Goal: Task Accomplishment & Management: Manage account settings

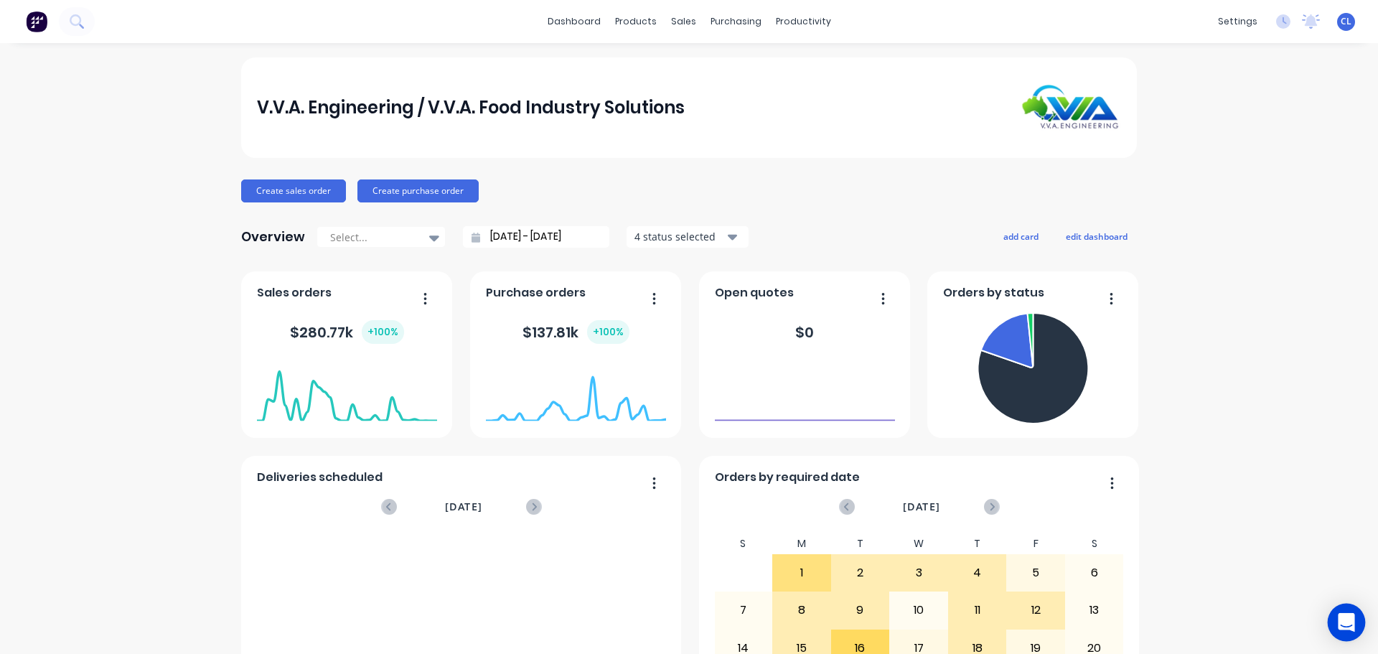
click at [1345, 625] on icon "Open Intercom Messenger" at bounding box center [1346, 622] width 17 height 19
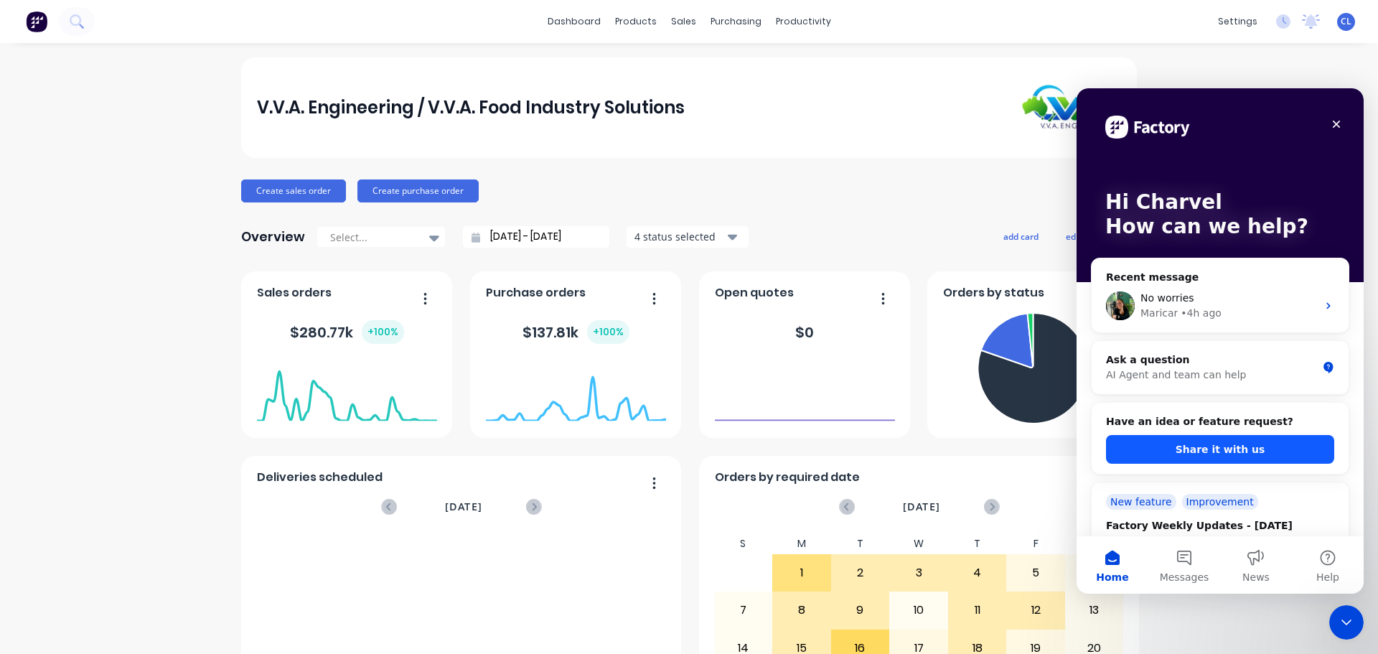
click at [1186, 448] on button "Share it with us" at bounding box center [1220, 449] width 228 height 29
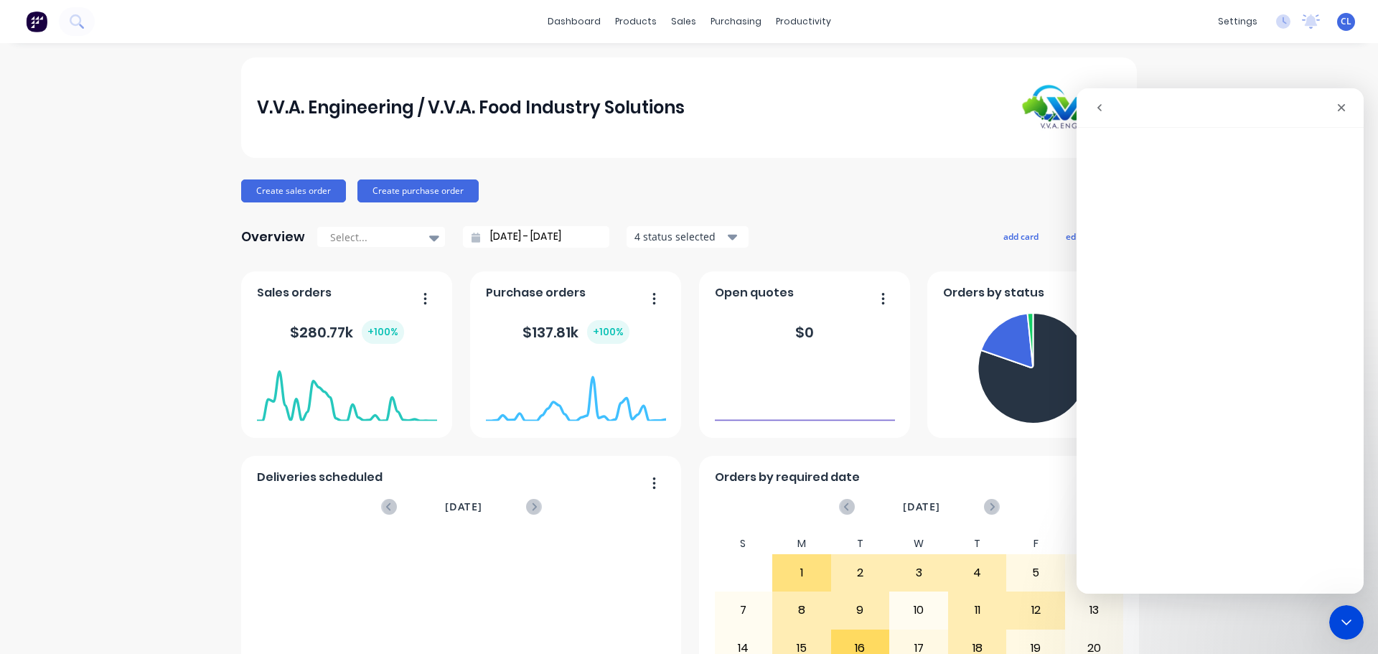
click at [1104, 110] on icon "go back" at bounding box center [1099, 107] width 11 height 11
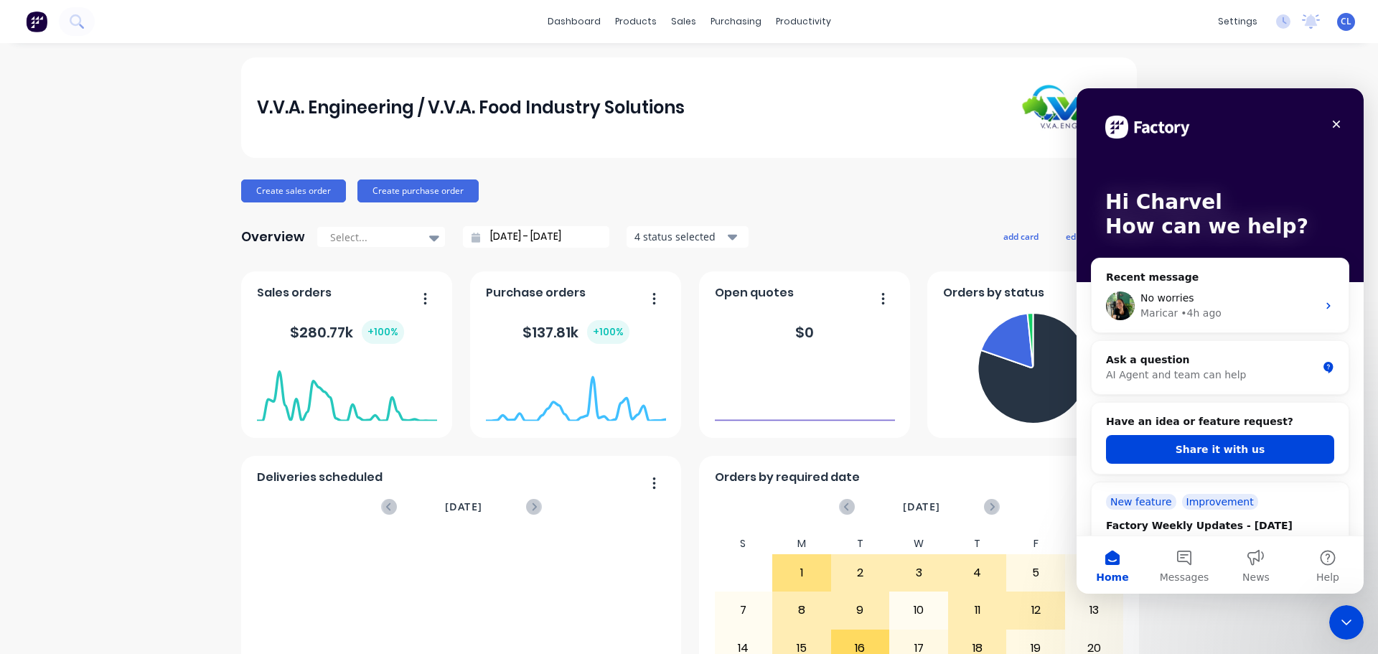
click at [1199, 434] on div "Have an idea or feature request? Share it with us" at bounding box center [1220, 439] width 228 height 50
click at [1206, 449] on button "Share it with us" at bounding box center [1220, 449] width 228 height 29
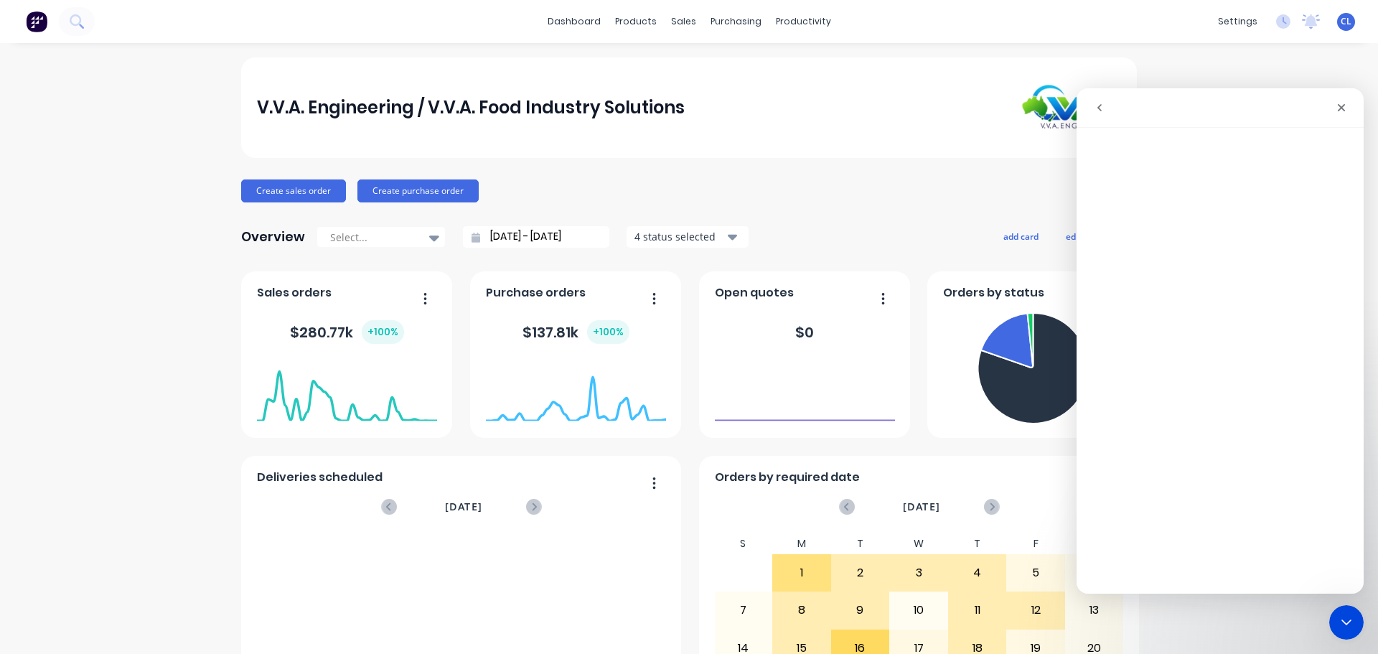
click at [1098, 109] on icon "go back" at bounding box center [1099, 107] width 11 height 11
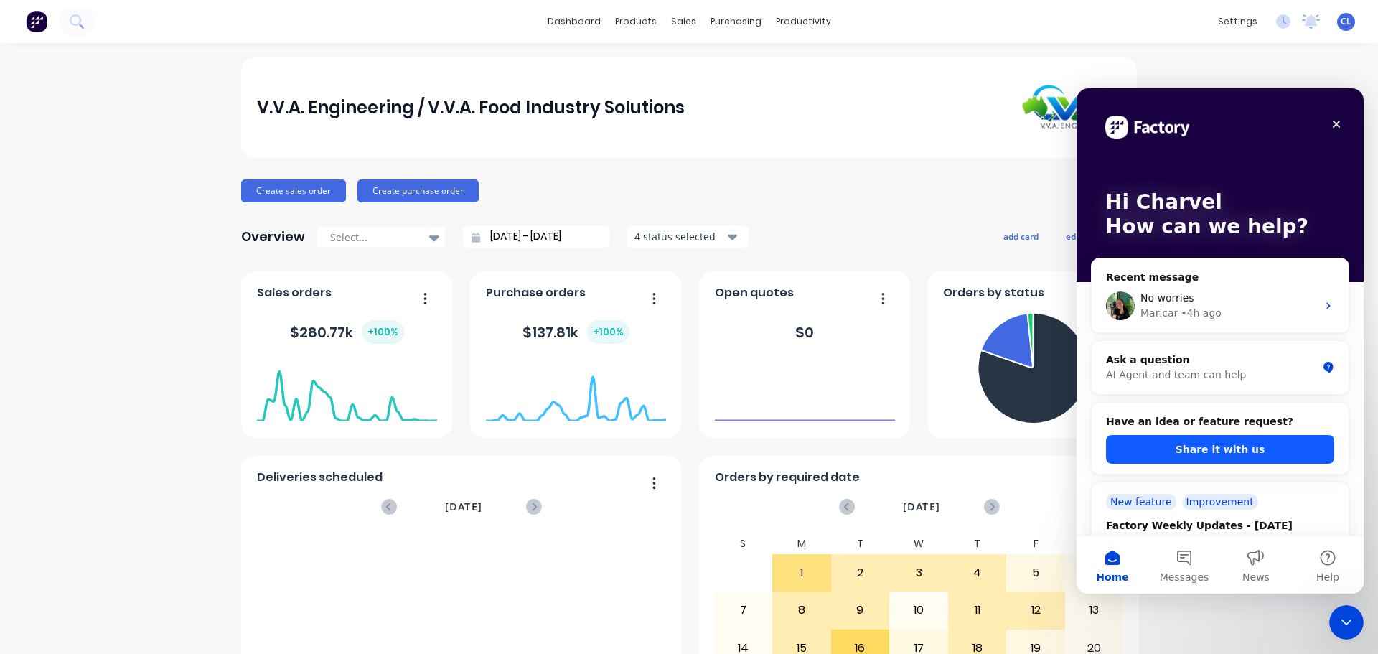
click at [1213, 439] on button "Share it with us" at bounding box center [1220, 449] width 228 height 29
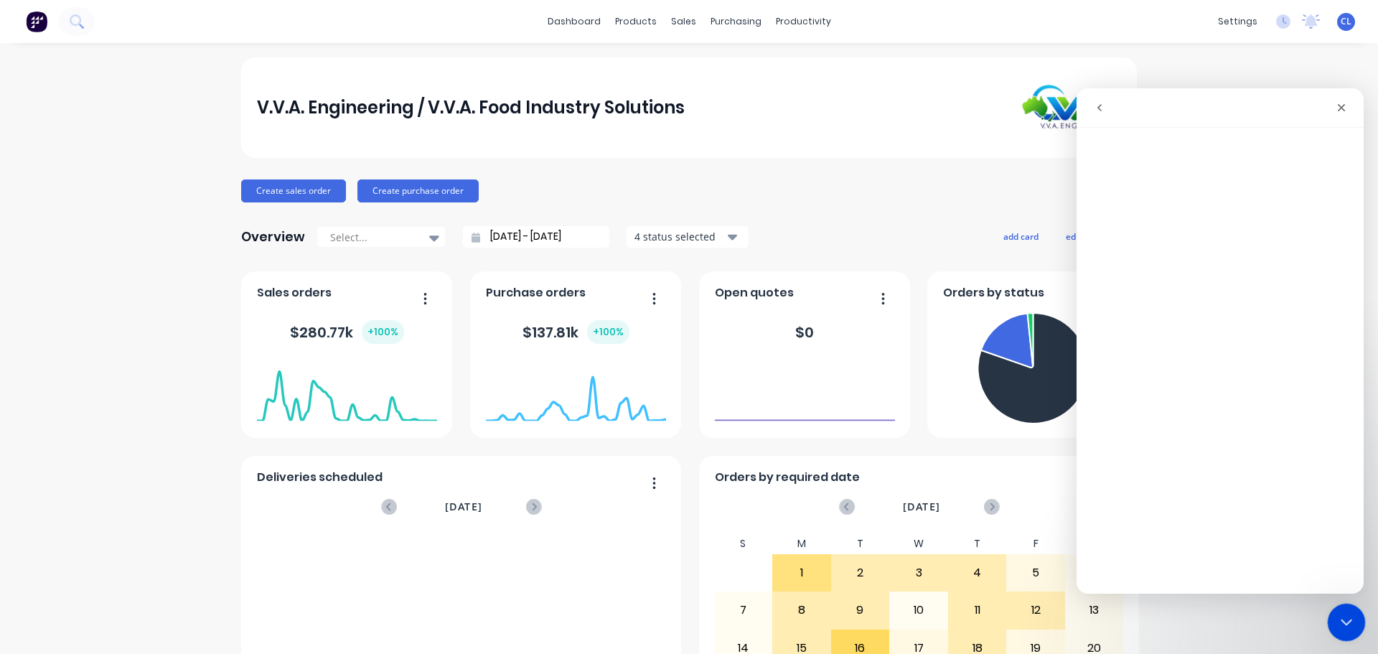
click at [1343, 622] on icon "Close Intercom Messenger" at bounding box center [1344, 620] width 17 height 17
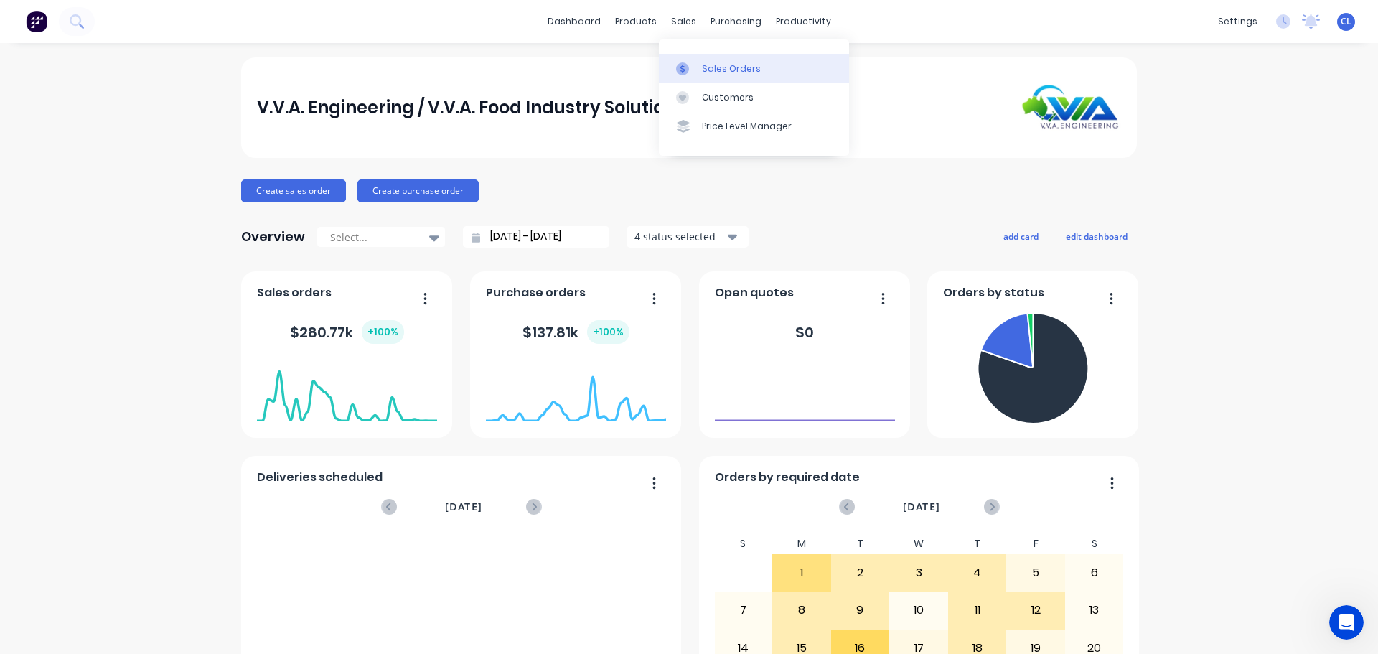
click at [696, 62] on div at bounding box center [687, 68] width 22 height 13
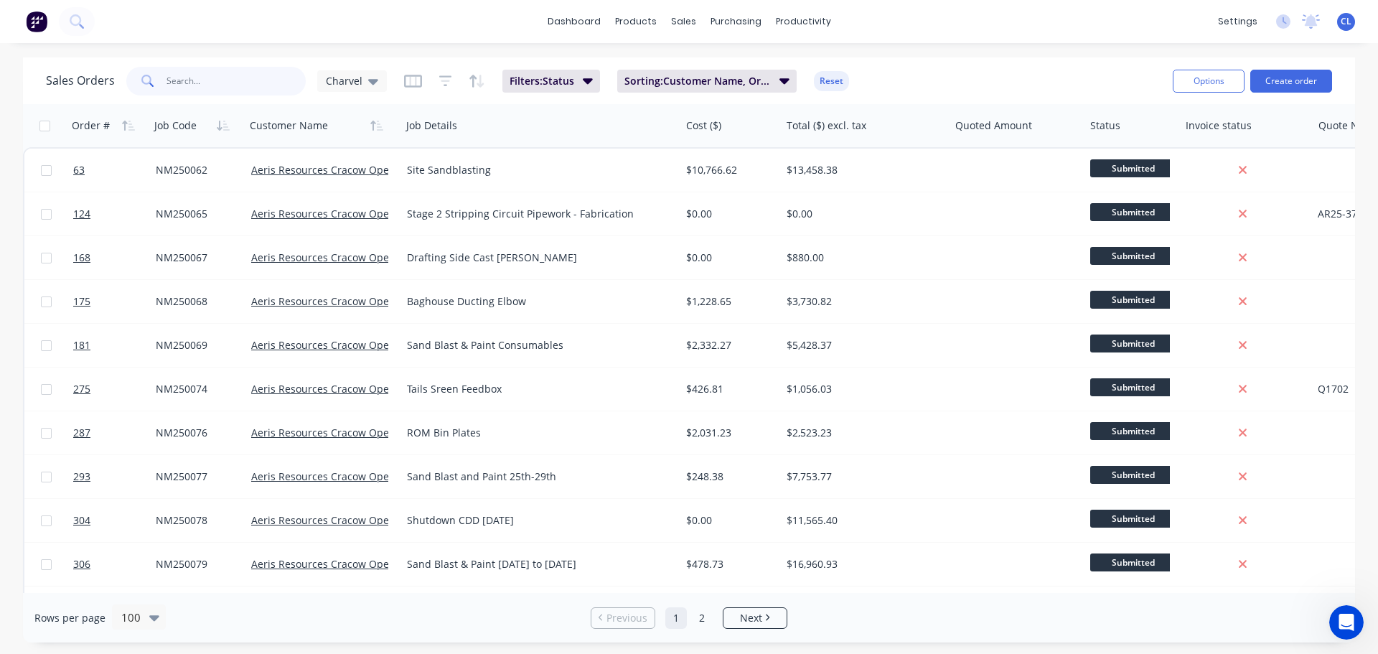
click at [207, 92] on input "text" at bounding box center [237, 81] width 140 height 29
type input "nes25"
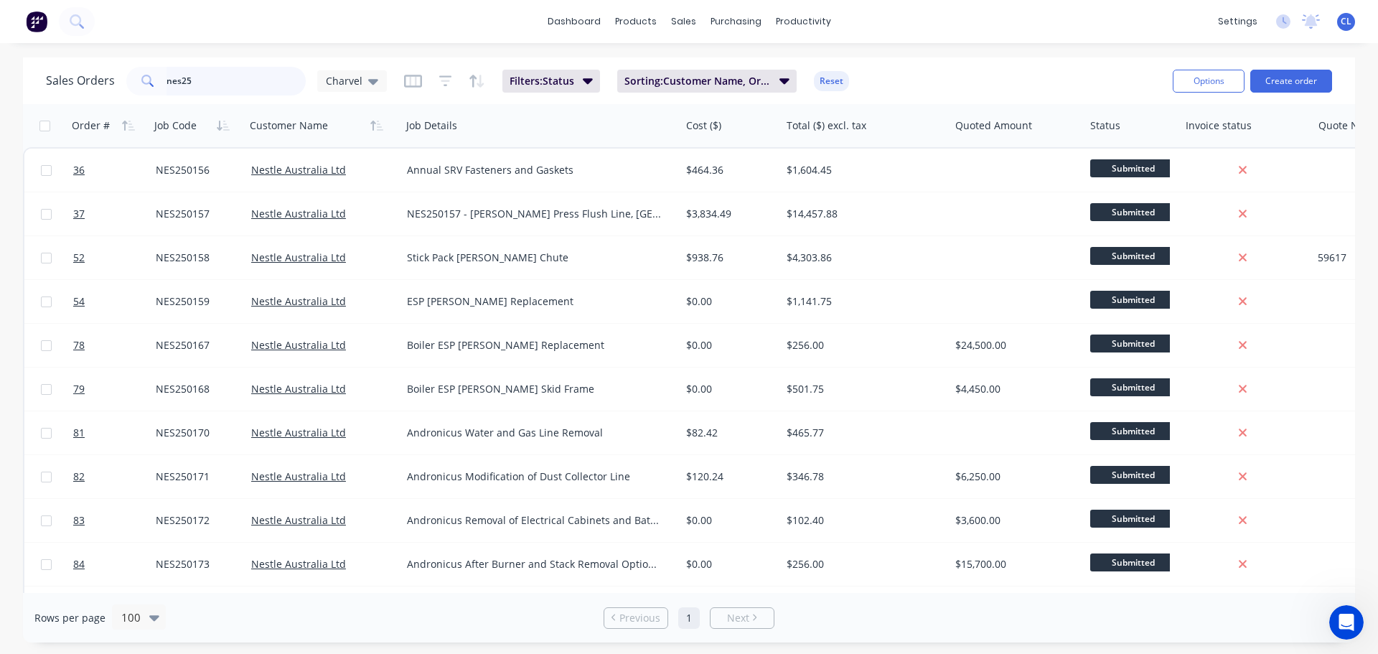
drag, startPoint x: 203, startPoint y: 87, endPoint x: -111, endPoint y: 52, distance: 315.6
click at [0, 52] on html "dashboard products sales purchasing productivity dashboard products Product Cat…" at bounding box center [689, 327] width 1378 height 654
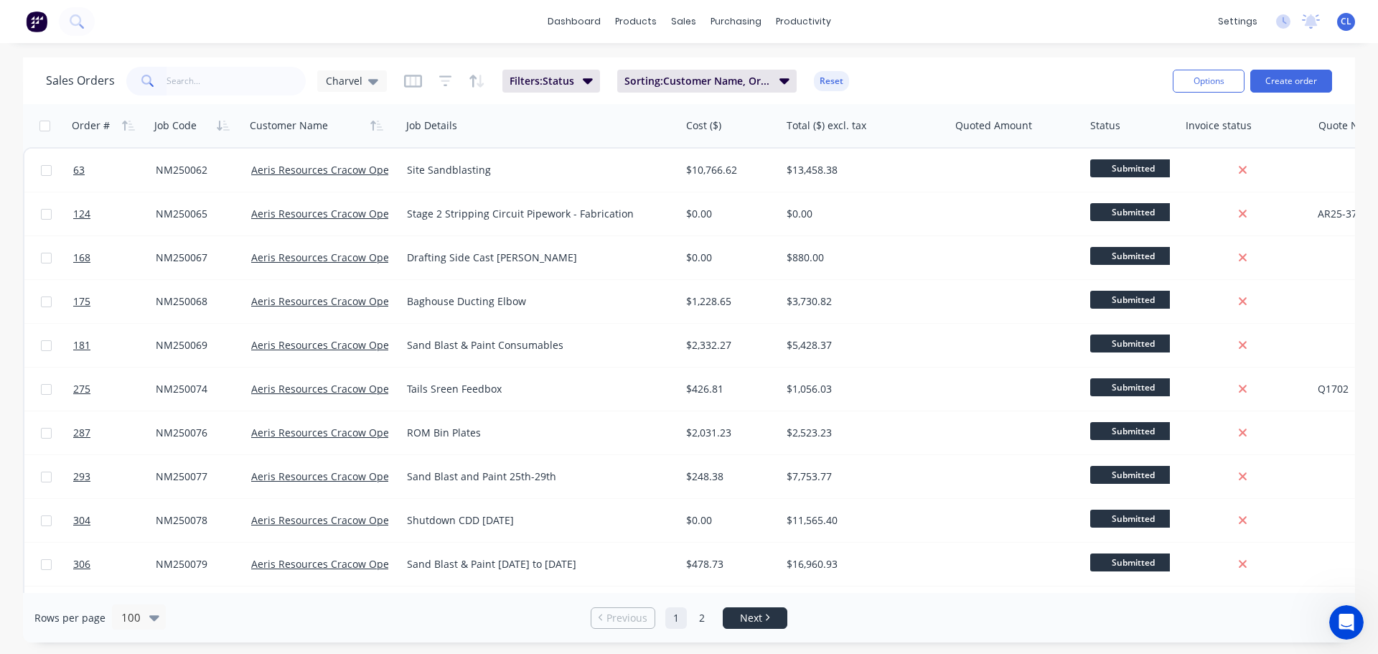
click at [783, 617] on link "Next" at bounding box center [755, 618] width 63 height 14
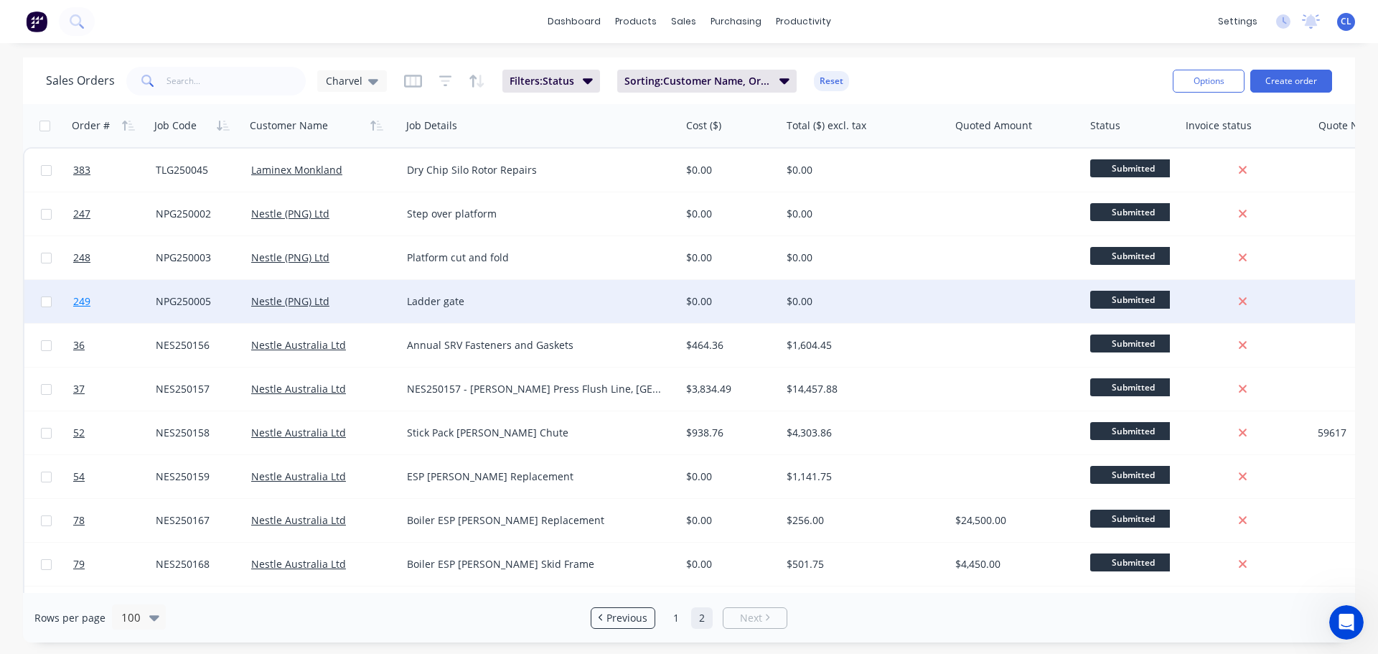
click at [91, 296] on link "249" at bounding box center [114, 301] width 83 height 43
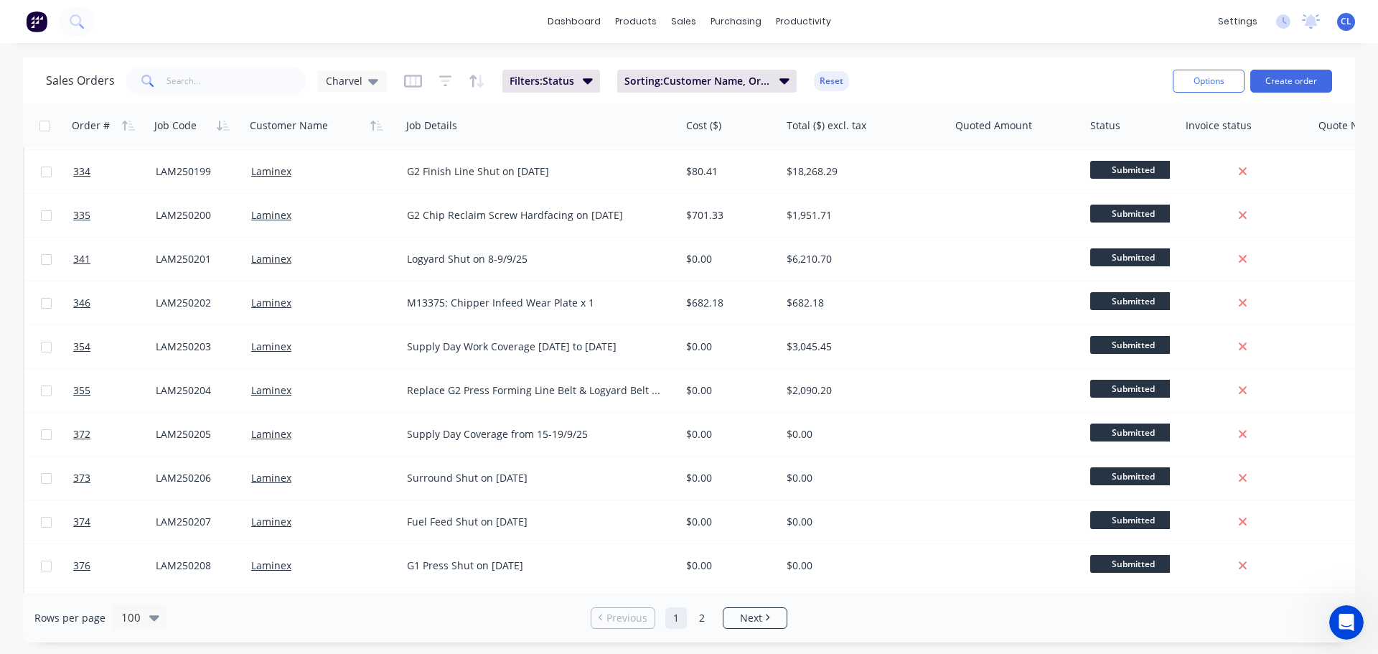
scroll to position [3941, 0]
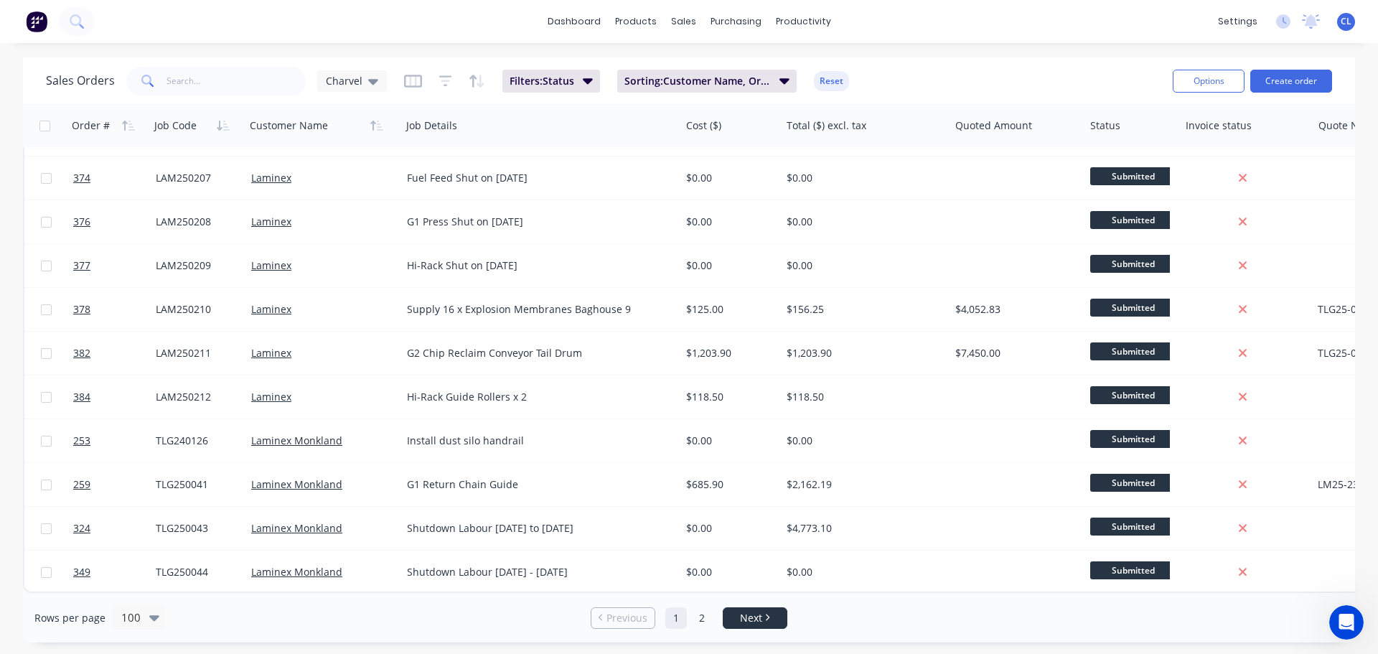
click at [741, 627] on li "Next" at bounding box center [755, 618] width 65 height 22
click at [737, 621] on link "Next" at bounding box center [755, 618] width 63 height 14
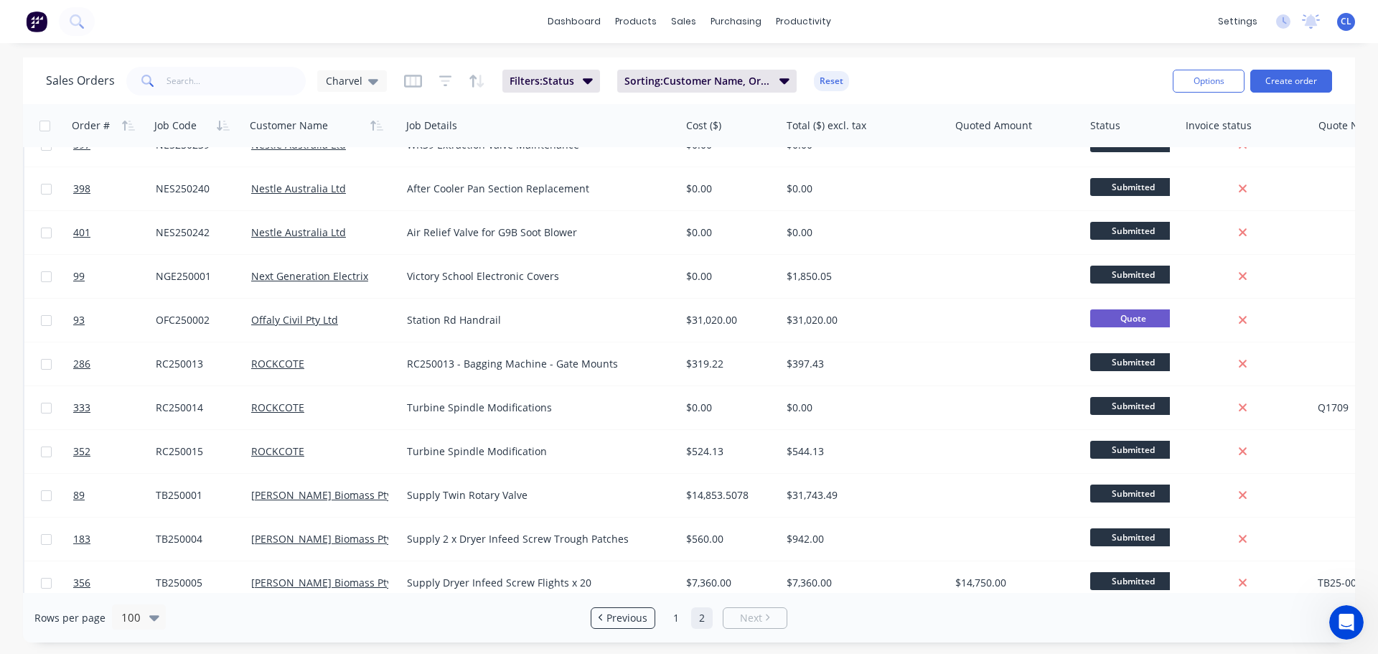
scroll to position [3109, 0]
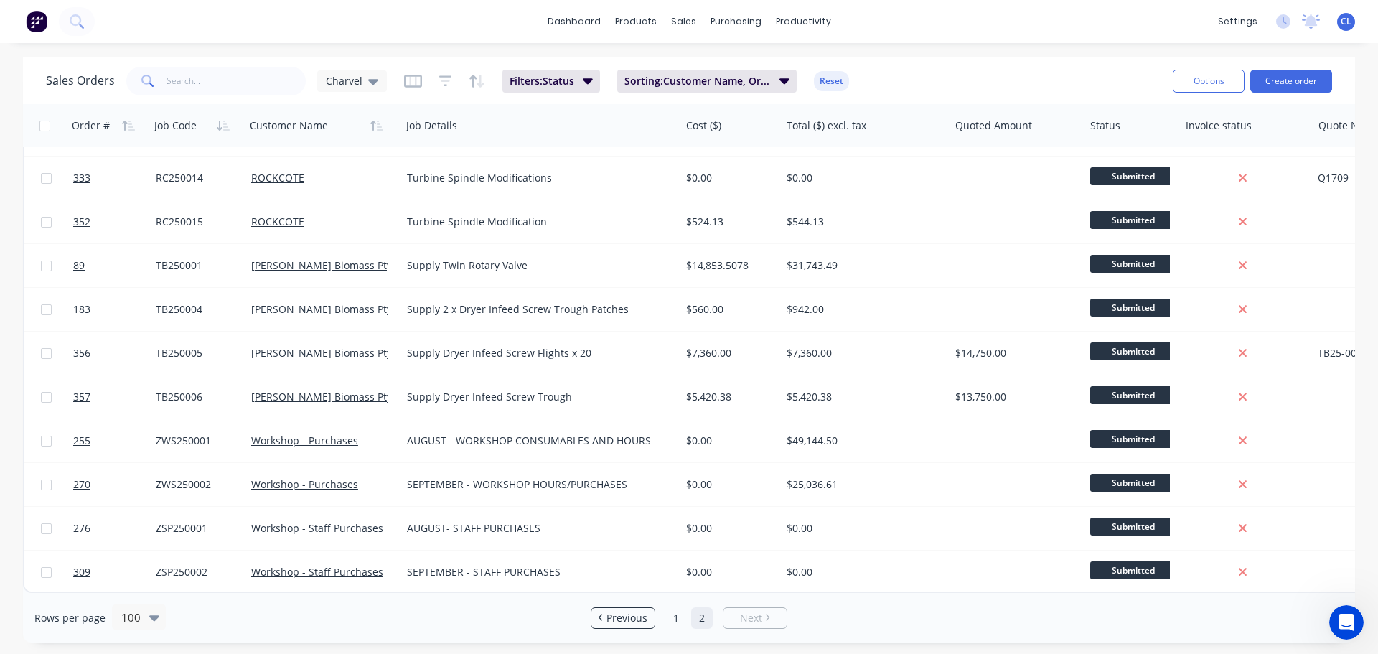
click at [258, 64] on div "Sales Orders Charvel Filters: Status Sorting: Customer Name, Order #, Job Code …" at bounding box center [604, 80] width 1116 height 35
click at [258, 75] on input "text" at bounding box center [237, 81] width 140 height 29
type input "bcc250008"
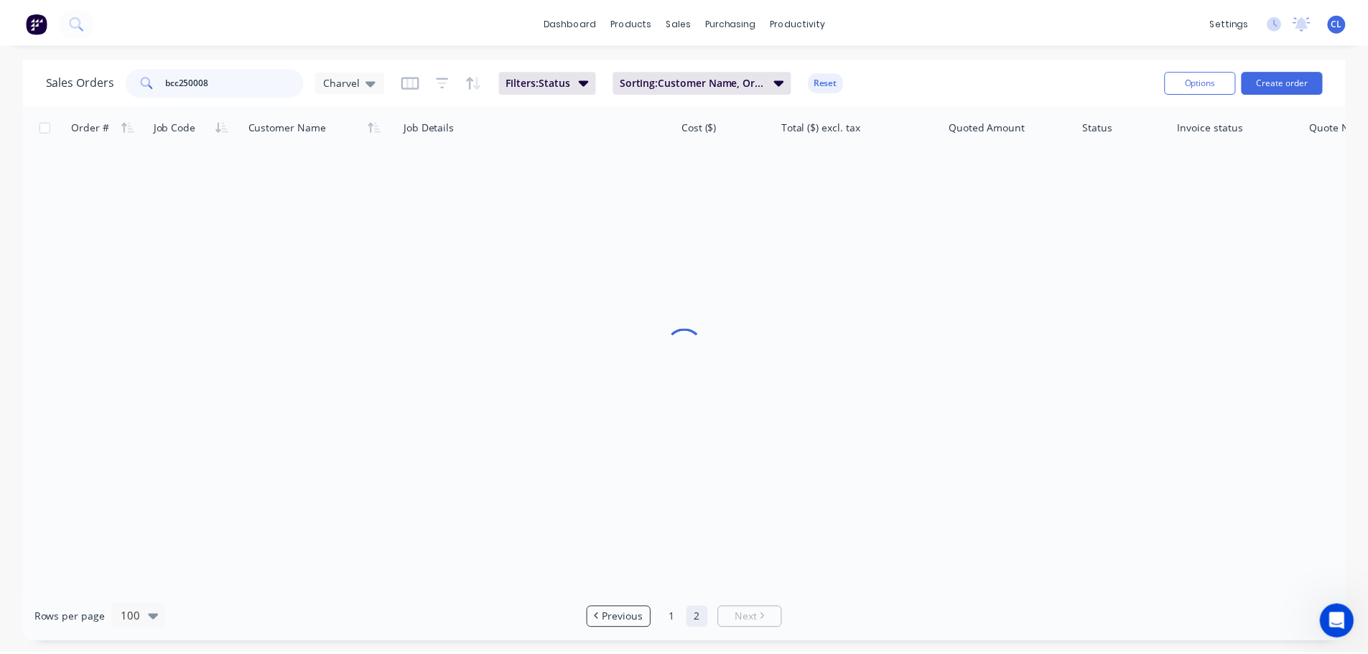
scroll to position [0, 0]
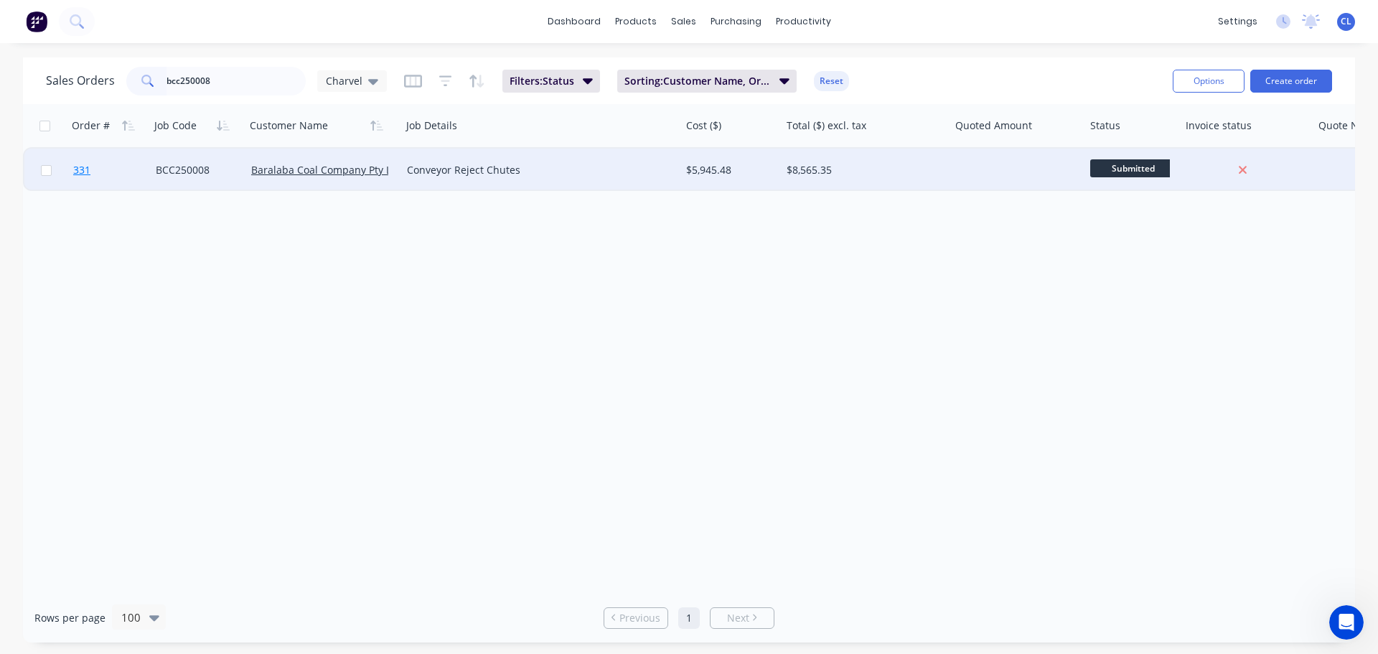
click at [80, 175] on span "331" at bounding box center [81, 170] width 17 height 14
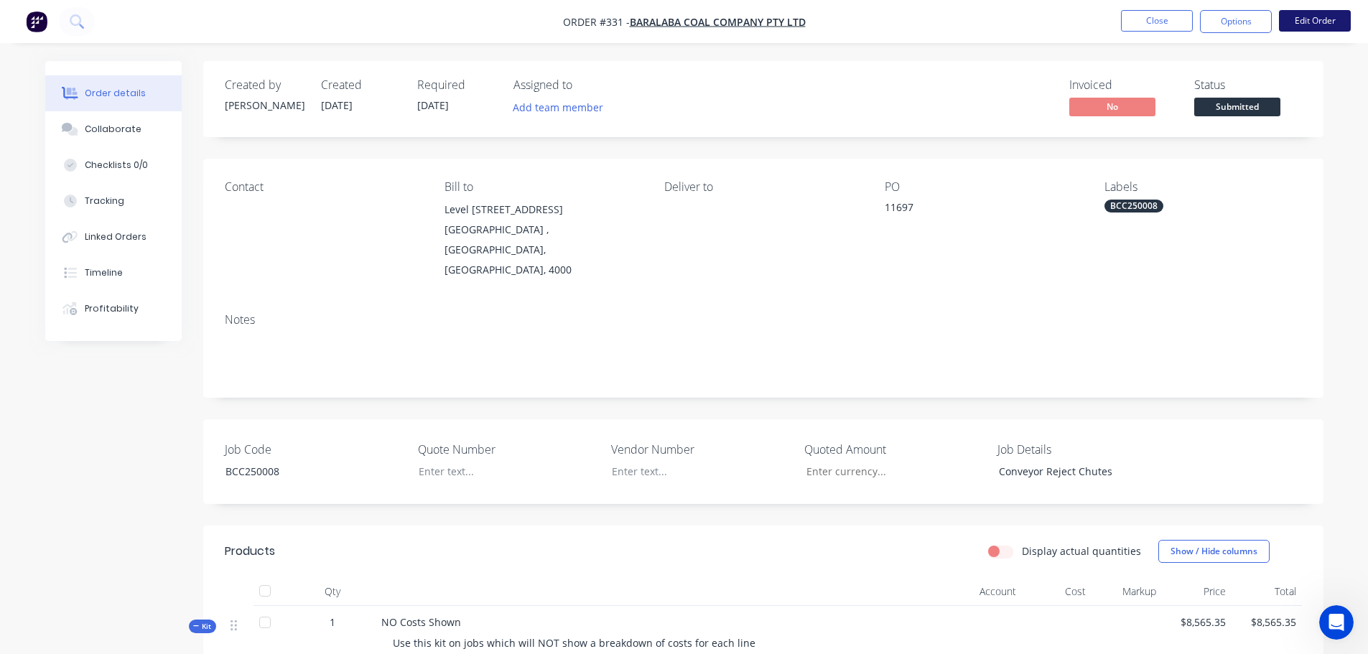
click at [1305, 29] on button "Edit Order" at bounding box center [1315, 21] width 72 height 22
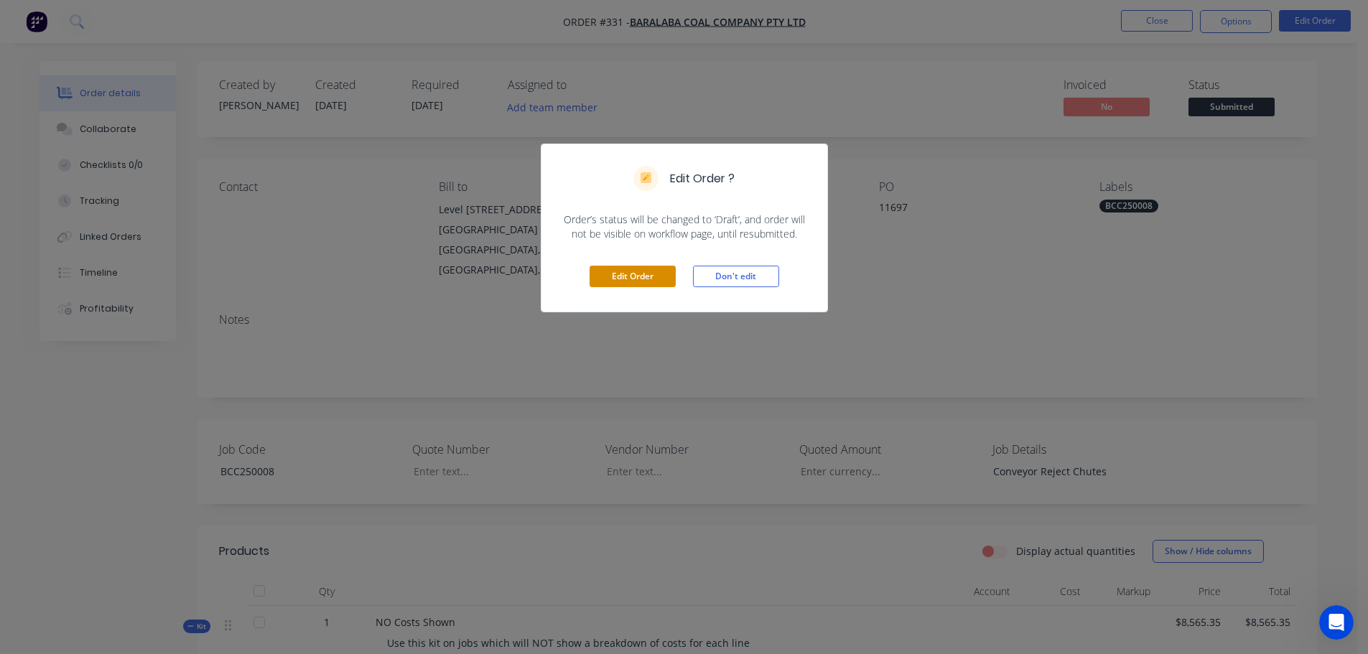
click at [627, 287] on button "Edit Order" at bounding box center [632, 277] width 86 height 22
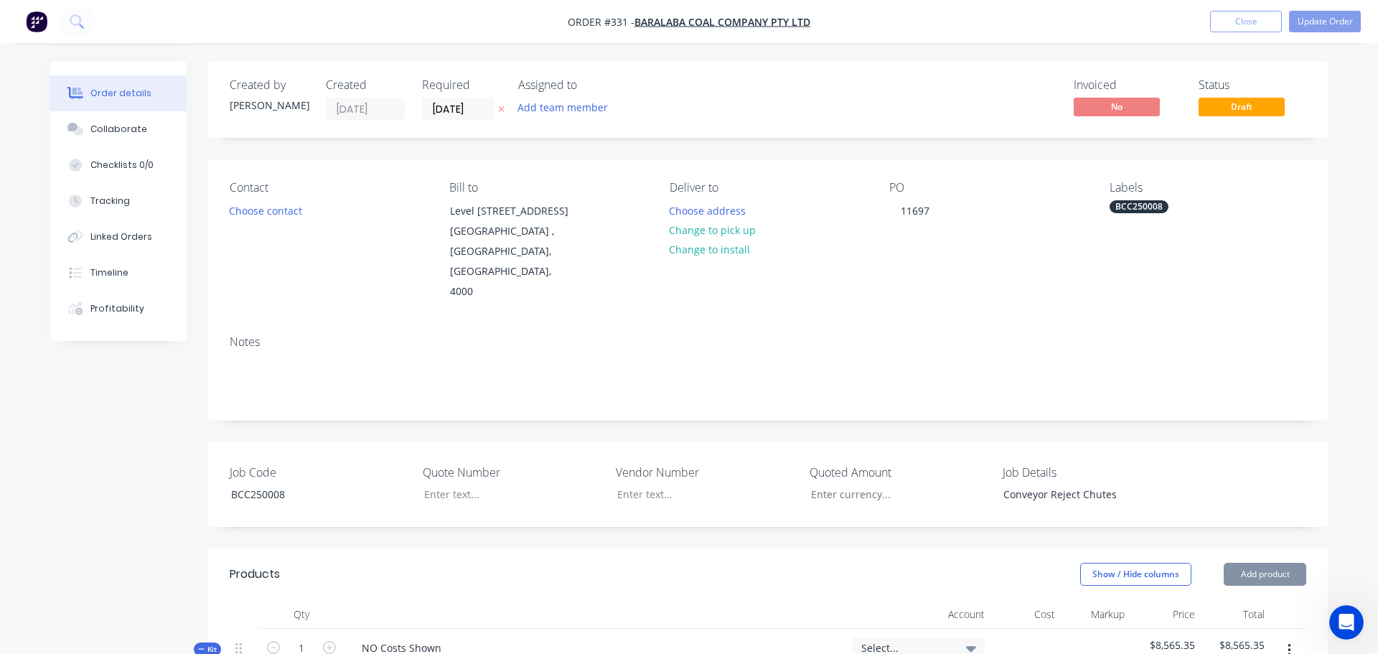
type input "$146.44"
type input "25"
type input "$183.05"
type input "$130.96"
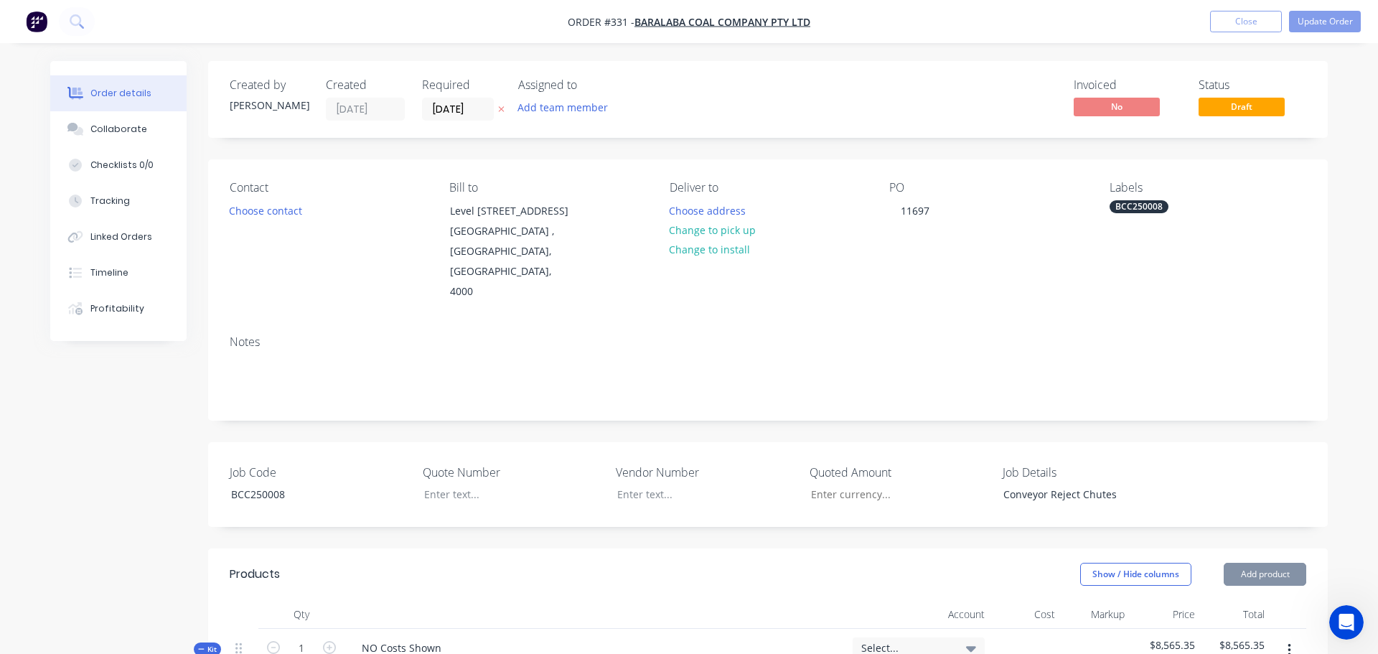
type input "25"
type input "$163.70"
type input "$291.52"
type input "25"
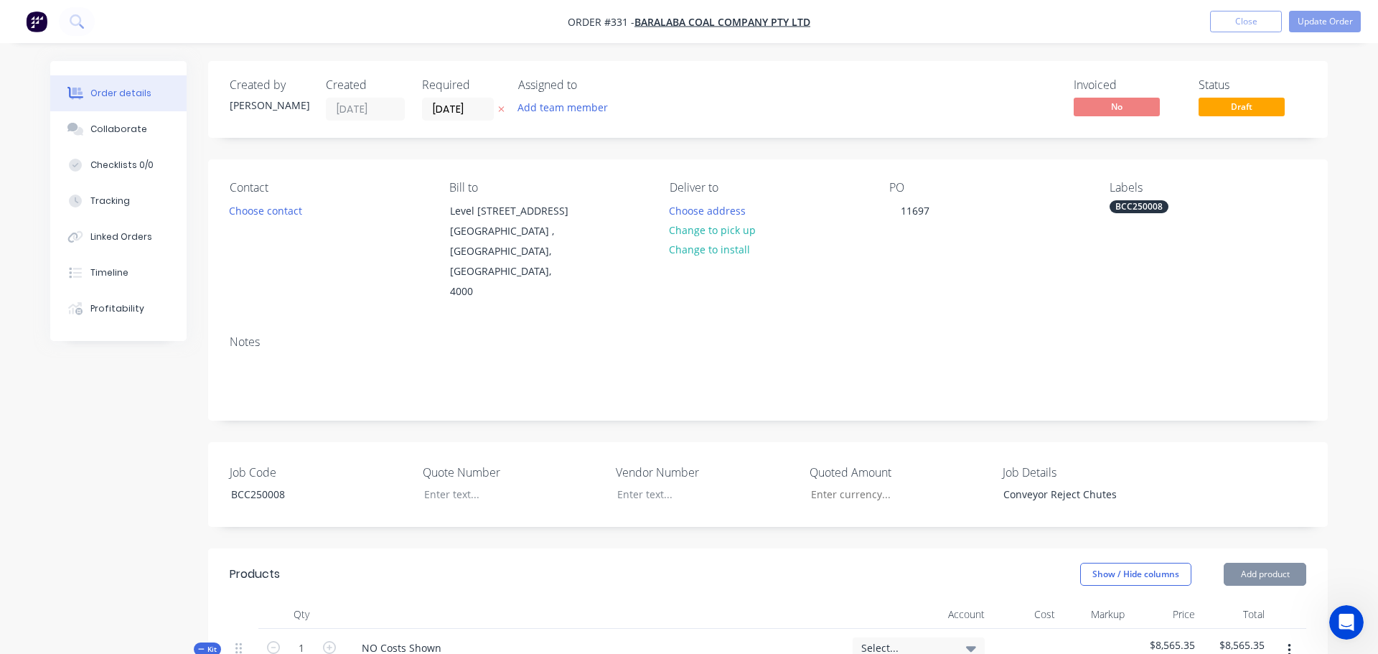
type input "$364.40"
type input "$728.80"
type input "$16.91"
type input "25"
type input "$21.1375"
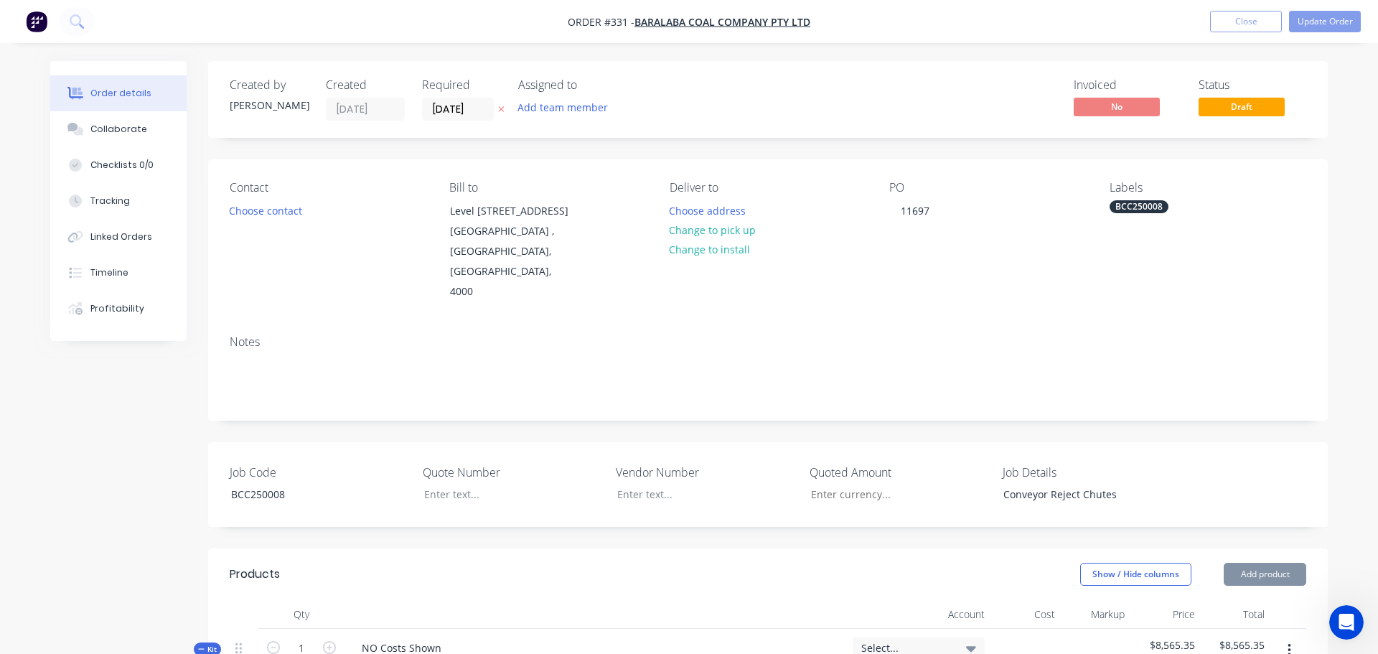
type input "$21.14"
type input "$128.11"
type input "25"
type input "$160.1375"
type input "$160.14"
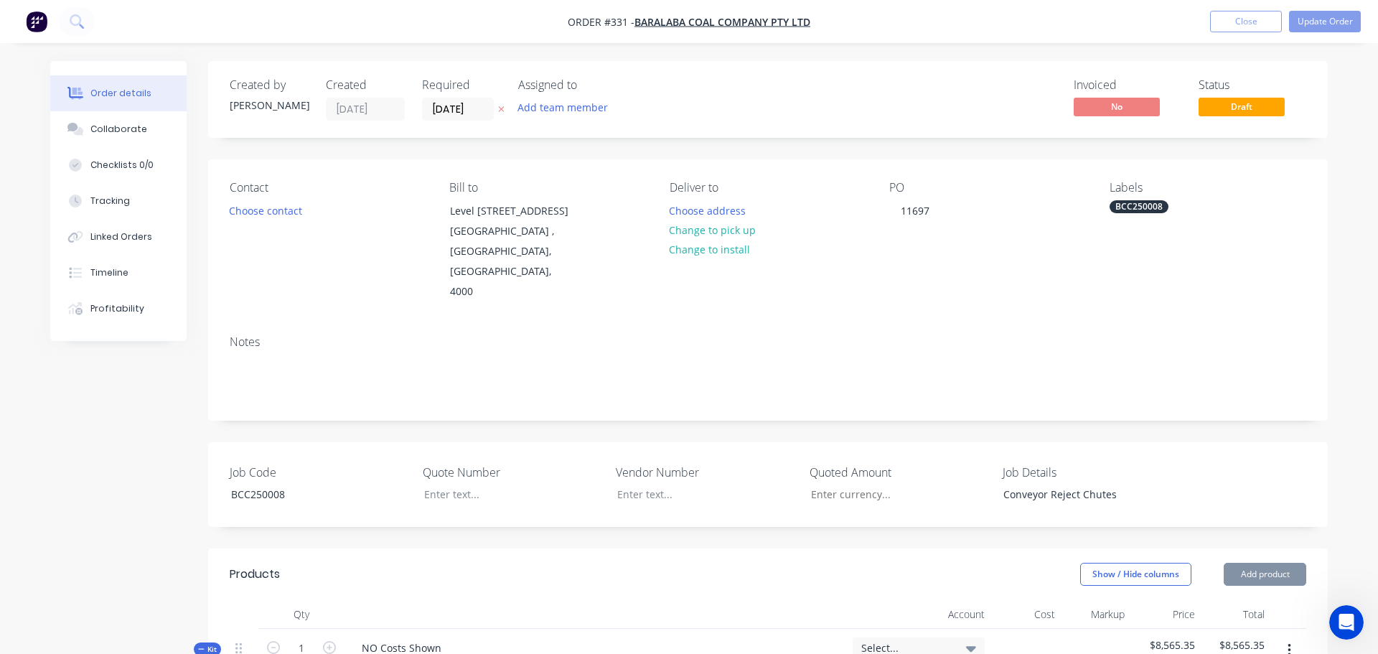
type input "$18.07"
type input "25"
type input "$22.5875"
type input "$22.59"
type input "$245.23"
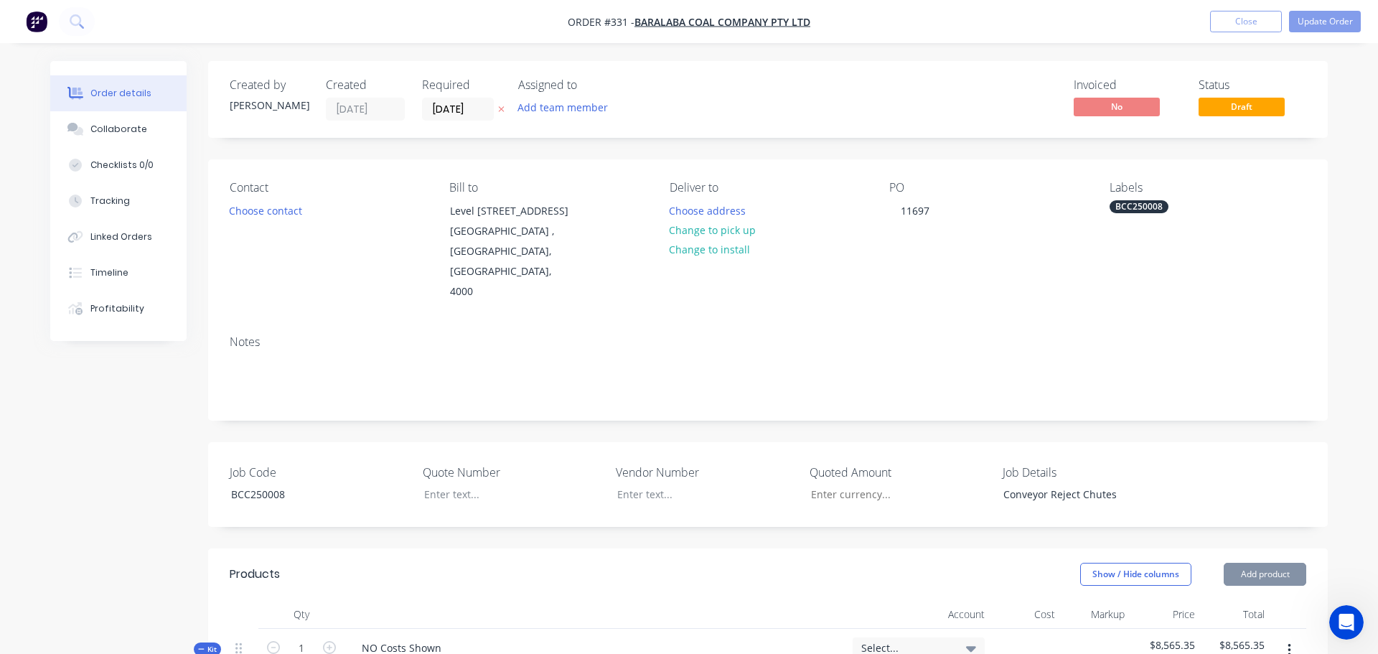
type input "25"
type input "$306.5375"
type input "$306.54"
type input "$20.77"
type input "25"
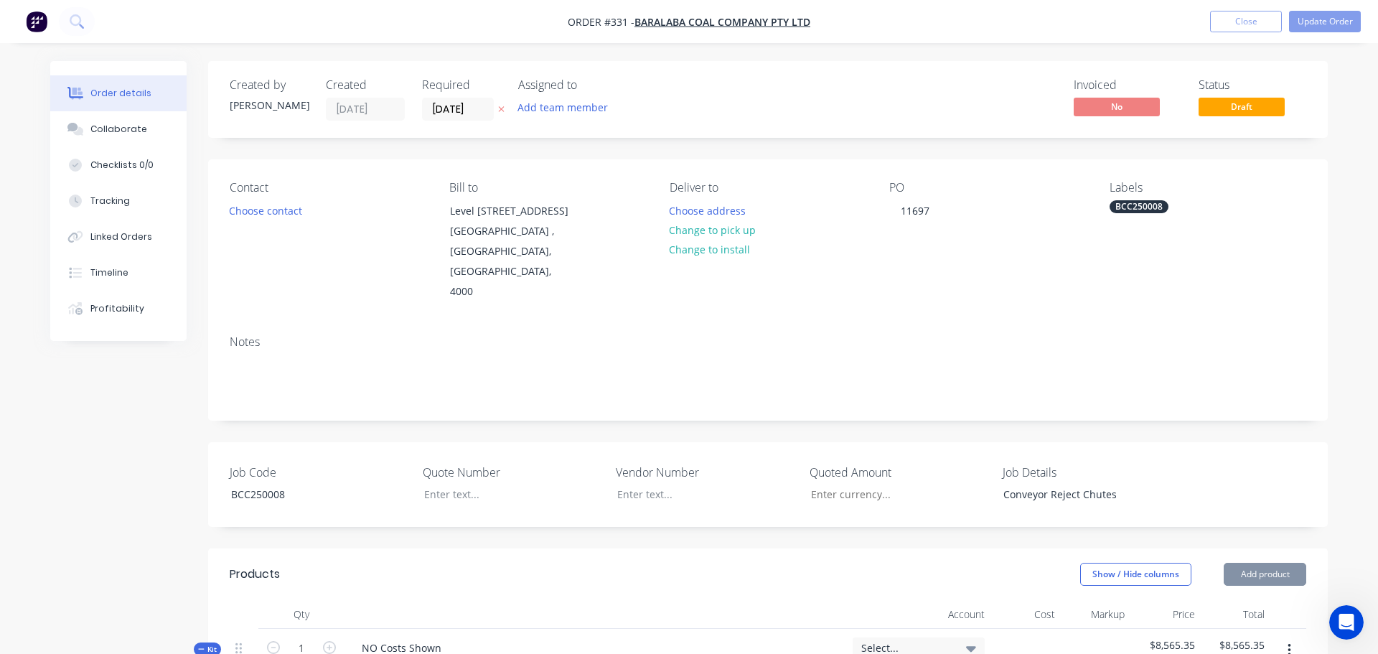
type input "$25.9625"
type input "$25.96"
type input "$34.08"
type input "25"
type input "$42.60"
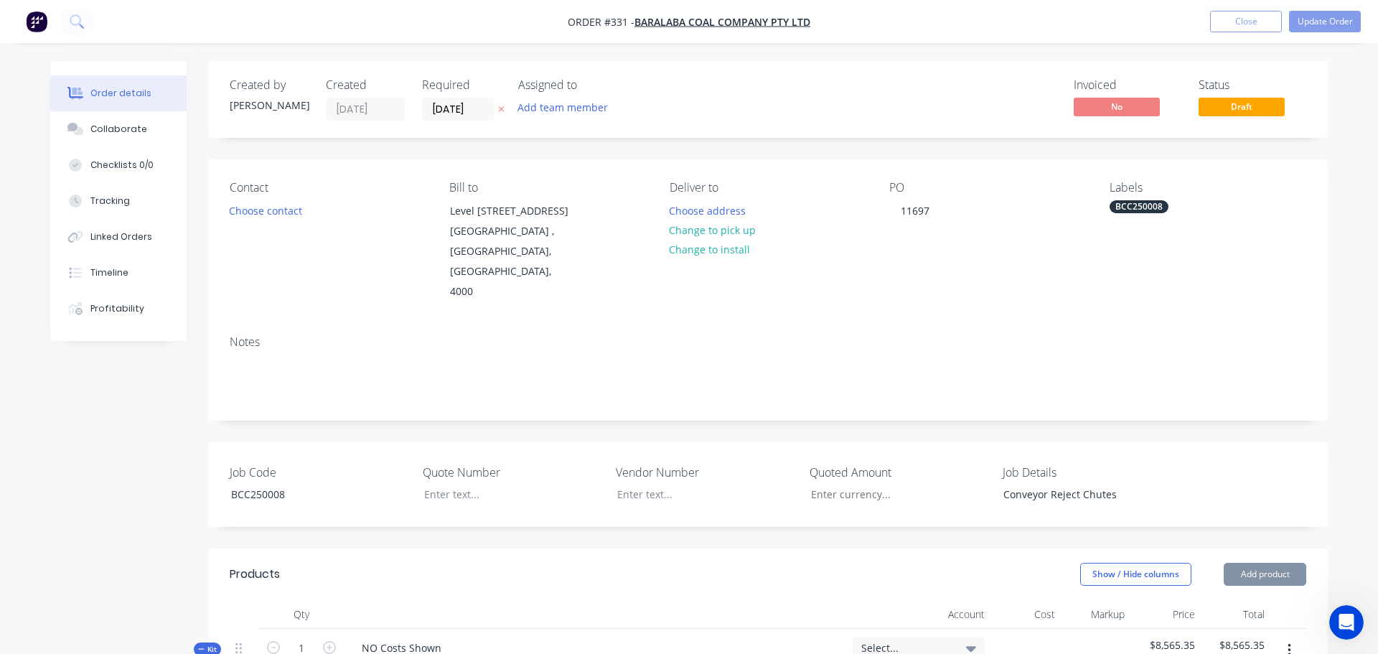
type input "$42.60"
type input "$31.12"
type input "25"
type input "$38.90"
type input "$77.80"
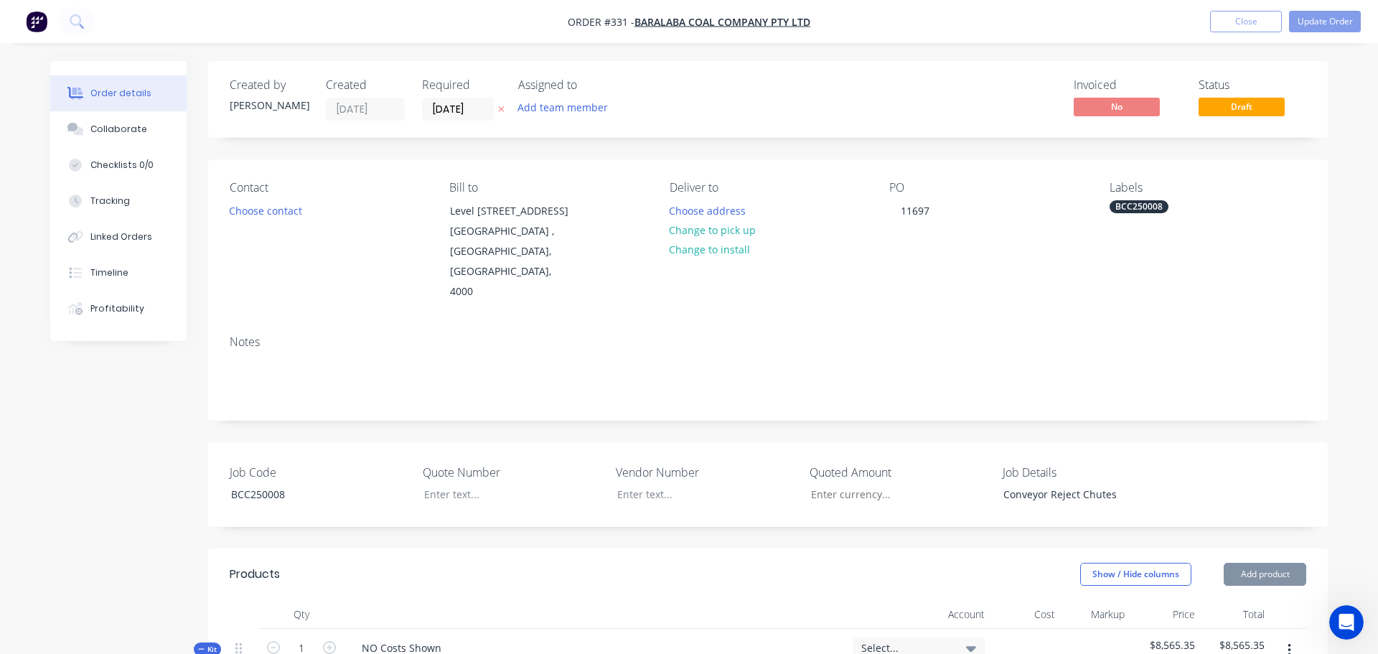
type input "$22.64"
type input "25"
type input "$28.30"
type input "$223.73"
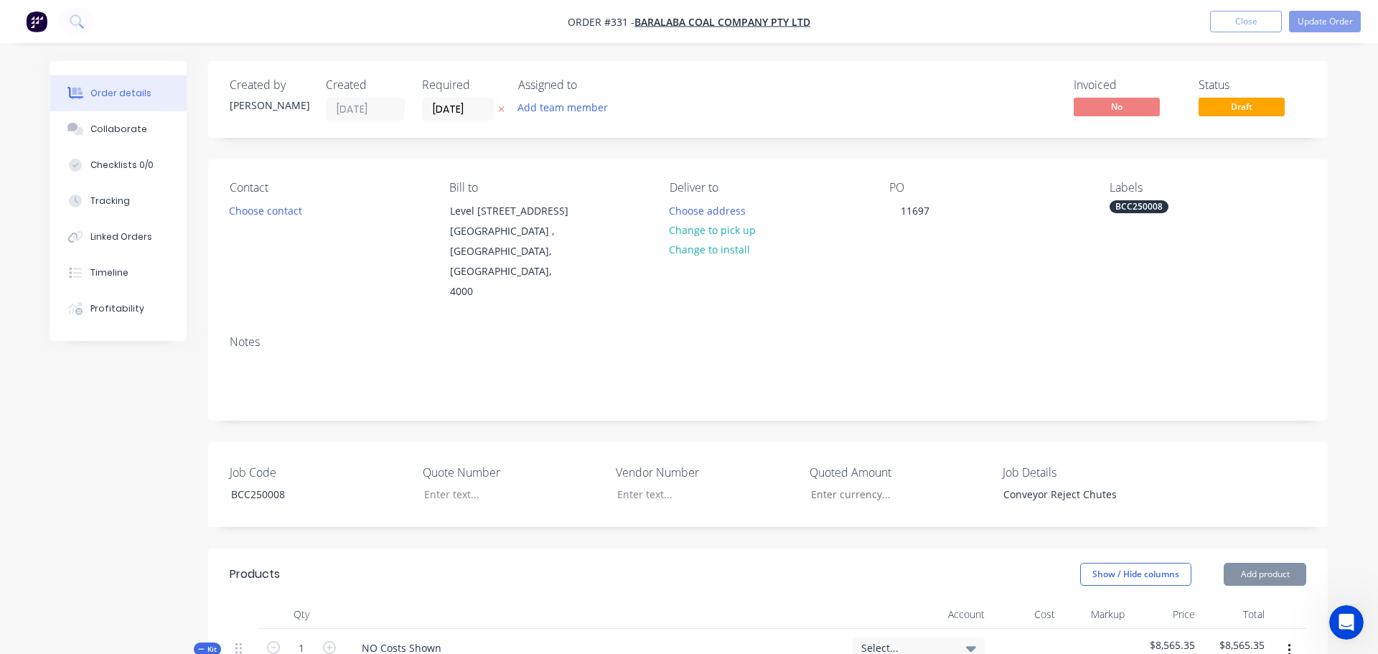
type input "25"
type input "$279.6625"
type input "$559.33"
type input "$63.09"
type input "25"
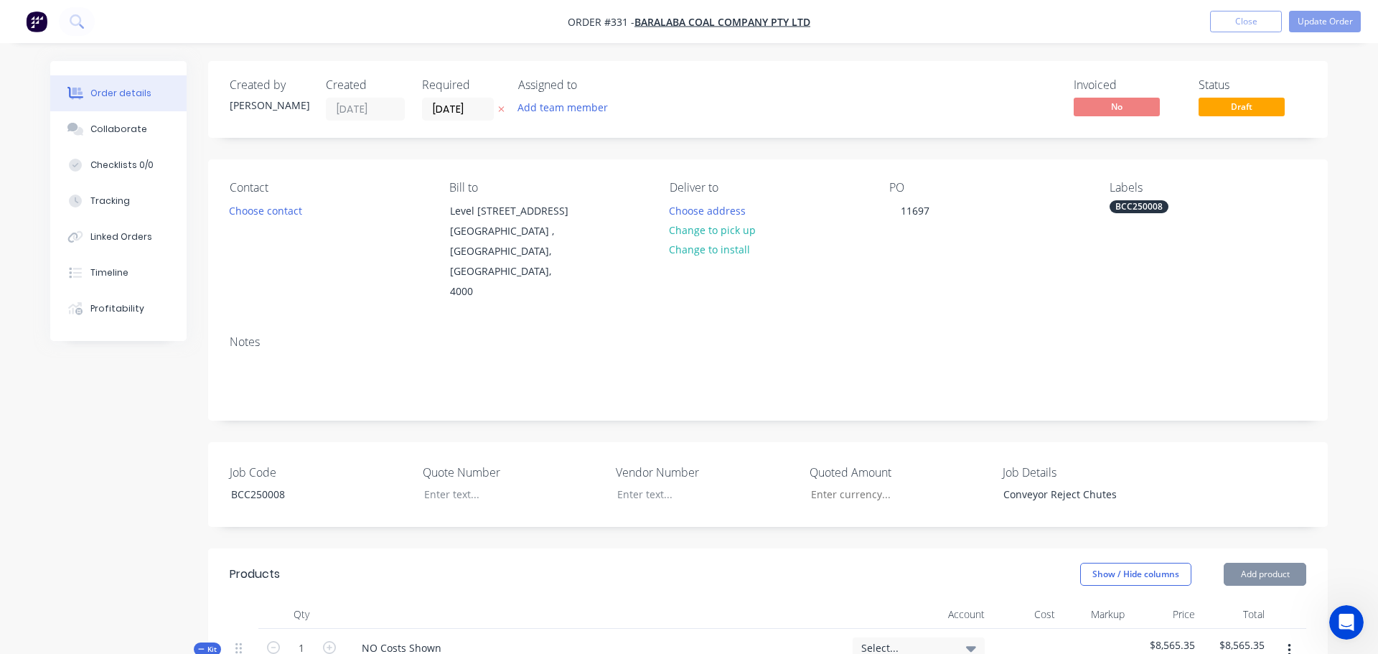
type input "$78.8625"
type input "$157.73"
type input "$18.31"
type input "25"
type input "$22.8875"
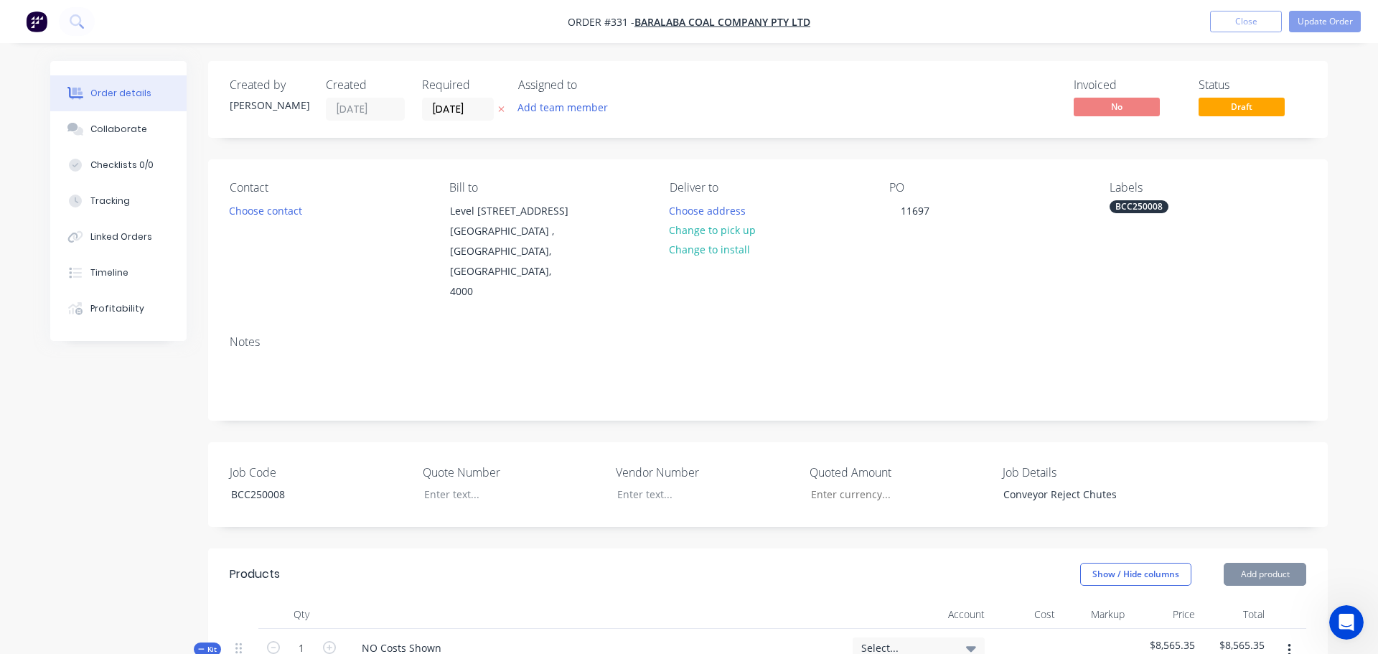
type input "$22.89"
type input "$5.71"
type input "25"
type input "$7.1375"
type input "$7.14"
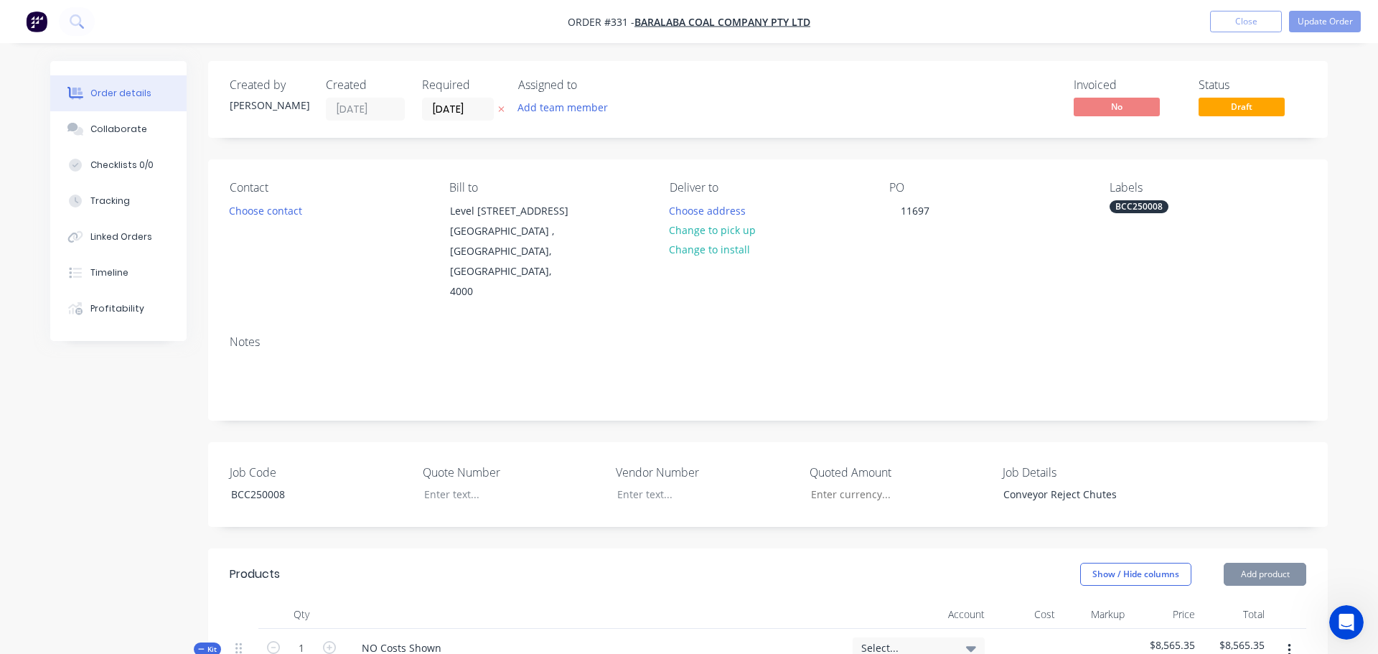
type input "$89.70"
type input "25"
type input "$112.125"
type input "$112.13"
type input "$548.80"
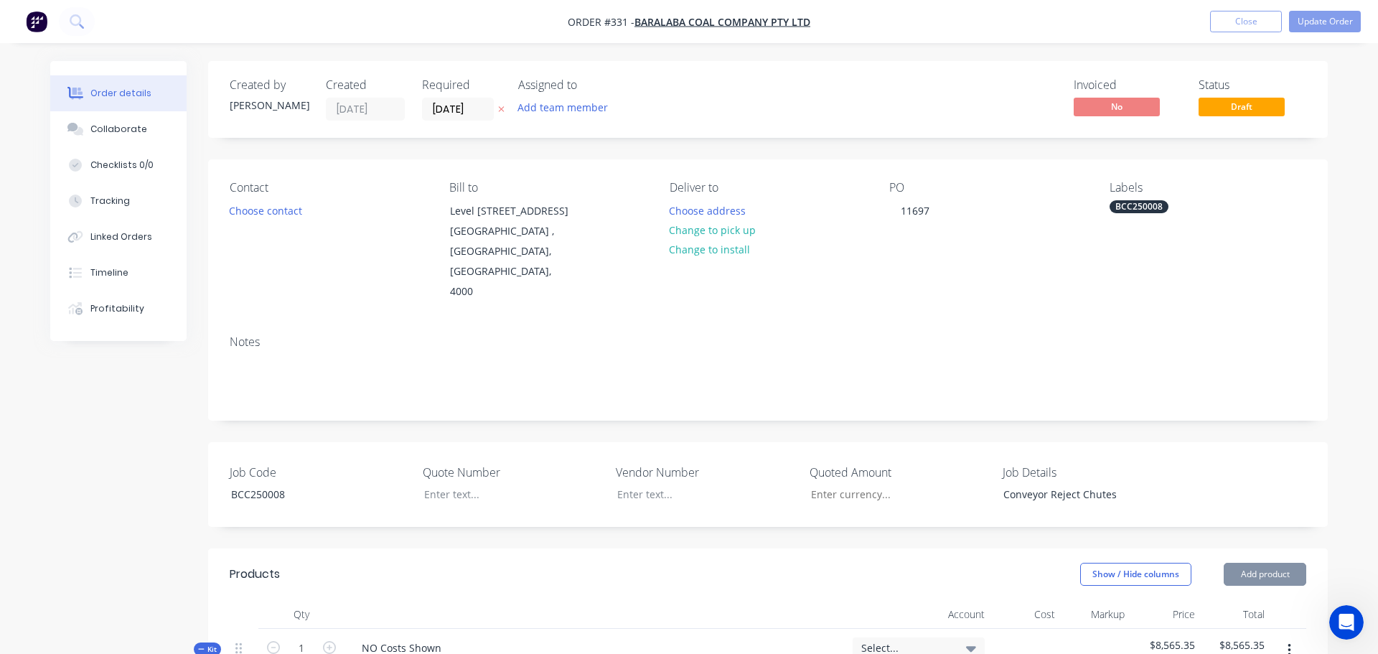
type input "25"
type input "$686.00"
type input "$14.90"
type input "25"
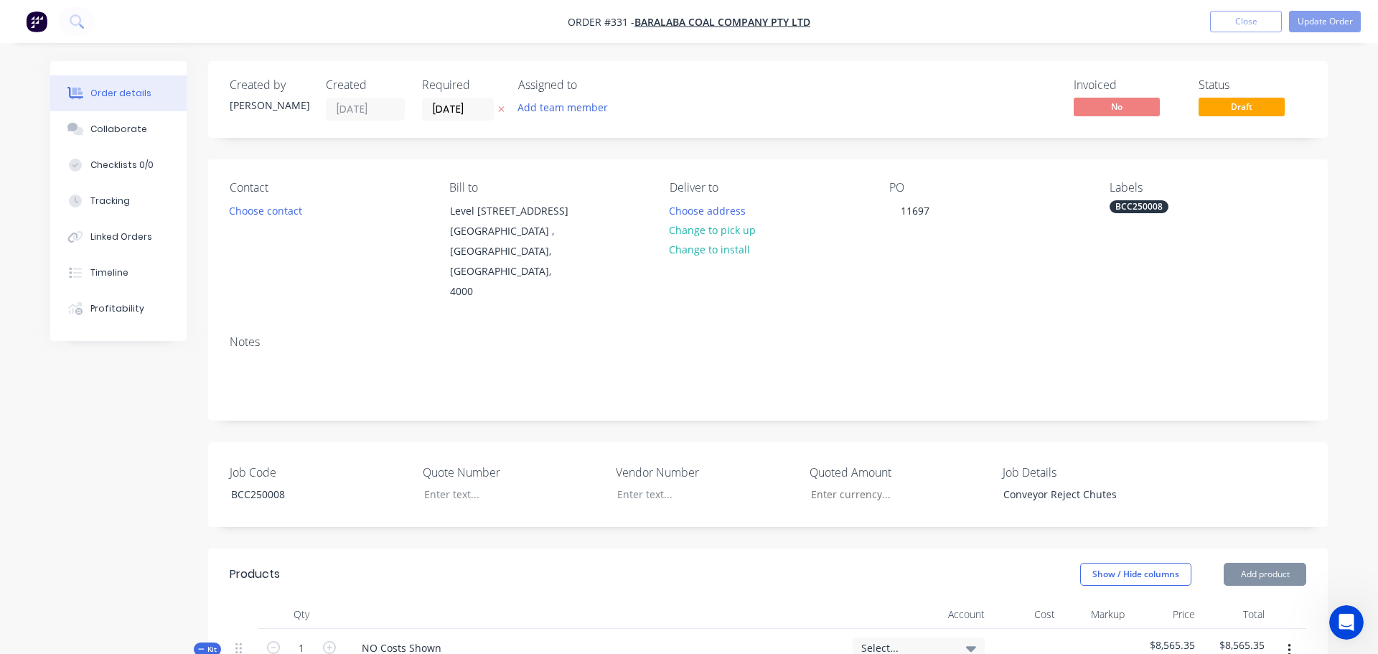
type input "$18.625"
type input "$93.13"
type input "$29.50"
type input "25"
type input "$36.875"
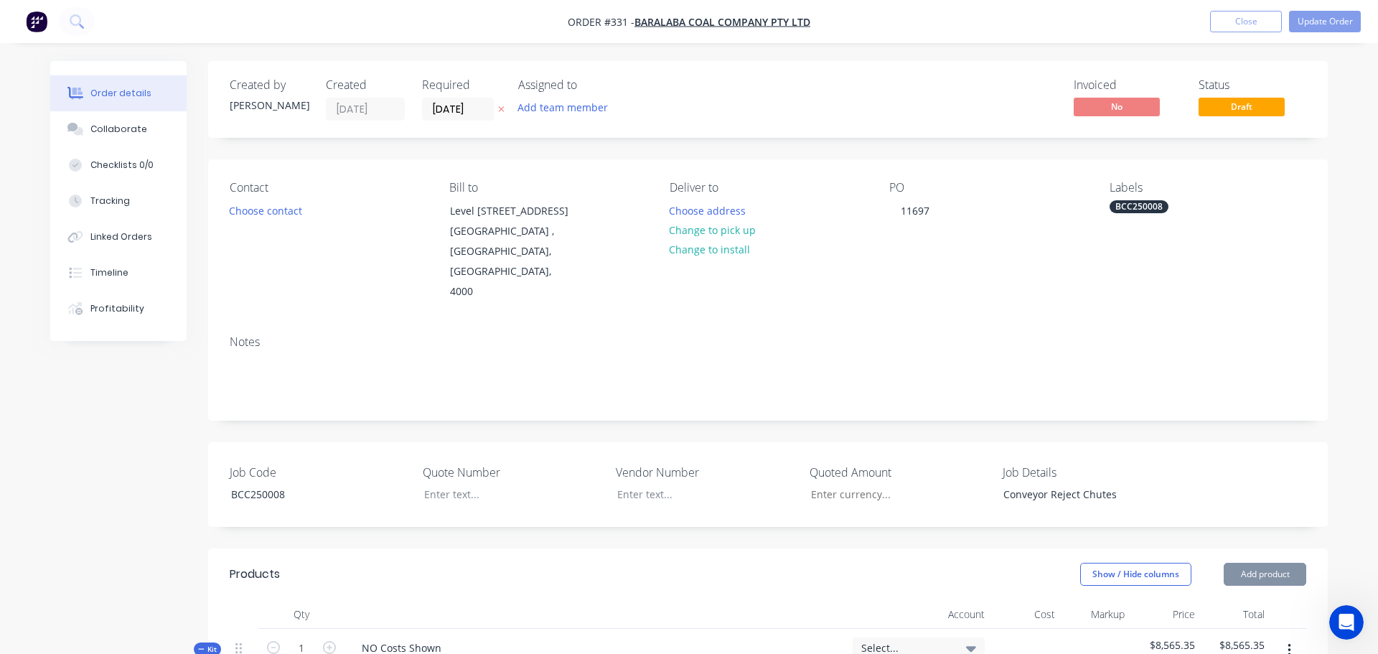
type input "$73.75"
type input "$59.92"
type input "25"
type input "$74.90"
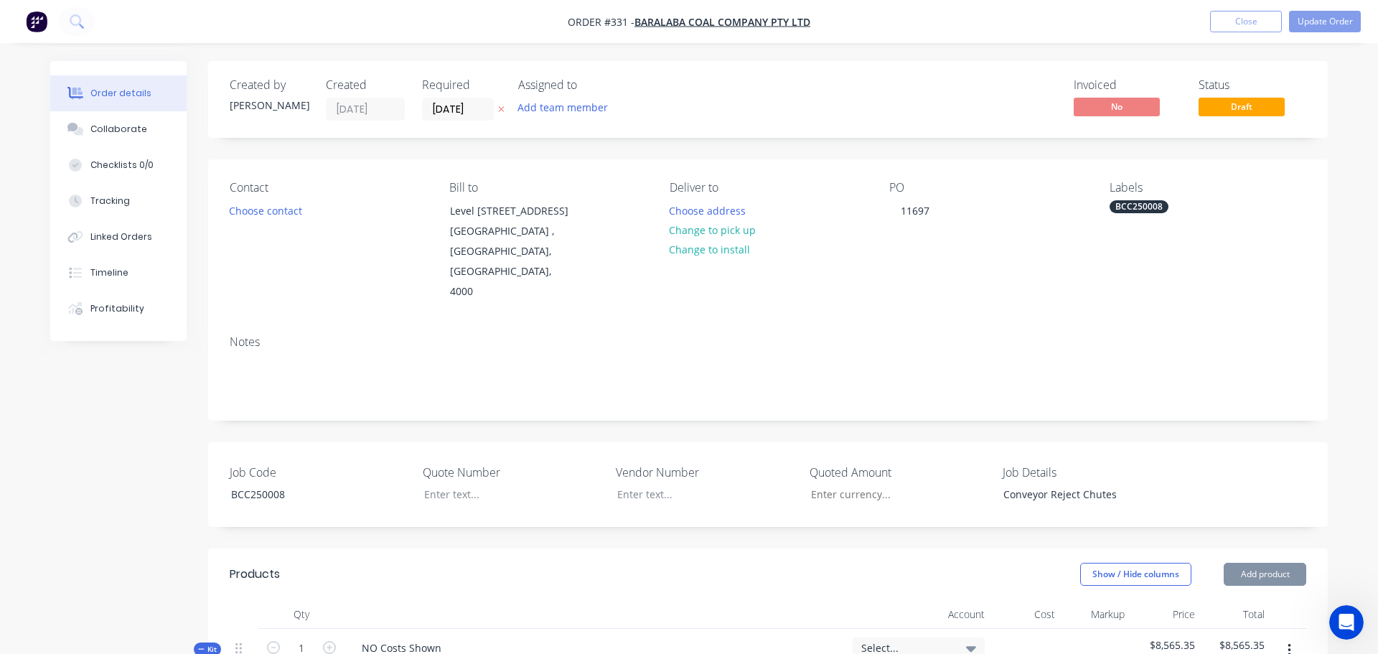
type input "$58.08"
type input "25"
type input "$72.60"
type input "$20.75"
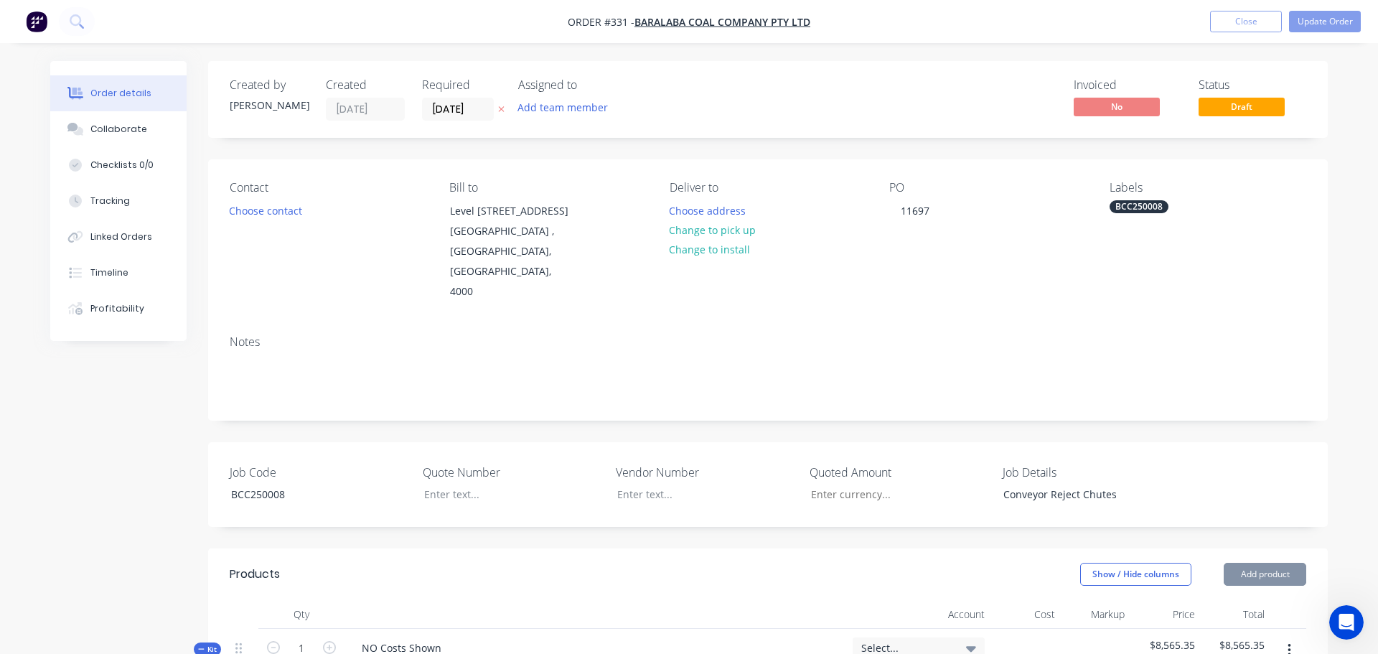
type input "25"
type input "$25.9375"
type input "$25.94"
type input "$13.93"
type input "25"
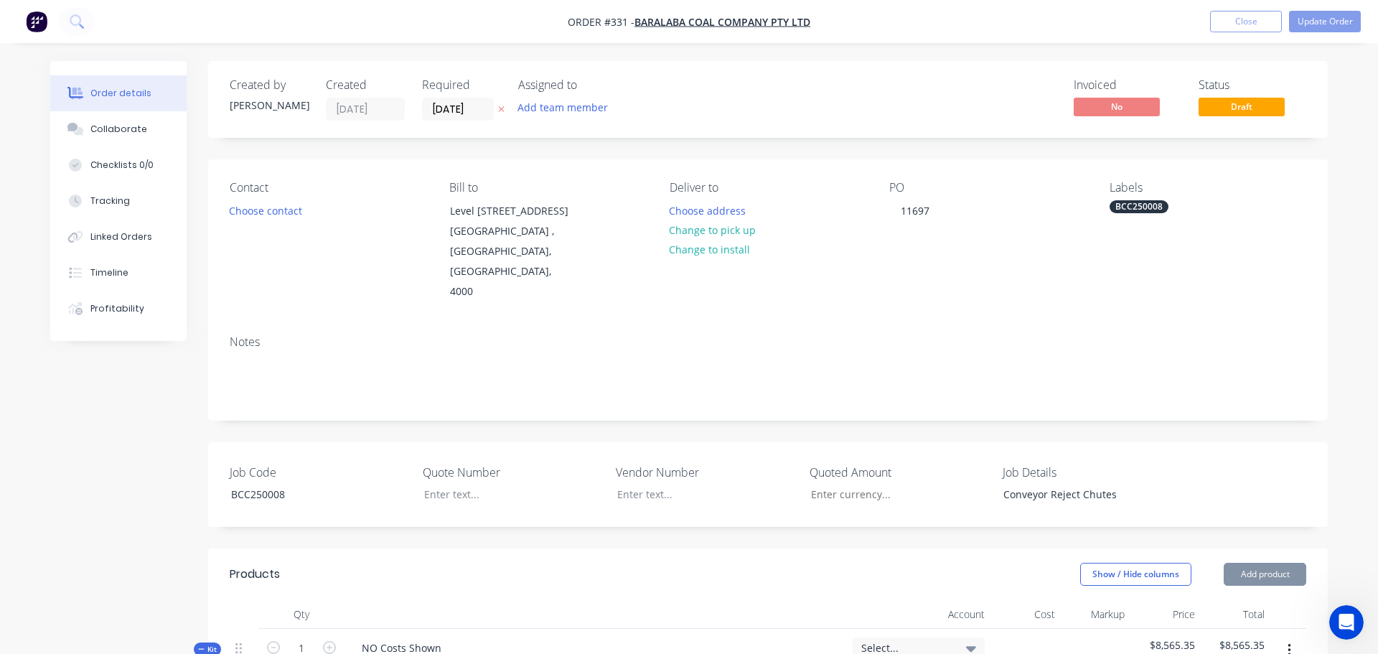
type input "$17.4125"
type input "$69.65"
type input "$278.96"
type input "25"
type input "$348.70"
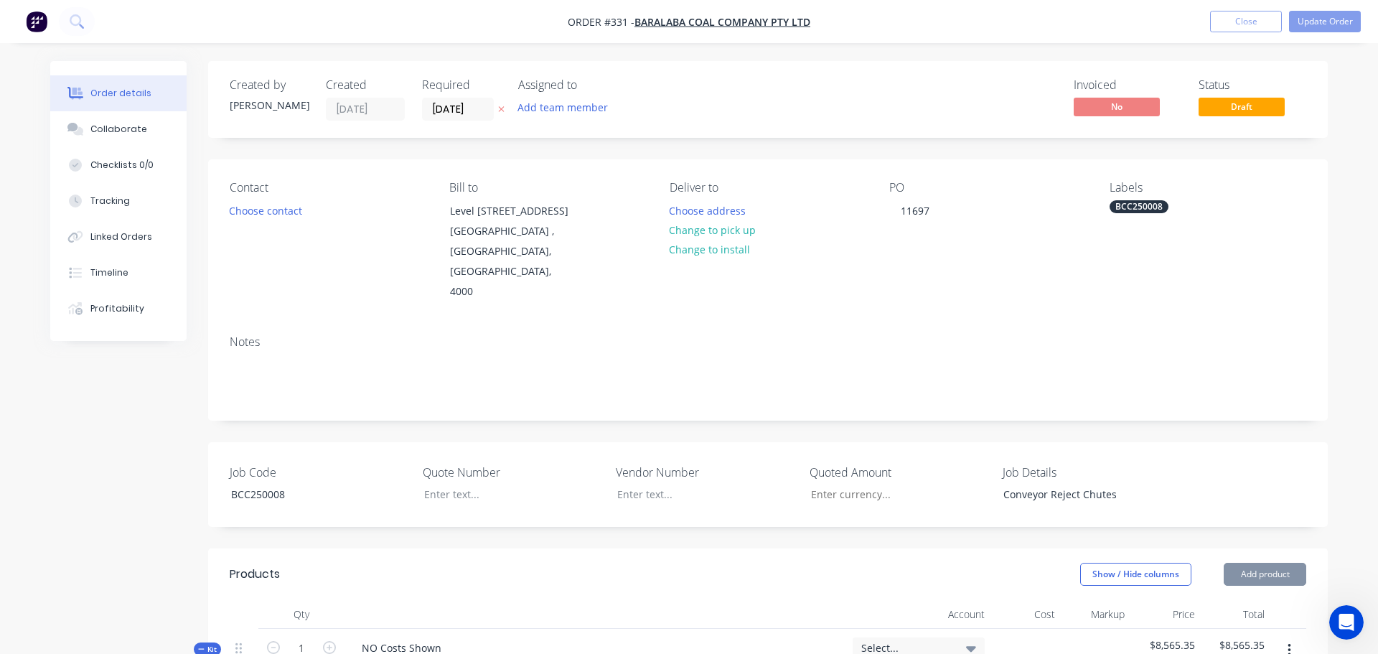
type input "$348.70"
type input "$46.57"
type input "25"
type input "$58.2125"
type input "$58.21"
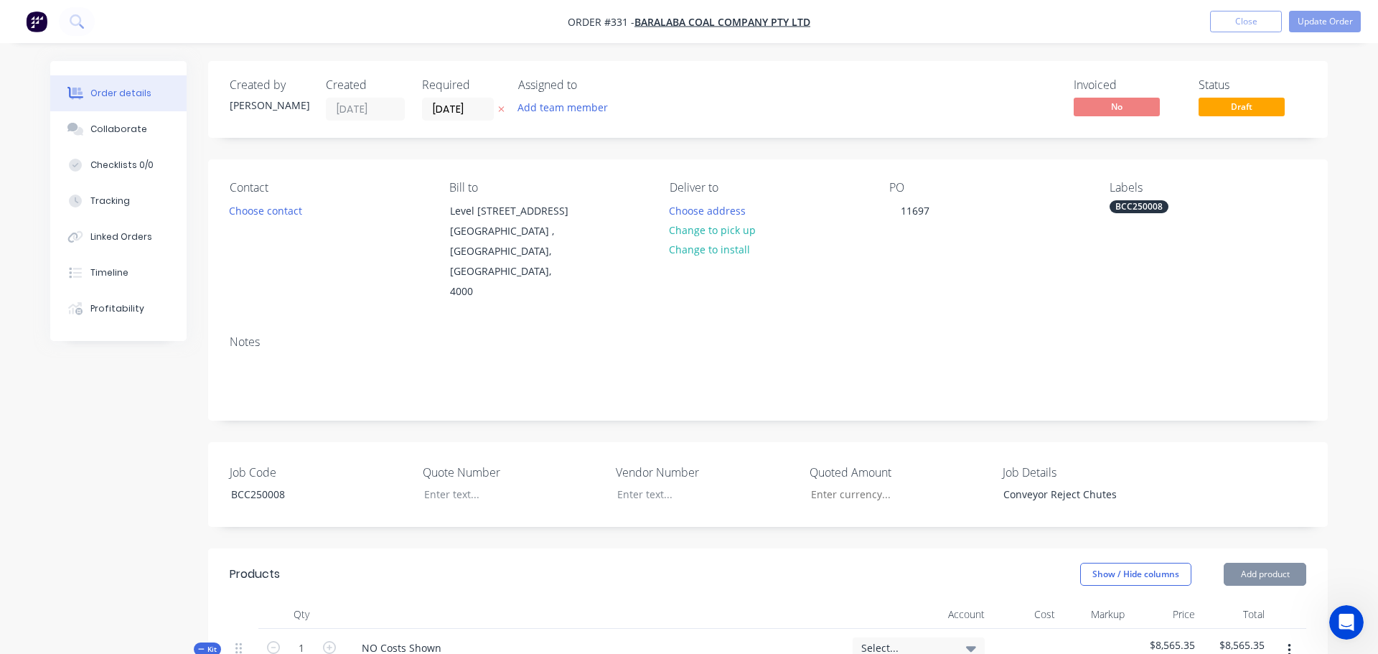
type input "$28.60"
type input "25"
type input "$35.75"
type input "$25.67"
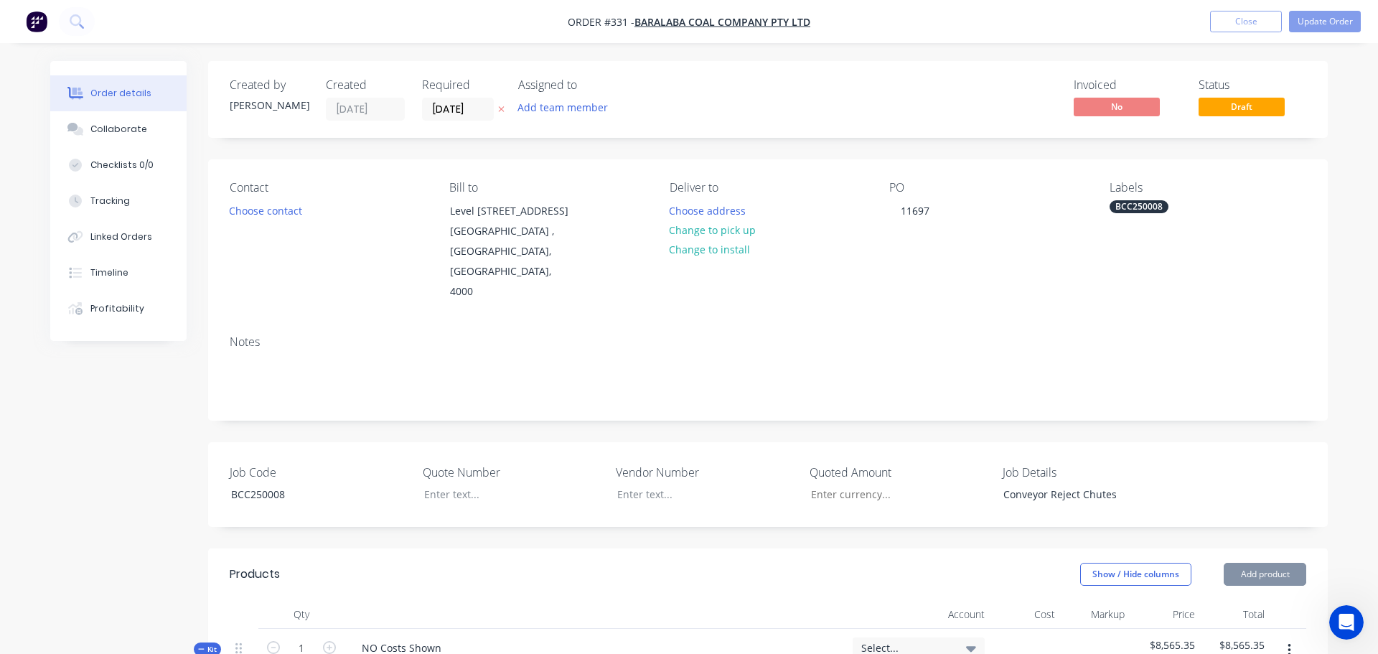
type input "25"
type input "$32.0875"
type input "$32.09"
type input "$22.77"
type input "25"
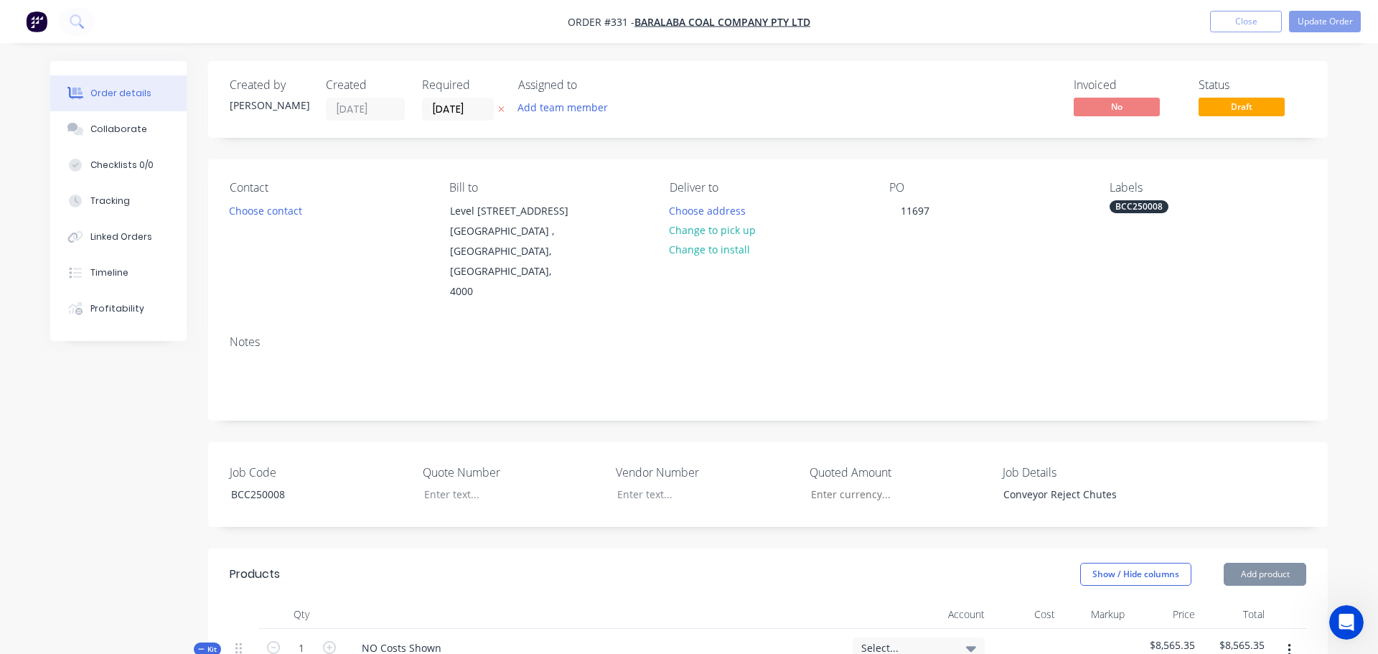
type input "$28.4625"
type input "$28.46"
type input "$4.12"
type input "25"
type input "$5.15"
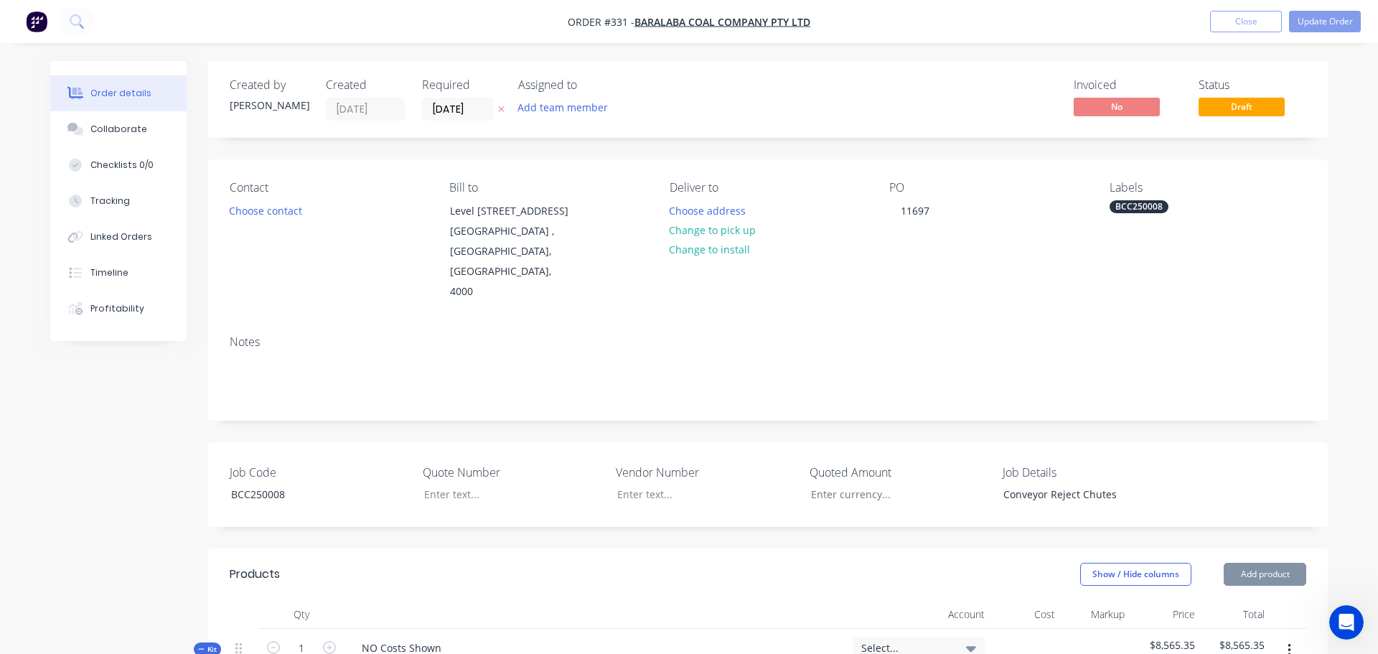
type input "$5.15"
type input "$15.16"
type input "25"
type input "$18.95"
type input "$56.85"
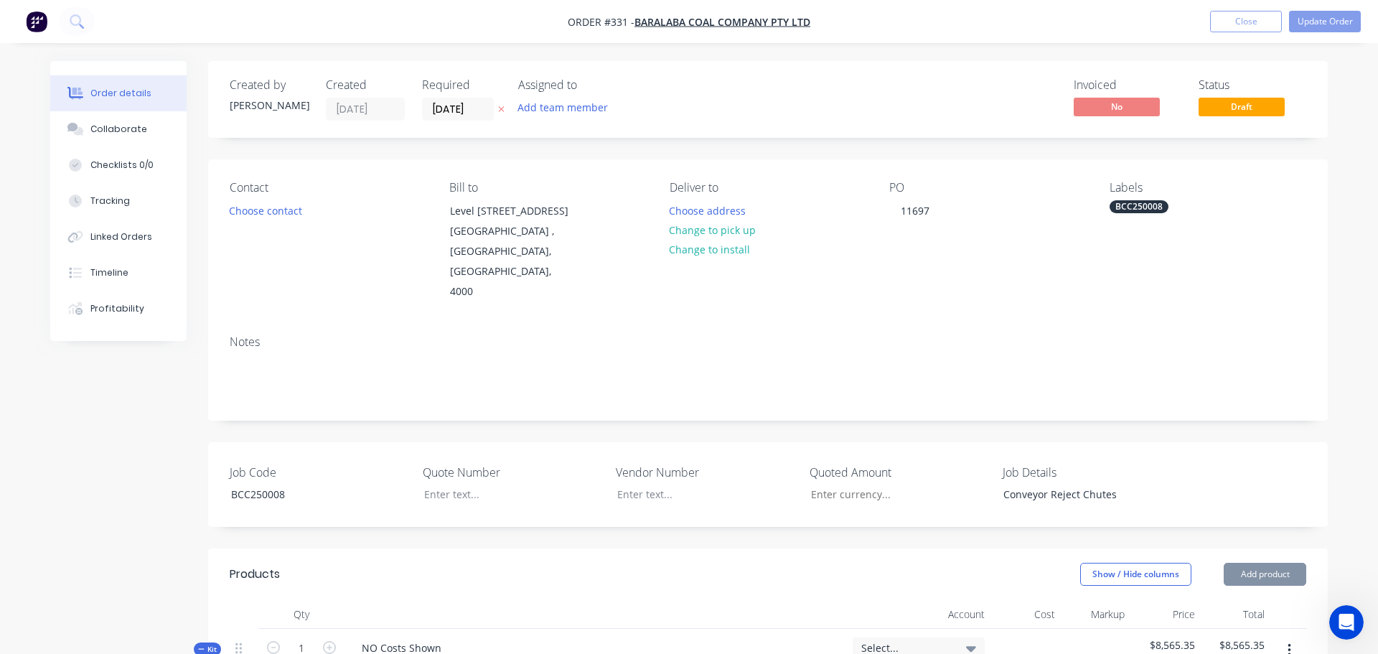
type input "$13.71"
type input "25"
type input "$17.1375"
type input "$17.14"
type input "$8.39"
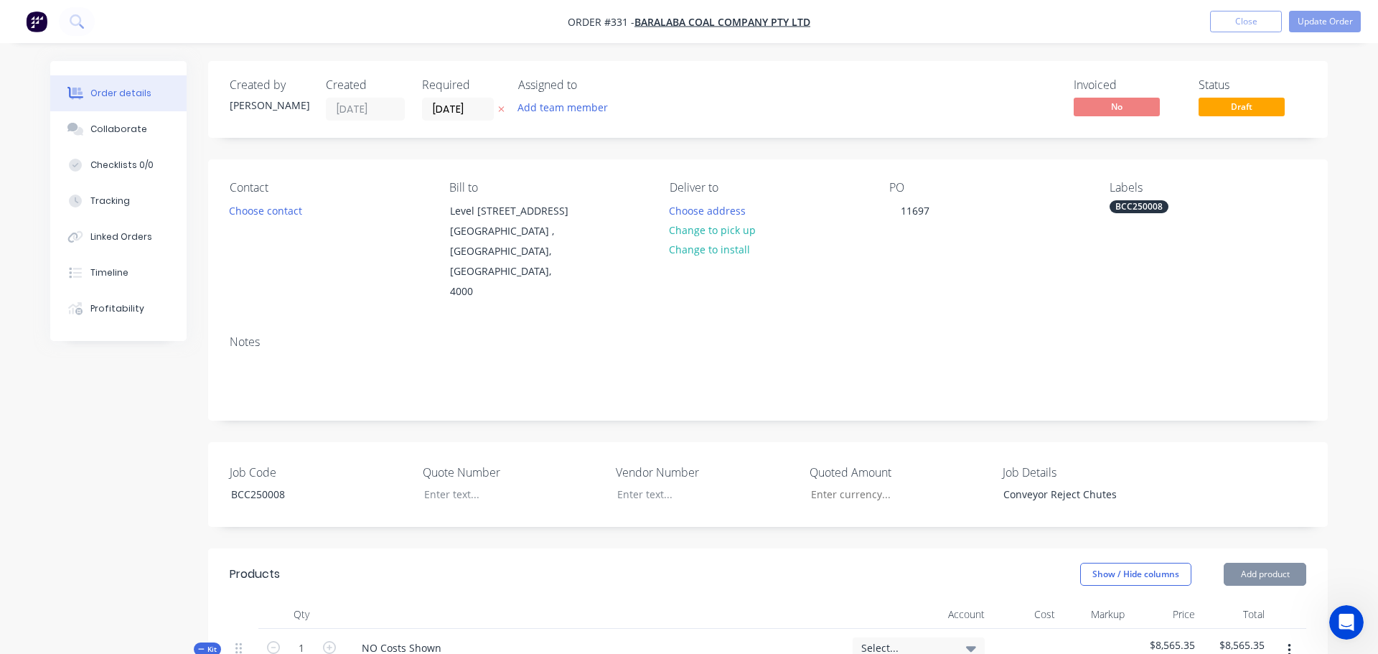
type input "25"
type input "$10.4875"
type input "$10.49"
type input "$87.05"
type input "25"
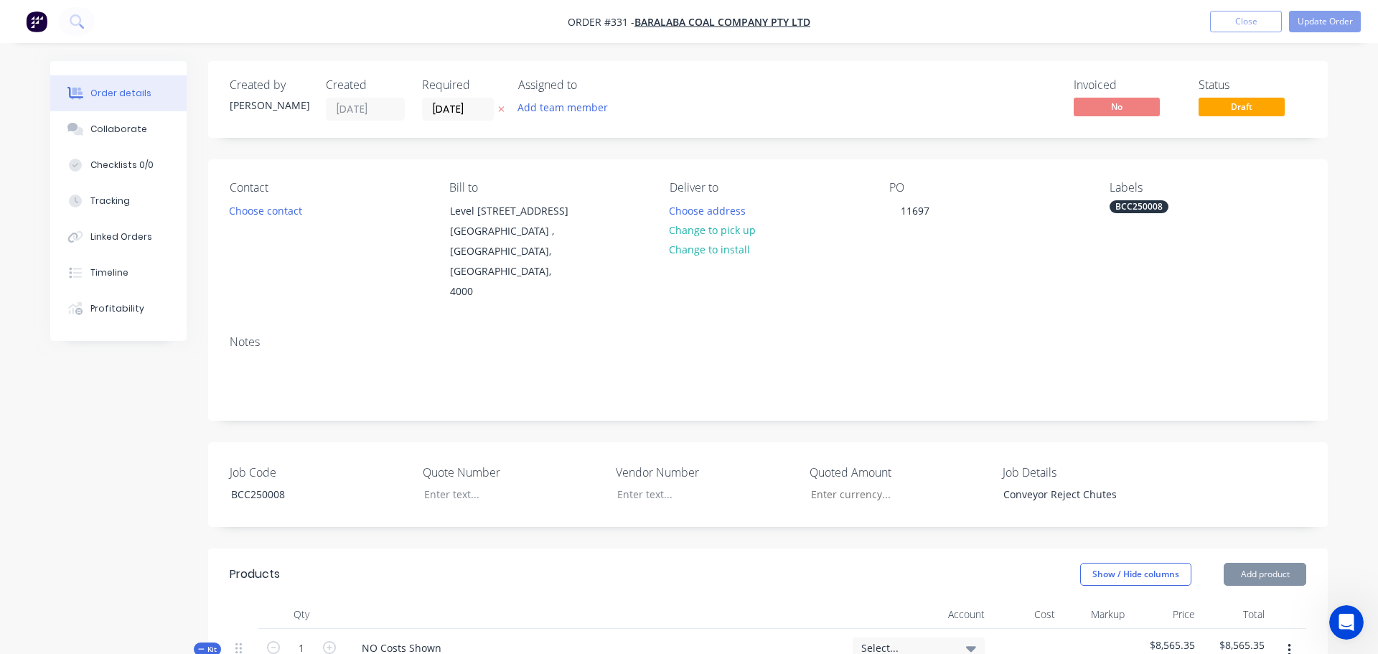
type input "$108.8125"
type input "$217.63"
type input "$50.51"
type input "25"
type input "$63.1375"
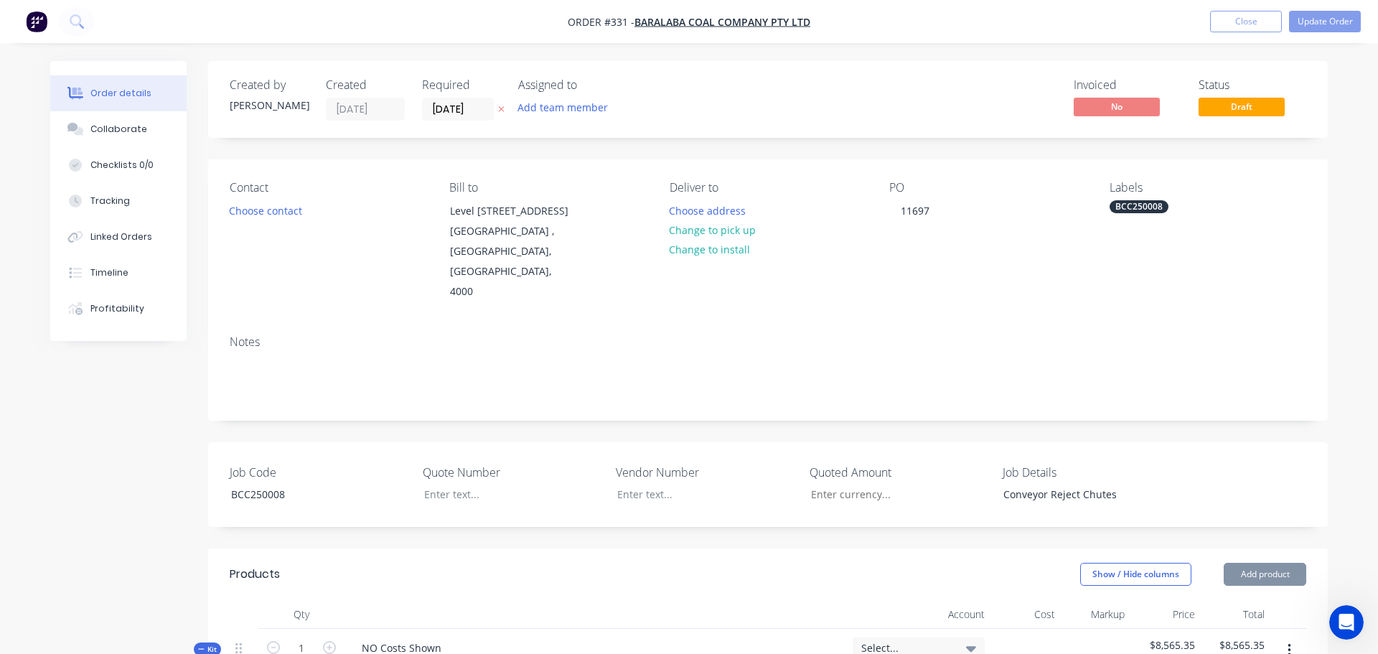
type input "$126.28"
type input "$12.69"
type input "25"
type input "$15.8625"
type input "$31.73"
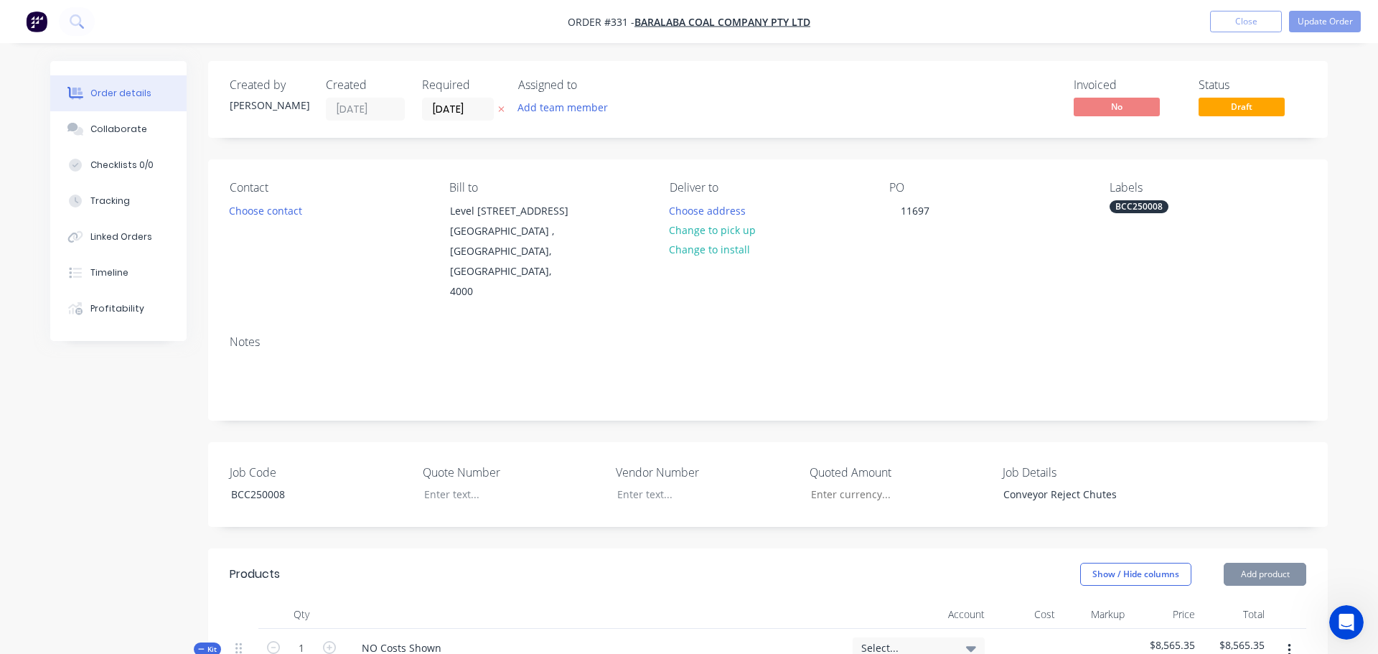
type input "$5.34"
type input "25"
type input "$6.675"
type input "$53.40"
type input "$324.48"
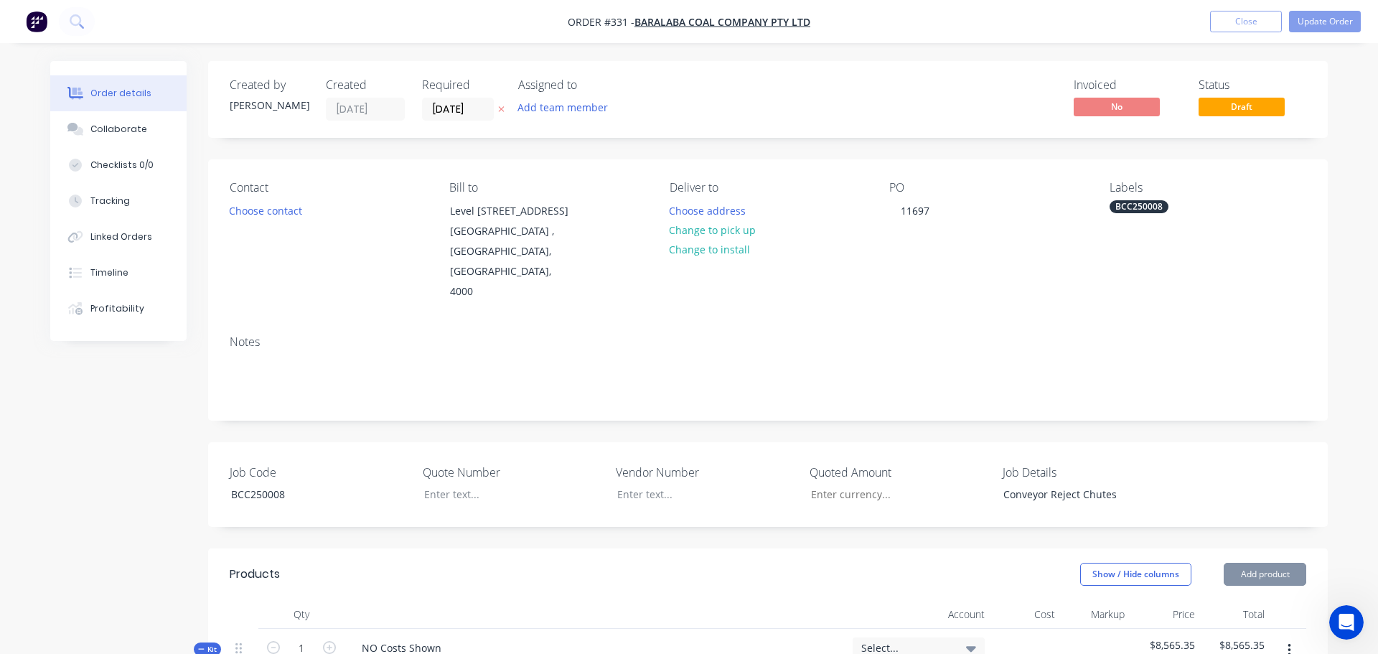
type input "25"
type input "$405.60"
type input "$811.20"
type input "$19.26"
type input "25"
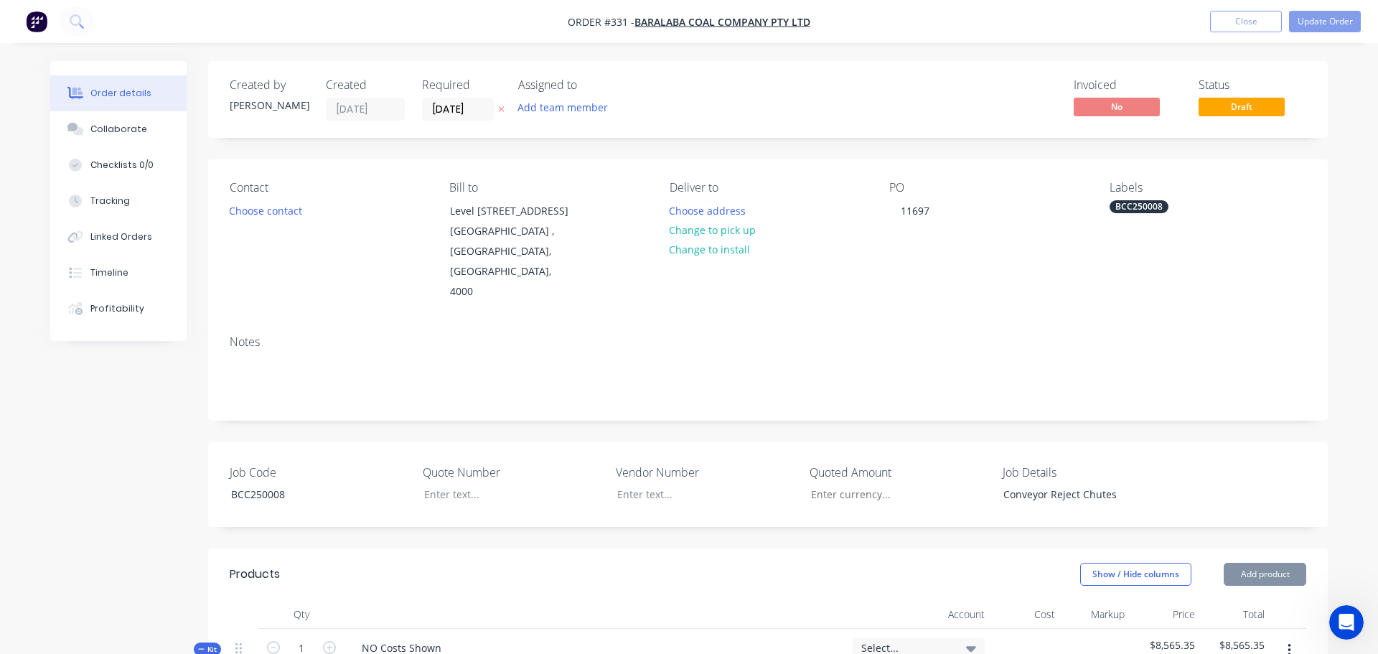
type input "$24.075"
type input "$96.30"
type input "$127.78"
type input "25"
type input "$159.725"
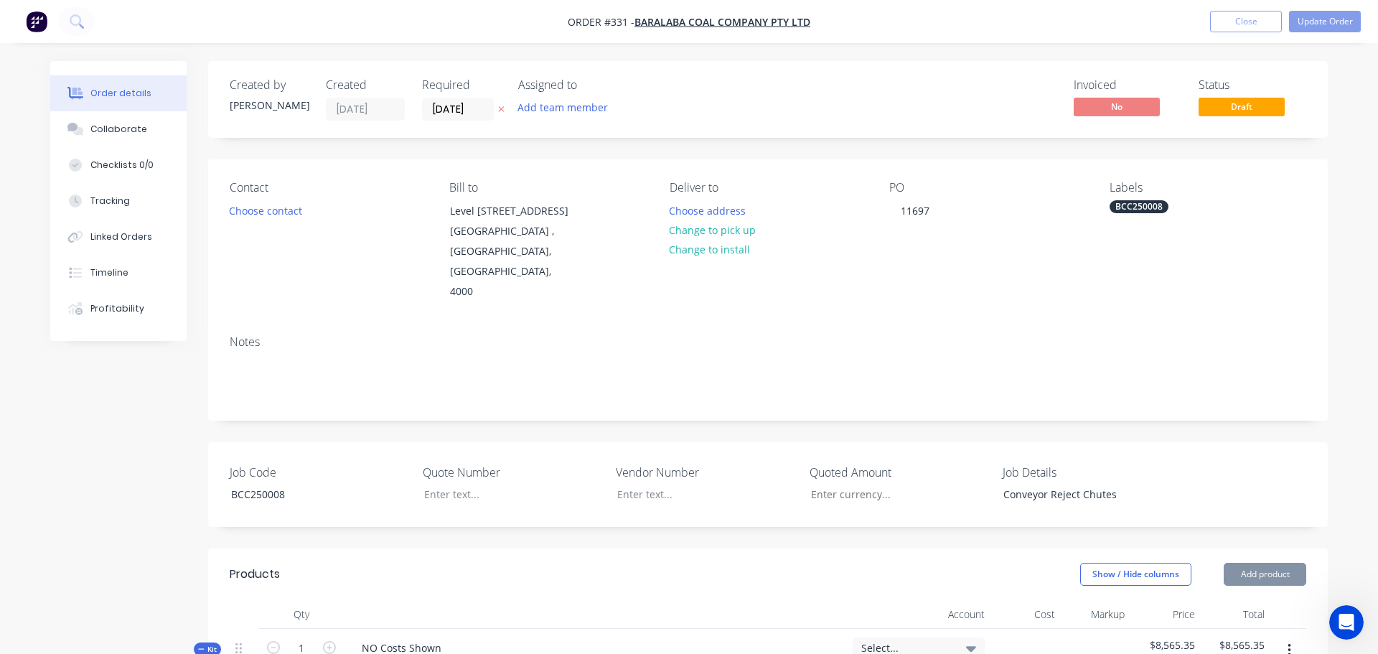
type input "$159.73"
type input "$58.44"
type input "25"
type input "$73.05"
type input "$146.10"
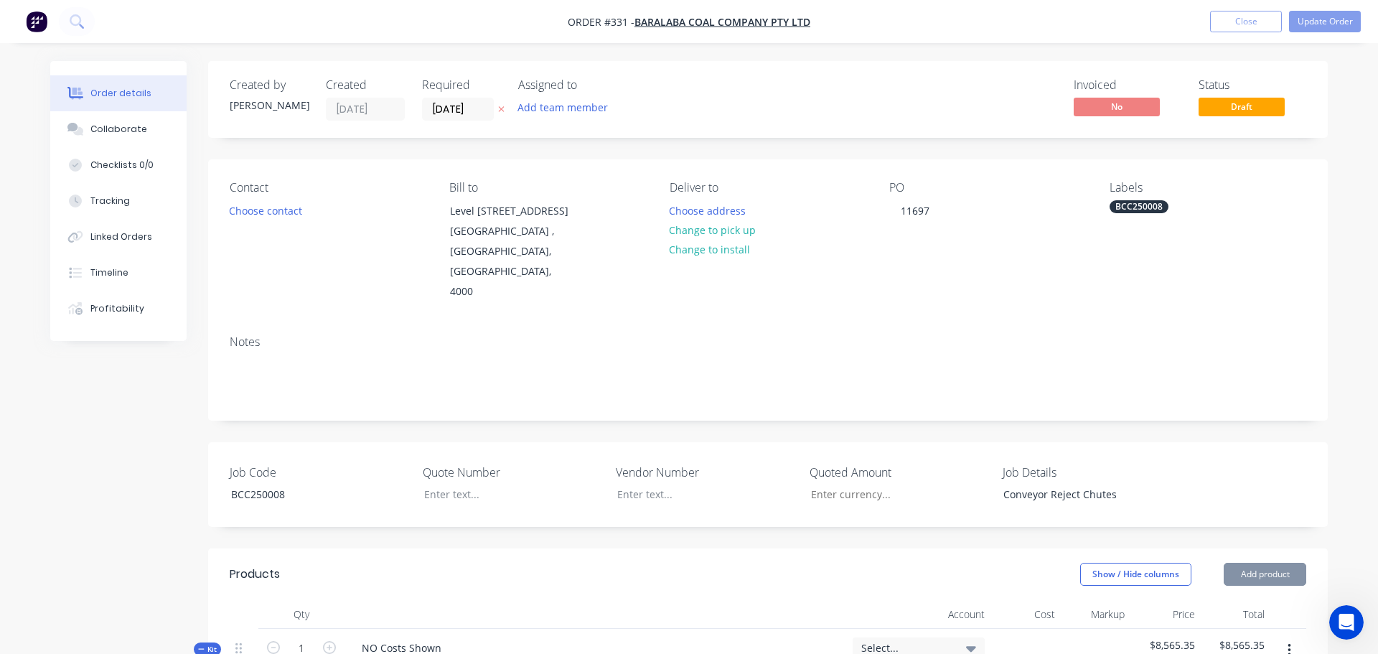
type input "$129.71"
type input "25"
type input "$162.1375"
type input "$162.14"
type input "$35.98"
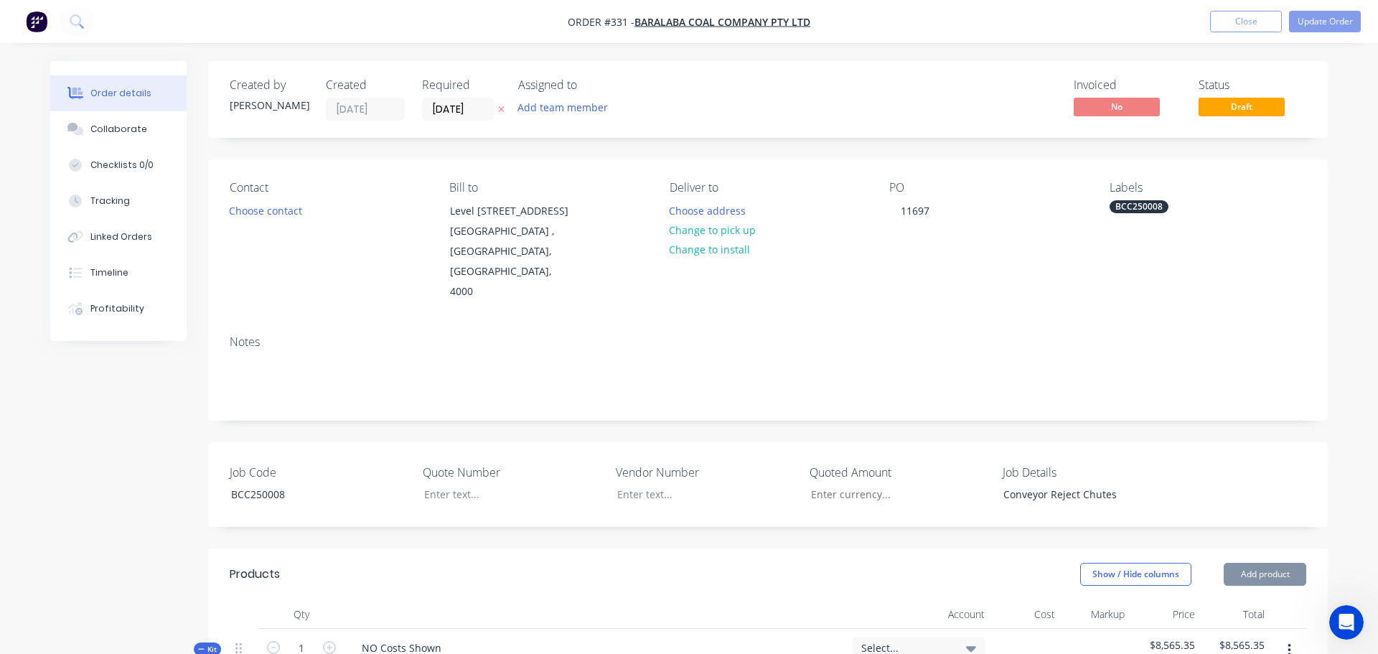
type input "25"
type input "$44.975"
type input "$44.98"
type input "25"
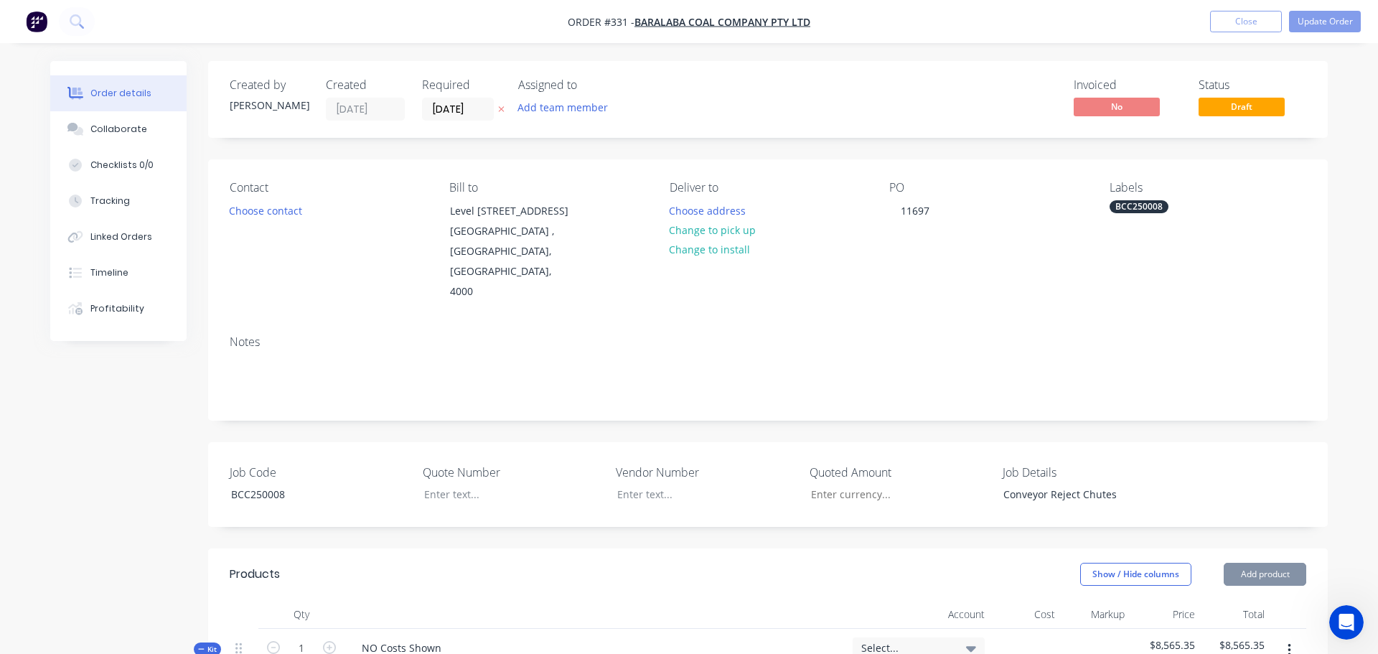
type input "25"
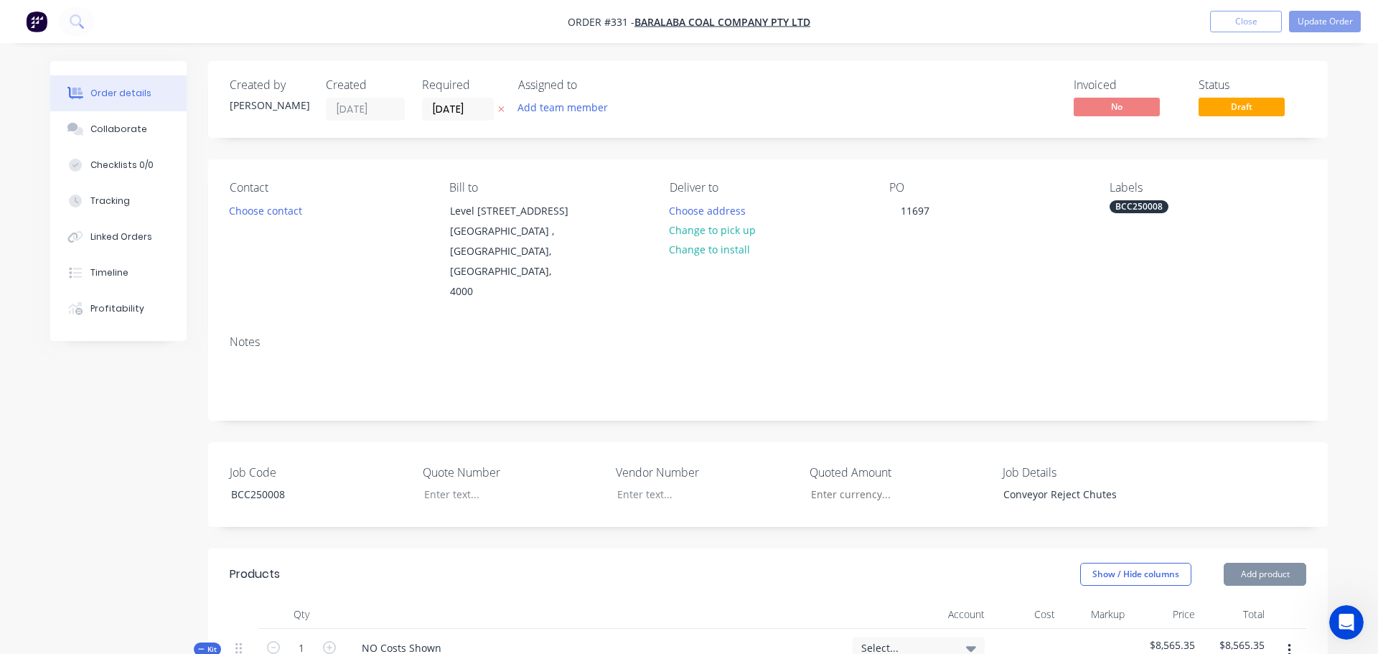
type input "25"
type input "$51.94"
type input "25"
type input "$64.925"
type input "$64.93"
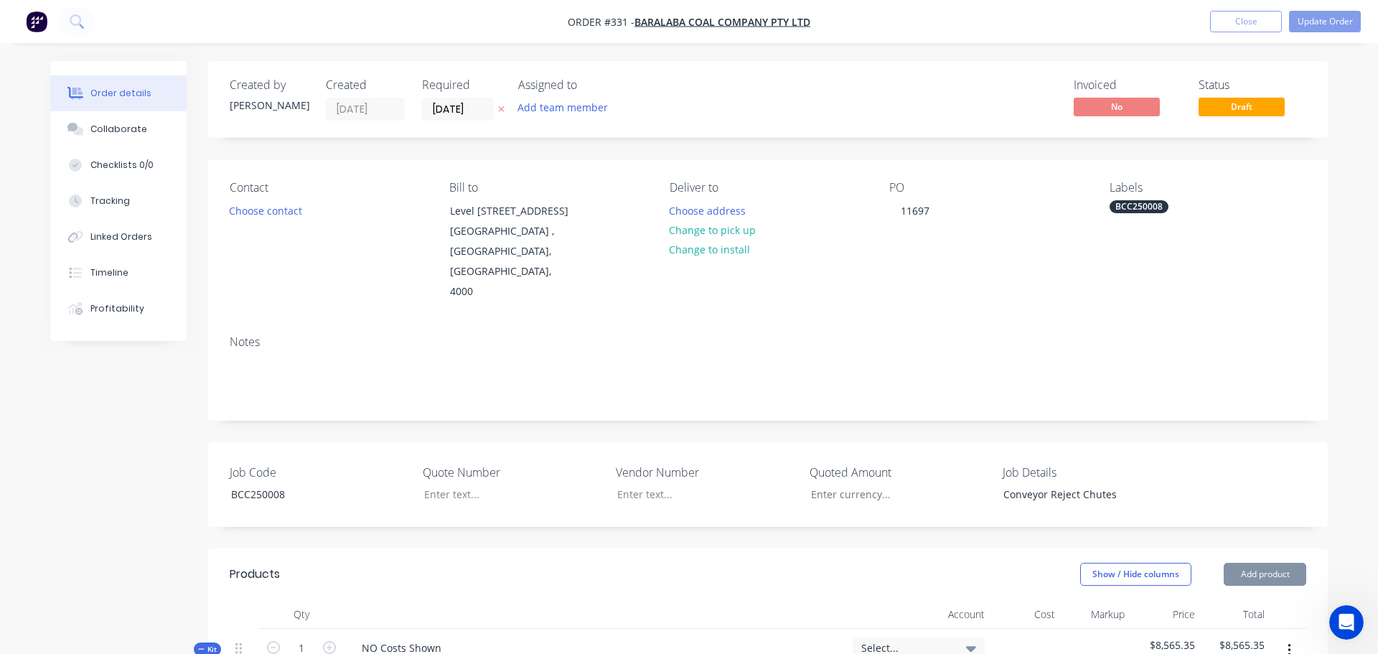
type input "$51.94"
type input "25"
type input "$64.925"
type input "$64.93"
type input "25"
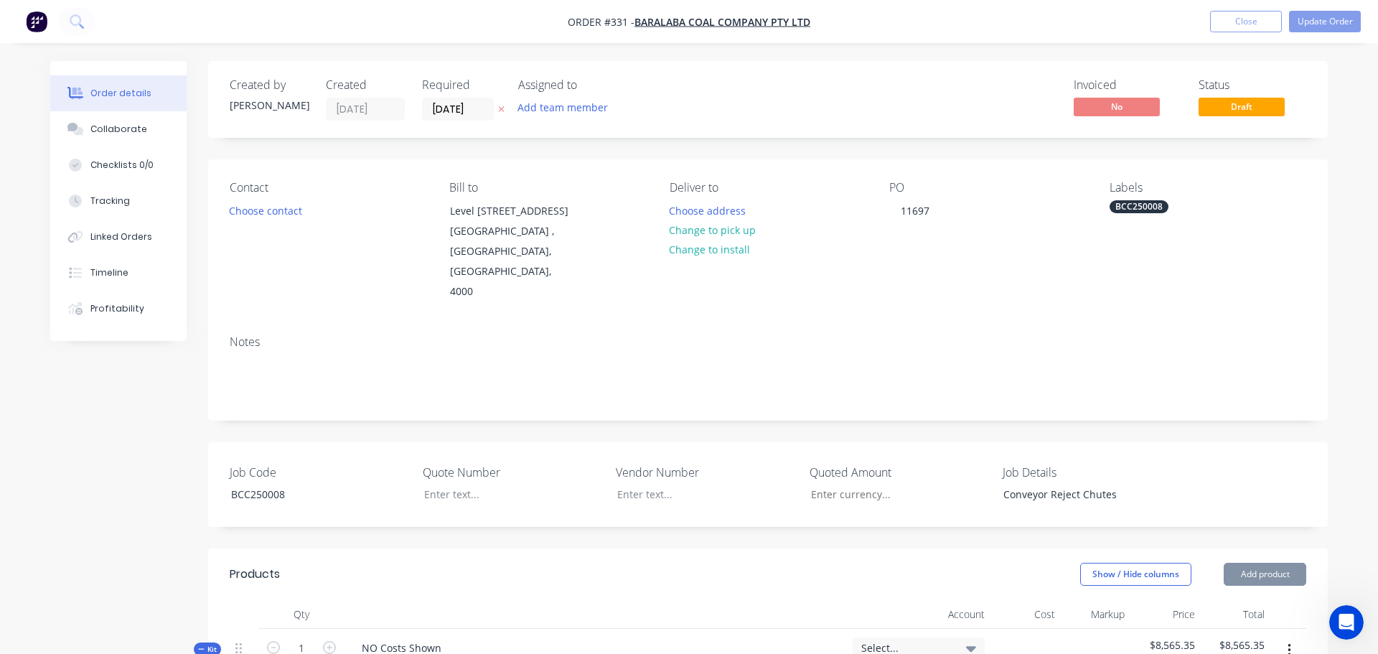
type input "$186.44"
type input "25"
type input "$233.05"
type input "25"
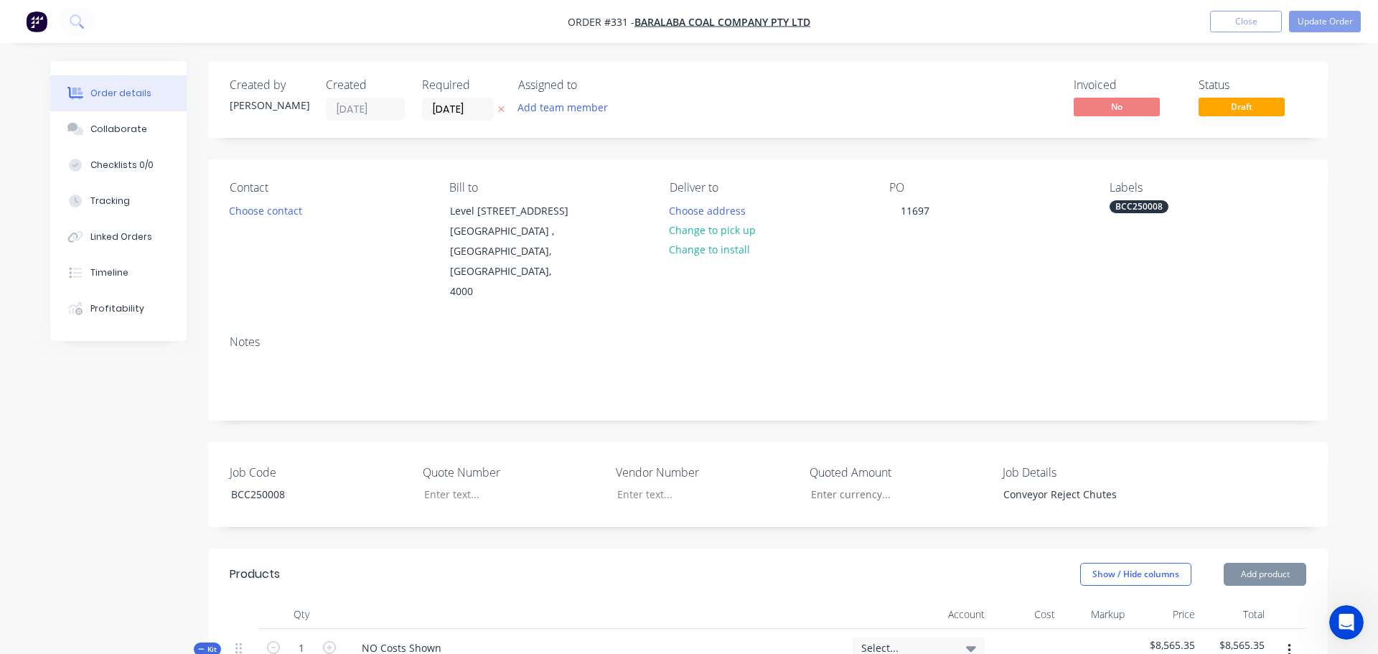
type input "$179.80"
type input "25"
type input "$224.75"
type input "25"
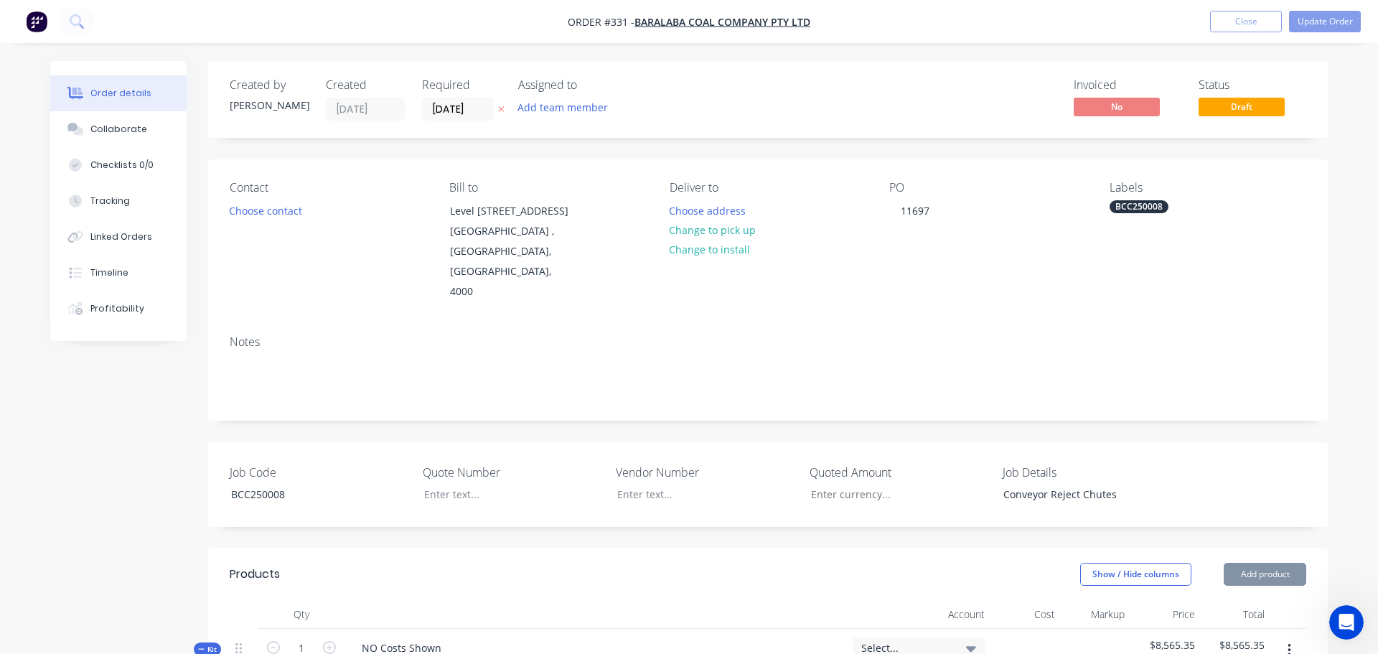
type input "25"
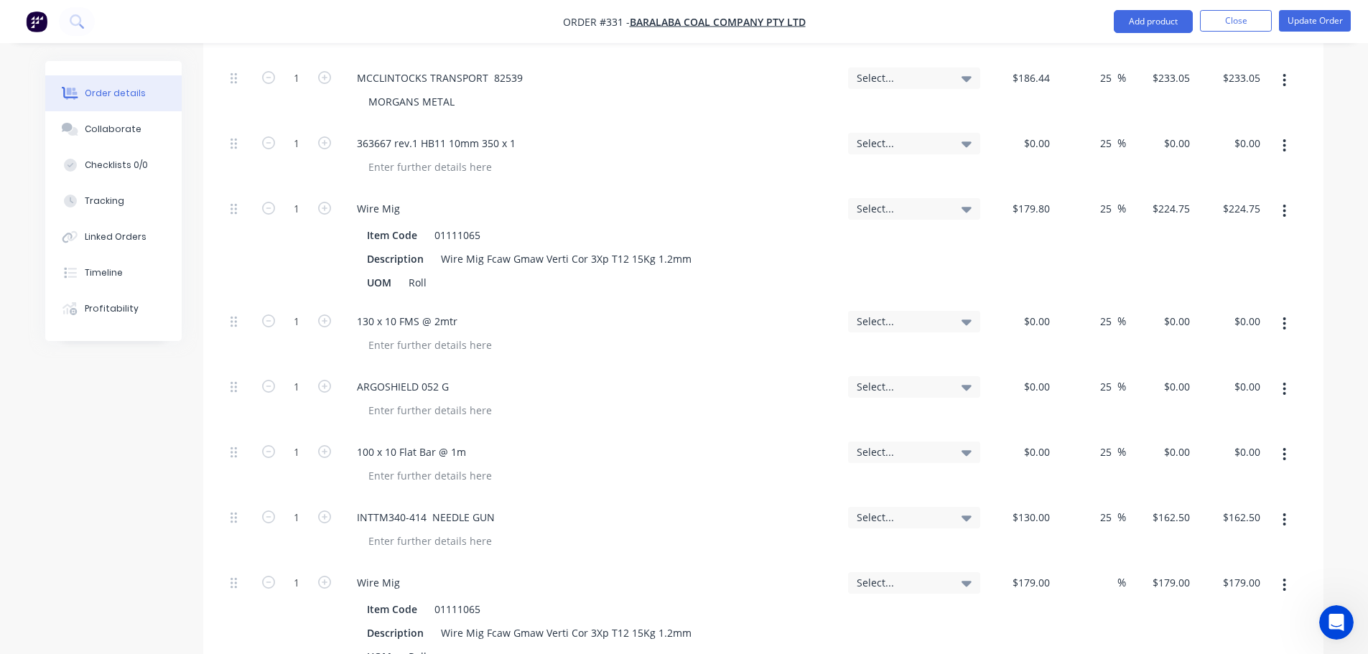
scroll to position [4164, 0]
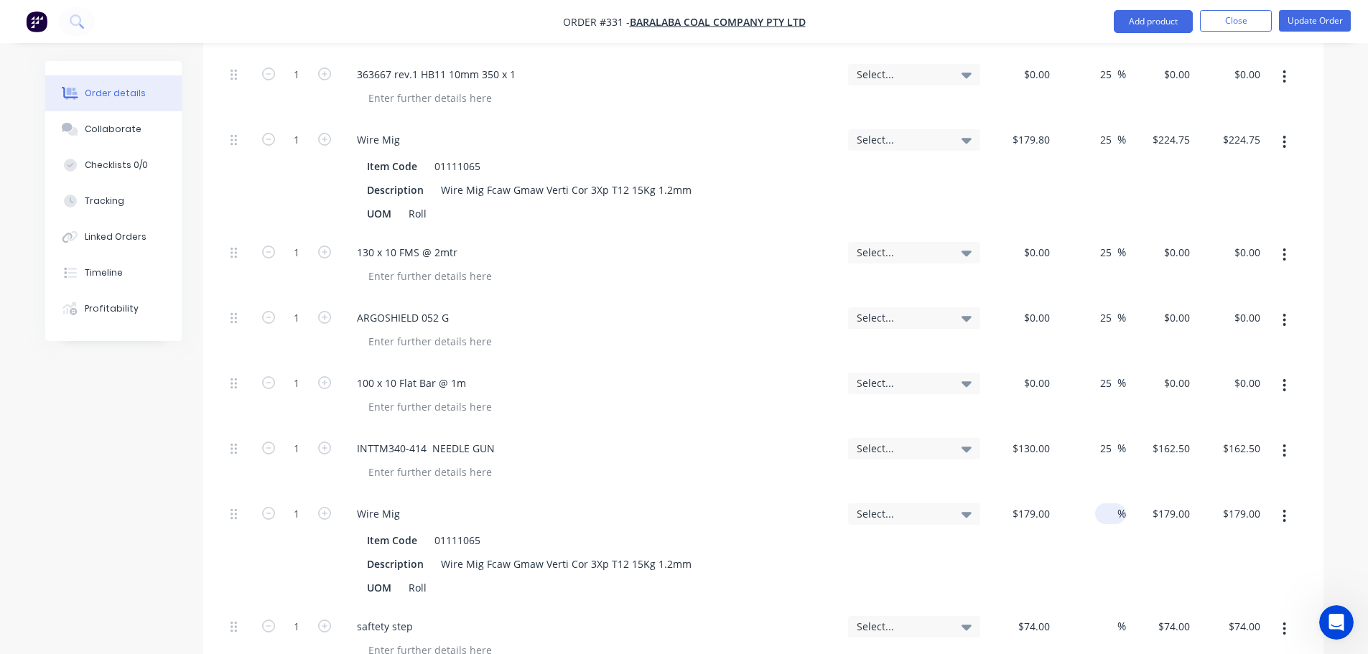
click at [1108, 503] on input at bounding box center [1109, 513] width 17 height 21
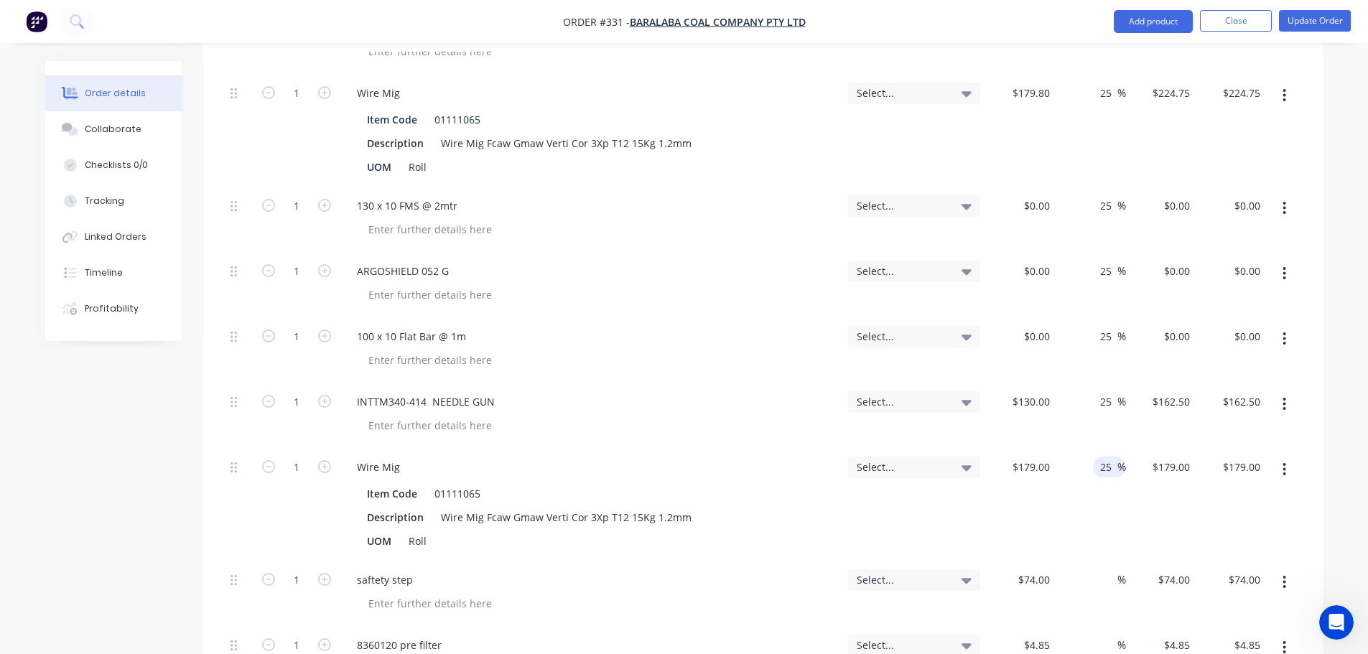
scroll to position [4236, 0]
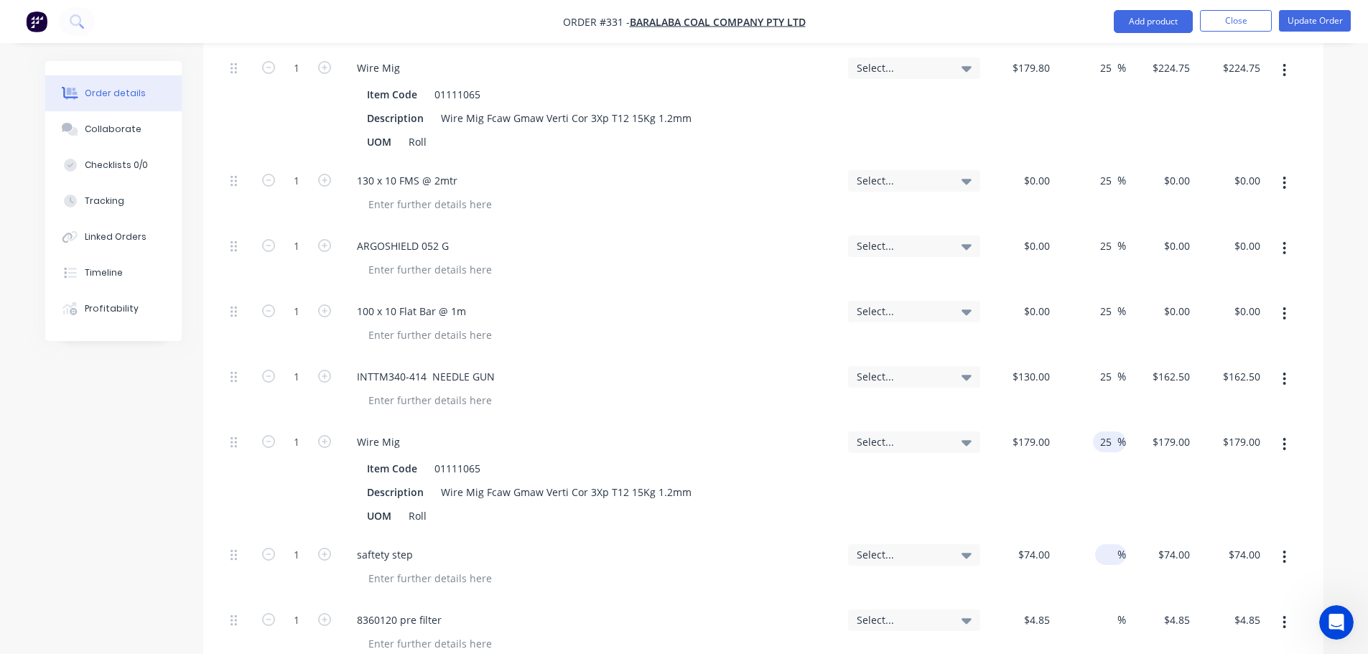
click at [1111, 544] on input at bounding box center [1109, 554] width 17 height 21
click at [1116, 610] on input at bounding box center [1109, 620] width 17 height 21
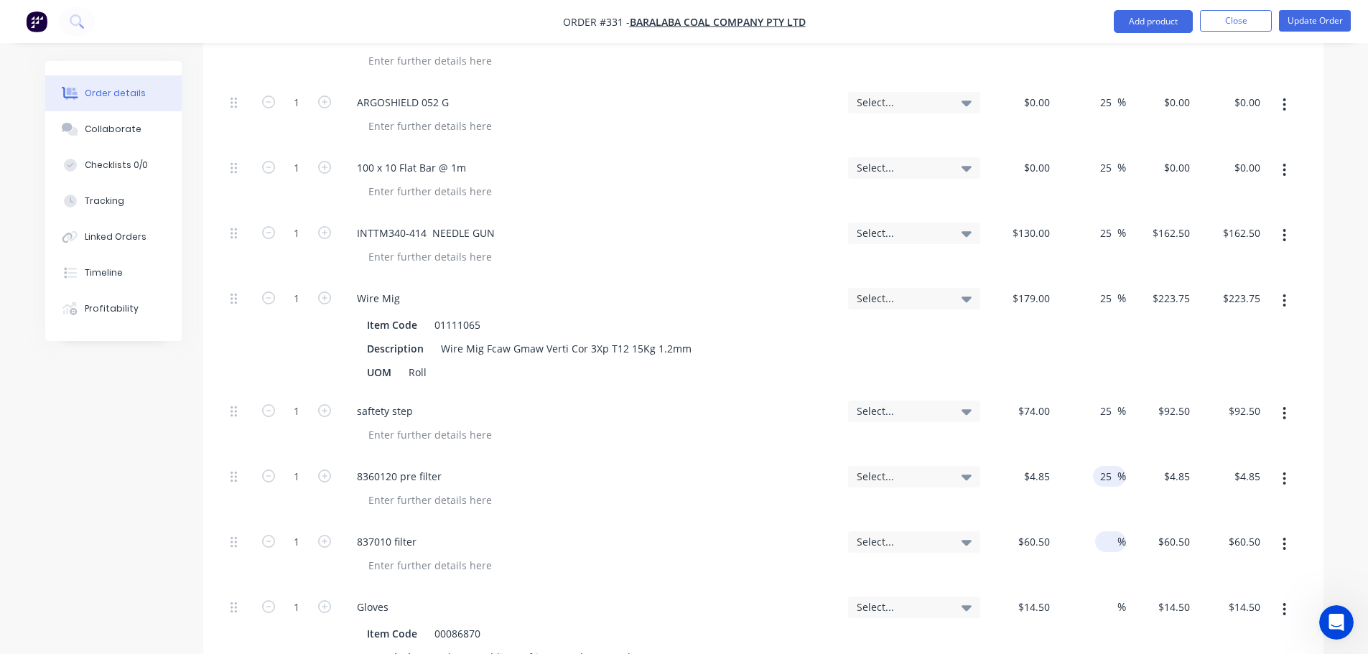
click at [1108, 531] on input at bounding box center [1109, 541] width 17 height 21
click at [1117, 599] on span "%" at bounding box center [1121, 607] width 9 height 17
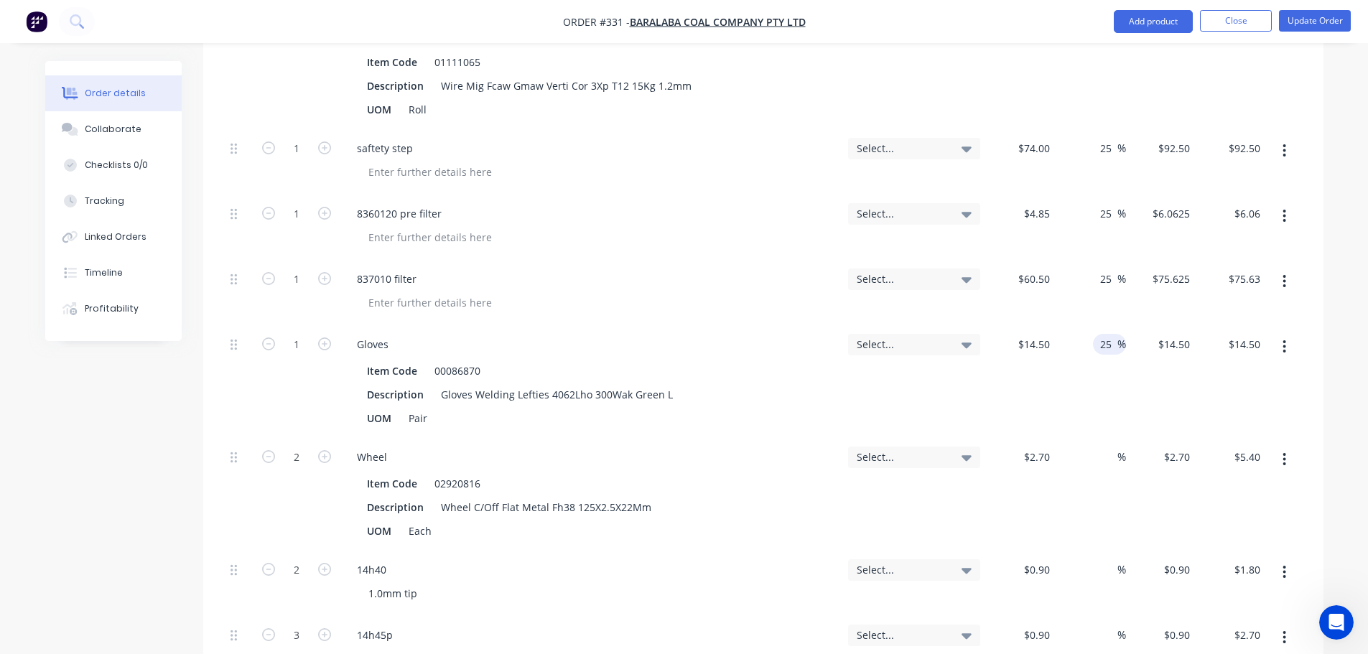
scroll to position [4666, 0]
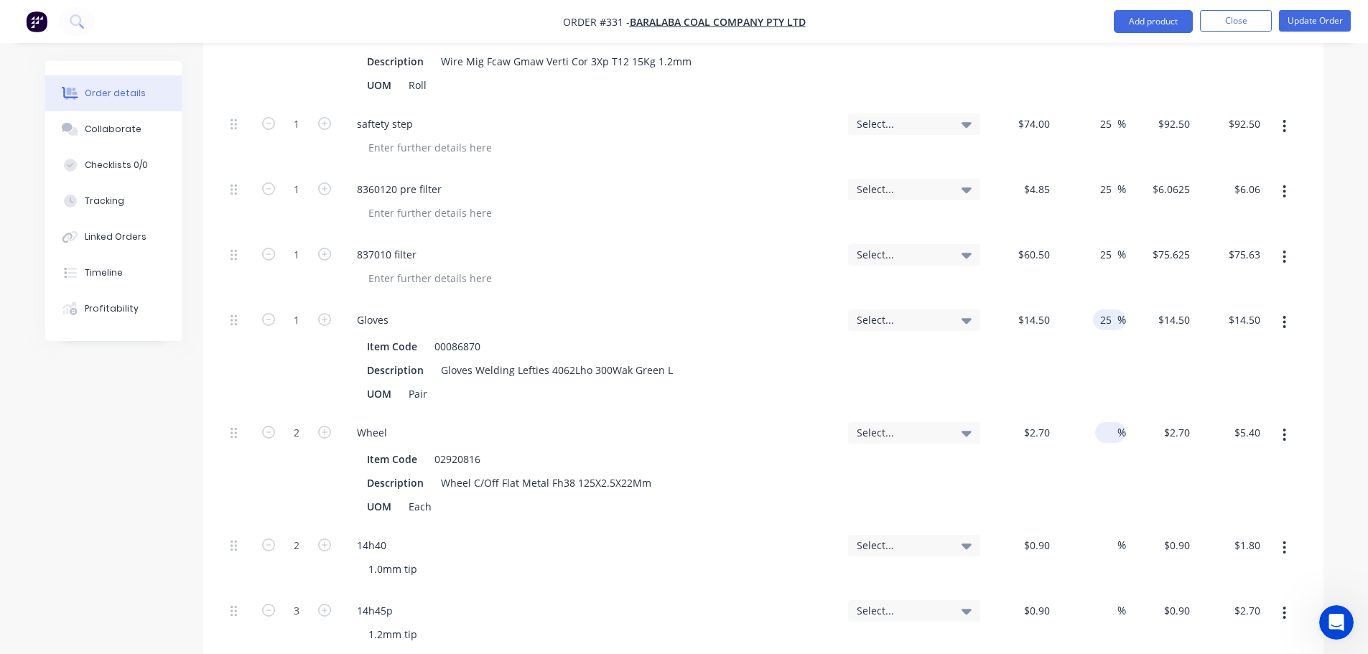
click at [1111, 422] on input at bounding box center [1109, 432] width 17 height 21
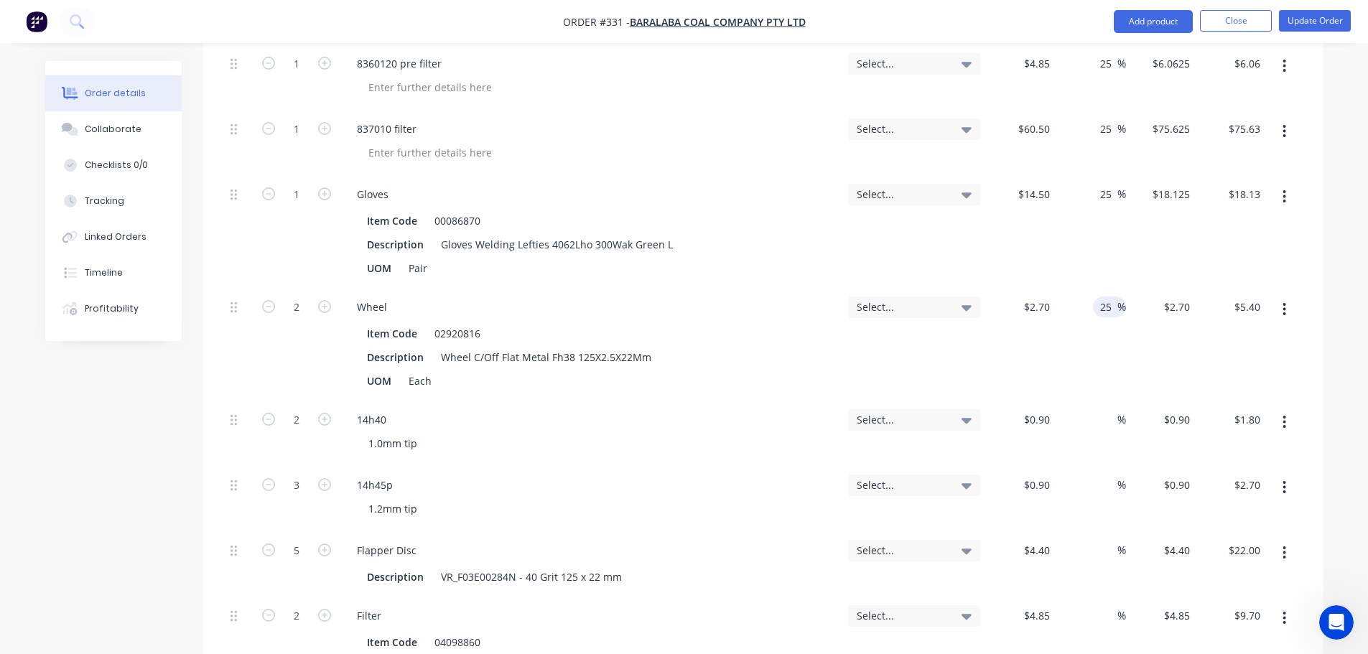
scroll to position [4810, 0]
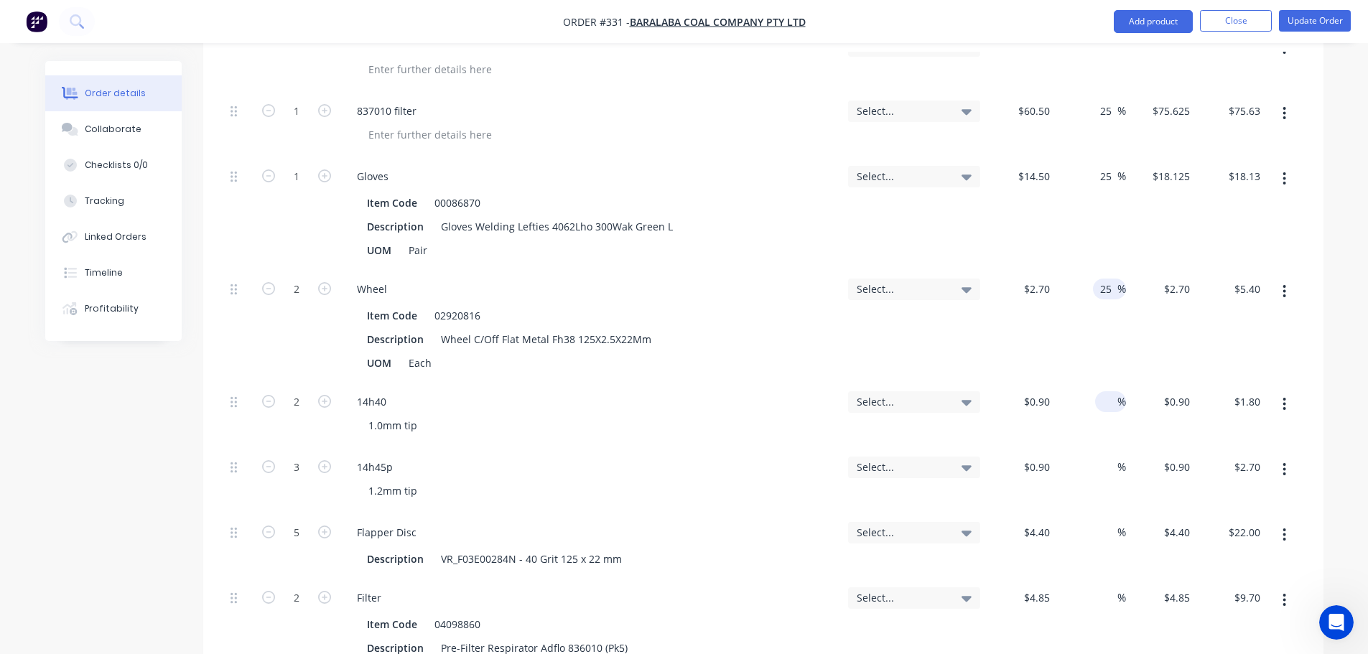
click at [1112, 391] on input at bounding box center [1109, 401] width 17 height 21
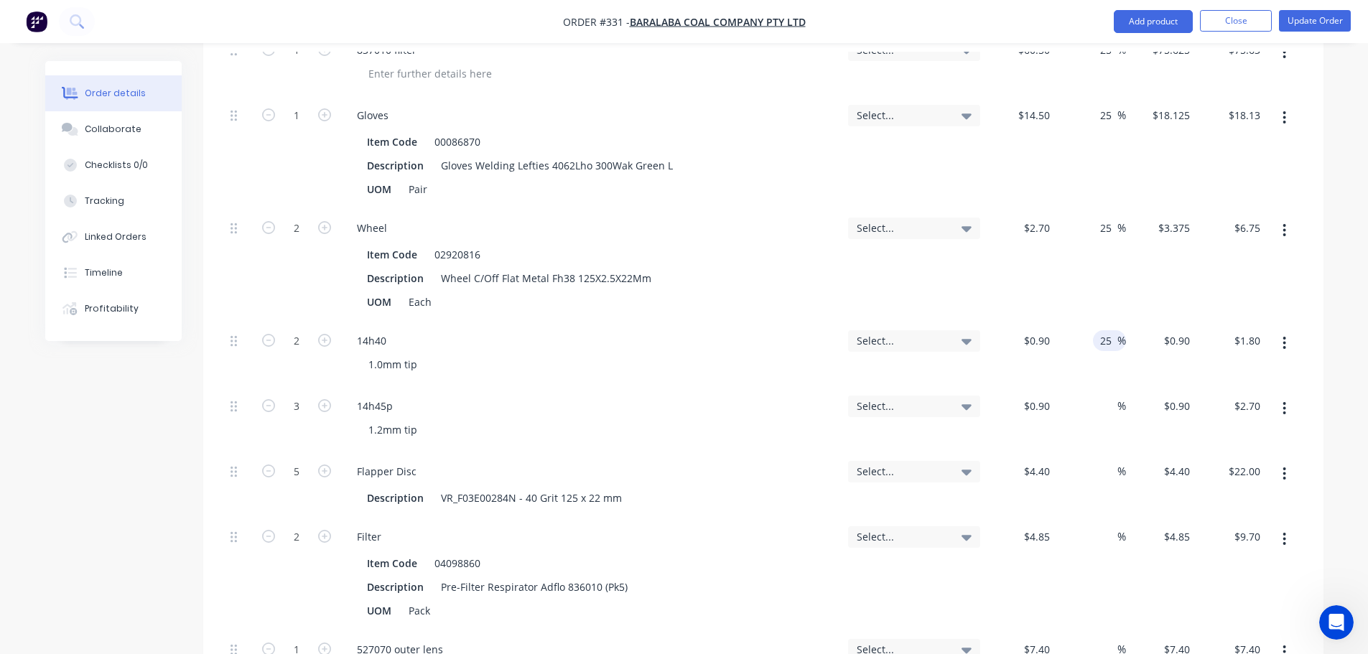
scroll to position [4954, 0]
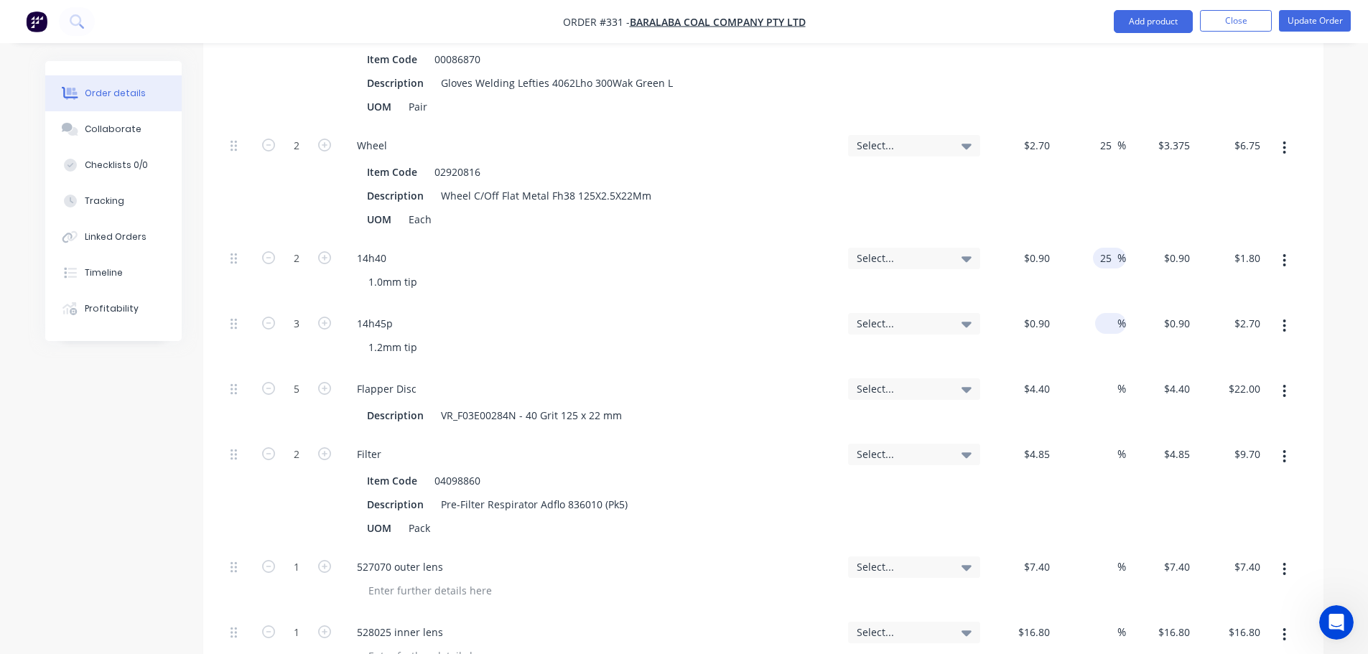
click at [1111, 313] on input at bounding box center [1109, 323] width 17 height 21
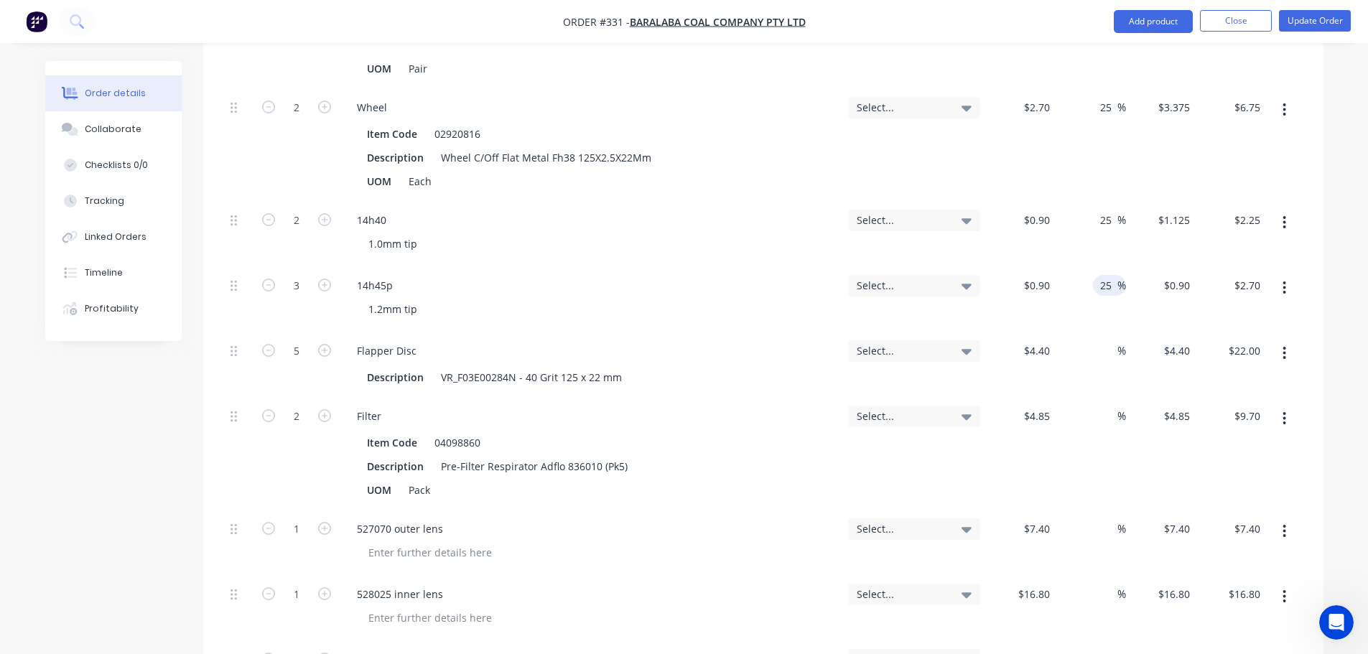
scroll to position [5025, 0]
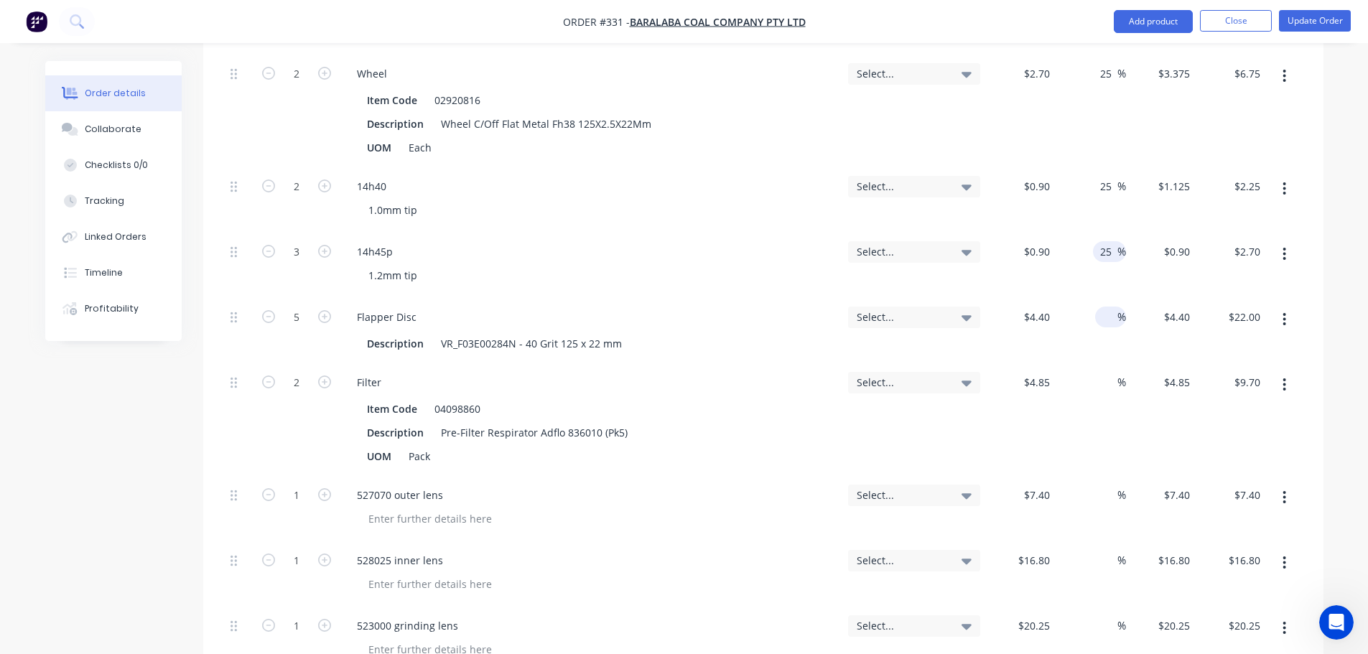
click at [1110, 307] on input at bounding box center [1109, 317] width 17 height 21
click at [1104, 372] on input at bounding box center [1109, 382] width 17 height 21
click at [1112, 485] on input at bounding box center [1109, 495] width 17 height 21
click at [1105, 550] on input at bounding box center [1109, 560] width 17 height 21
click at [1115, 615] on div at bounding box center [1109, 625] width 17 height 21
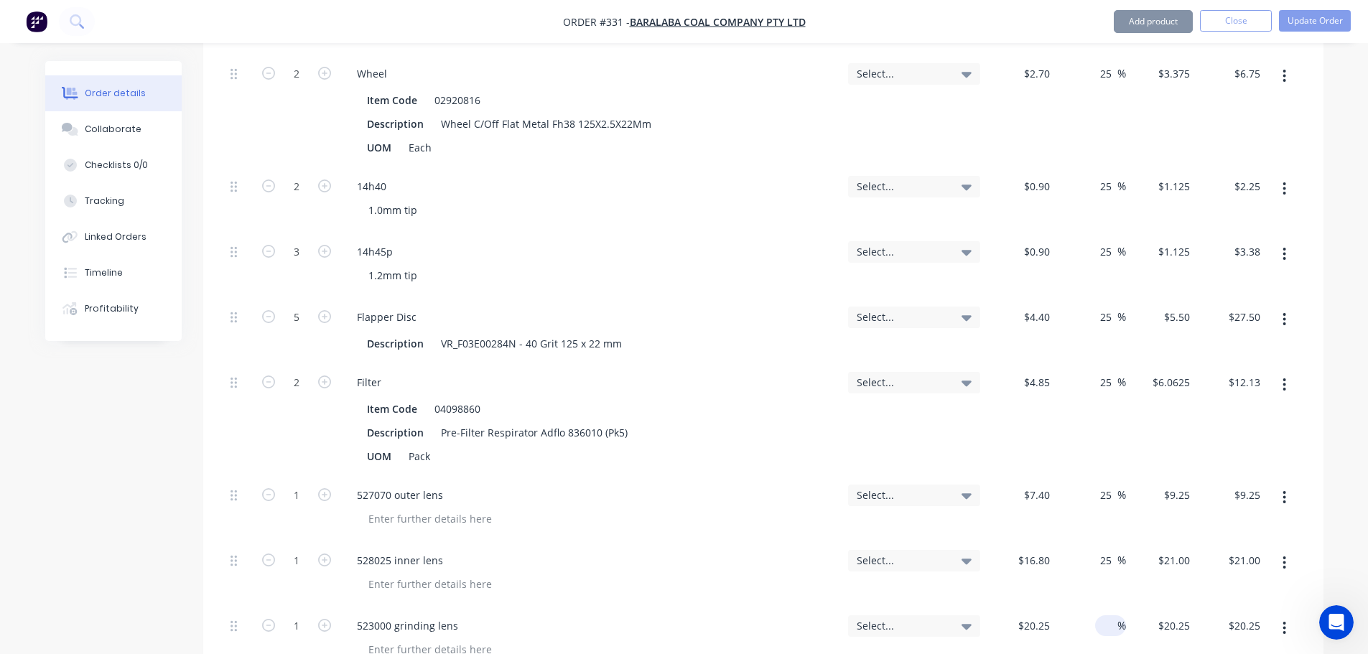
click at [1113, 615] on input at bounding box center [1109, 625] width 17 height 21
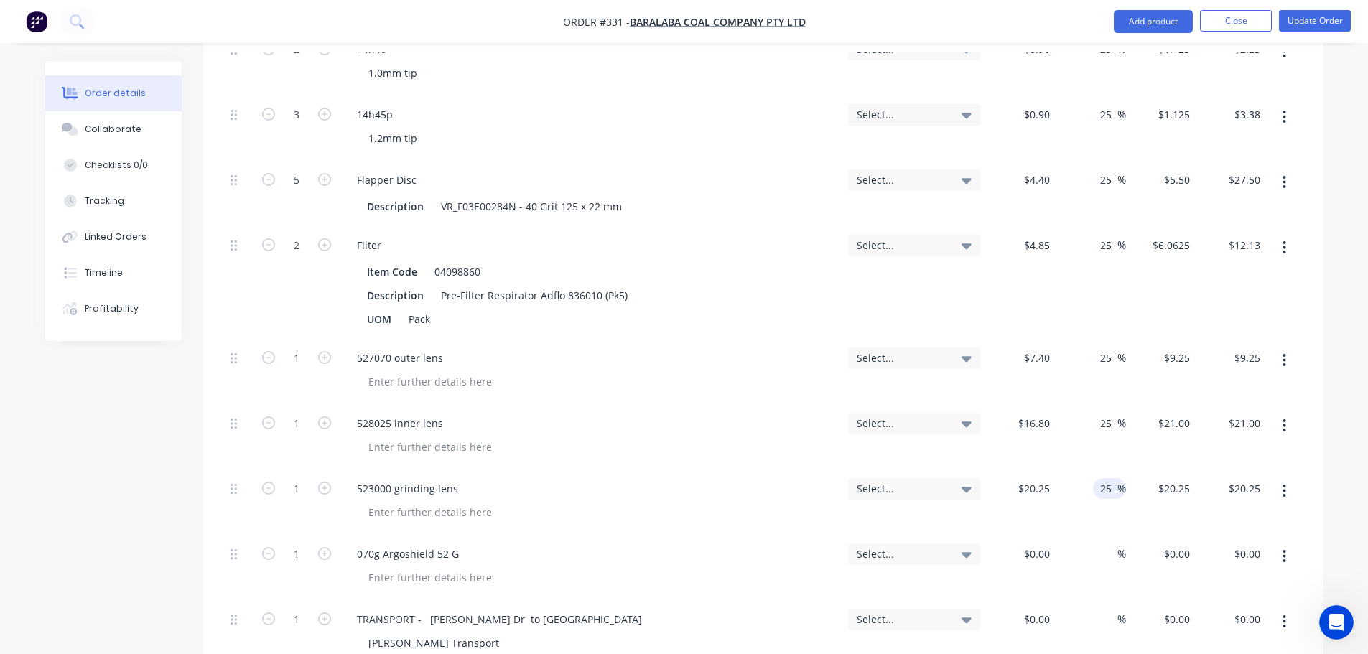
scroll to position [5169, 0]
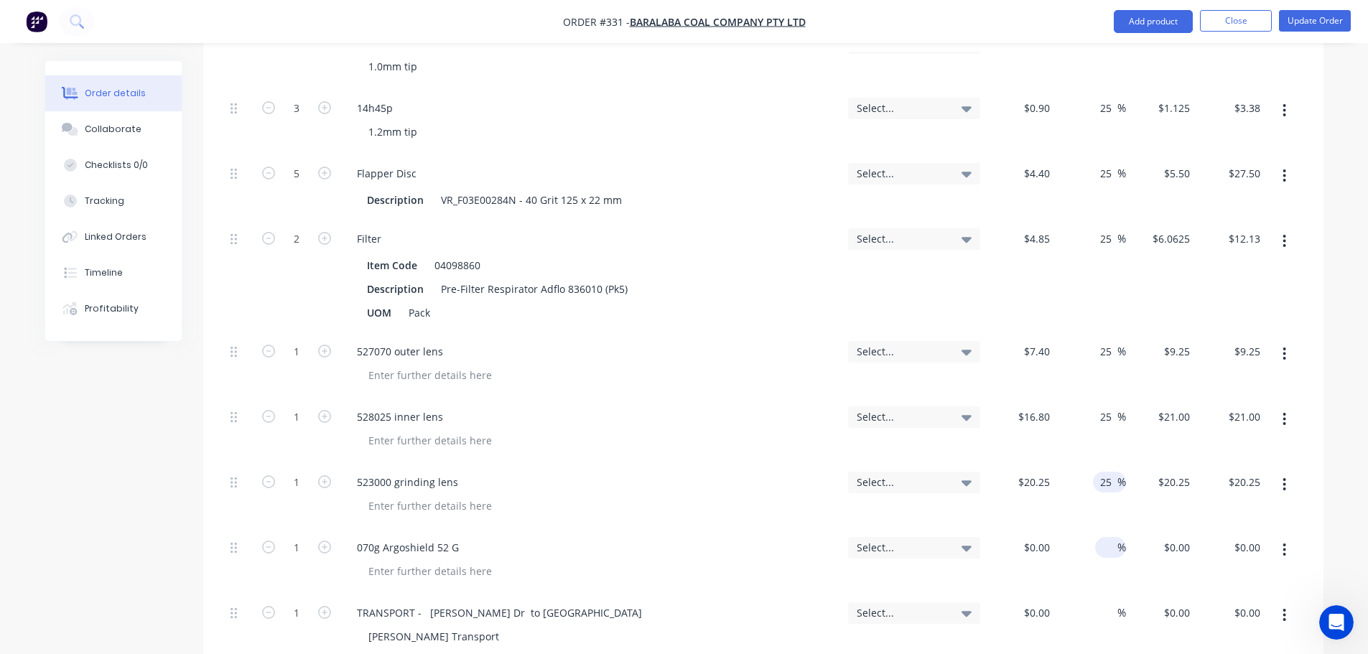
click at [1112, 537] on input at bounding box center [1109, 547] width 17 height 21
click at [1111, 602] on input at bounding box center [1109, 612] width 17 height 21
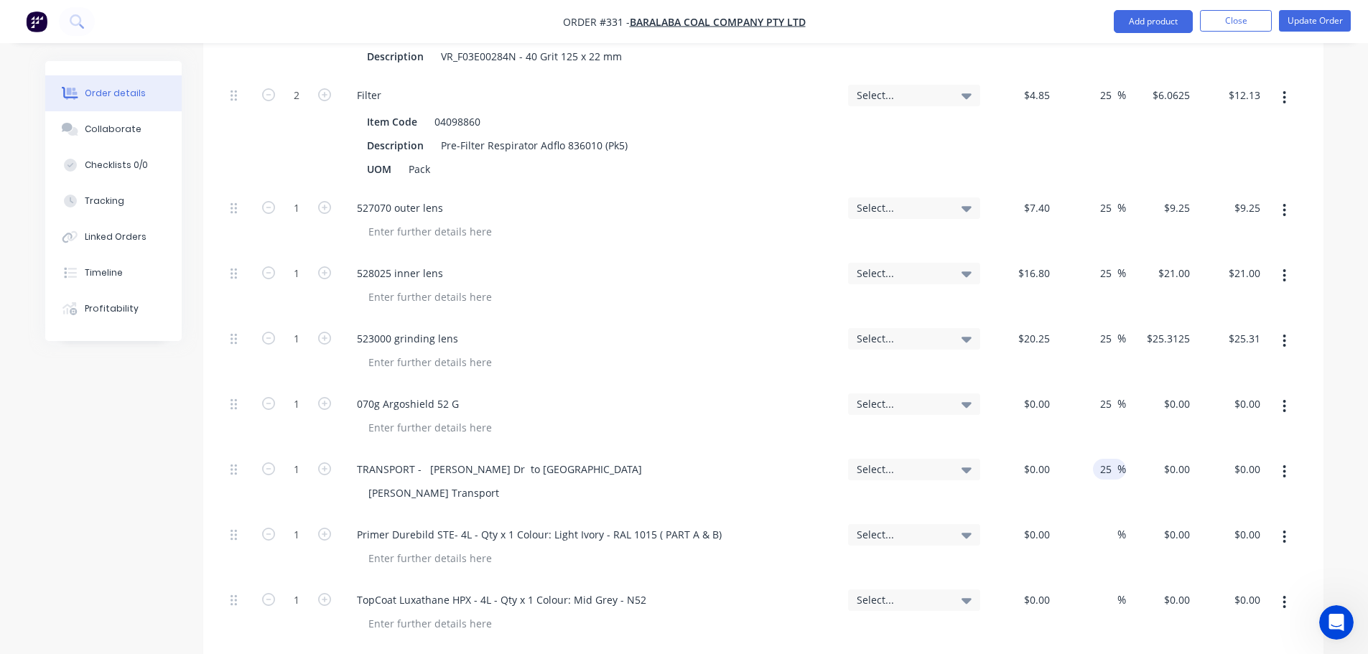
scroll to position [5384, 0]
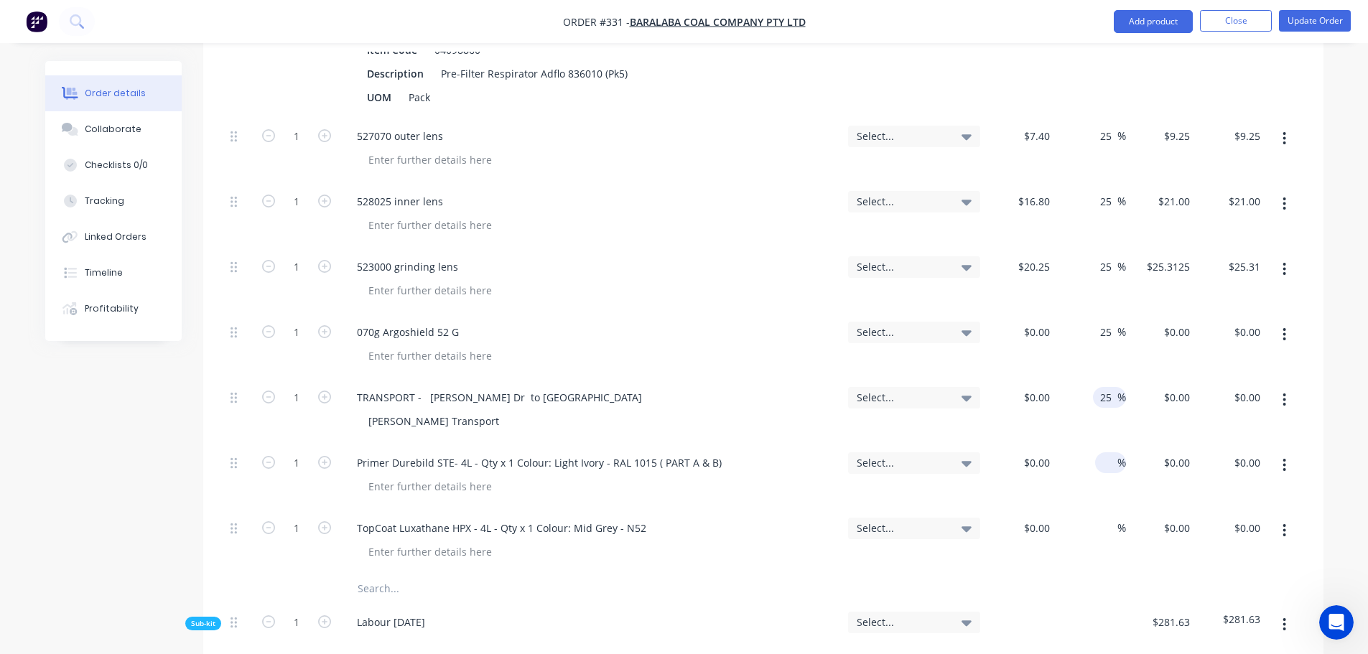
click at [1115, 452] on input at bounding box center [1109, 462] width 17 height 21
click at [1116, 518] on input at bounding box center [1109, 528] width 17 height 21
click at [115, 243] on div "Linked Orders" at bounding box center [116, 236] width 62 height 13
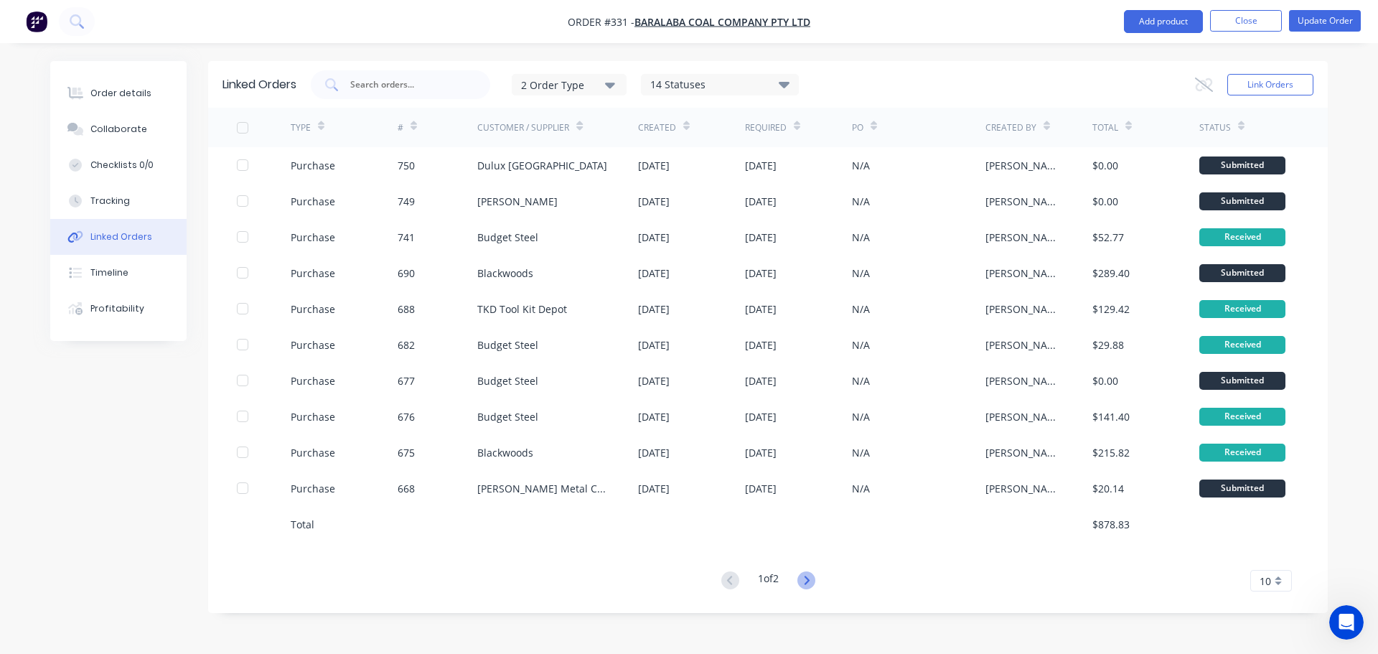
click at [805, 583] on icon at bounding box center [807, 580] width 18 height 18
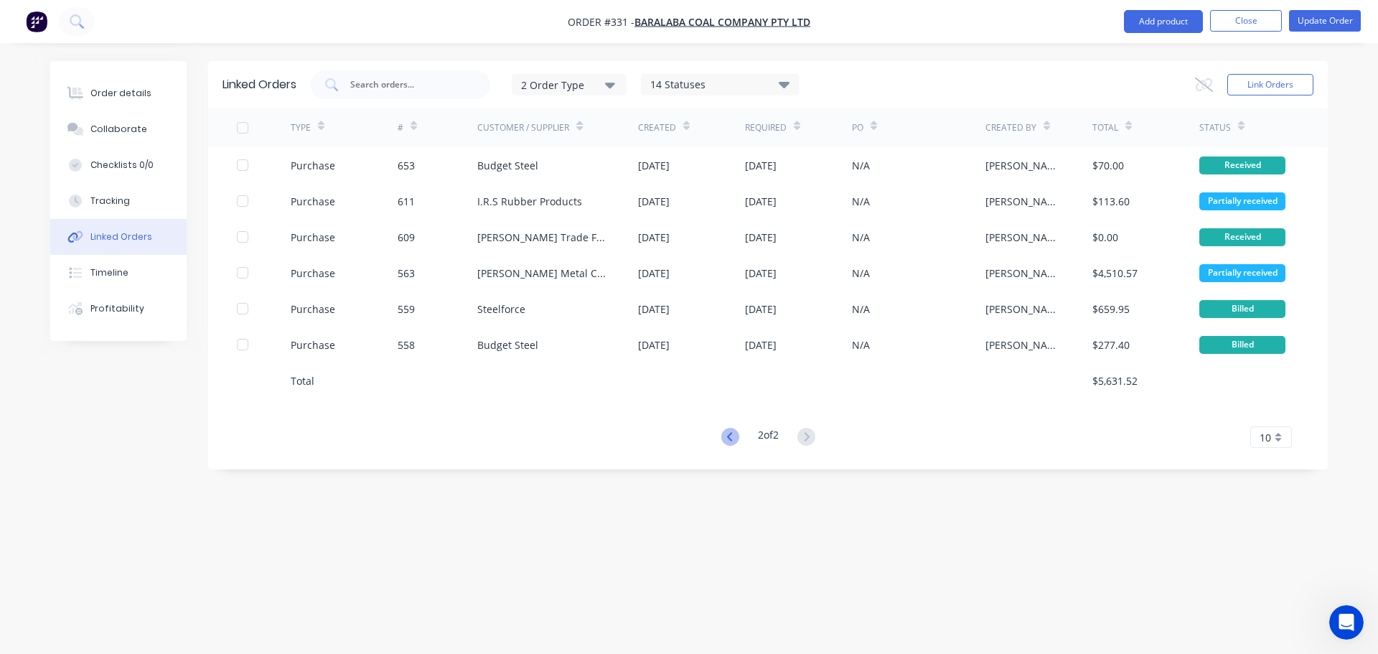
click at [731, 439] on icon at bounding box center [731, 437] width 18 height 18
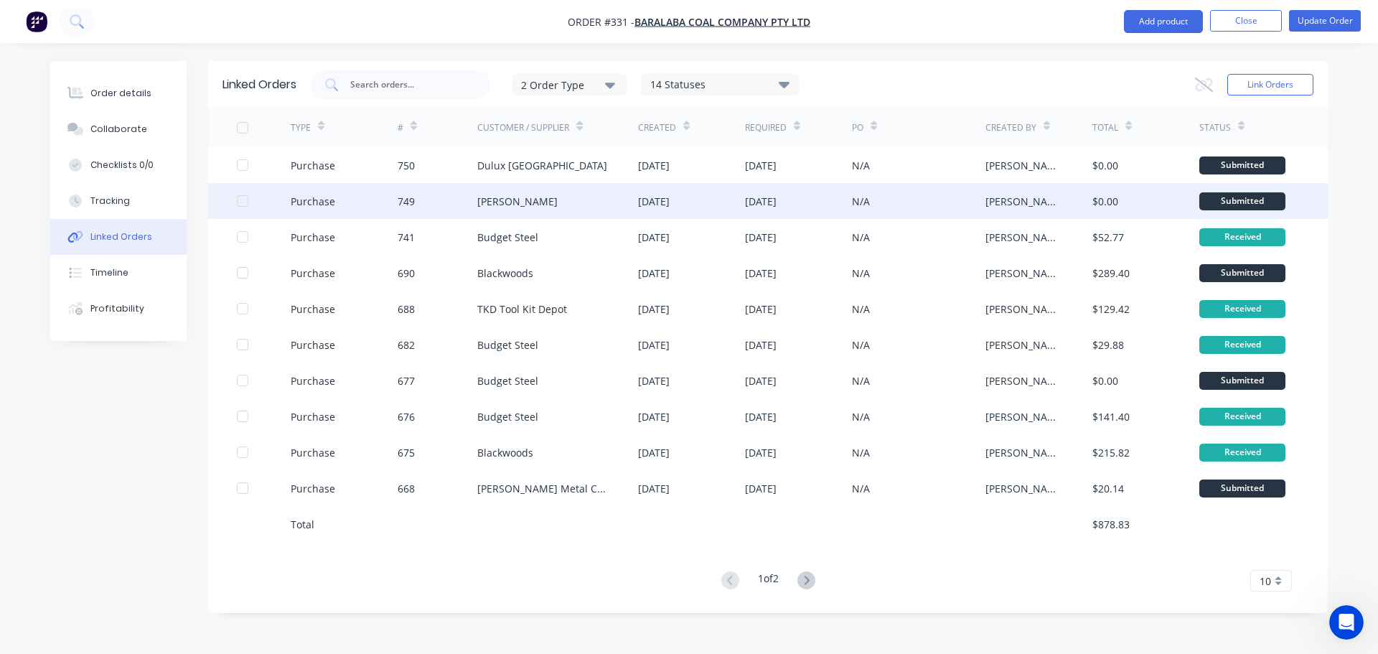
click at [313, 197] on div "Purchase" at bounding box center [313, 201] width 45 height 15
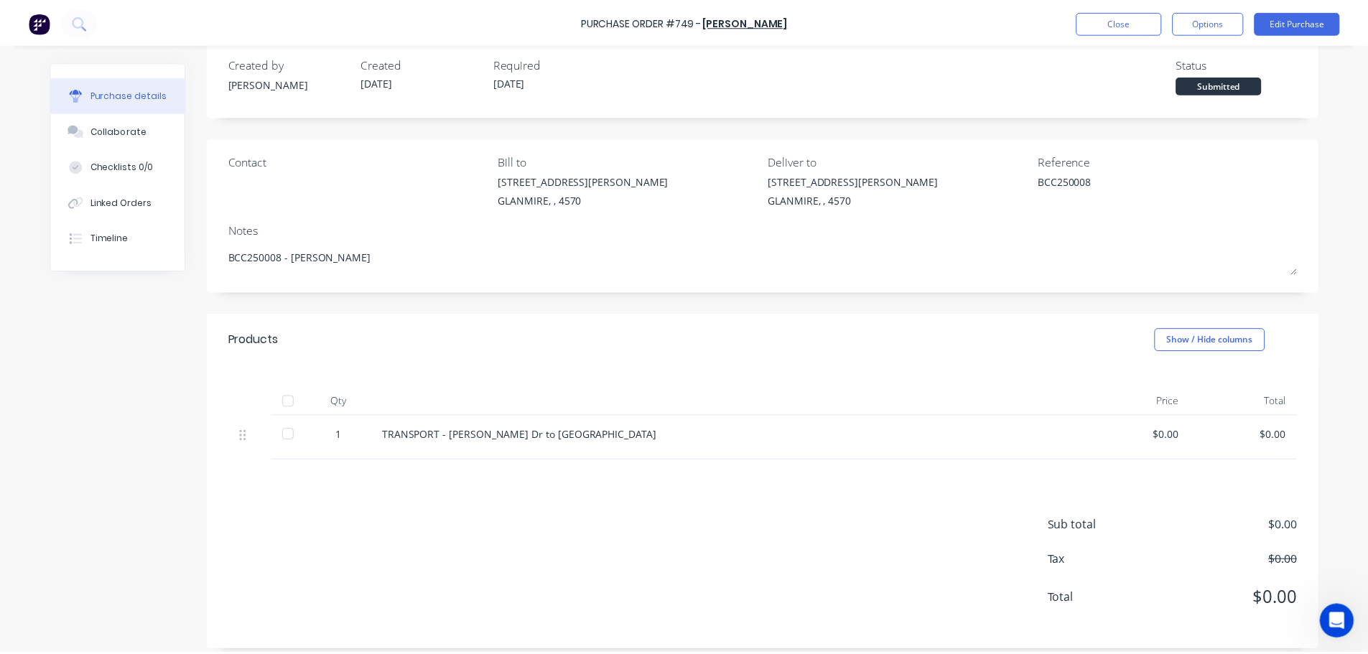
scroll to position [32, 0]
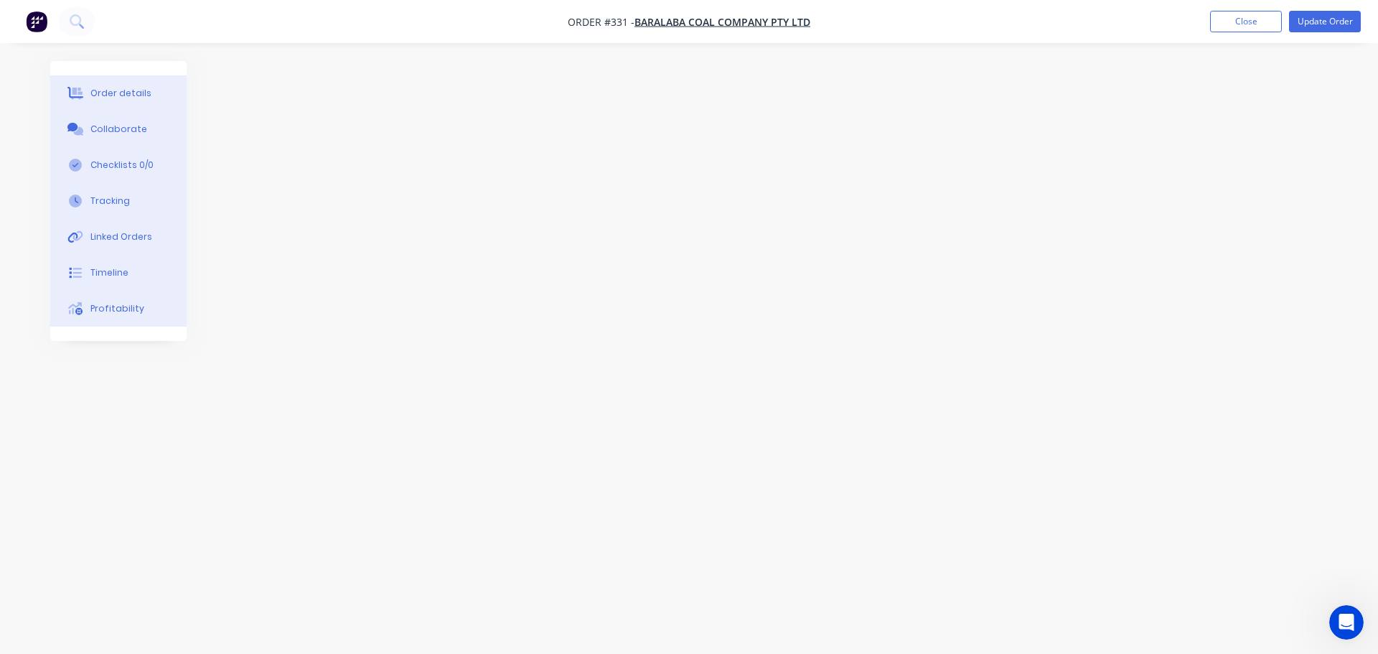
click at [123, 241] on div "Linked Orders" at bounding box center [121, 236] width 62 height 13
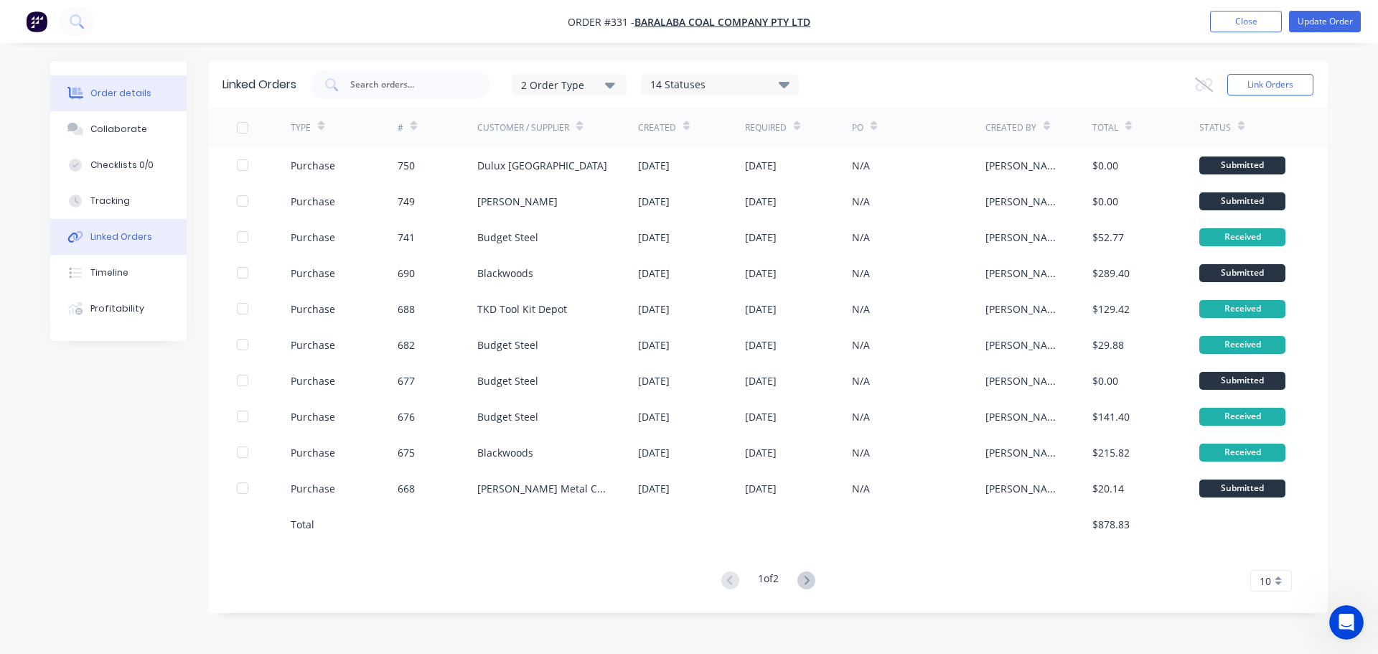
click at [106, 84] on button "Order details" at bounding box center [118, 93] width 136 height 36
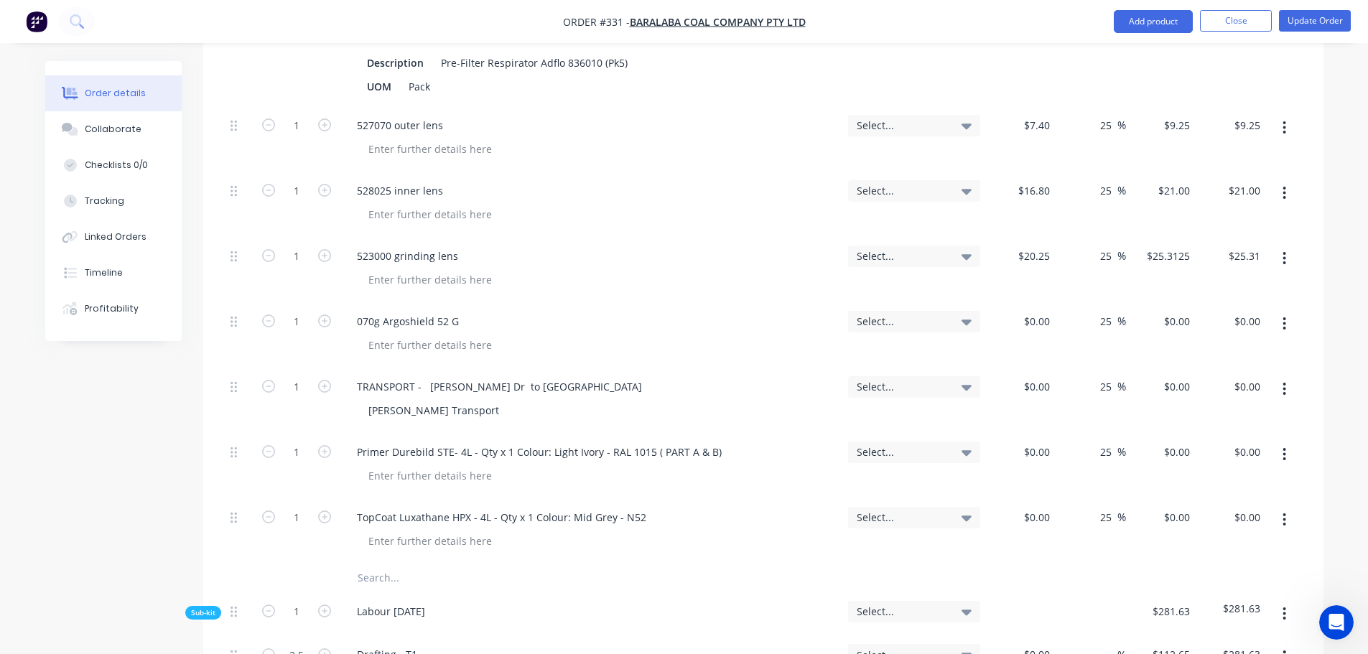
scroll to position [6041, 0]
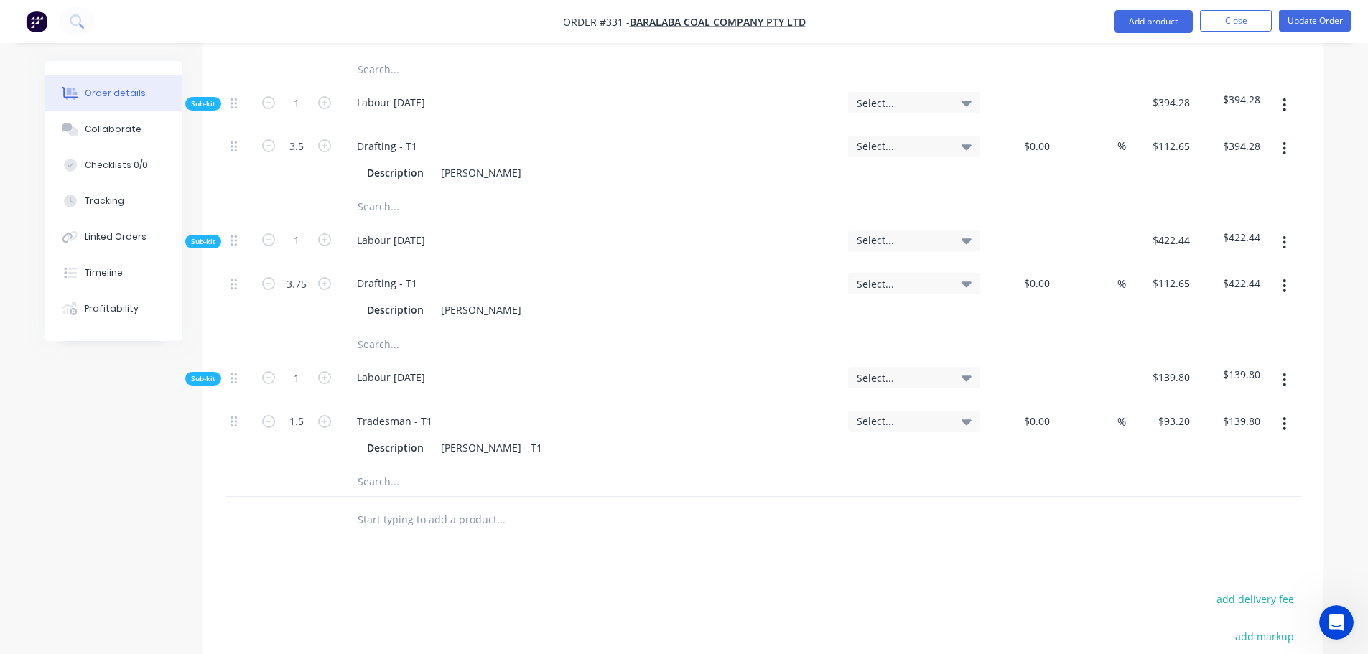
click at [1294, 367] on button "button" at bounding box center [1284, 380] width 34 height 26
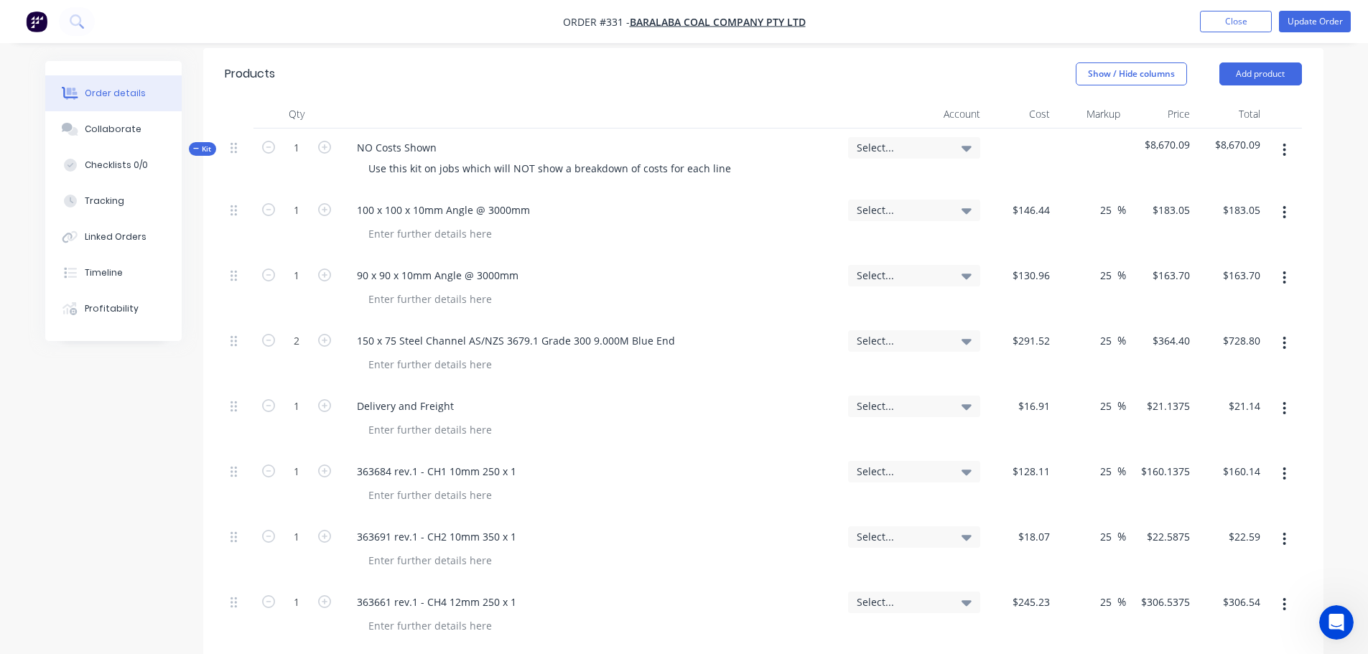
scroll to position [431, 0]
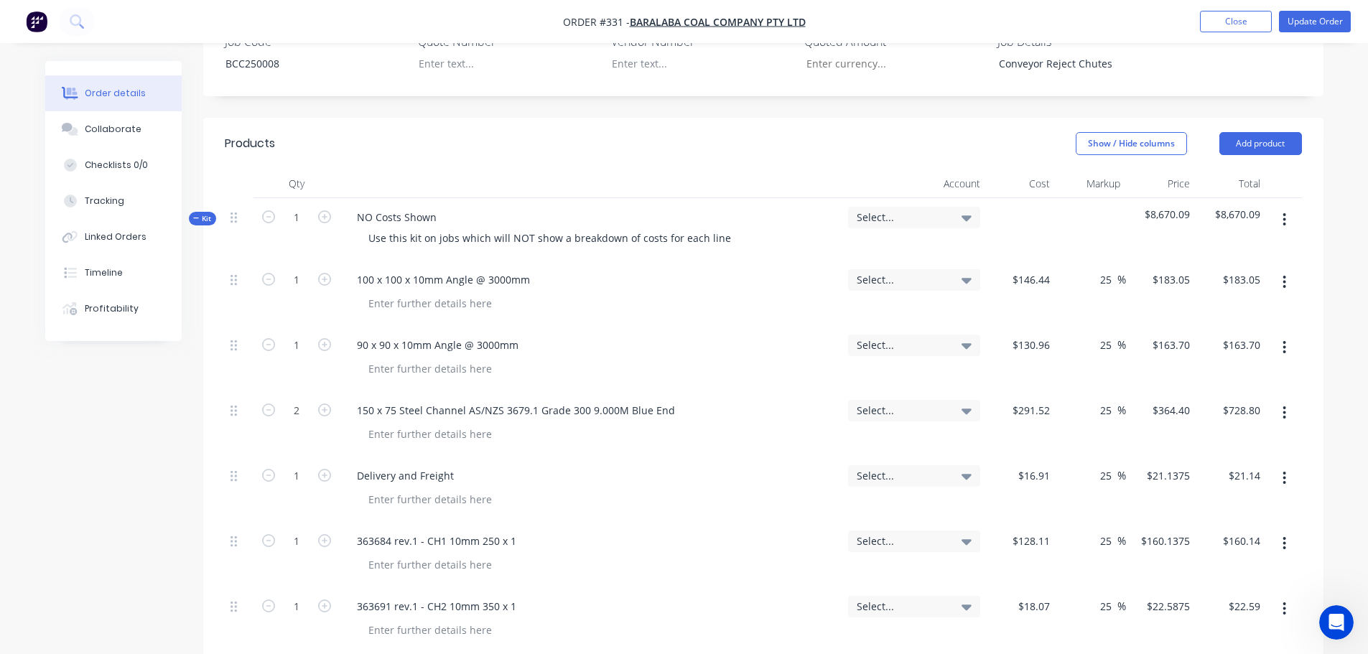
click at [1284, 213] on icon "button" at bounding box center [1284, 219] width 3 height 13
click at [1220, 276] on div "Add sub kit to kit" at bounding box center [1233, 286] width 111 height 21
click at [1271, 207] on button "button" at bounding box center [1284, 220] width 34 height 26
click at [1264, 276] on div "Add sub kit to kit" at bounding box center [1233, 286] width 111 height 21
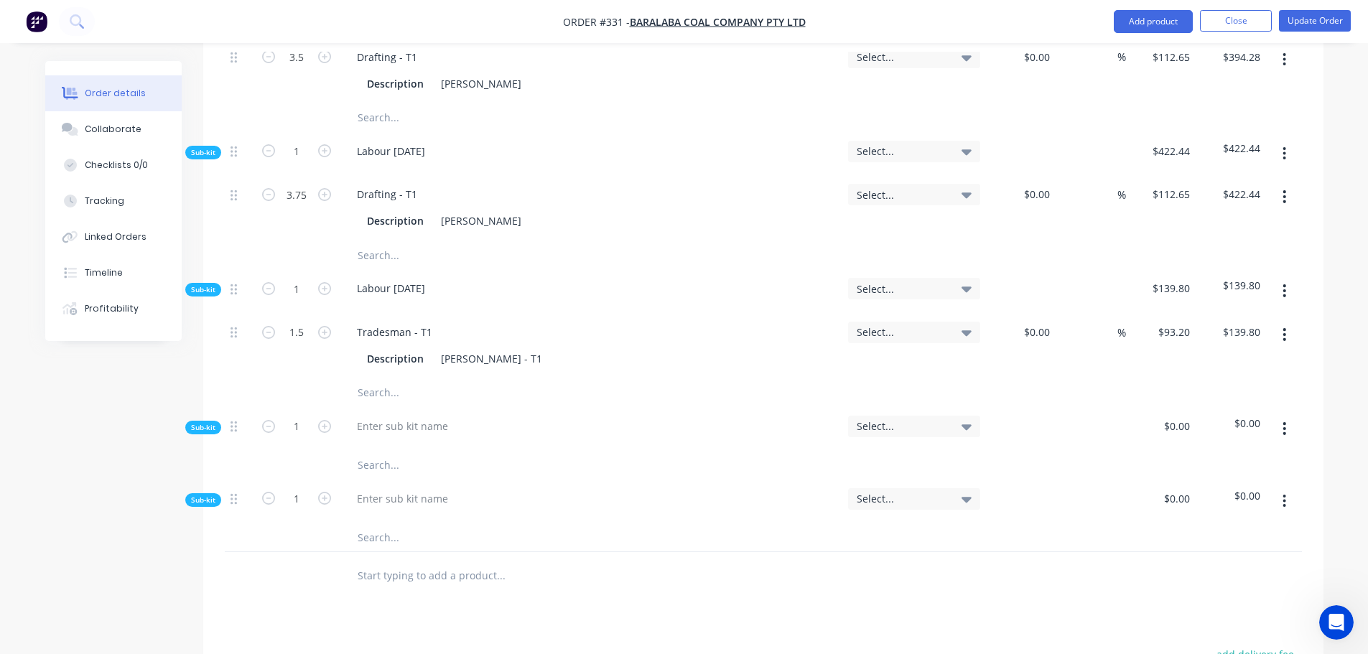
scroll to position [6318, 0]
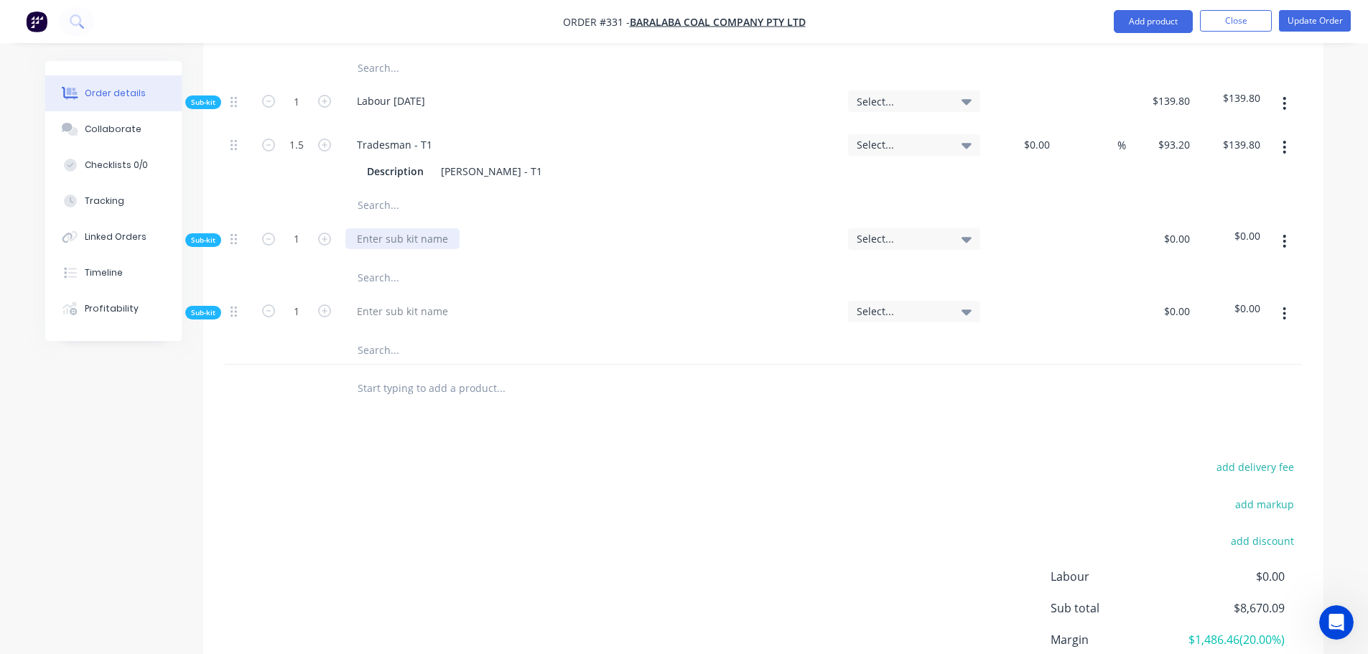
click at [390, 228] on div at bounding box center [402, 238] width 114 height 21
click at [424, 301] on div at bounding box center [402, 311] width 114 height 21
click at [393, 263] on input "text" at bounding box center [500, 277] width 287 height 29
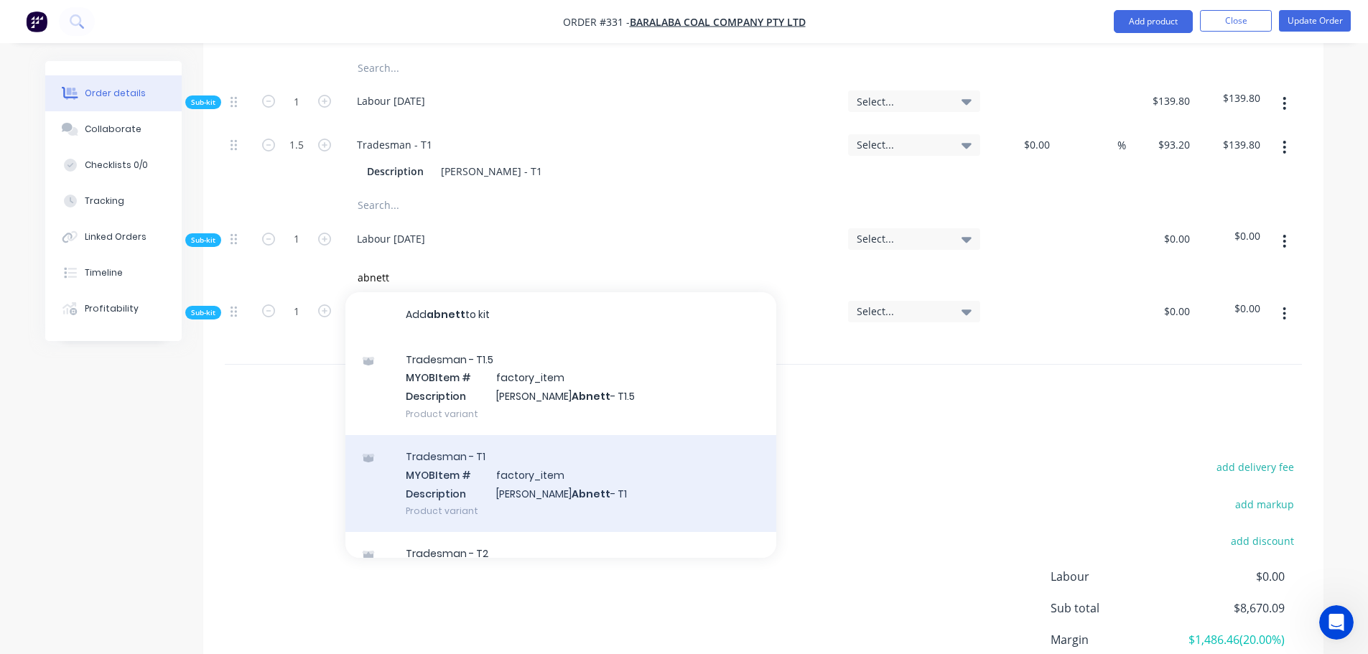
click at [415, 435] on div "Tradesman - T1 MYOB Item # factory_item Description [PERSON_NAME] - T1 Product …" at bounding box center [560, 483] width 431 height 97
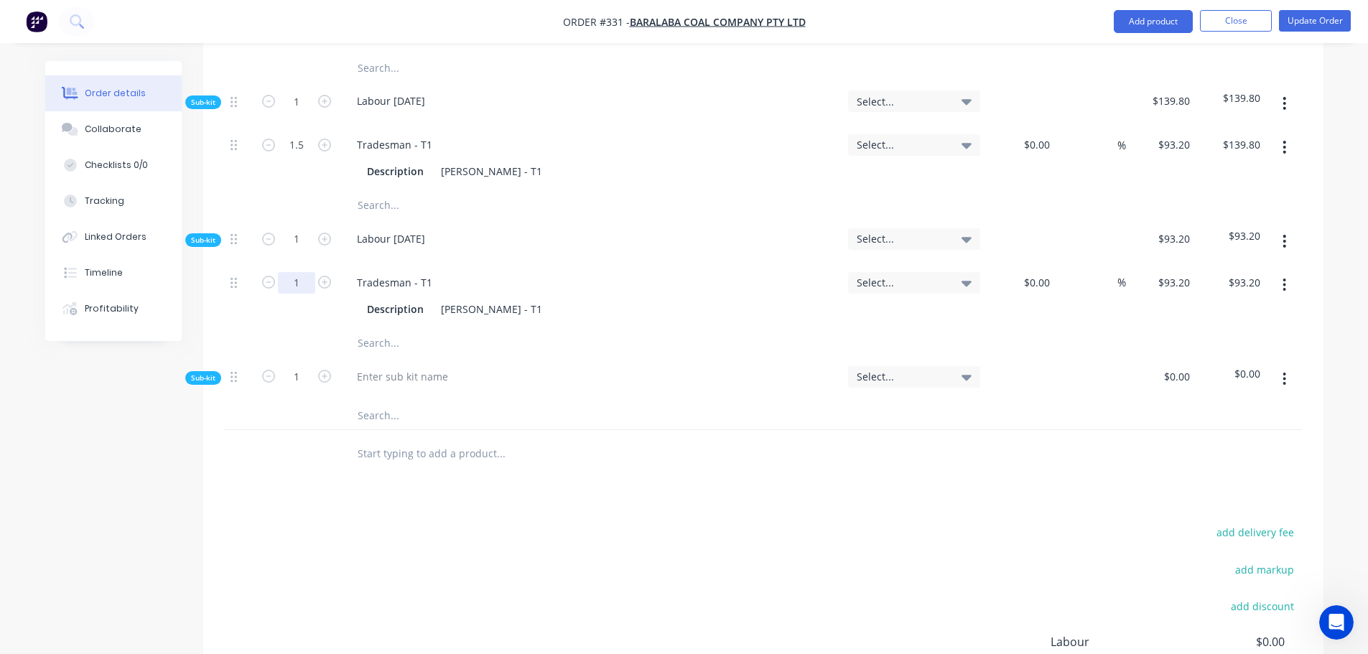
click at [298, 272] on input "1" at bounding box center [296, 283] width 37 height 22
click at [378, 329] on input "text" at bounding box center [500, 343] width 287 height 29
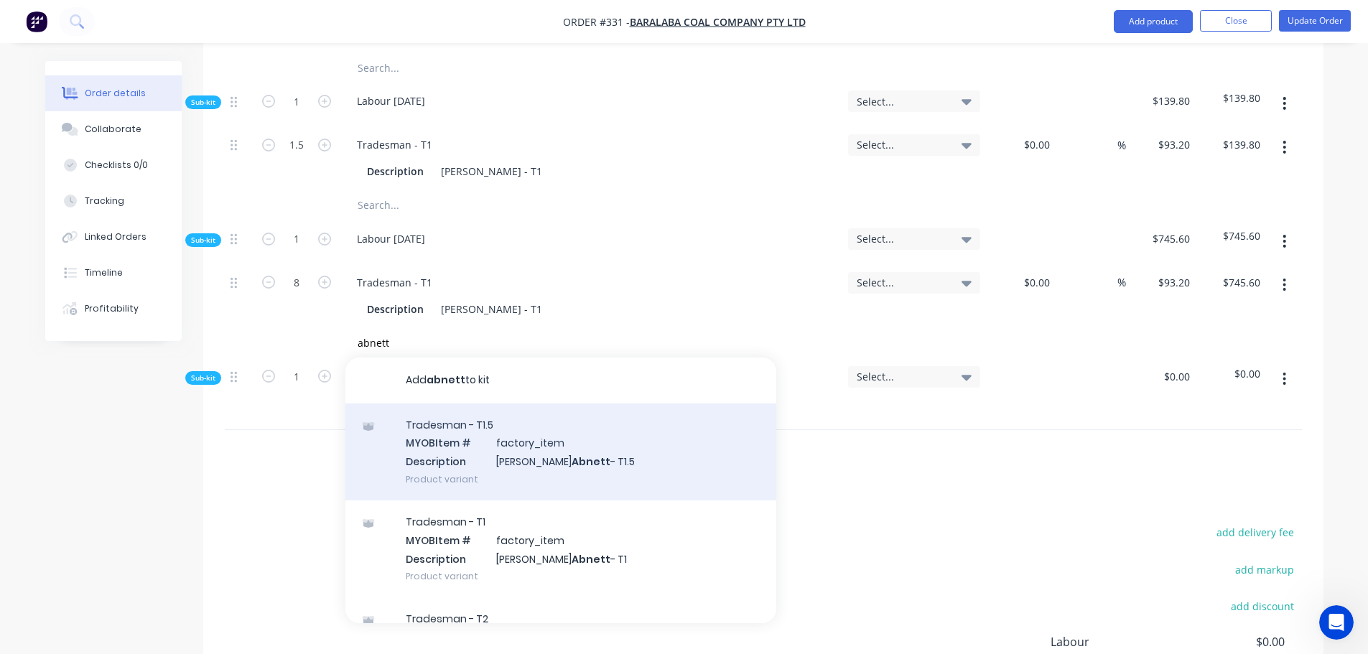
click at [458, 417] on div "Tradesman - T1.5 MYOB Item # factory_item Description [PERSON_NAME] - T1.5 Prod…" at bounding box center [560, 451] width 431 height 97
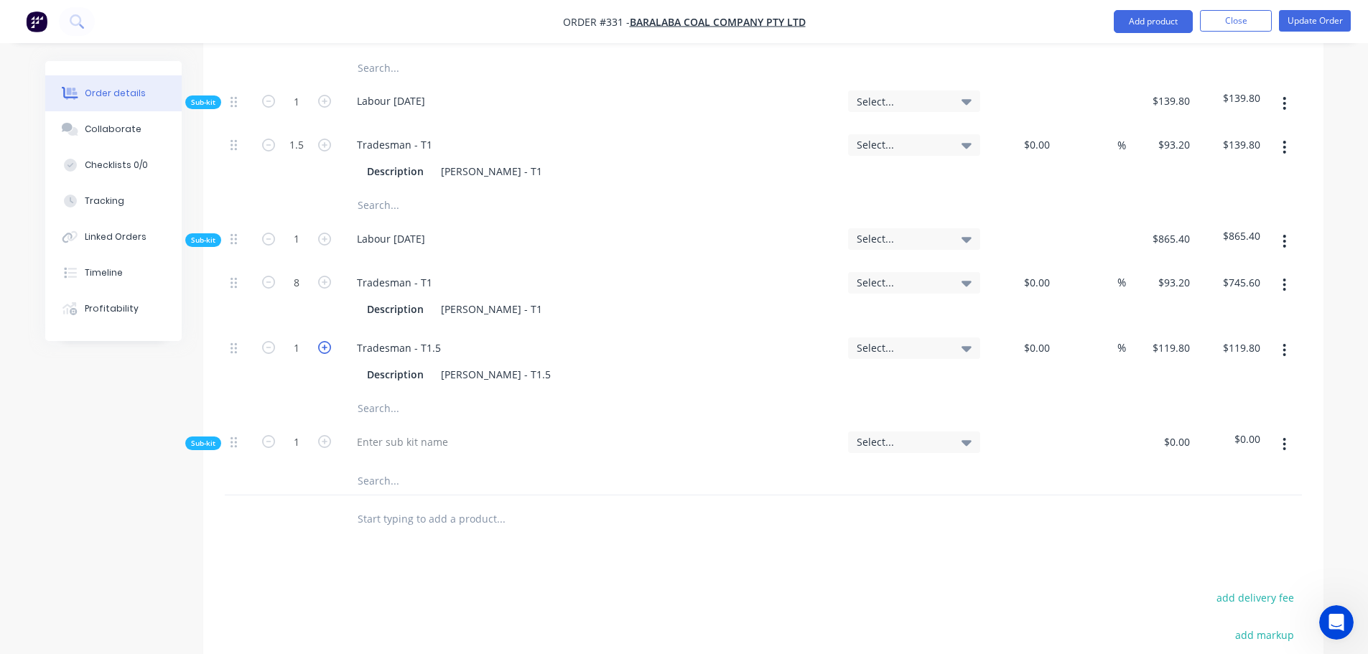
click at [324, 341] on icon "button" at bounding box center [324, 347] width 13 height 13
click at [388, 431] on div at bounding box center [402, 441] width 114 height 21
click at [377, 466] on input "text" at bounding box center [500, 480] width 287 height 29
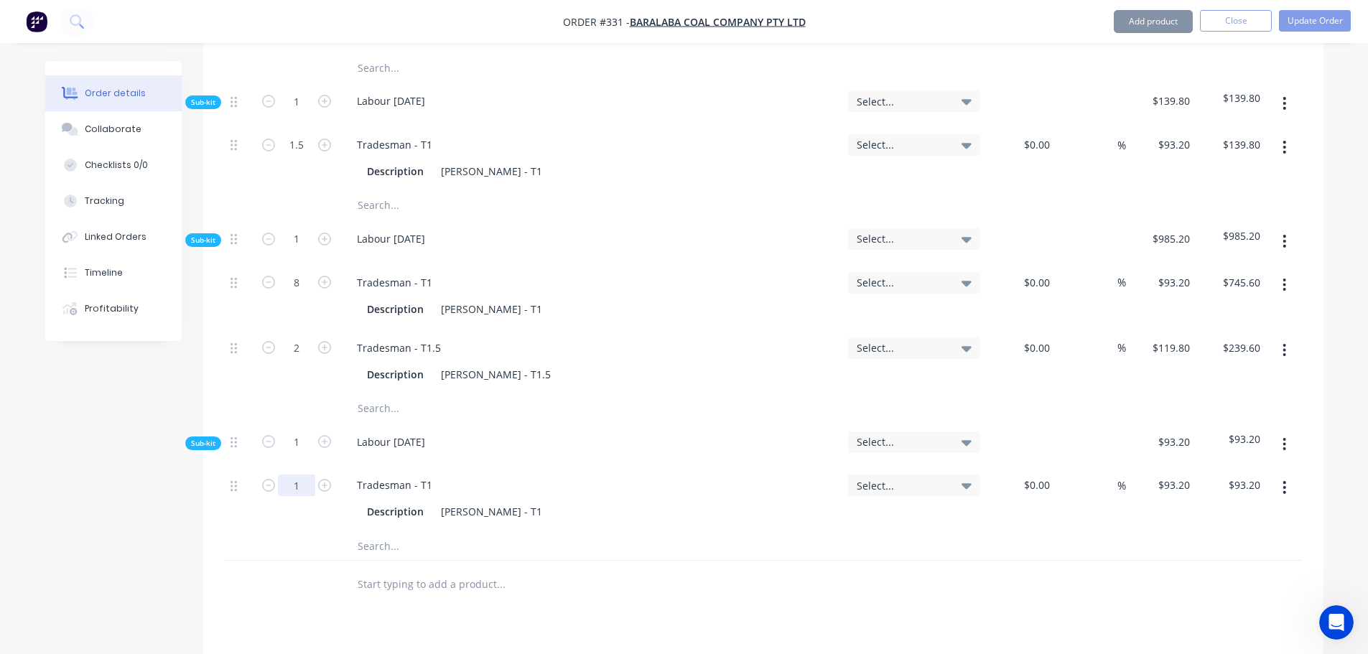
click at [307, 475] on input "1" at bounding box center [296, 486] width 37 height 22
click at [378, 531] on input "text" at bounding box center [500, 545] width 287 height 29
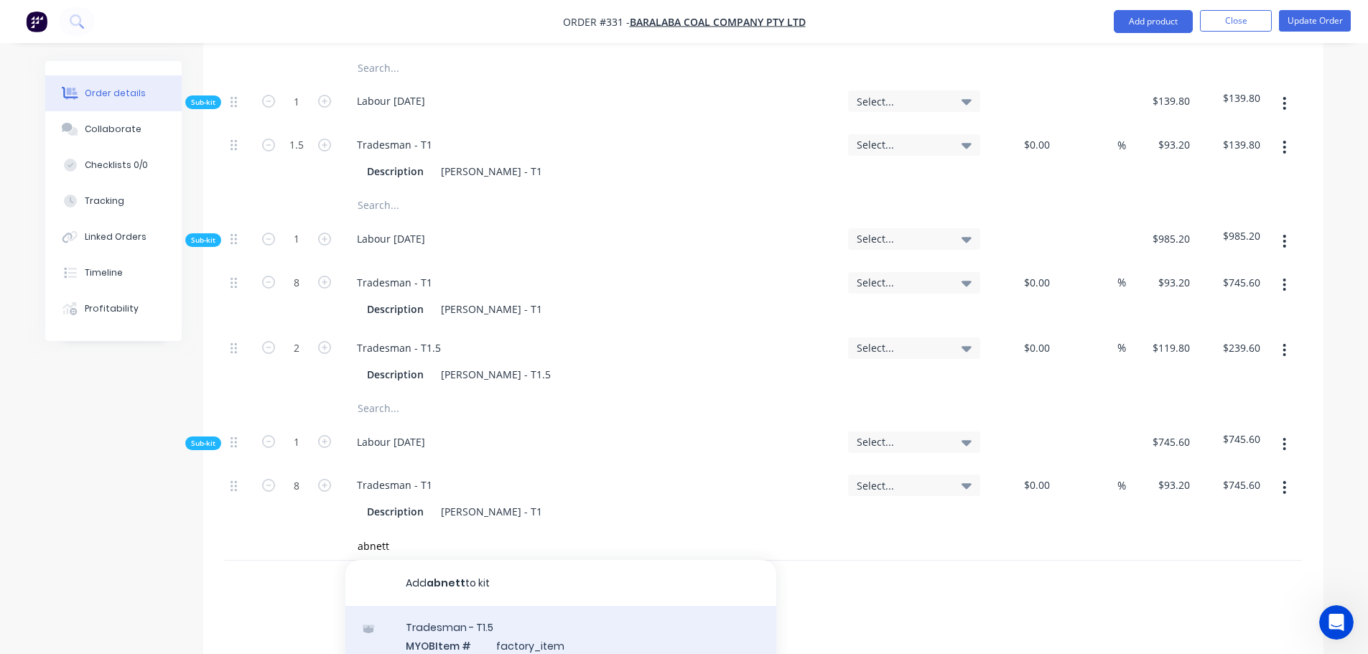
click at [469, 606] on div "Tradesman - T1.5 MYOB Item # factory_item Description [PERSON_NAME] - T1.5 Prod…" at bounding box center [560, 654] width 431 height 97
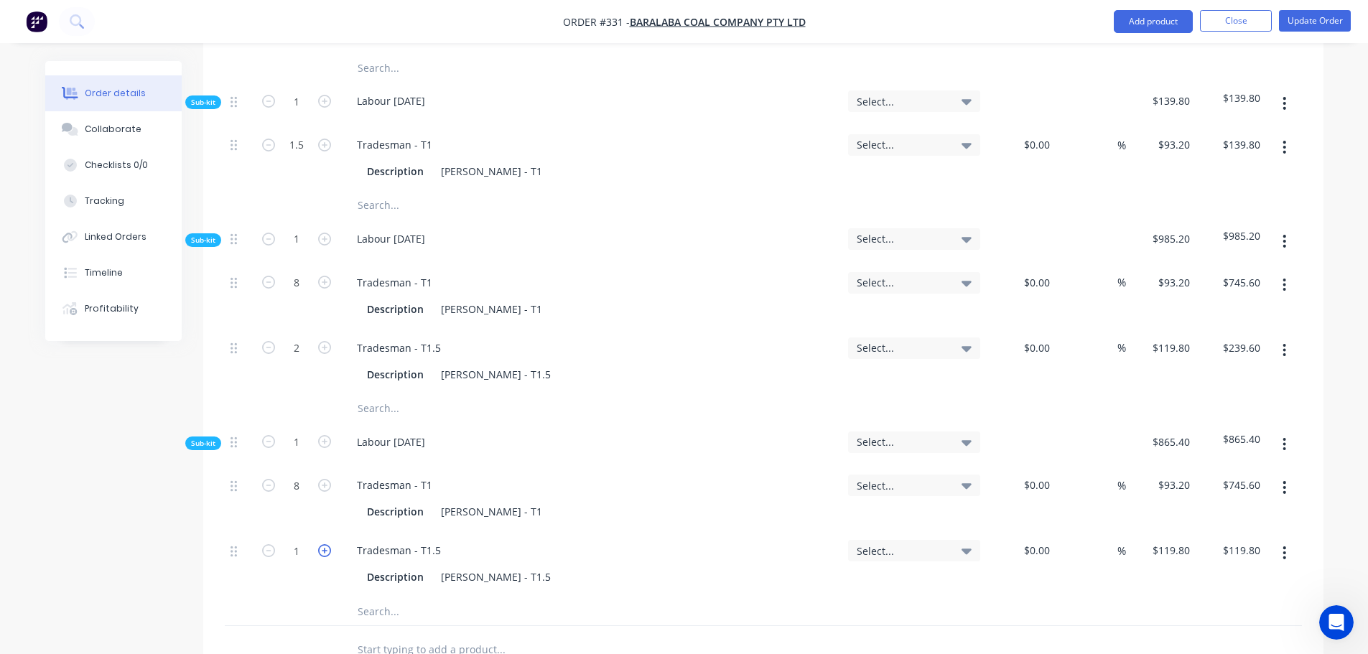
click at [322, 544] on icon "button" at bounding box center [324, 550] width 13 height 13
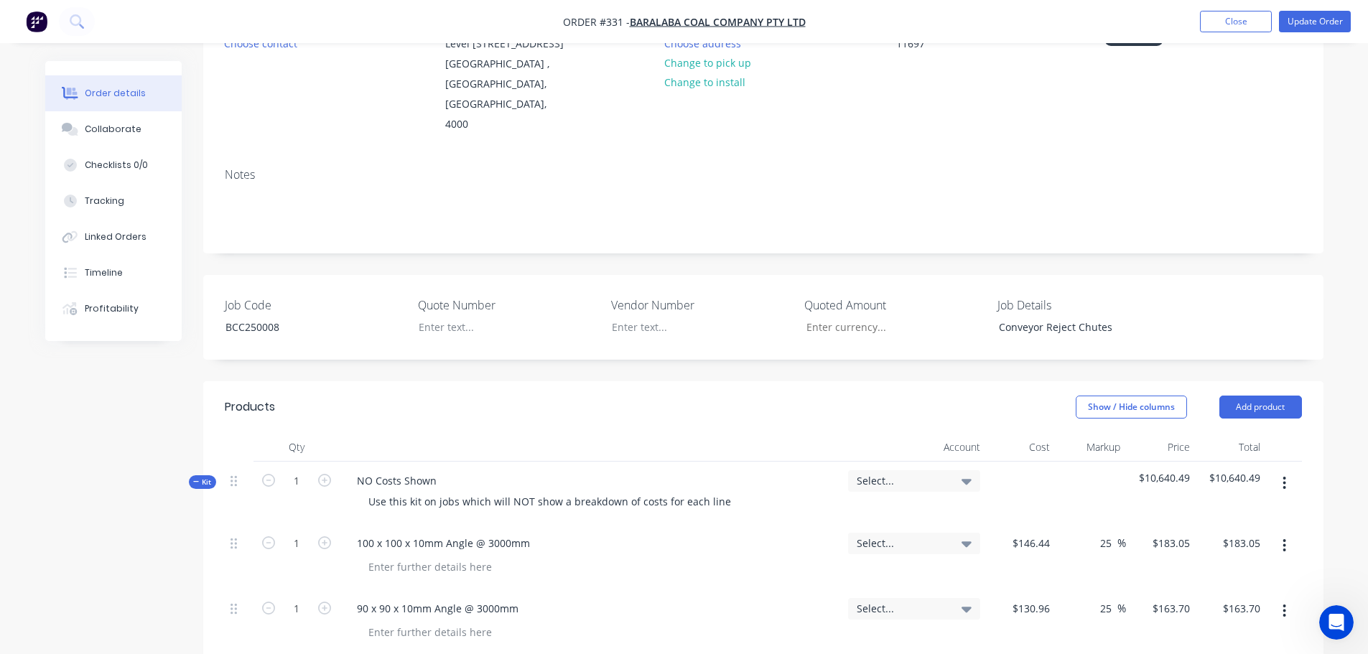
scroll to position [287, 0]
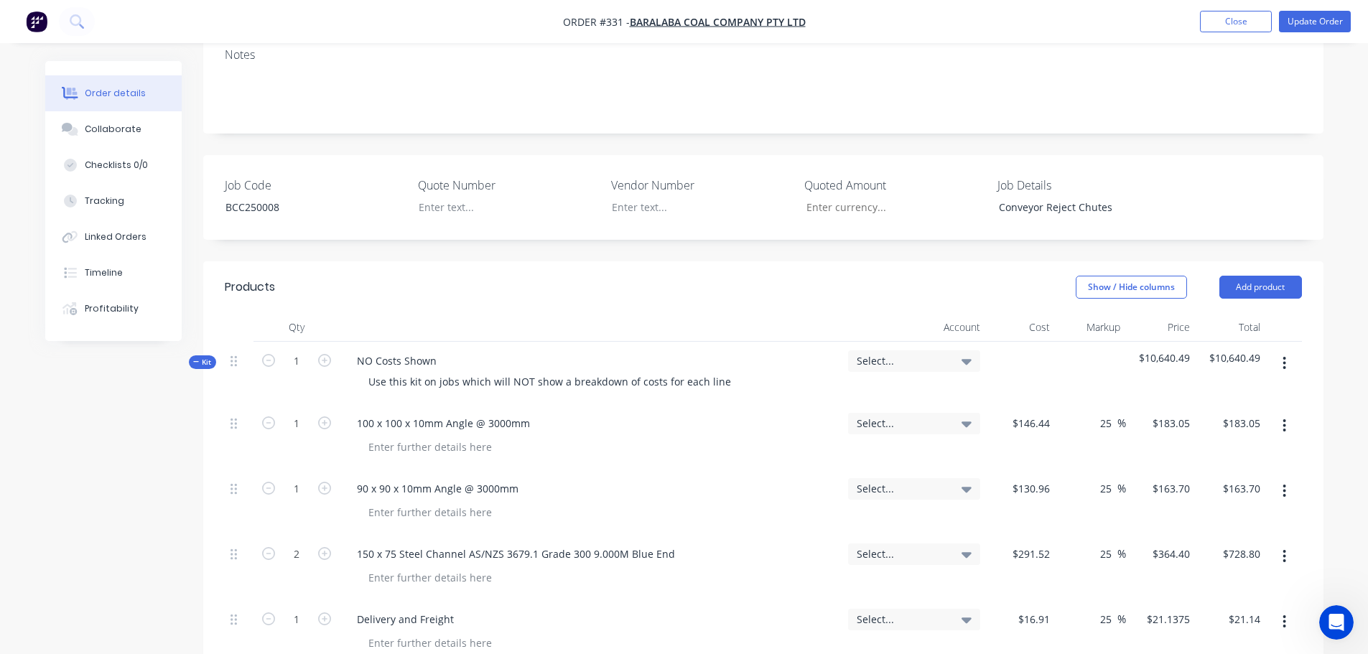
click at [1279, 350] on button "button" at bounding box center [1284, 363] width 34 height 26
click at [1235, 419] on div "Add sub kit to kit" at bounding box center [1233, 429] width 111 height 21
click at [1283, 355] on icon "button" at bounding box center [1284, 363] width 4 height 16
click at [1251, 419] on div "Add sub kit to kit" at bounding box center [1233, 429] width 111 height 21
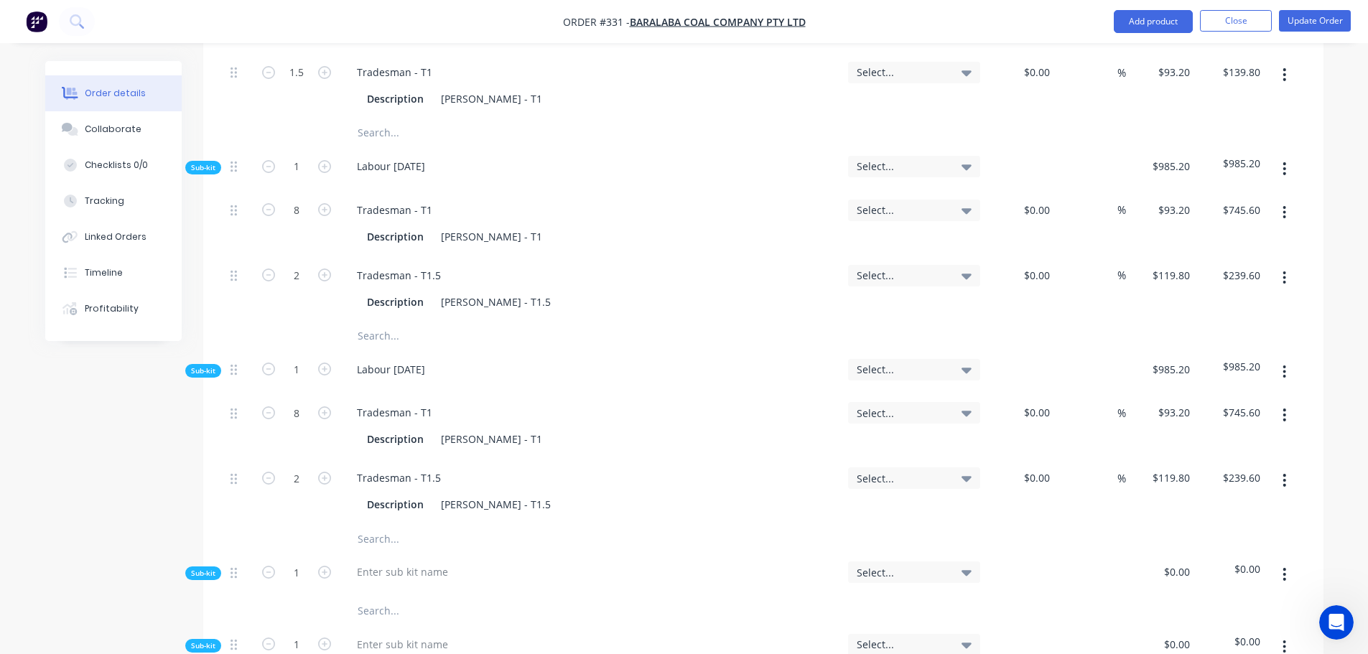
scroll to position [6605, 0]
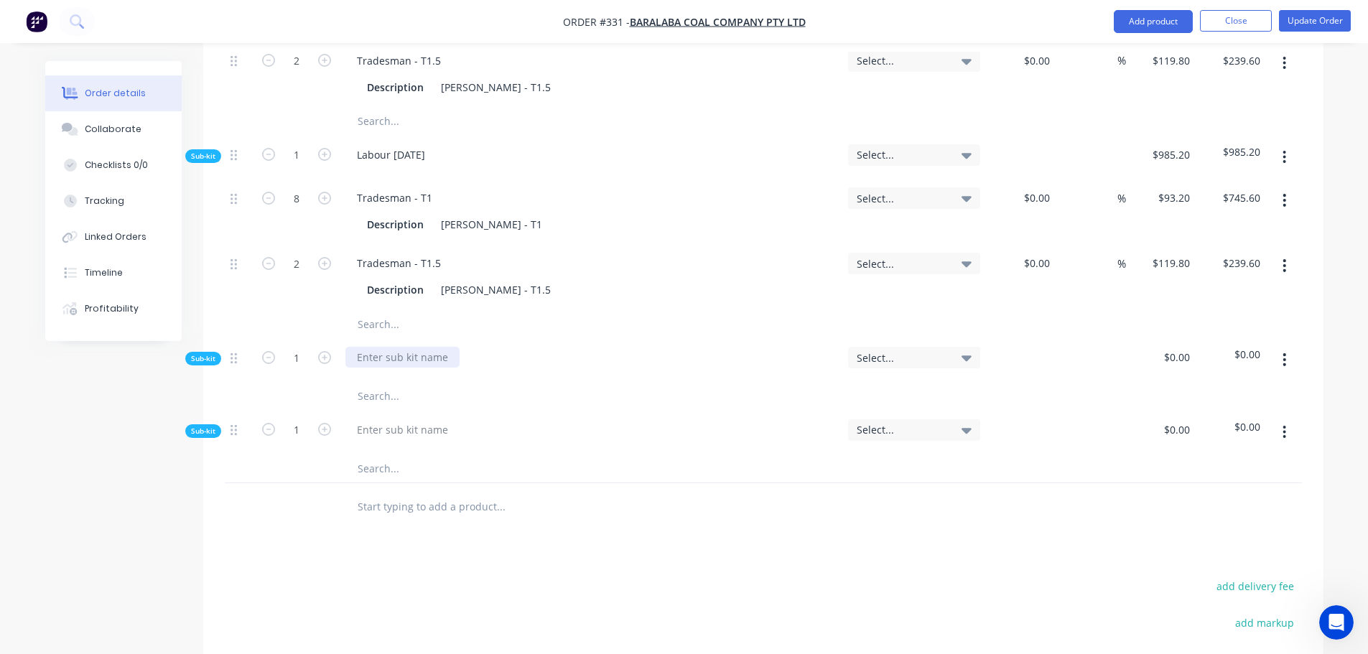
click at [390, 347] on div at bounding box center [402, 357] width 114 height 21
click at [385, 419] on div at bounding box center [402, 429] width 114 height 21
click at [370, 382] on input "text" at bounding box center [500, 396] width 287 height 29
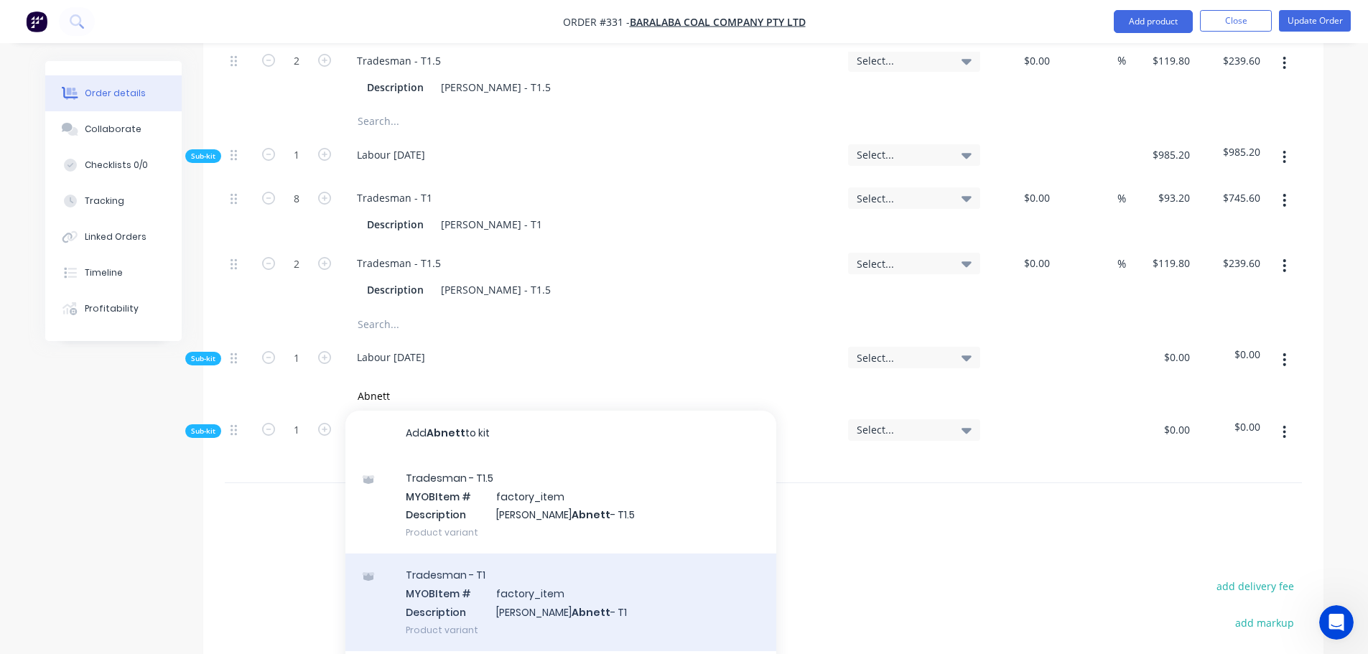
click at [447, 554] on div "Tradesman - T1 MYOB Item # factory_item Description [PERSON_NAME] - T1 Product …" at bounding box center [560, 602] width 431 height 97
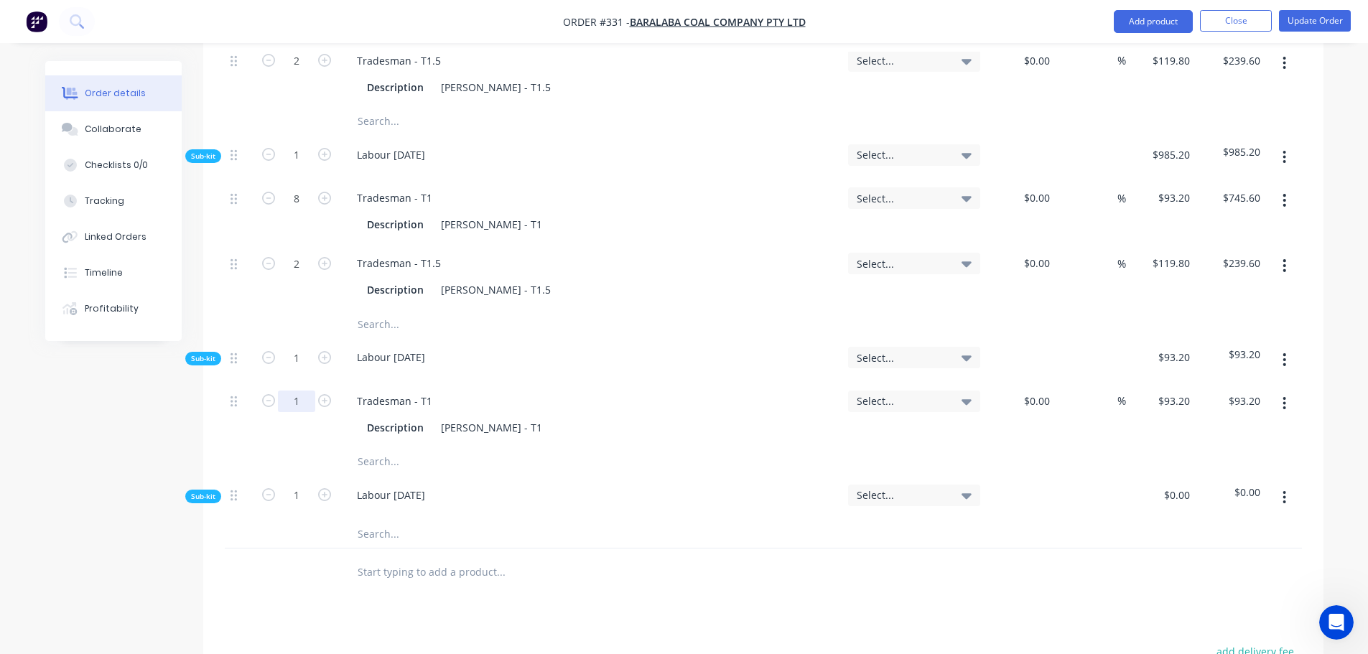
click at [314, 391] on input "1" at bounding box center [296, 402] width 37 height 22
click at [321, 394] on icon "button" at bounding box center [324, 400] width 13 height 13
click at [322, 394] on icon "button" at bounding box center [324, 400] width 13 height 13
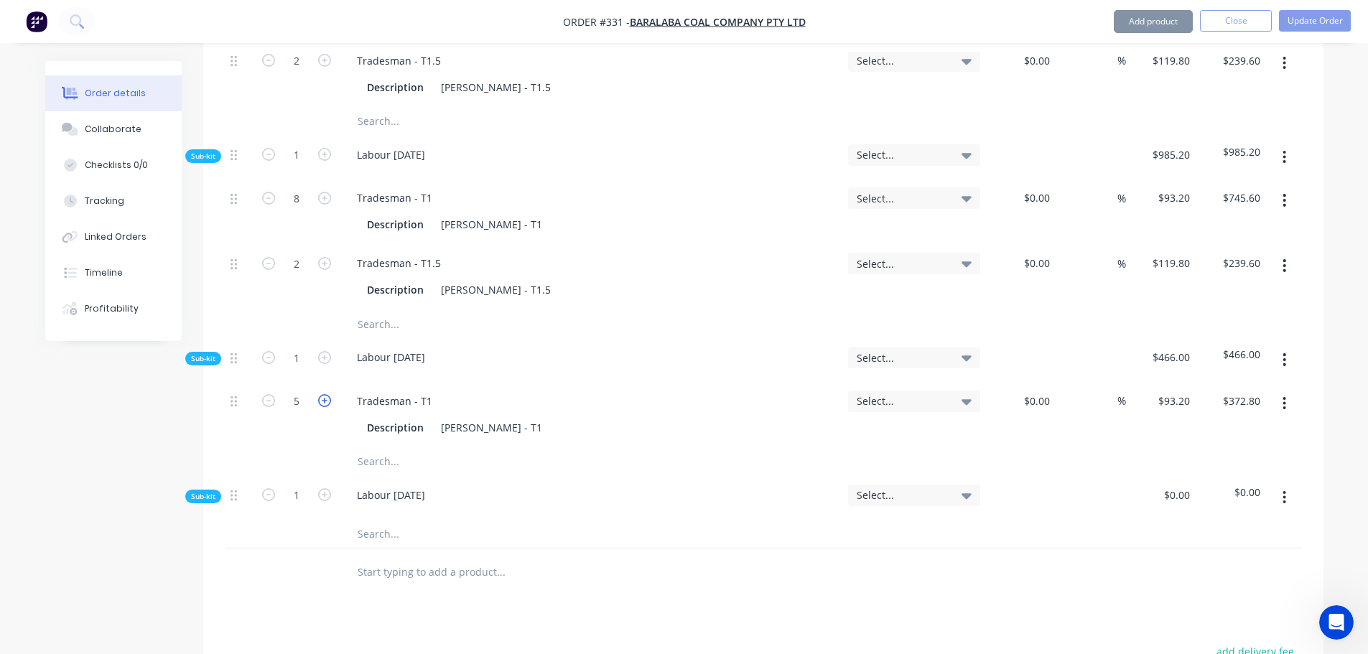
click at [328, 394] on icon "button" at bounding box center [324, 400] width 13 height 13
click at [329, 394] on icon "button" at bounding box center [324, 400] width 13 height 13
click at [324, 394] on icon "button" at bounding box center [324, 400] width 13 height 13
click at [396, 447] on input "text" at bounding box center [500, 461] width 287 height 29
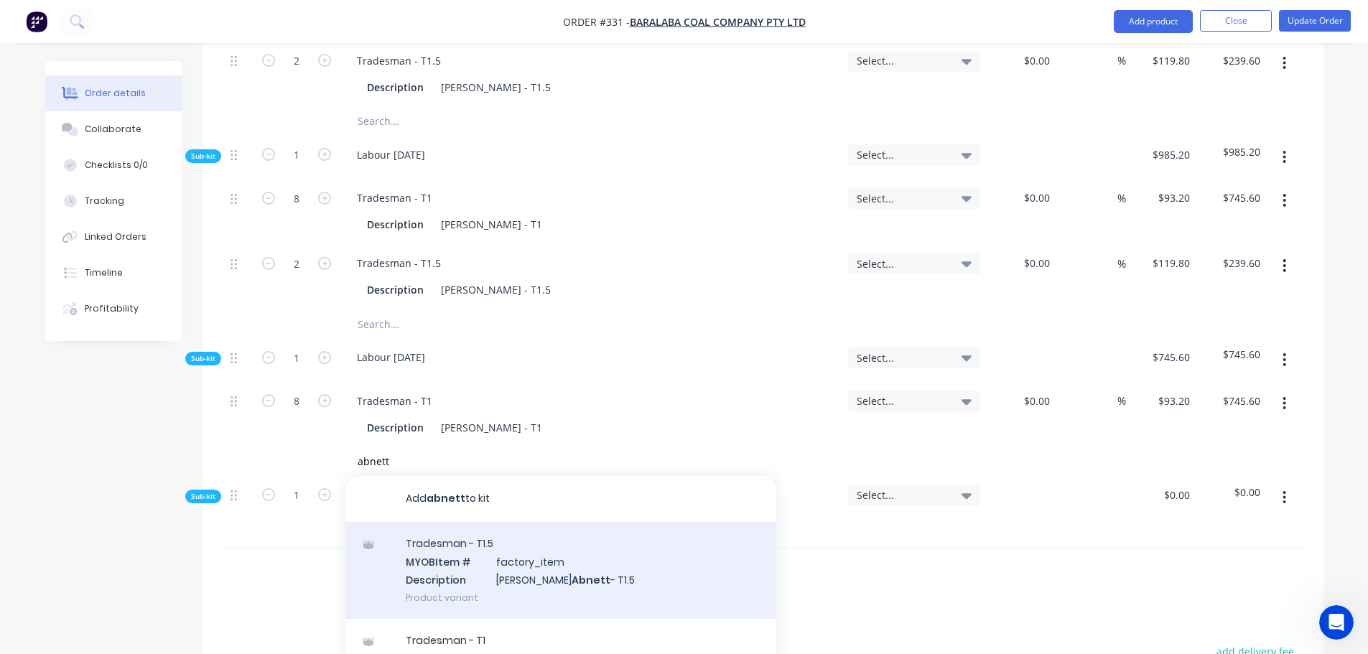
click at [458, 525] on div "Tradesman - T1.5 MYOB Item # factory_item Description [PERSON_NAME] - T1.5 Prod…" at bounding box center [560, 570] width 431 height 97
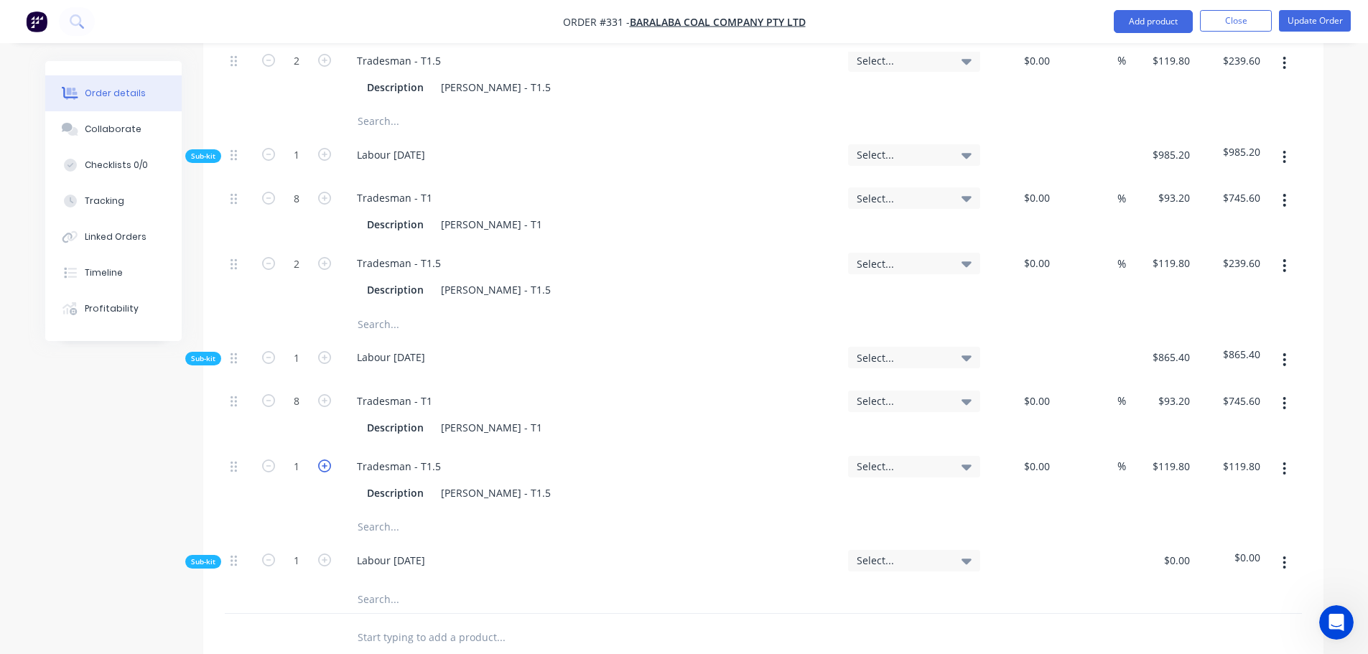
click at [322, 459] on icon "button" at bounding box center [324, 465] width 13 height 13
click at [378, 584] on input "text" at bounding box center [500, 598] width 287 height 29
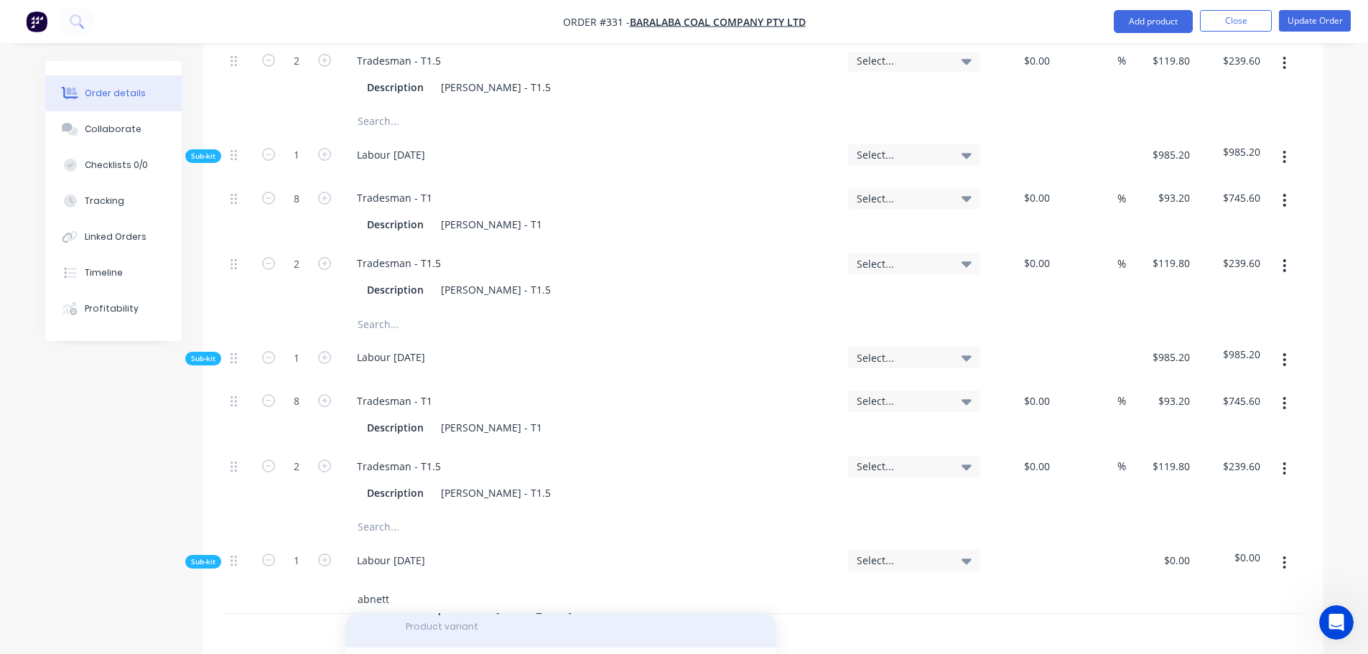
scroll to position [144, 0]
click at [485, 617] on div "Tradesman - T1 MYOB Item # factory_item Description [PERSON_NAME] - T1 Product …" at bounding box center [560, 661] width 431 height 97
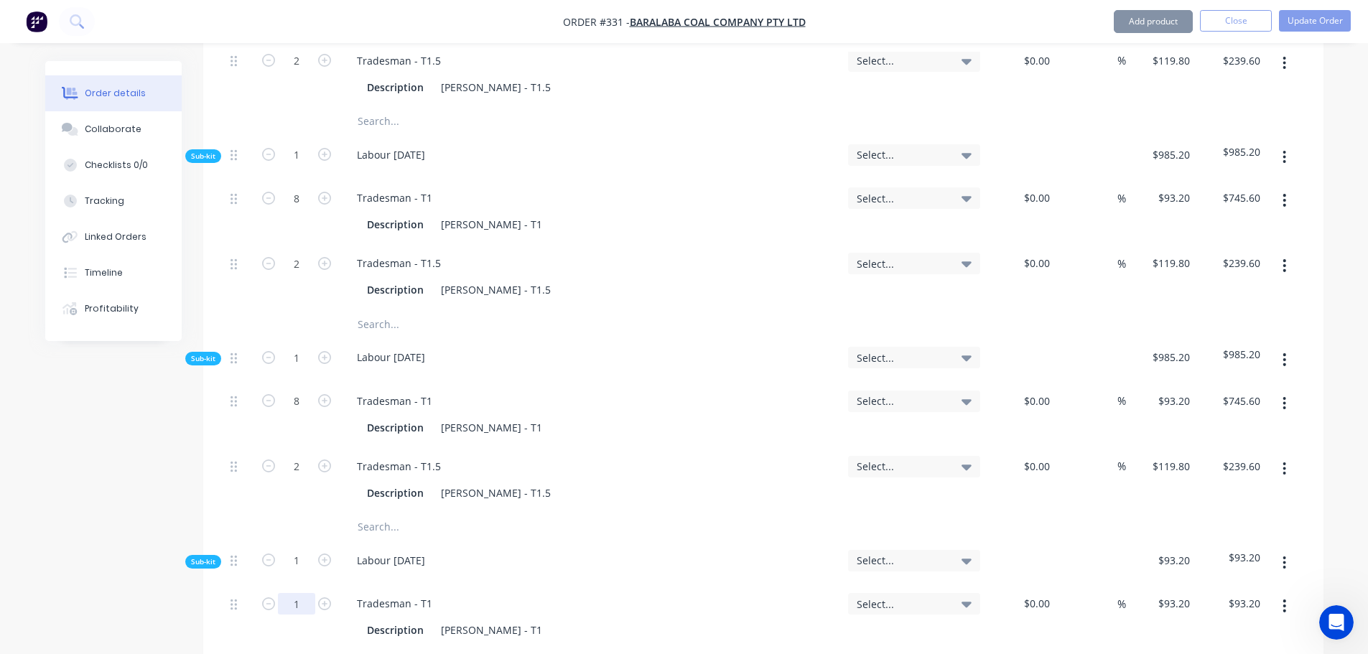
click at [307, 593] on input "1" at bounding box center [296, 604] width 37 height 22
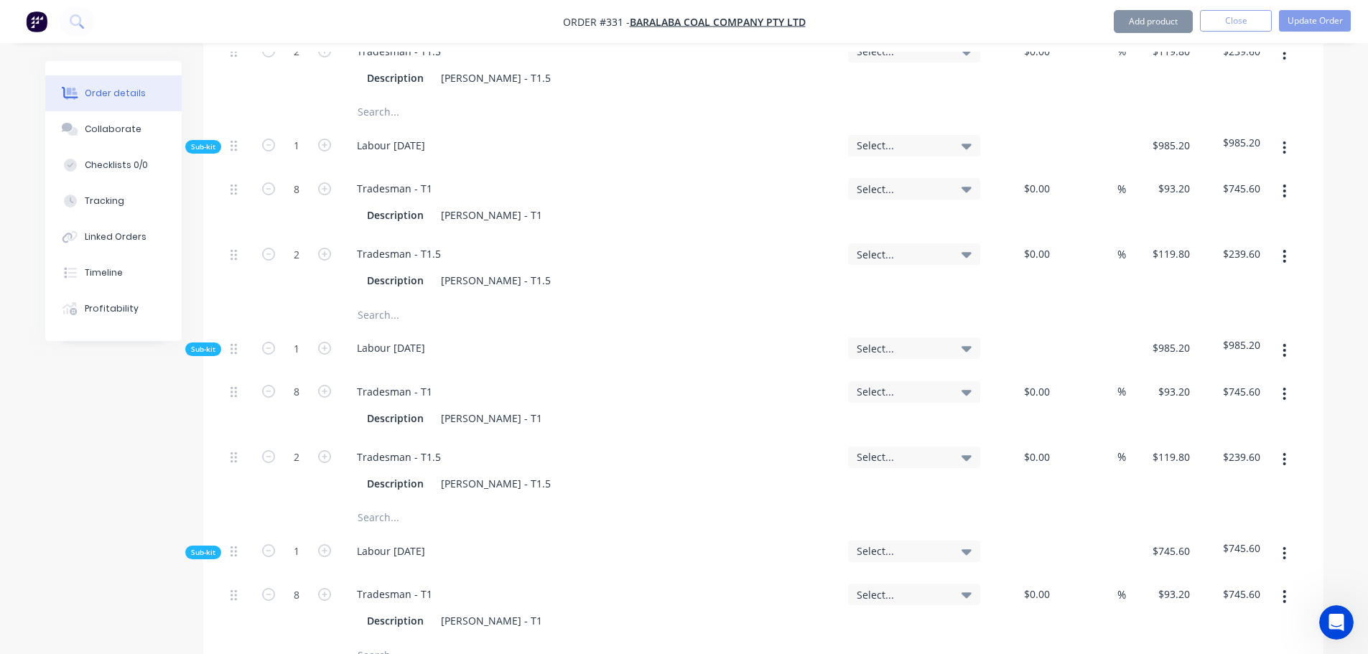
scroll to position [6677, 0]
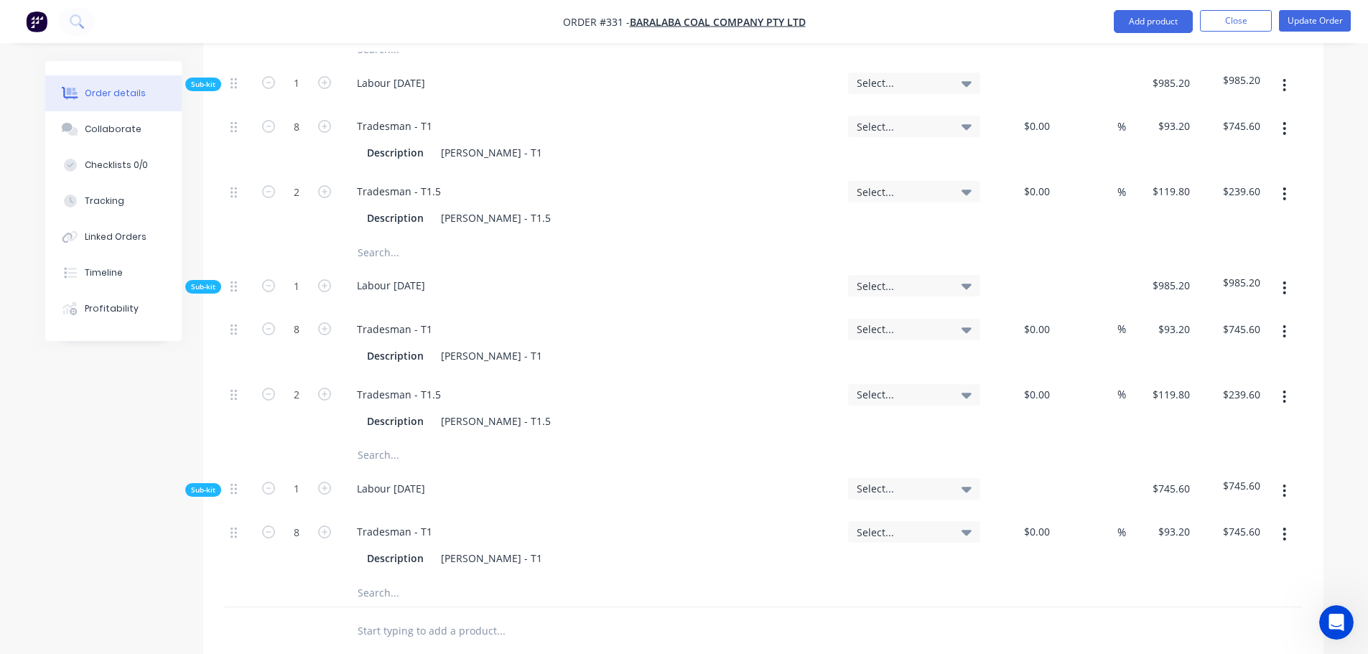
click at [400, 578] on input "text" at bounding box center [500, 592] width 287 height 29
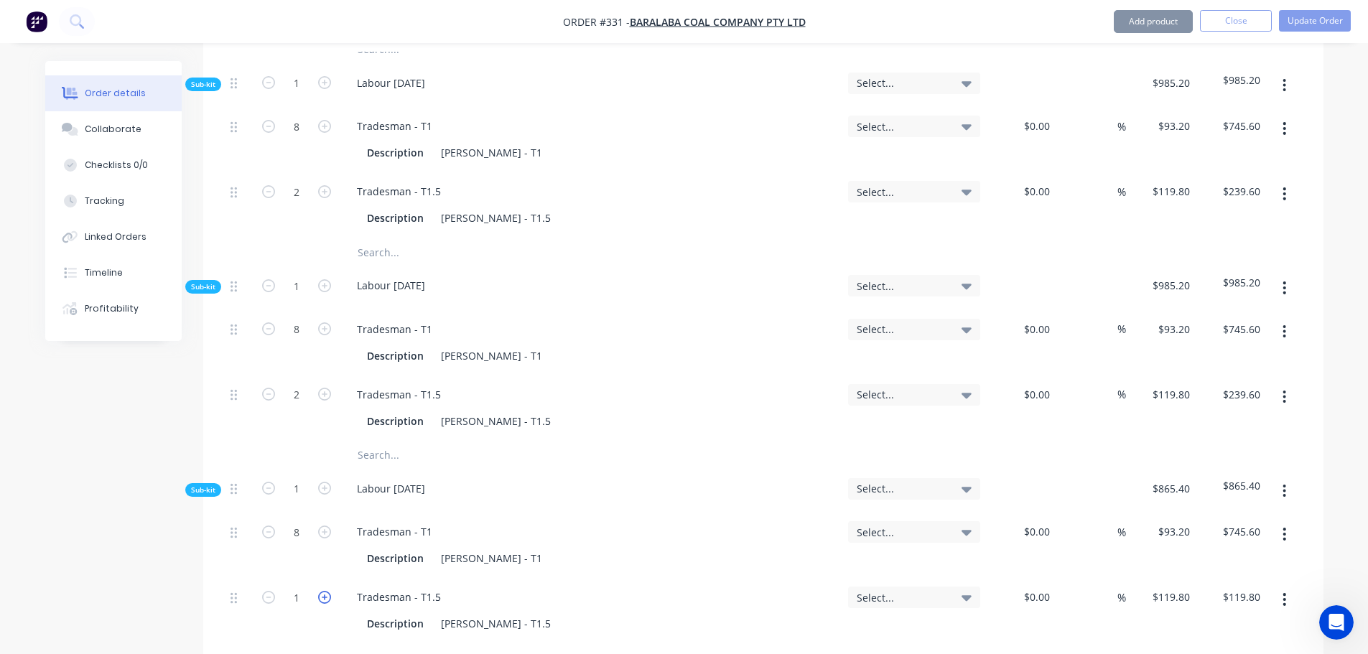
click at [322, 591] on icon "button" at bounding box center [324, 597] width 13 height 13
click at [1305, 21] on button "Update Order" at bounding box center [1315, 21] width 72 height 22
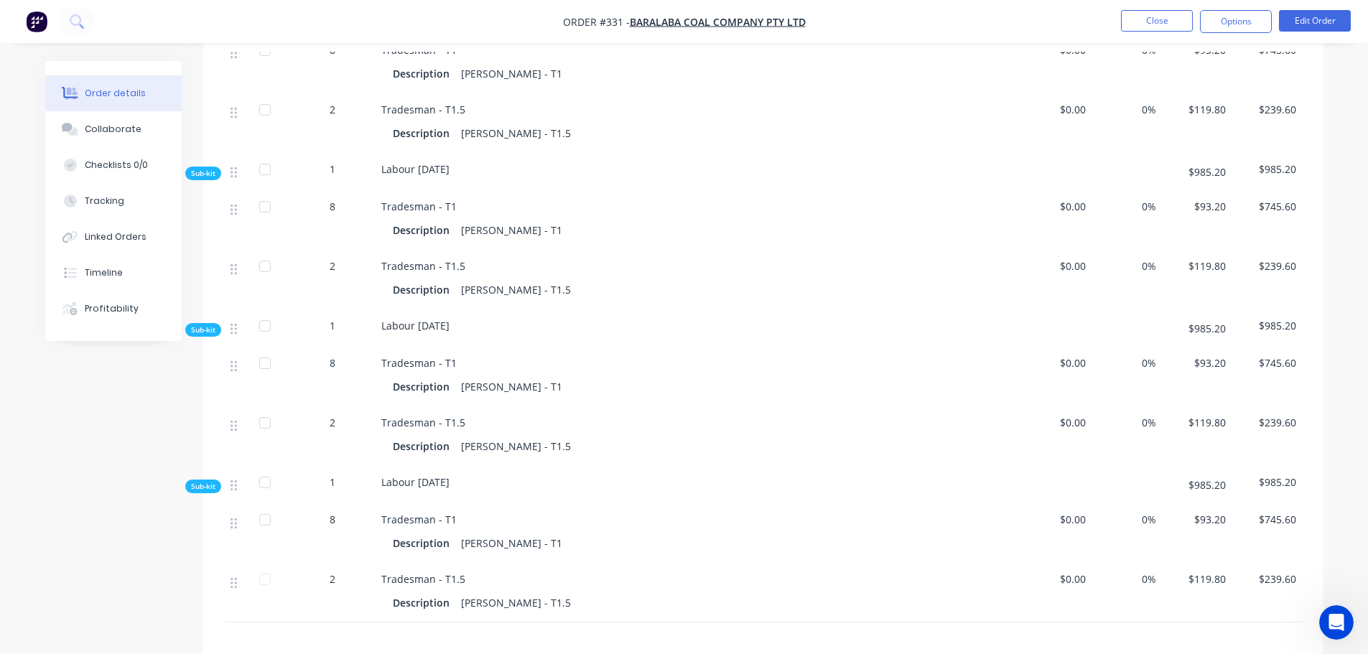
scroll to position [4382, 0]
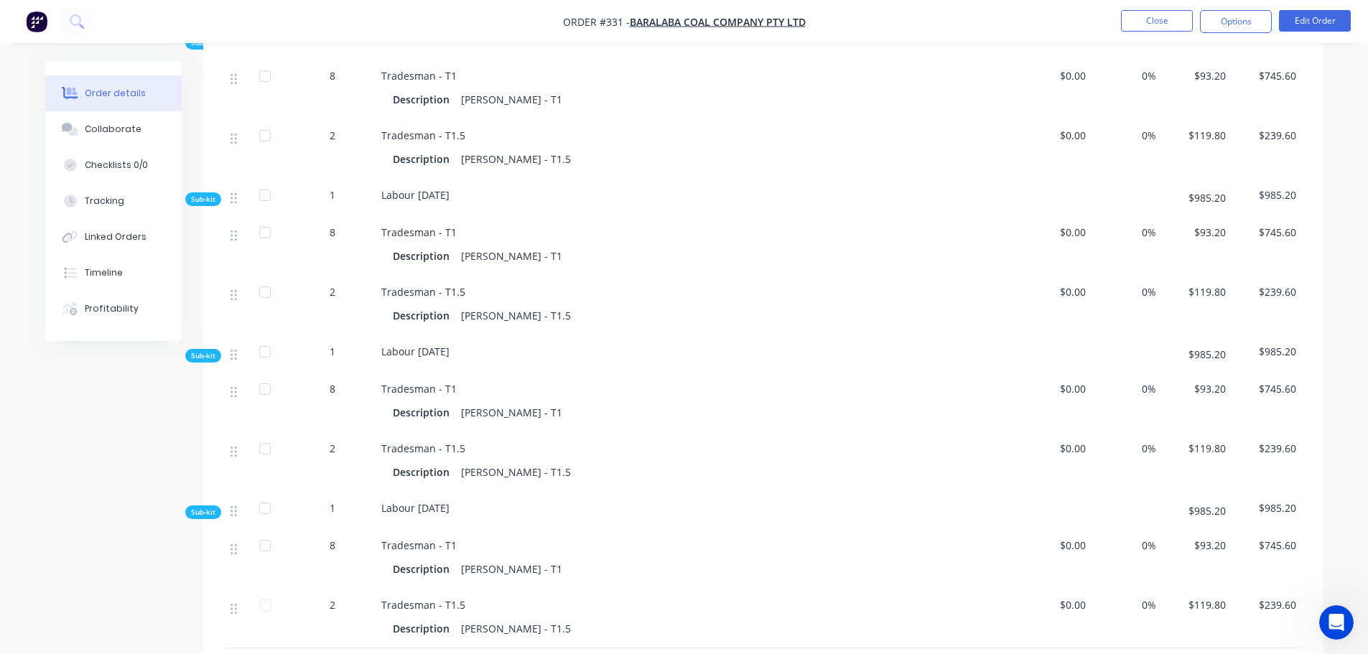
click at [1066, 284] on span "$0.00" at bounding box center [1056, 291] width 59 height 15
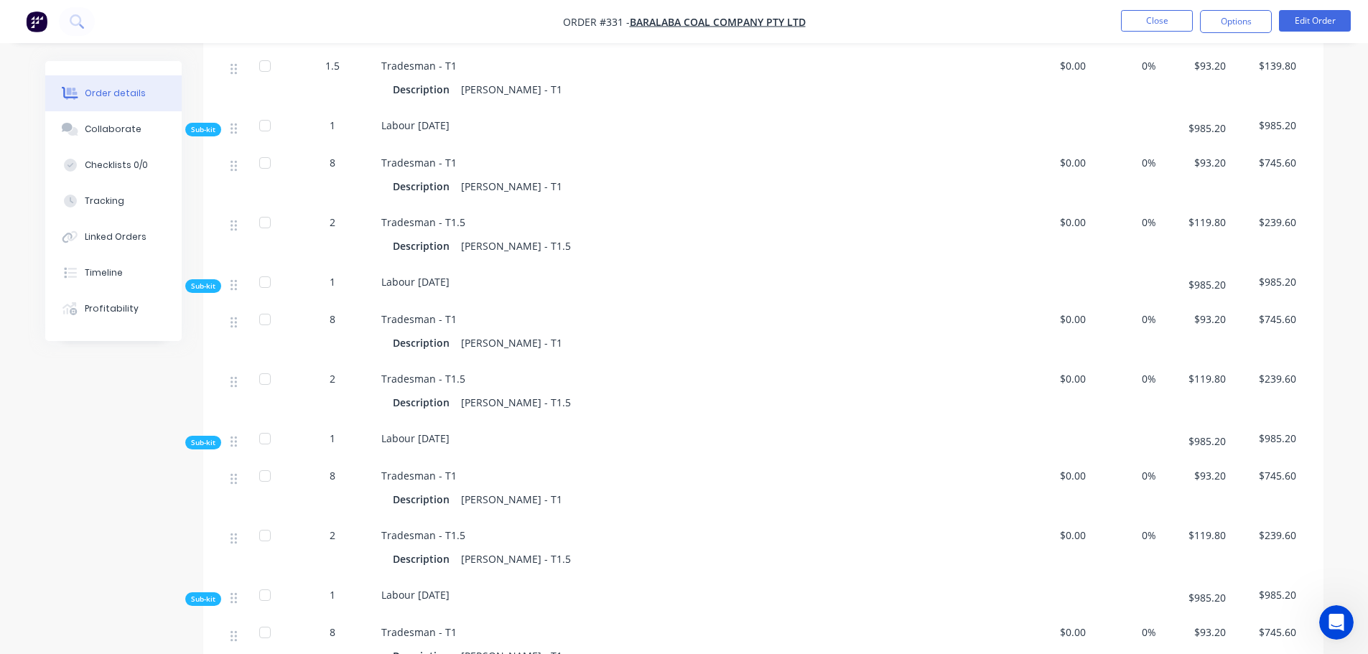
scroll to position [4167, 0]
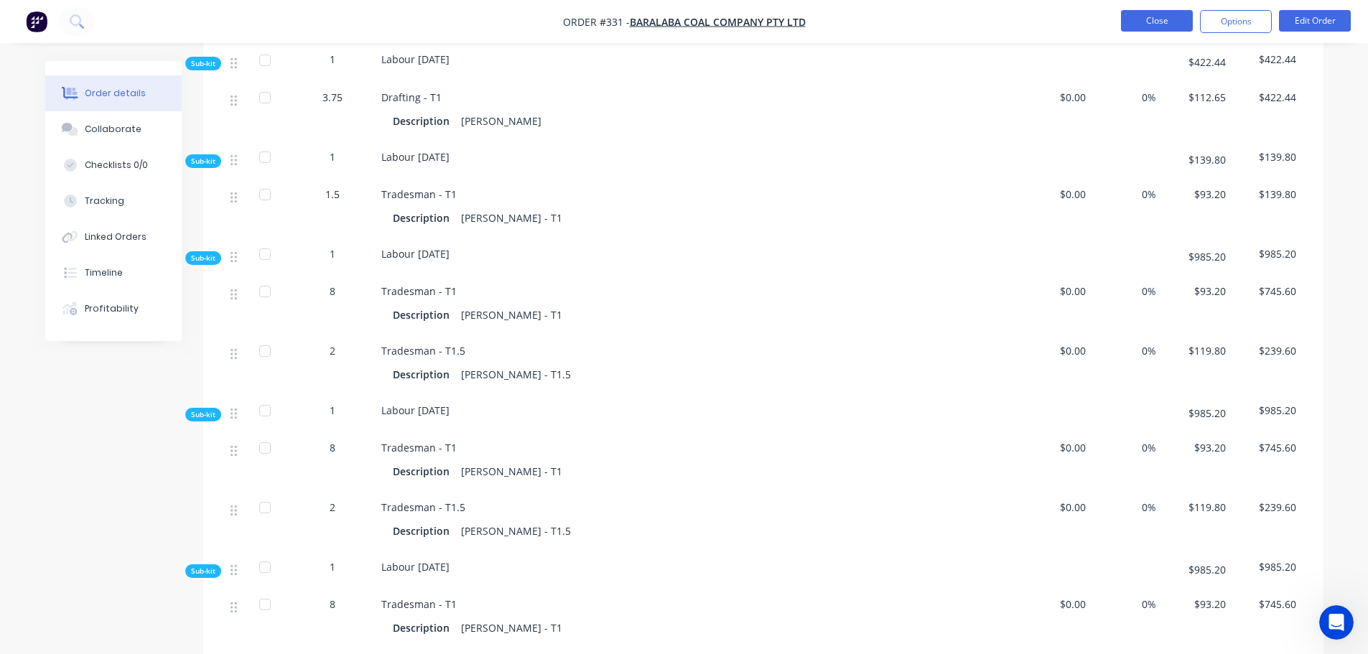
click at [1178, 12] on button "Close" at bounding box center [1157, 21] width 72 height 22
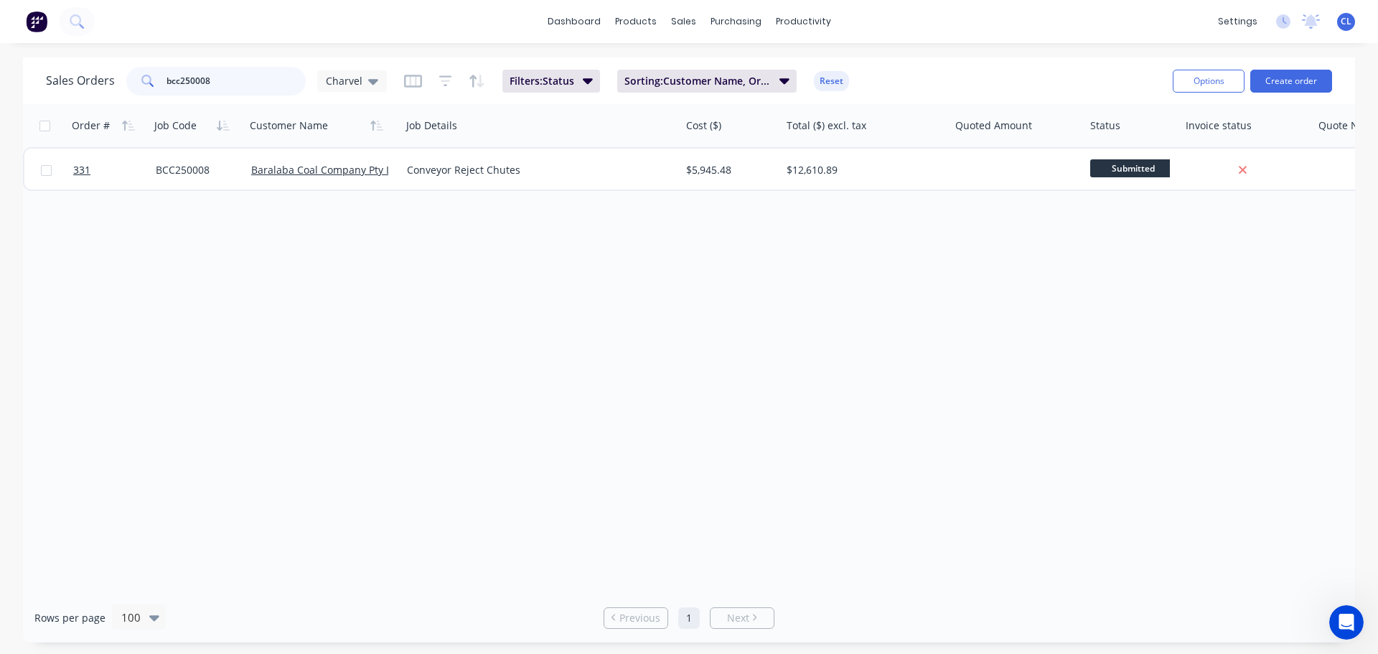
drag, startPoint x: 241, startPoint y: 85, endPoint x: -318, endPoint y: 65, distance: 559.6
click at [0, 65] on html "dashboard products sales purchasing productivity dashboard products Product Cat…" at bounding box center [689, 327] width 1378 height 654
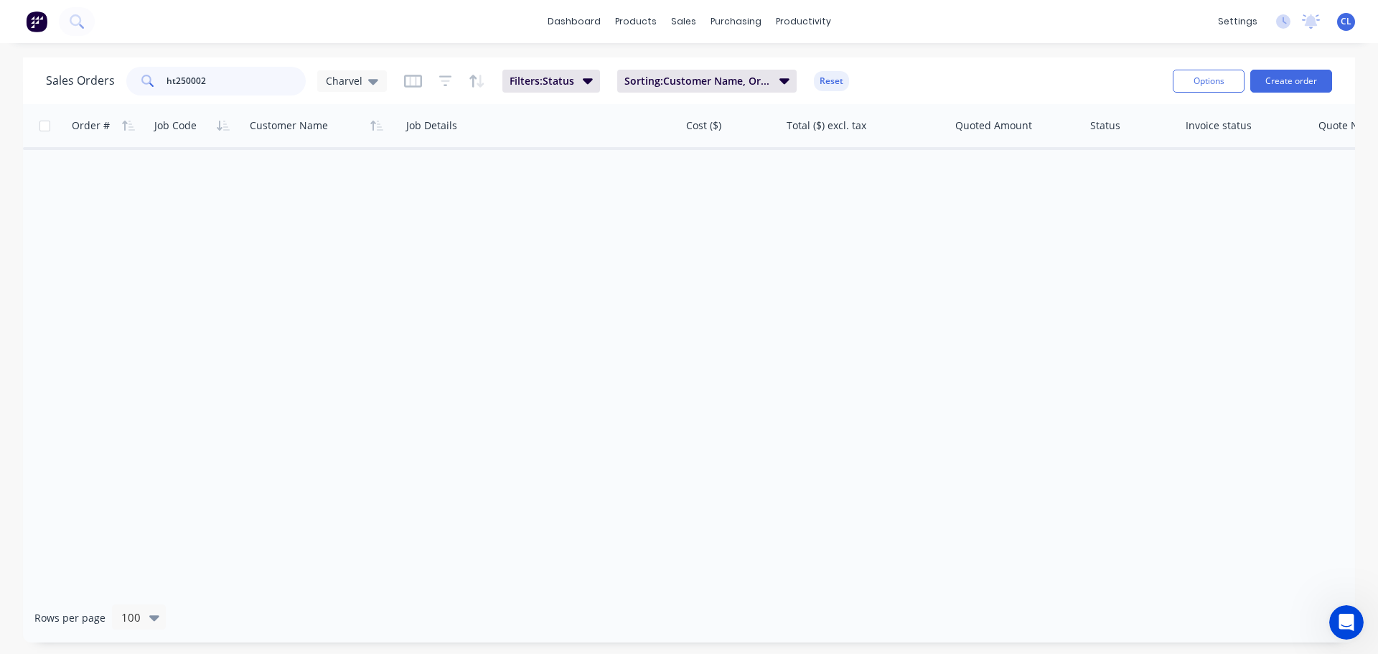
click at [195, 85] on input "ht250002" at bounding box center [237, 81] width 140 height 29
click at [182, 87] on input "ht25002" at bounding box center [237, 81] width 140 height 29
click at [565, 78] on span "Filters: Status" at bounding box center [542, 81] width 65 height 14
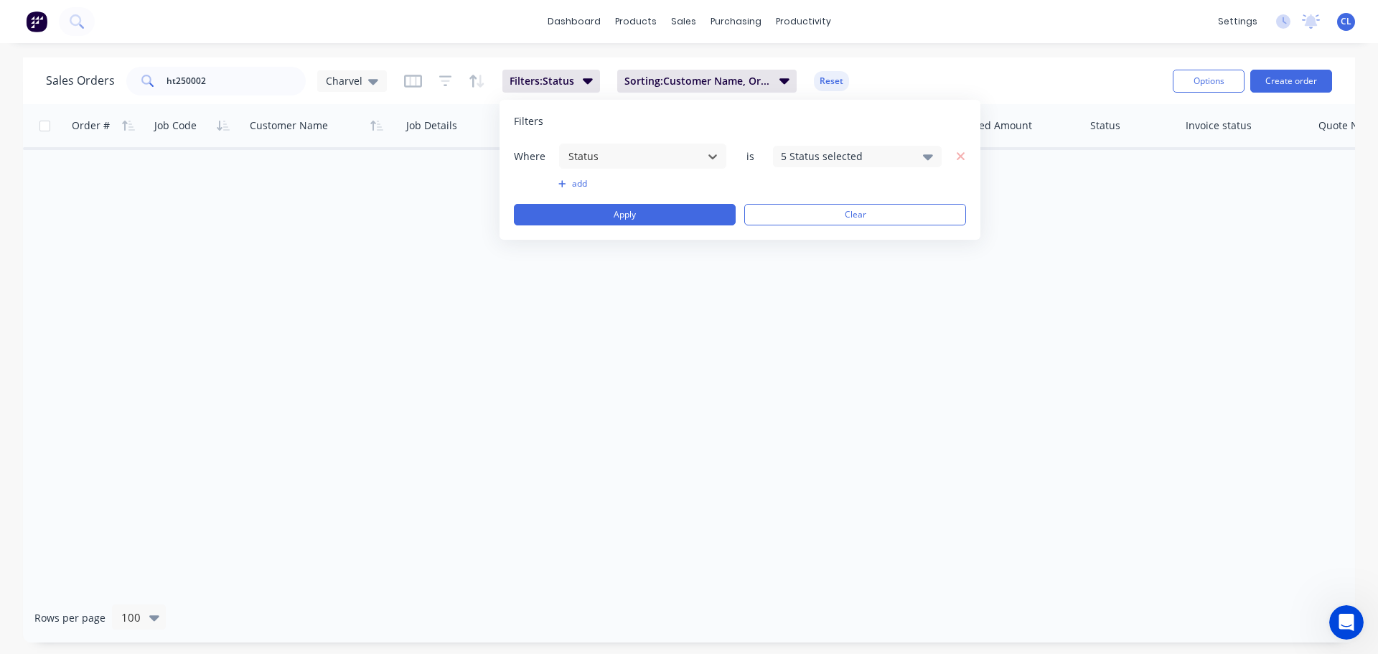
click at [831, 159] on div "5 Status selected" at bounding box center [846, 156] width 130 height 15
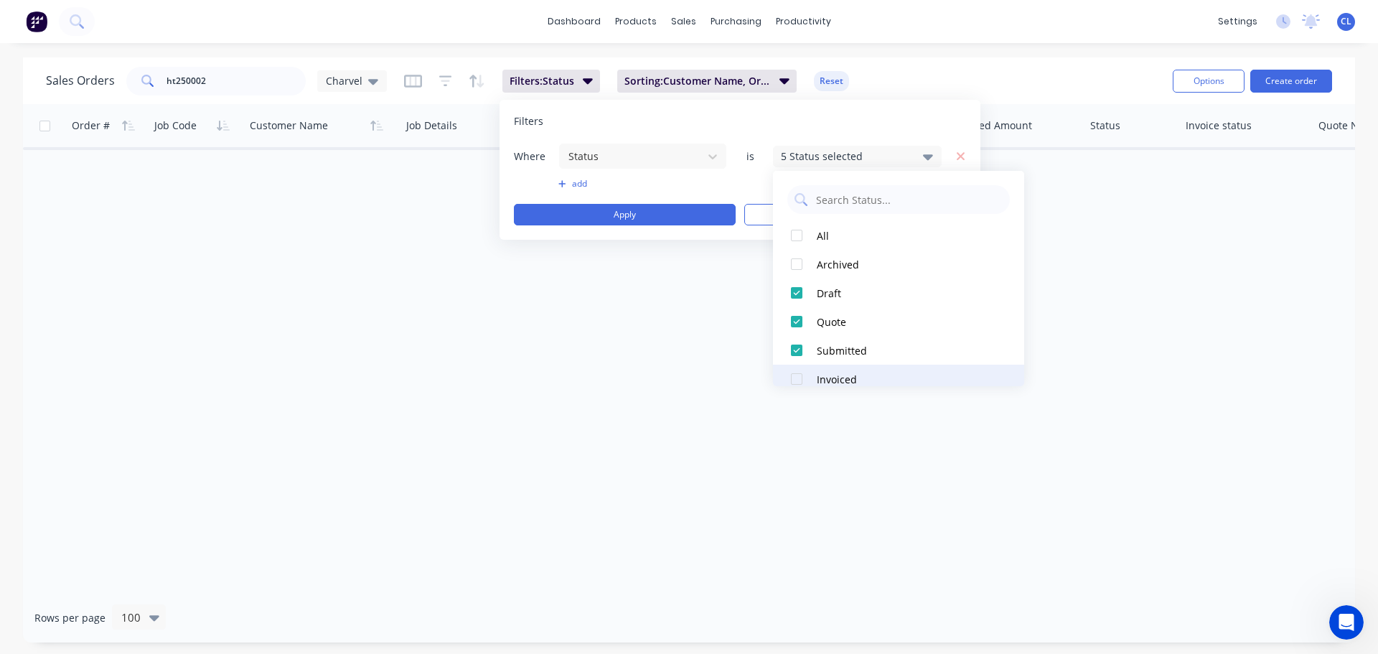
click at [803, 383] on div at bounding box center [797, 379] width 29 height 29
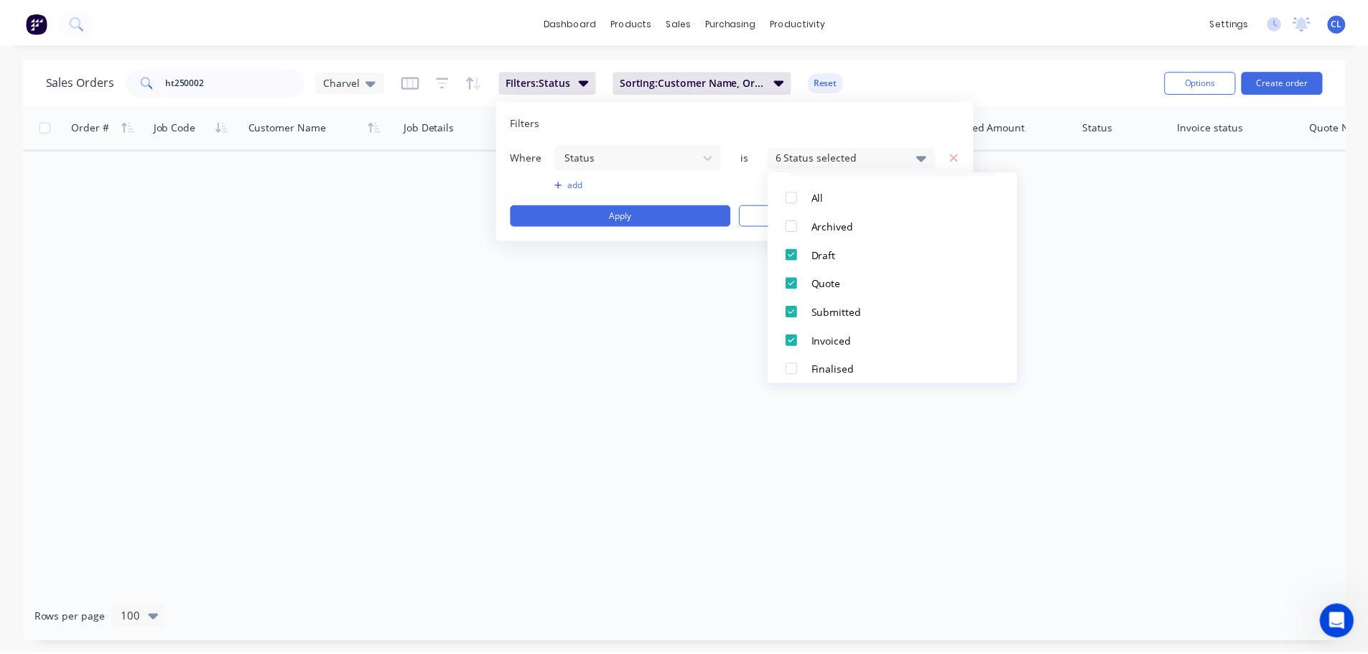
scroll to position [72, 0]
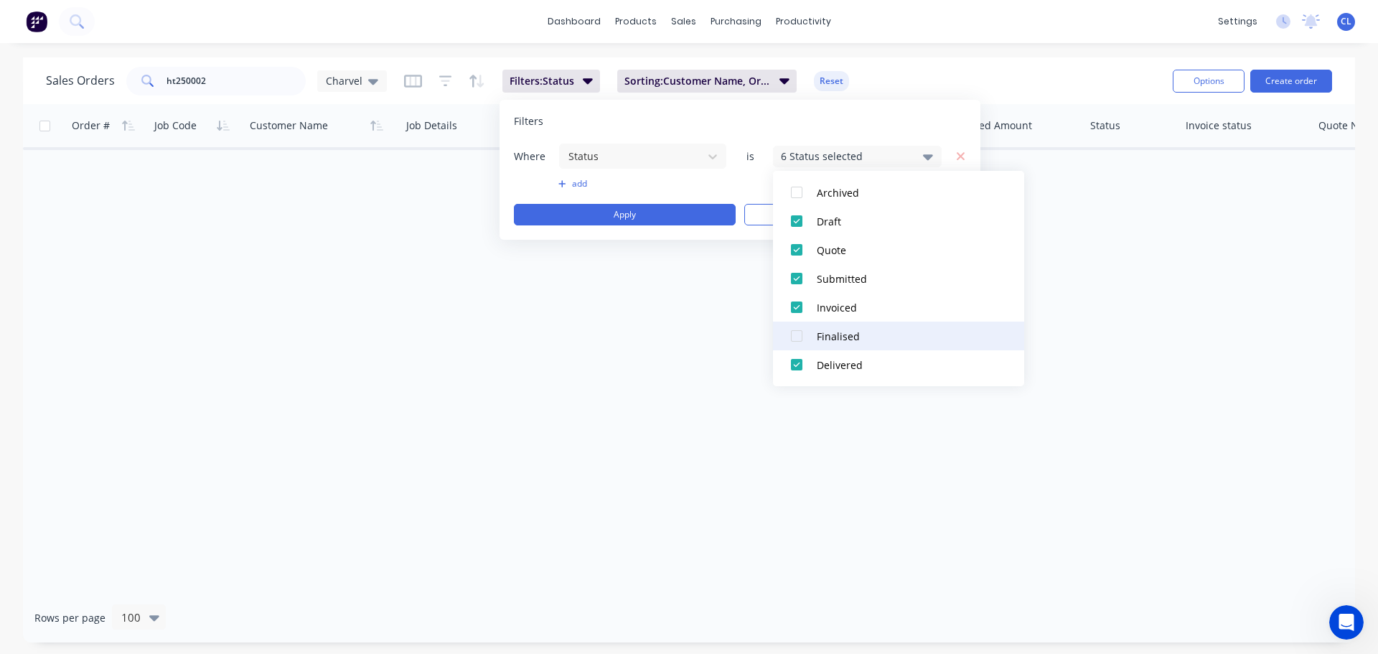
click at [794, 333] on div at bounding box center [797, 336] width 29 height 29
click at [645, 207] on button "Apply" at bounding box center [625, 215] width 222 height 22
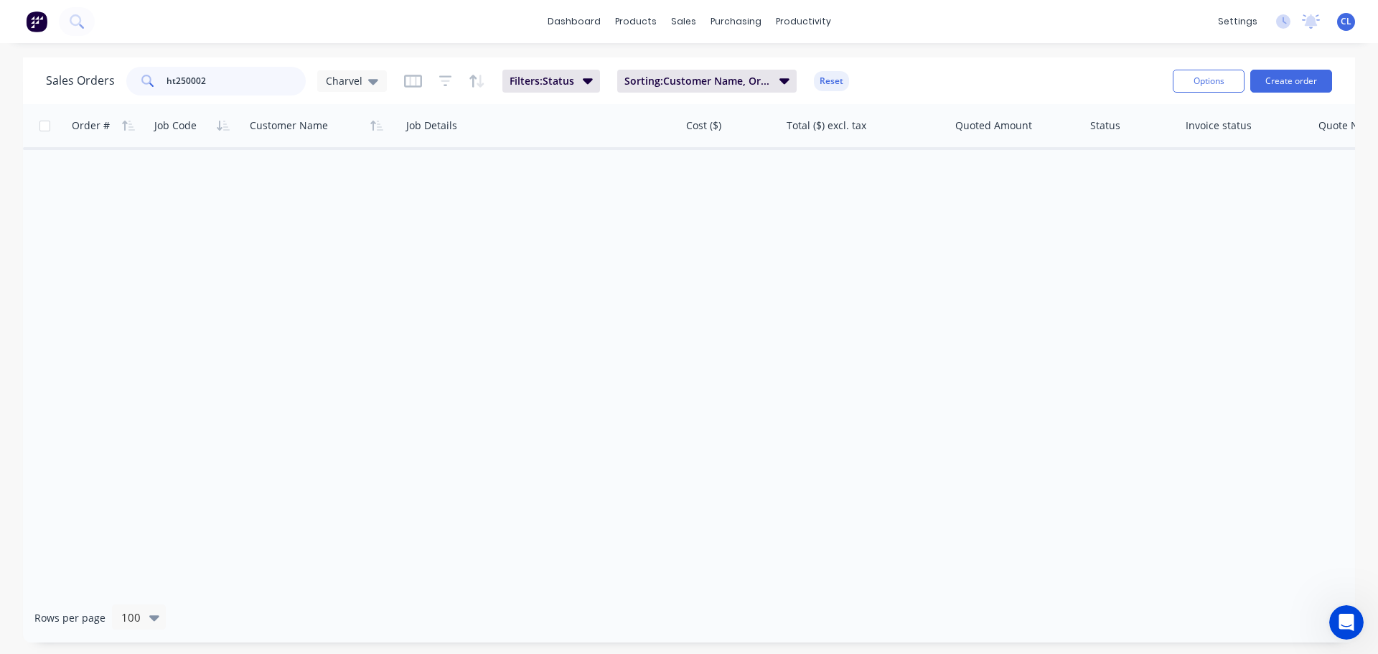
click at [198, 80] on input "ht250002" at bounding box center [237, 81] width 140 height 29
drag, startPoint x: 222, startPoint y: 82, endPoint x: 185, endPoint y: 83, distance: 37.3
click at [185, 83] on input "ht25002" at bounding box center [237, 81] width 140 height 29
click at [185, 87] on input "ht25" at bounding box center [237, 81] width 140 height 29
drag, startPoint x: 168, startPoint y: 82, endPoint x: -14, endPoint y: 57, distance: 184.1
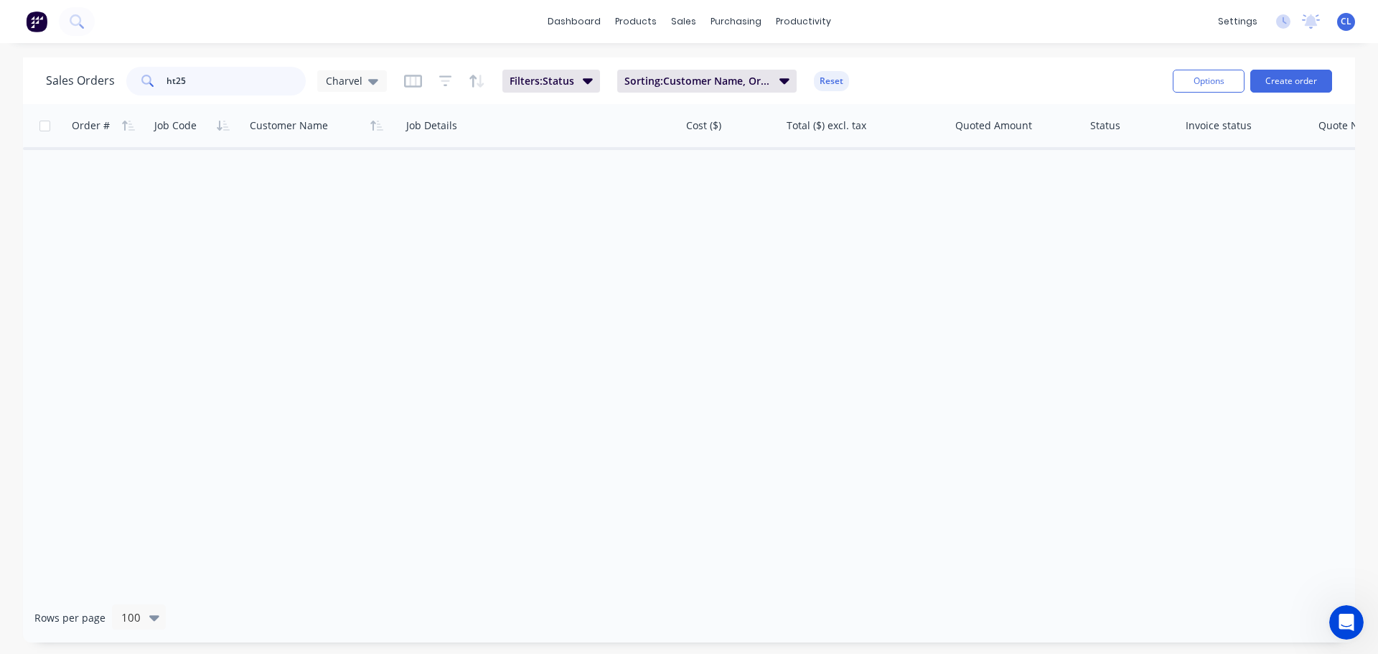
click at [0, 57] on html "dashboard products sales purchasing productivity dashboard products Product Cat…" at bounding box center [689, 327] width 1378 height 654
click at [587, 78] on icon "button" at bounding box center [588, 81] width 10 height 16
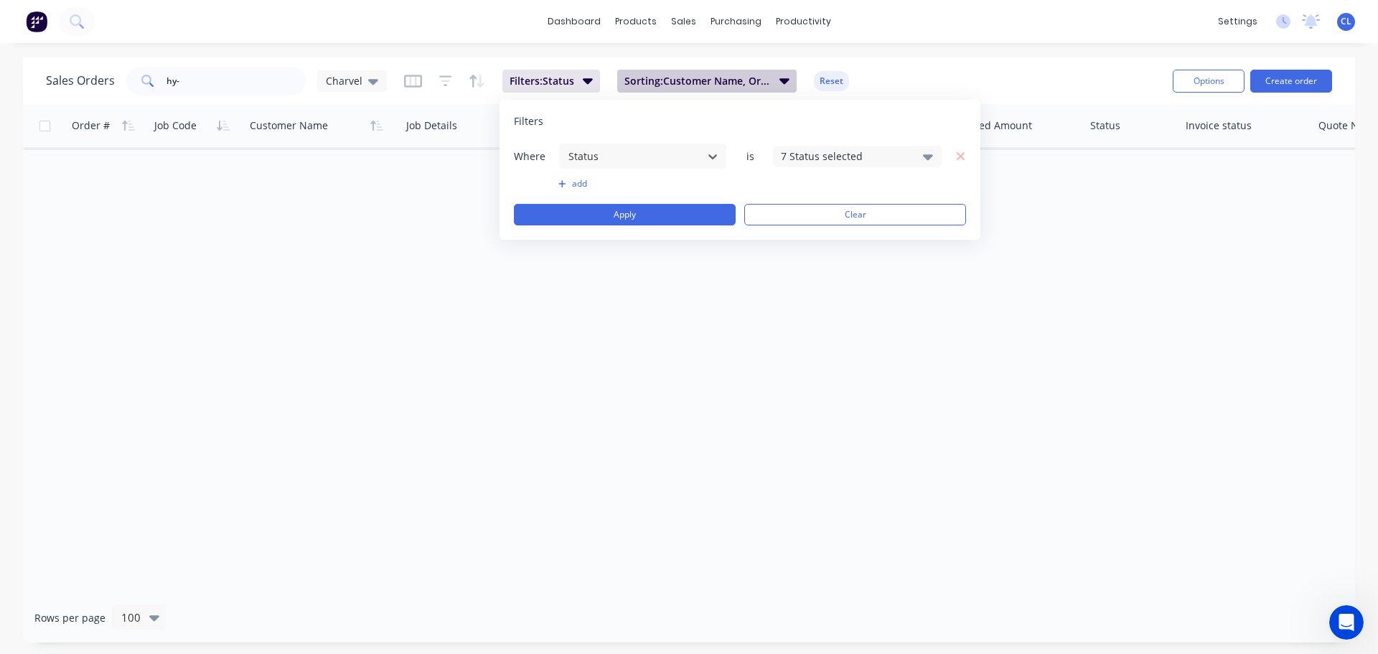
click at [711, 86] on span "Sorting: Customer Name, Order #, Job Code" at bounding box center [698, 81] width 146 height 14
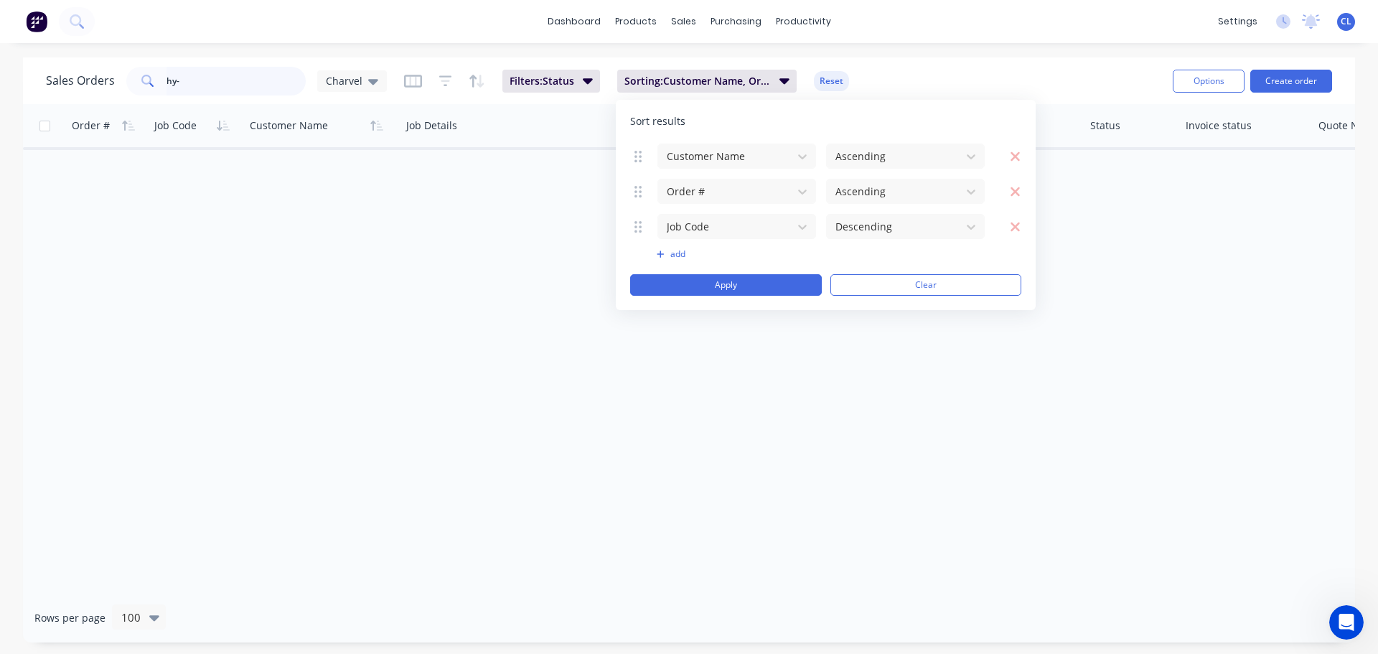
click at [245, 89] on input "hy-" at bounding box center [237, 81] width 140 height 29
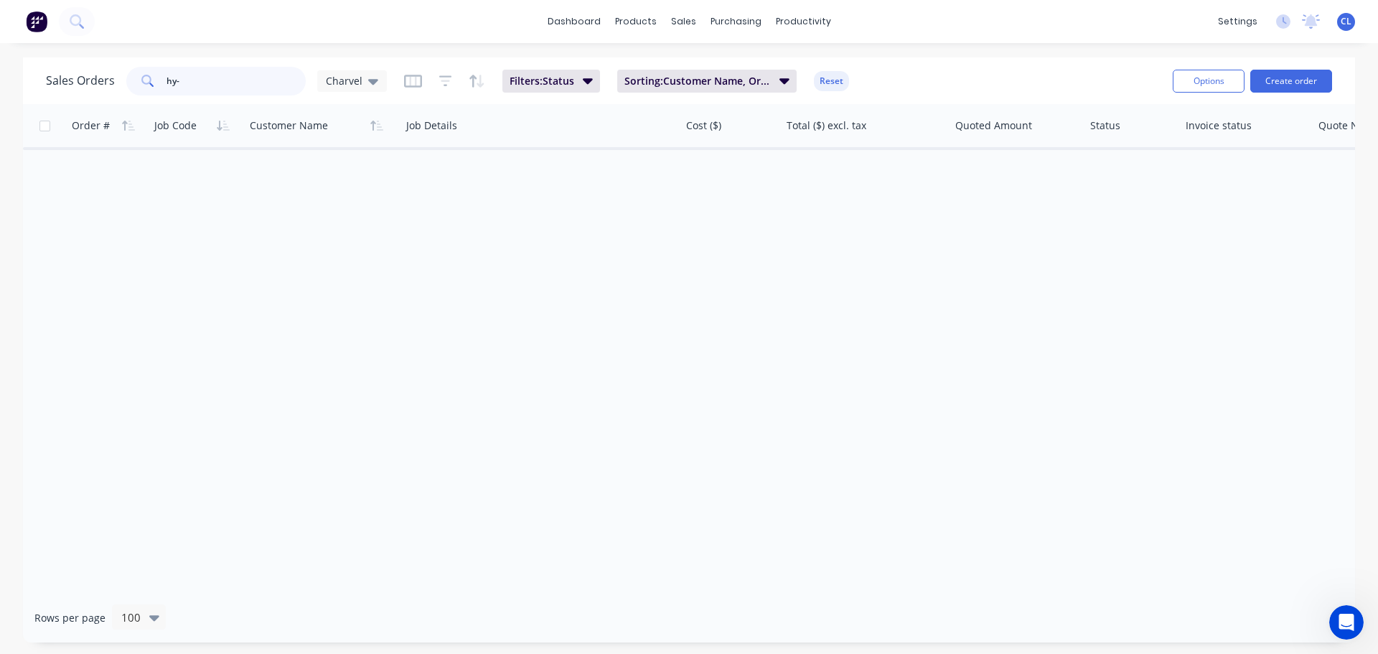
drag, startPoint x: 206, startPoint y: 82, endPoint x: -98, endPoint y: 75, distance: 304.5
click at [0, 75] on html "dashboard products sales purchasing productivity dashboard products Product Cat…" at bounding box center [689, 327] width 1378 height 654
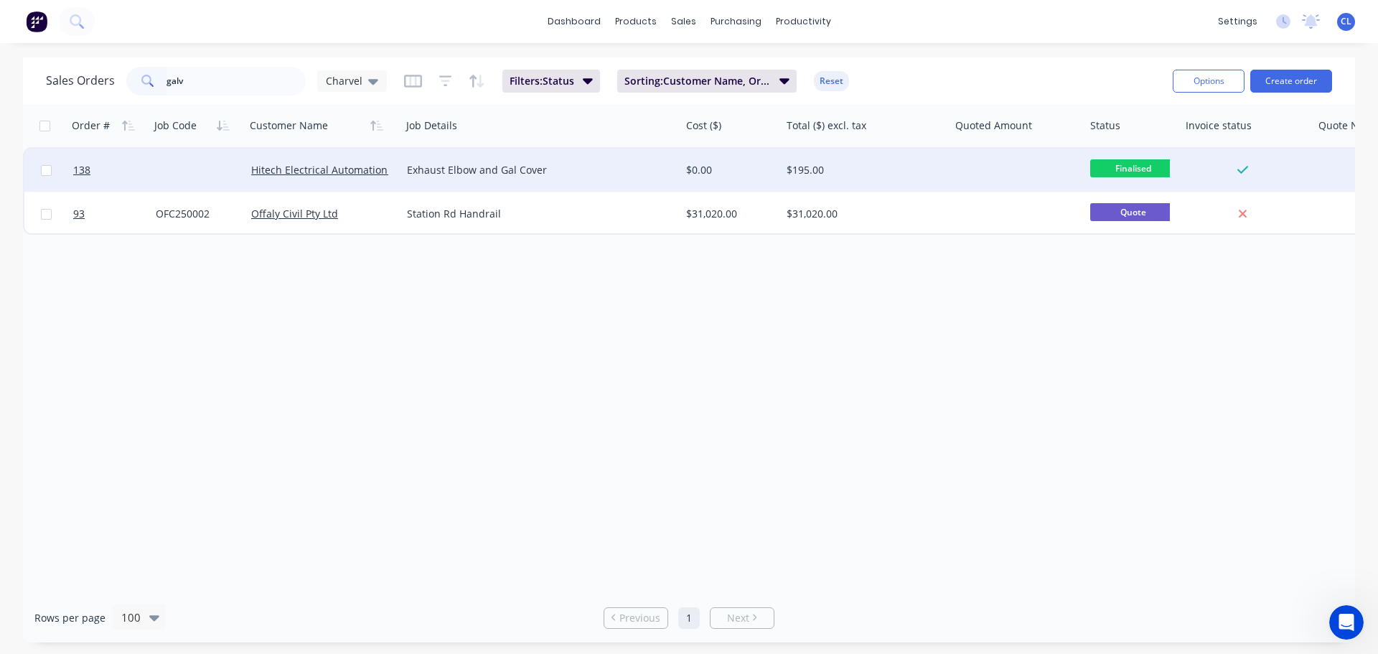
click at [73, 173] on div at bounding box center [108, 170] width 83 height 43
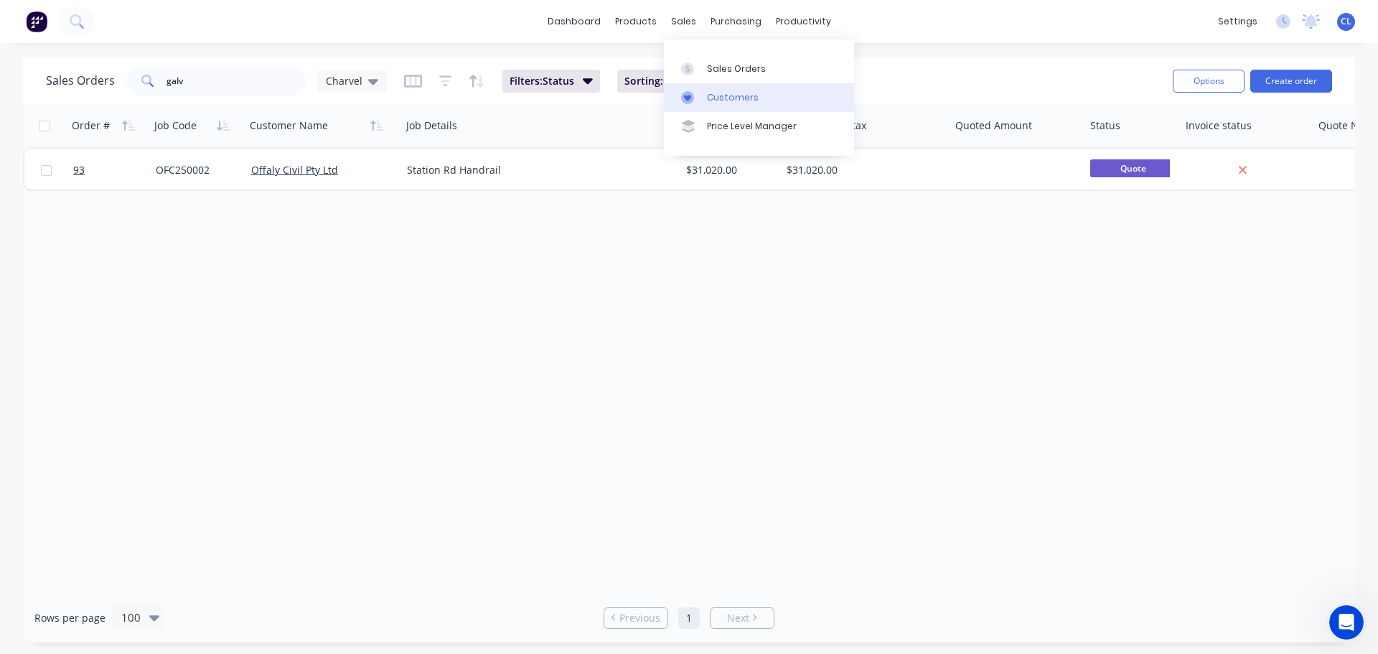
click at [697, 86] on link "Customers" at bounding box center [759, 97] width 190 height 29
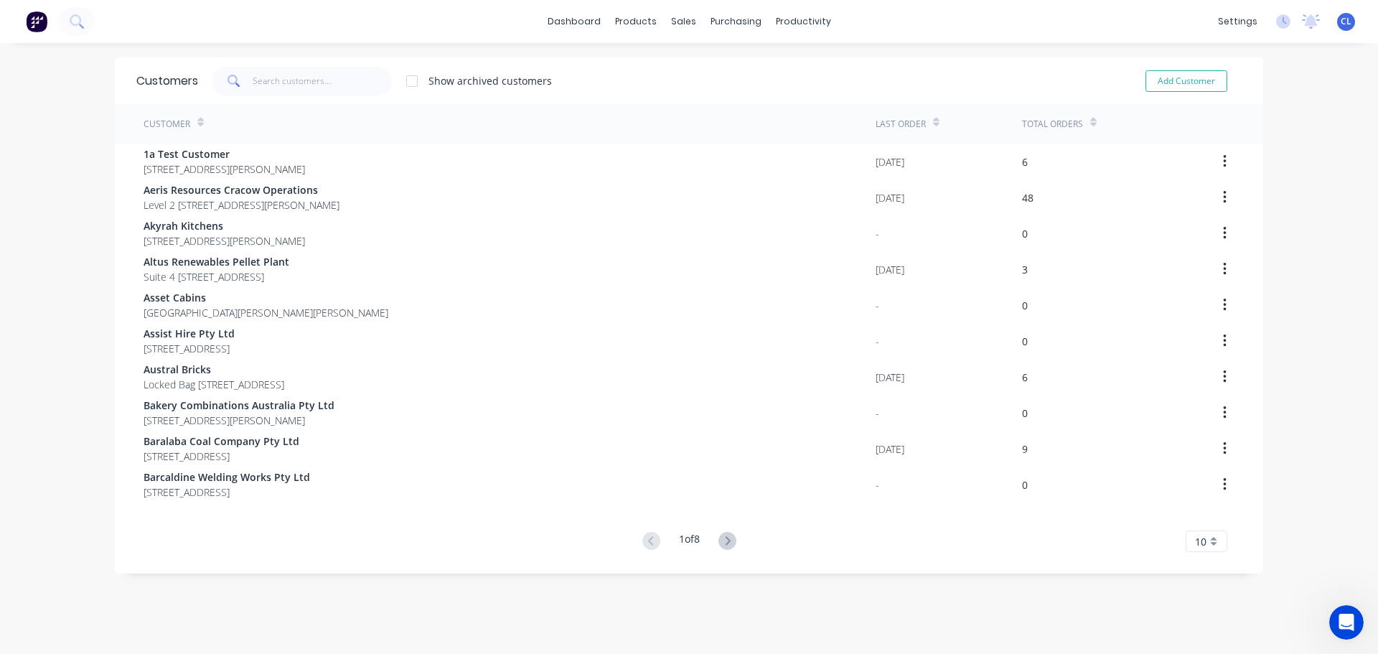
click at [261, 95] on div "Customers Show archived customers Add Customer" at bounding box center [689, 80] width 1149 height 47
click at [263, 89] on input "text" at bounding box center [323, 81] width 140 height 29
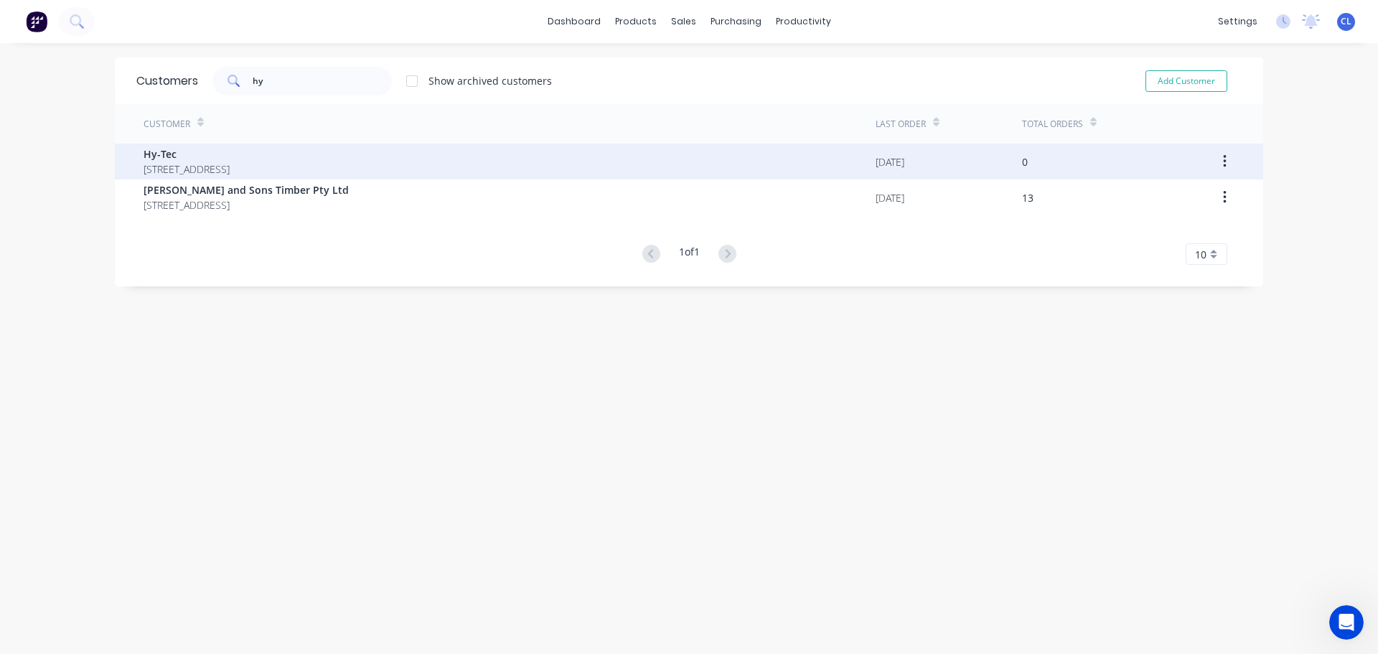
click at [229, 167] on span "[STREET_ADDRESS]" at bounding box center [187, 169] width 86 height 15
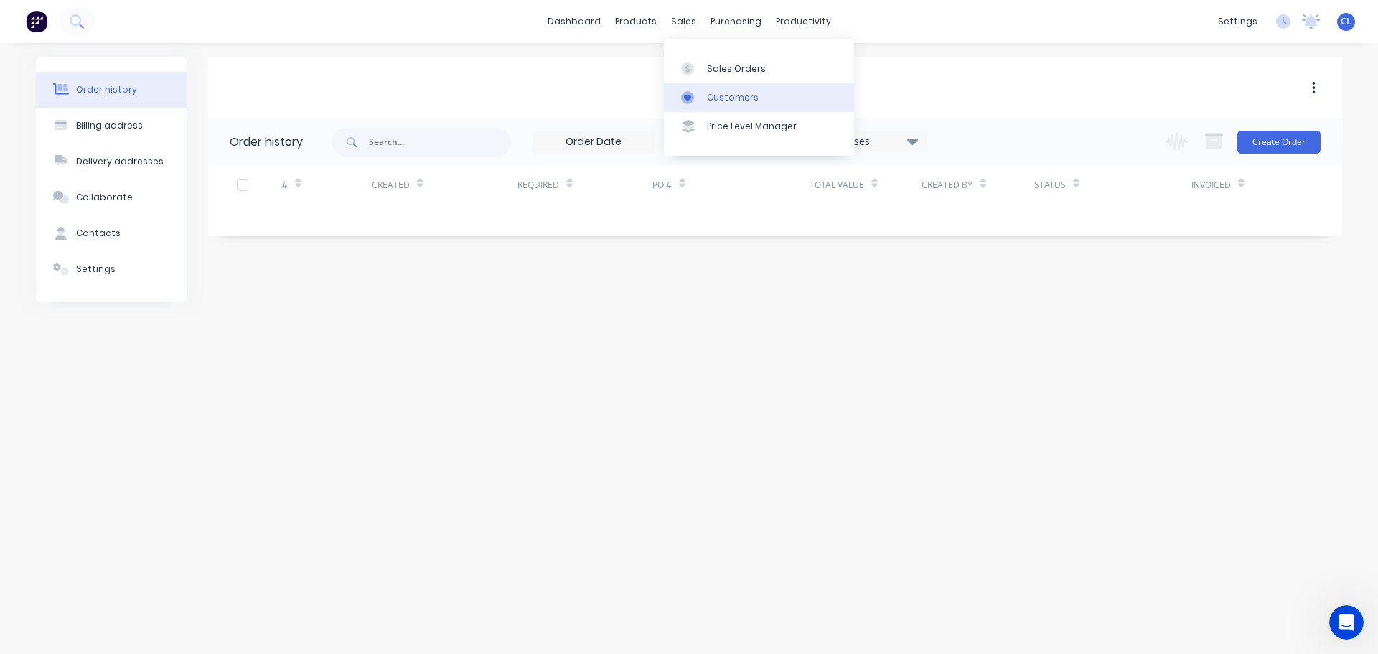
click at [714, 103] on div "Customers" at bounding box center [733, 97] width 52 height 13
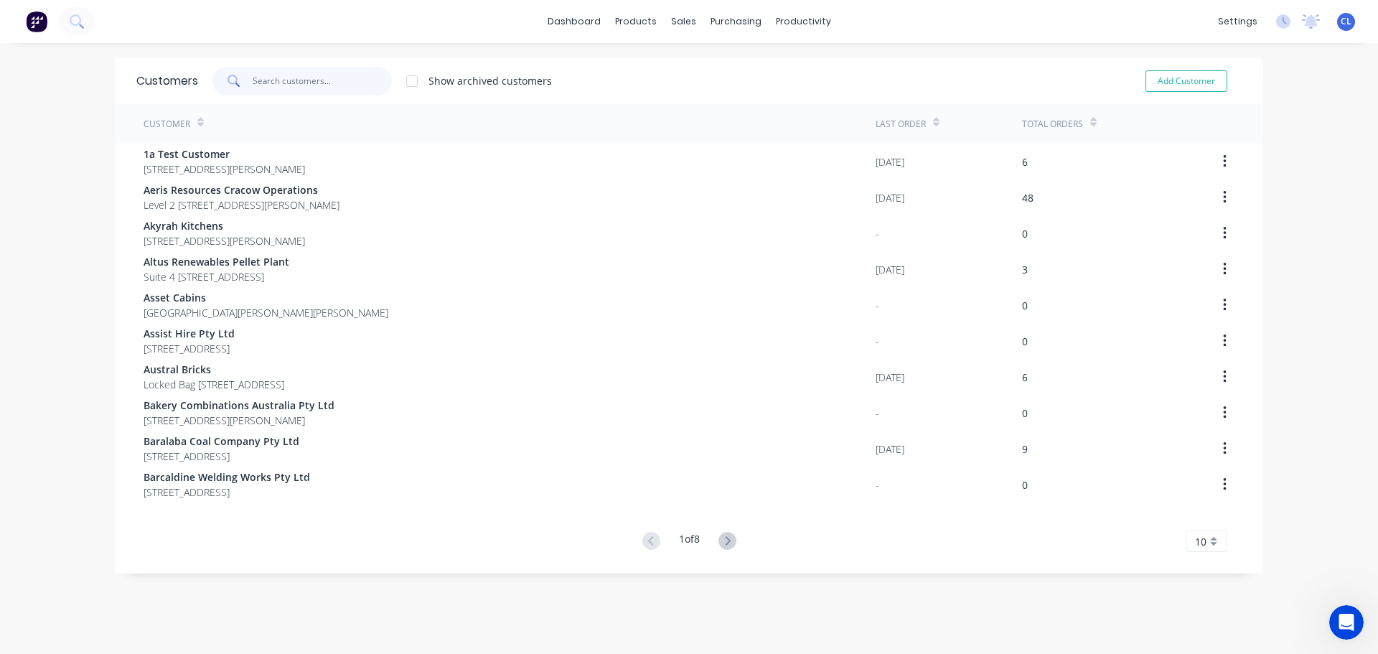
click at [342, 77] on input "text" at bounding box center [323, 81] width 140 height 29
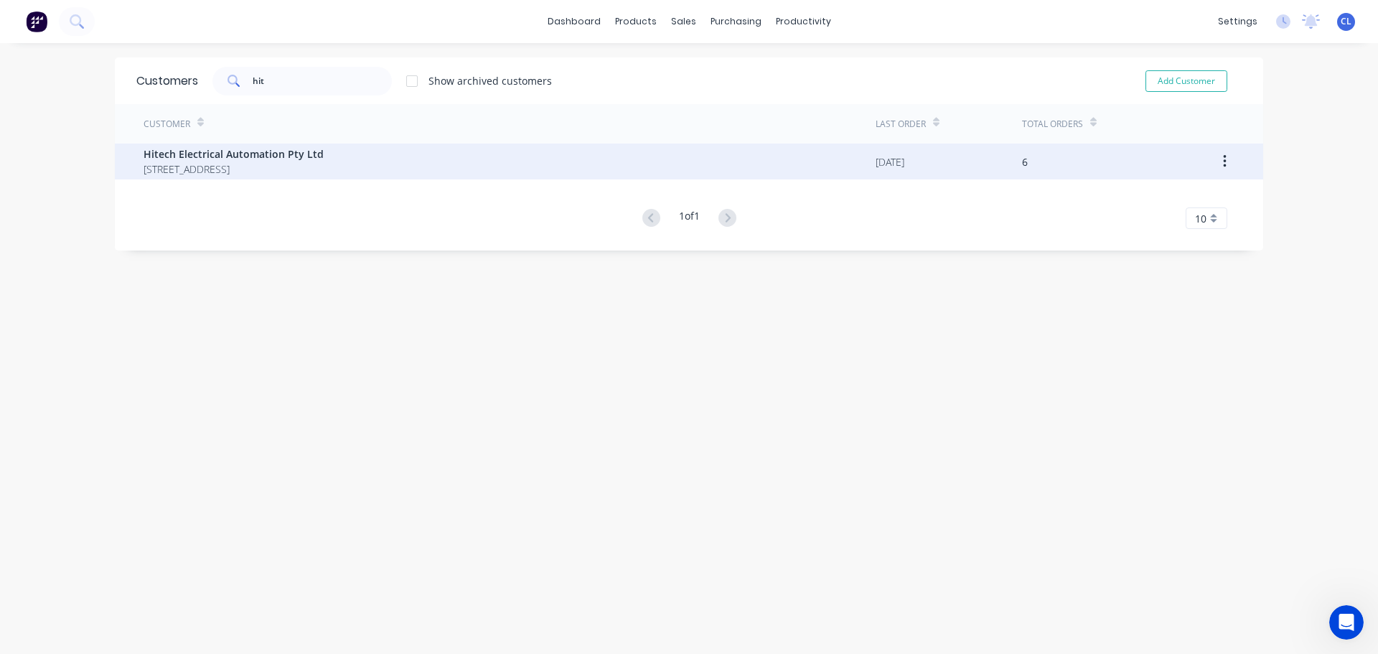
click at [314, 147] on span "Hitech Electrical Automation Pty Ltd" at bounding box center [234, 153] width 180 height 15
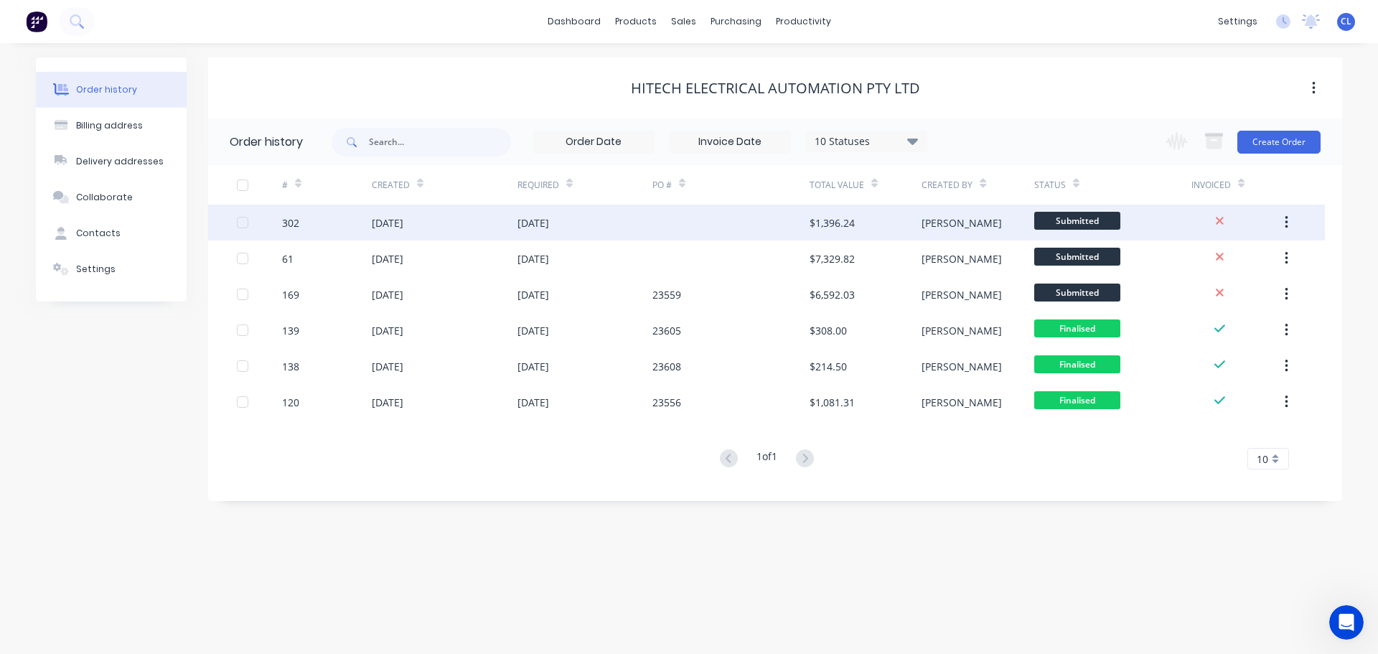
click at [305, 220] on div "302" at bounding box center [327, 223] width 90 height 36
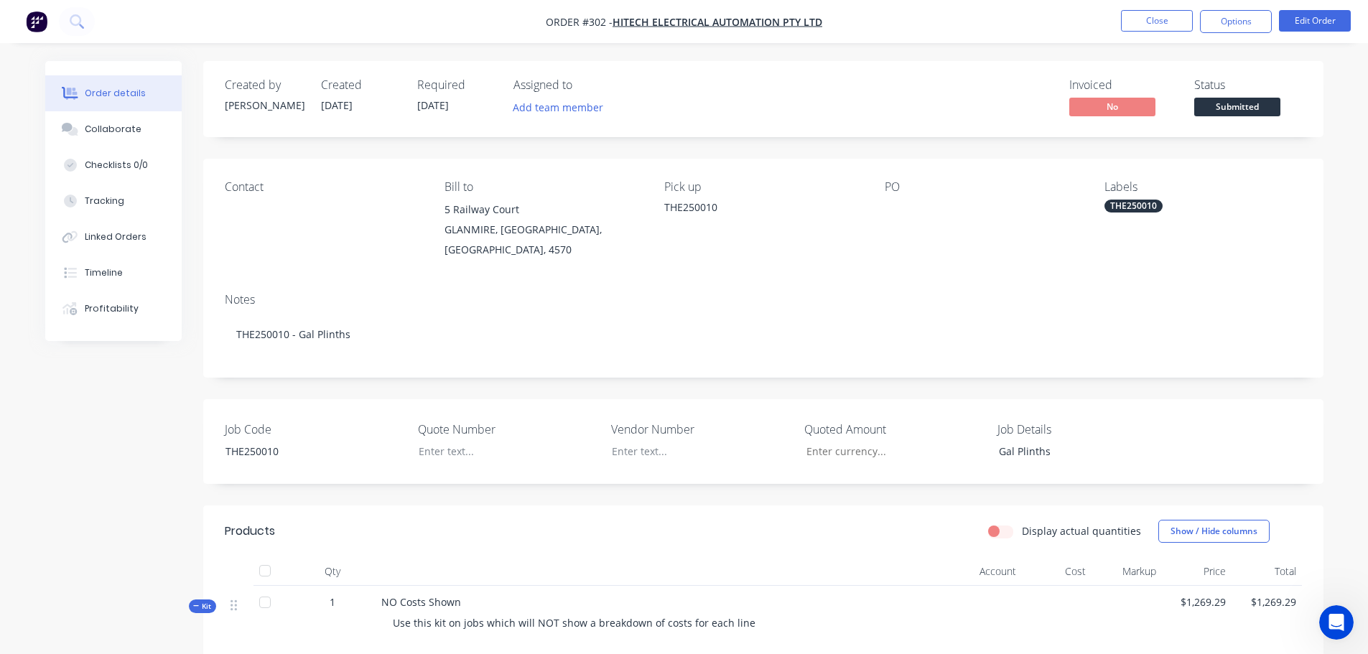
click at [1177, 9] on nav "Order #302 - Hitech Electrical Automation Pty Ltd Close Options Edit Order" at bounding box center [684, 21] width 1368 height 43
click at [1166, 35] on nav "Order #302 - Hitech Electrical Automation Pty Ltd Close Options Edit Order" at bounding box center [684, 21] width 1368 height 43
click at [1155, 29] on button "Close" at bounding box center [1157, 21] width 72 height 22
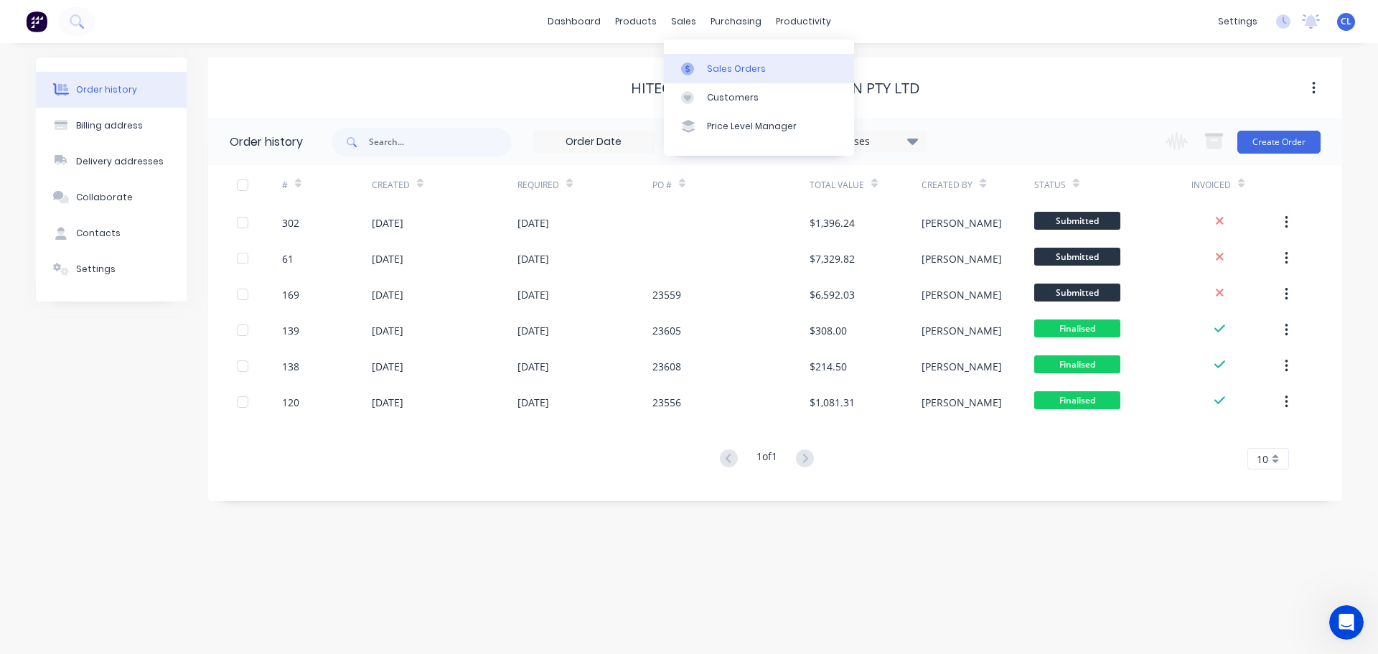
click at [715, 75] on div "Sales Orders" at bounding box center [736, 68] width 59 height 13
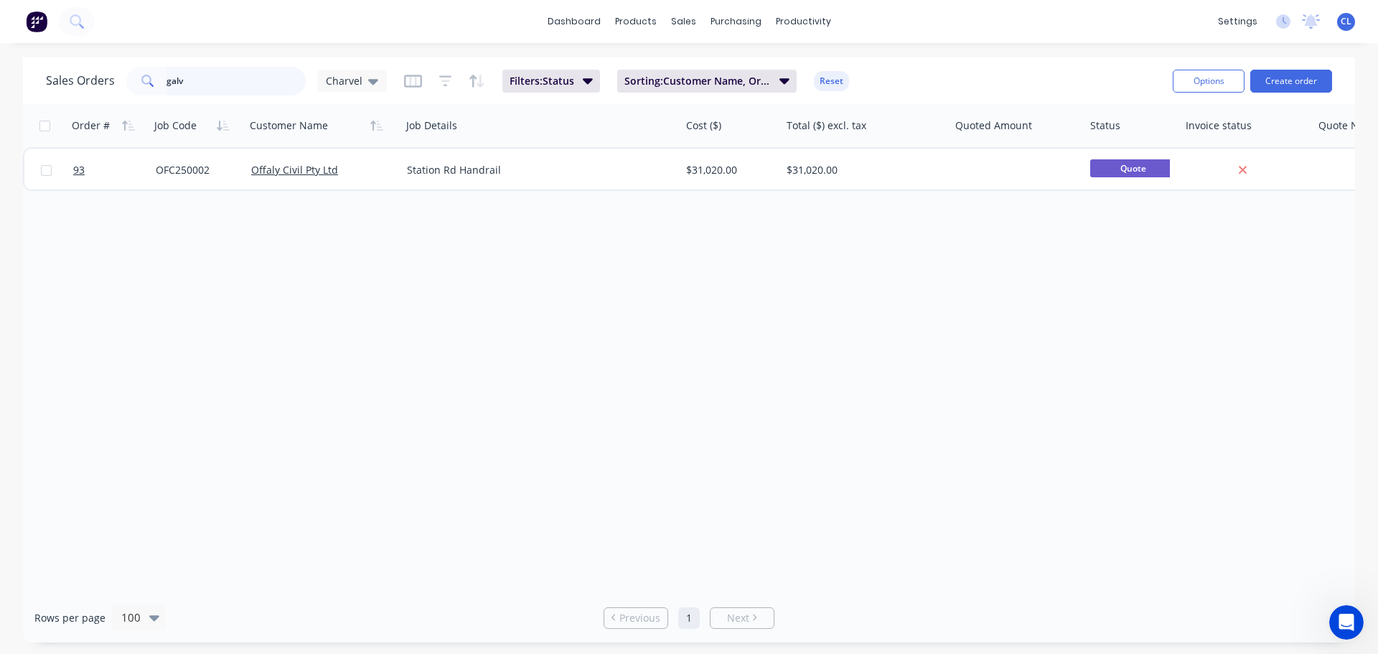
click at [269, 88] on input "galv" at bounding box center [237, 81] width 140 height 29
drag, startPoint x: 81, startPoint y: 75, endPoint x: -80, endPoint y: 75, distance: 161.5
click at [0, 75] on html "dashboard products sales purchasing productivity dashboard products Product Cat…" at bounding box center [689, 327] width 1378 height 654
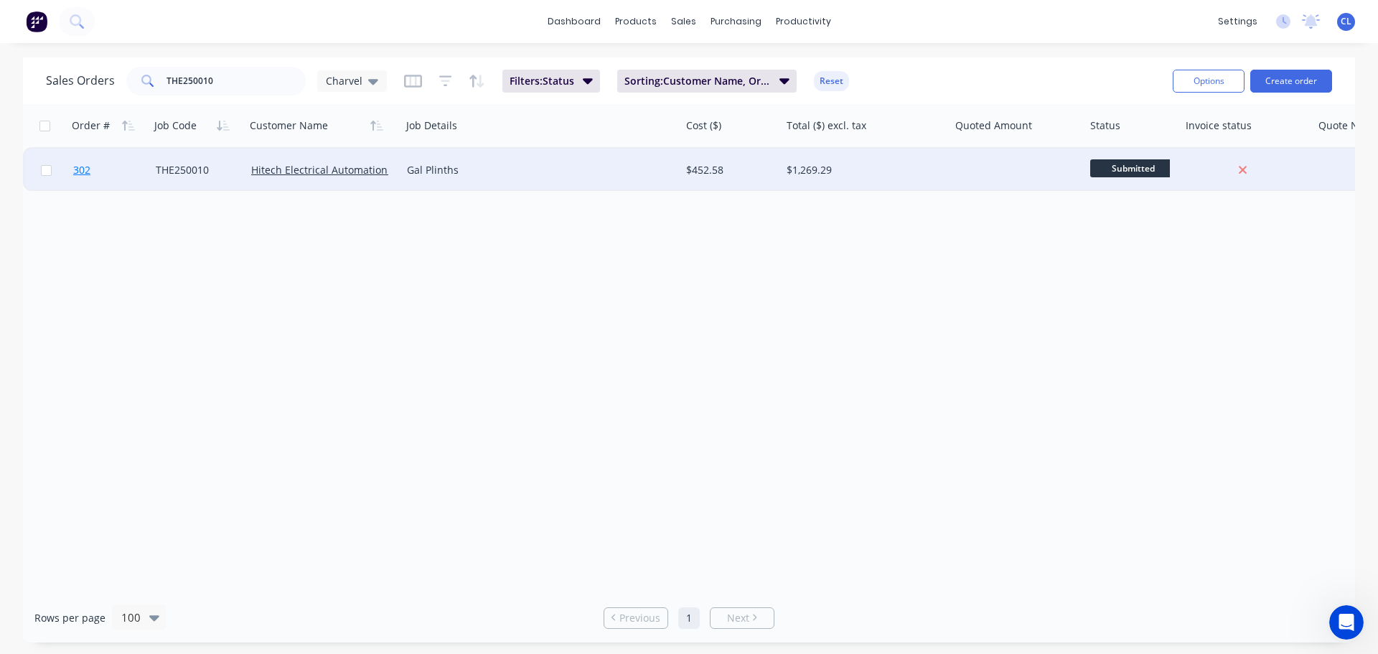
click at [98, 167] on link "302" at bounding box center [114, 170] width 83 height 43
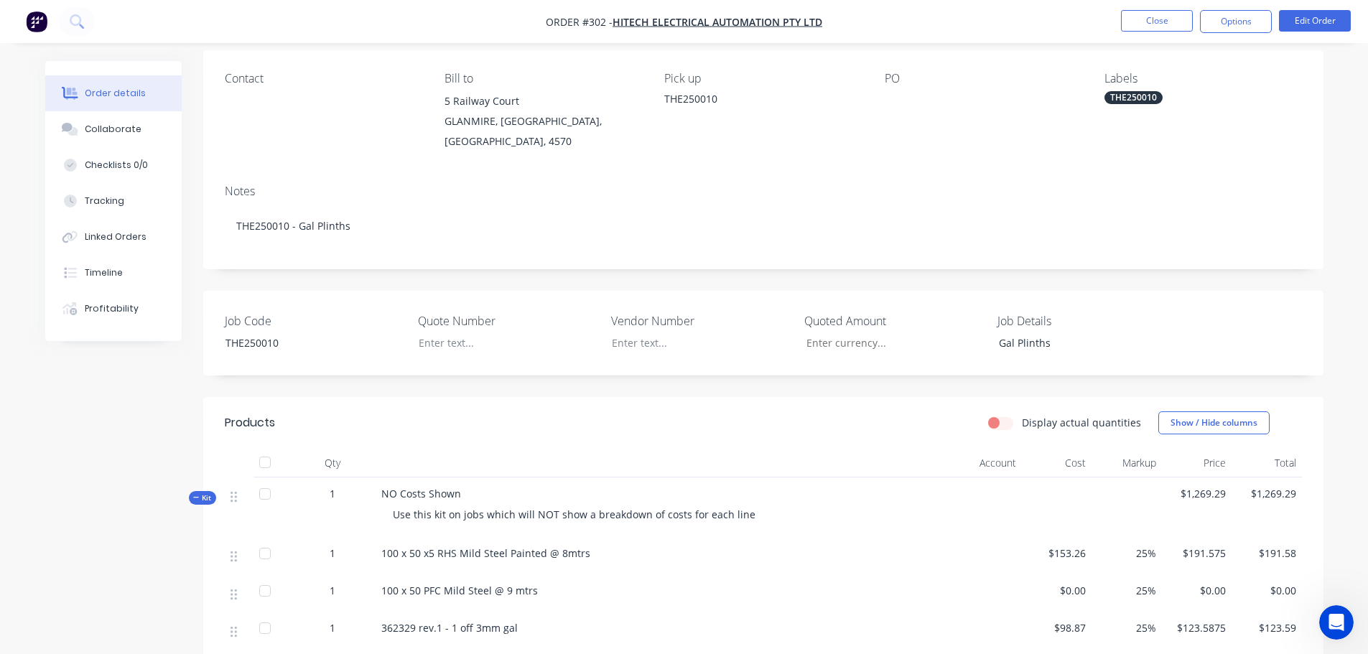
scroll to position [215, 0]
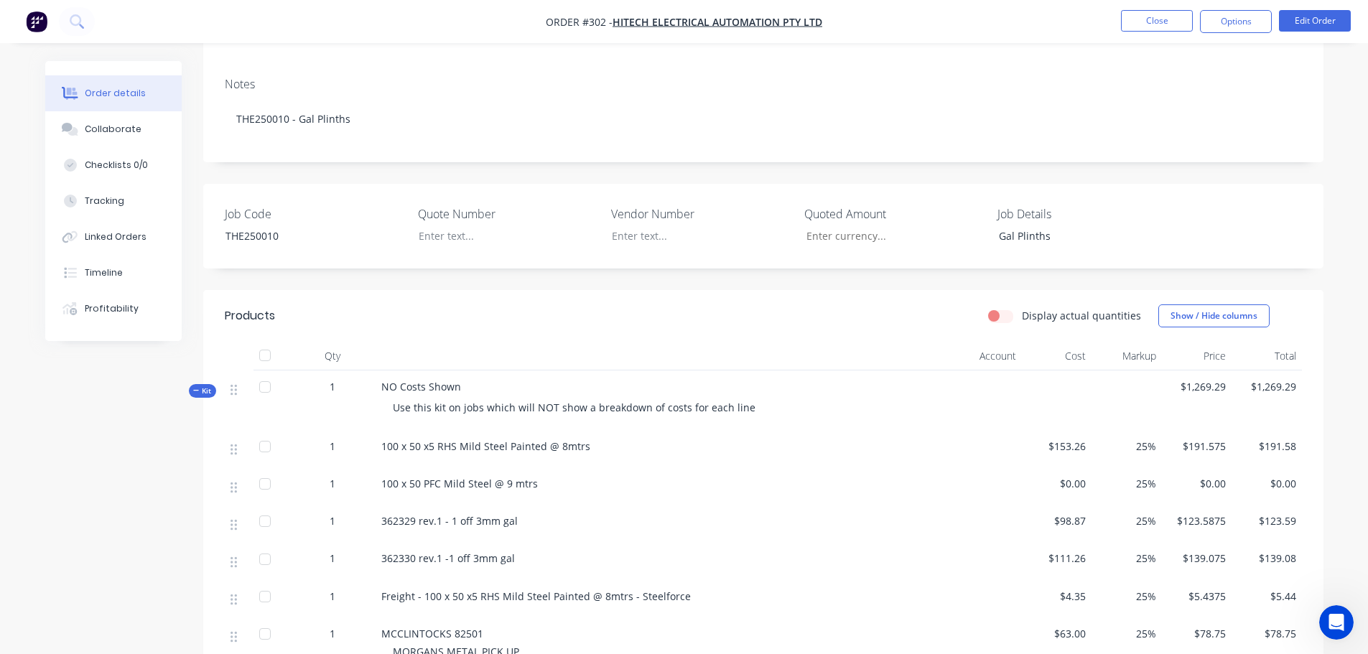
click at [1315, 34] on nav "Order #302 - Hitech Electrical Automation Pty Ltd Close Options Edit Order" at bounding box center [684, 21] width 1368 height 43
click at [1307, 25] on button "Edit Order" at bounding box center [1315, 21] width 72 height 22
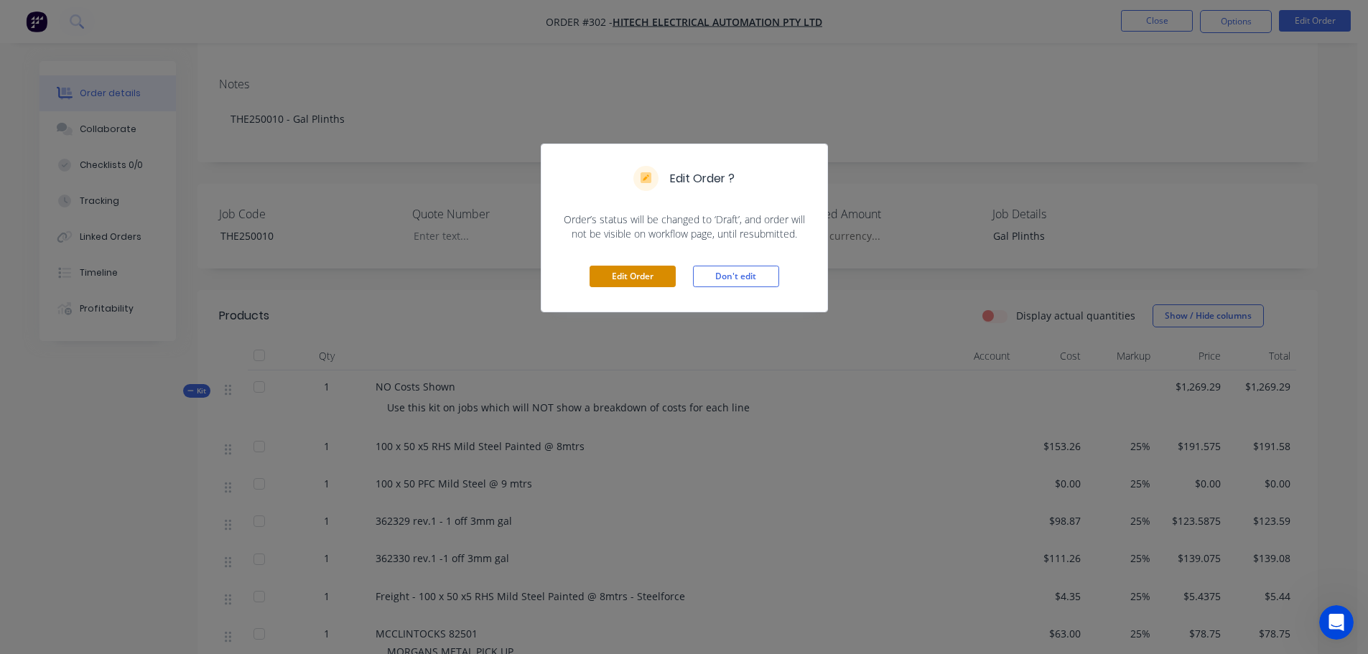
click at [596, 276] on button "Edit Order" at bounding box center [632, 277] width 86 height 22
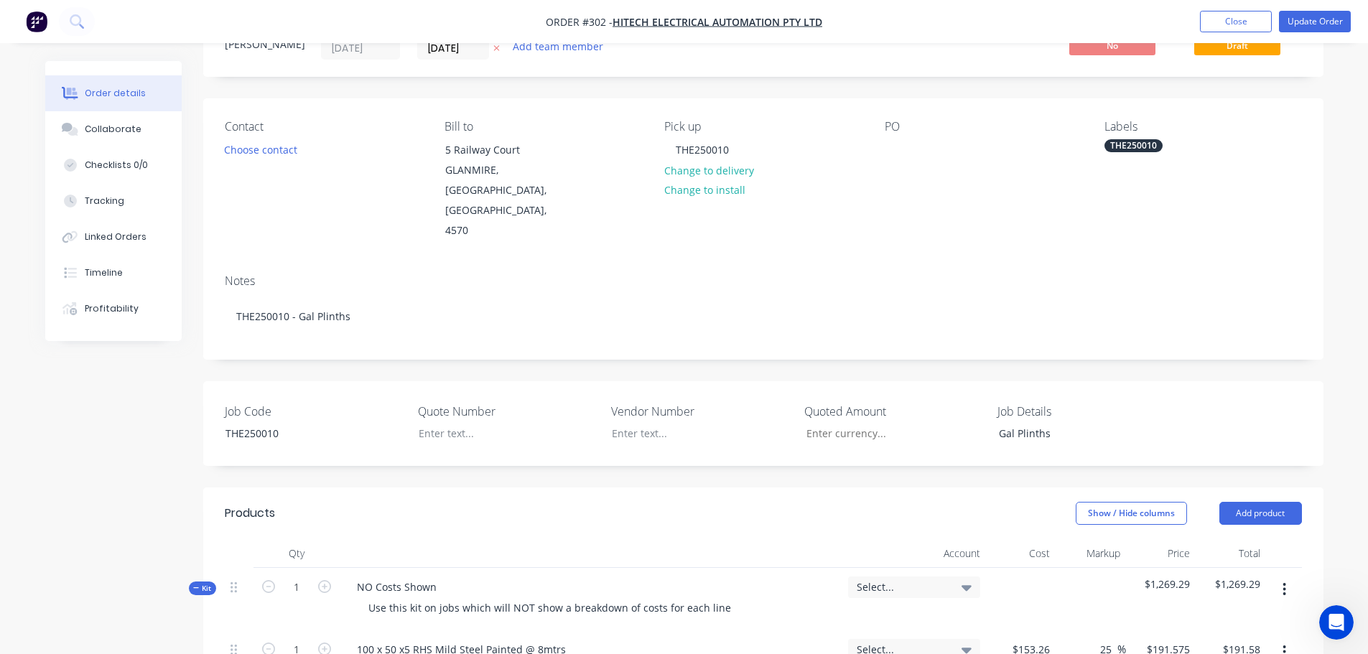
scroll to position [144, 0]
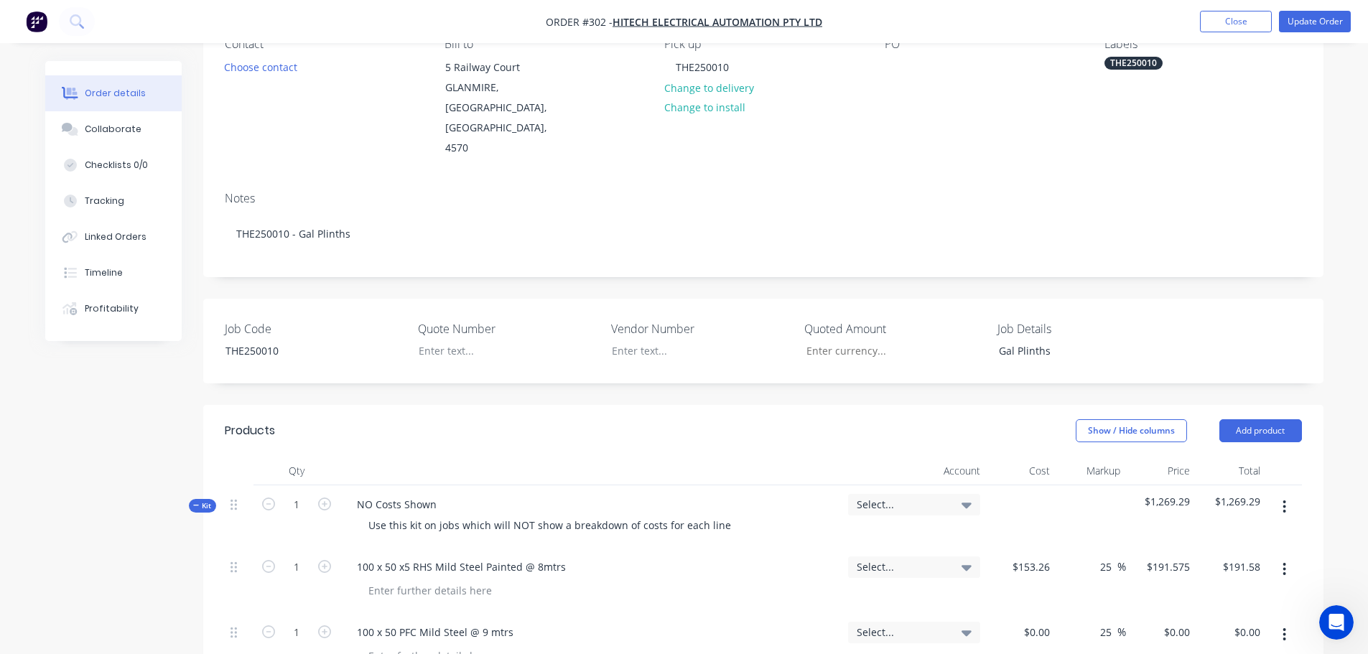
click at [1289, 494] on button "button" at bounding box center [1284, 507] width 34 height 26
click at [1266, 563] on div "Add sub kit to kit" at bounding box center [1233, 573] width 111 height 21
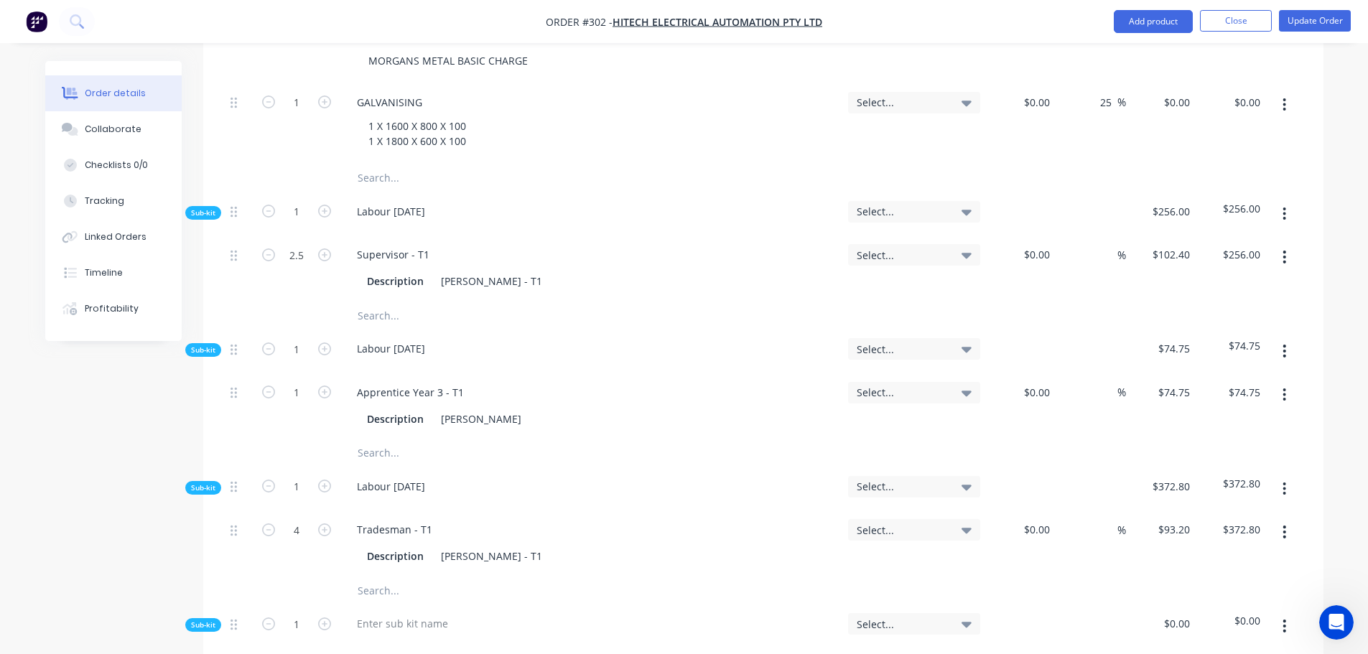
scroll to position [1292, 0]
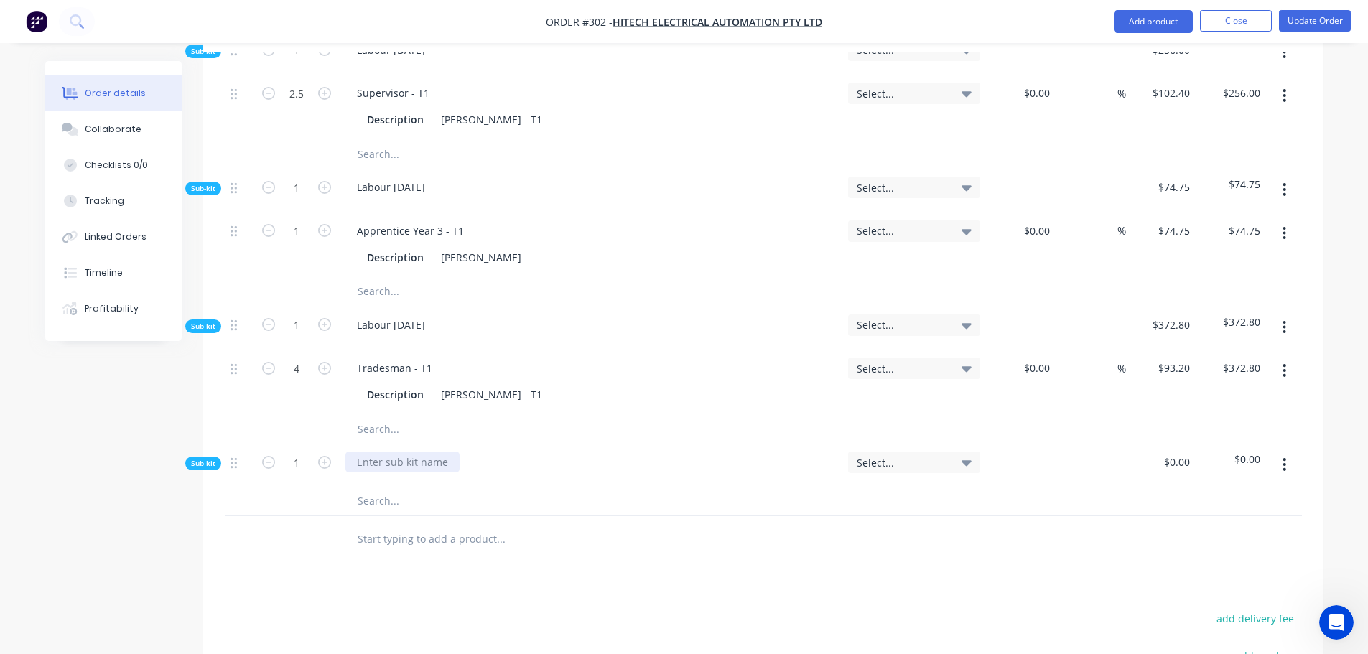
click at [405, 452] on div at bounding box center [402, 462] width 114 height 21
click at [409, 487] on input "text" at bounding box center [500, 501] width 287 height 29
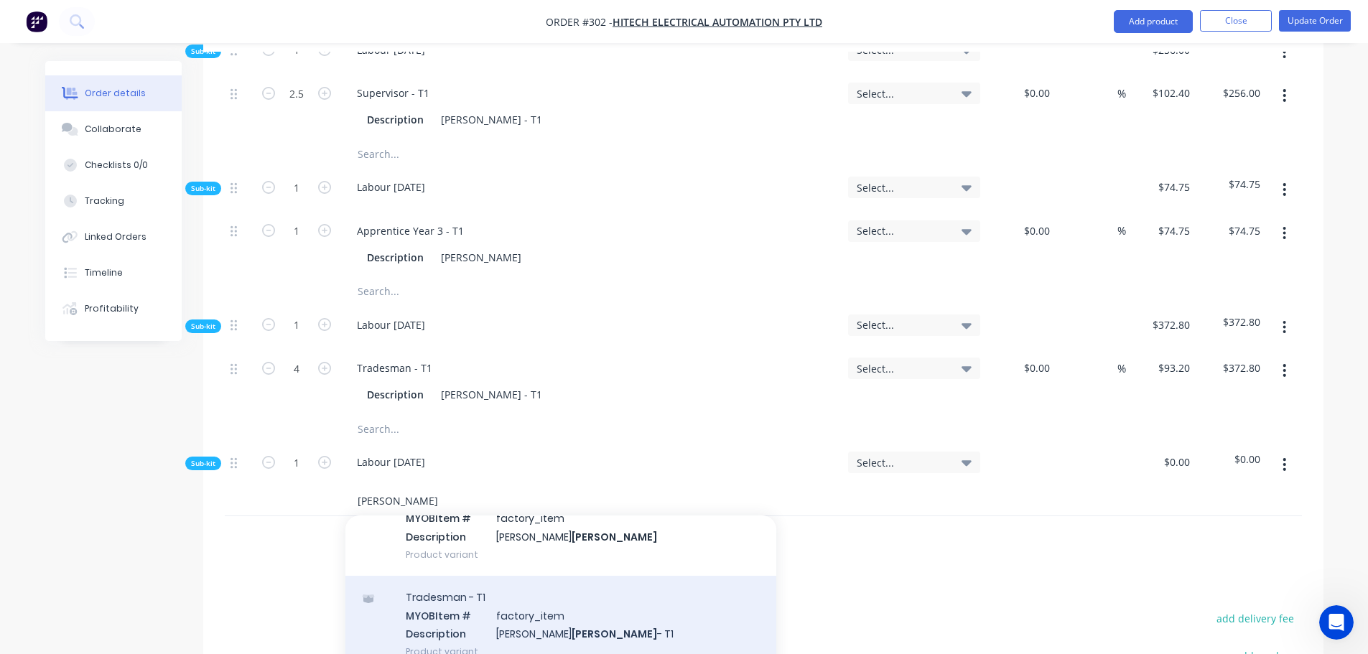
scroll to position [215, 0]
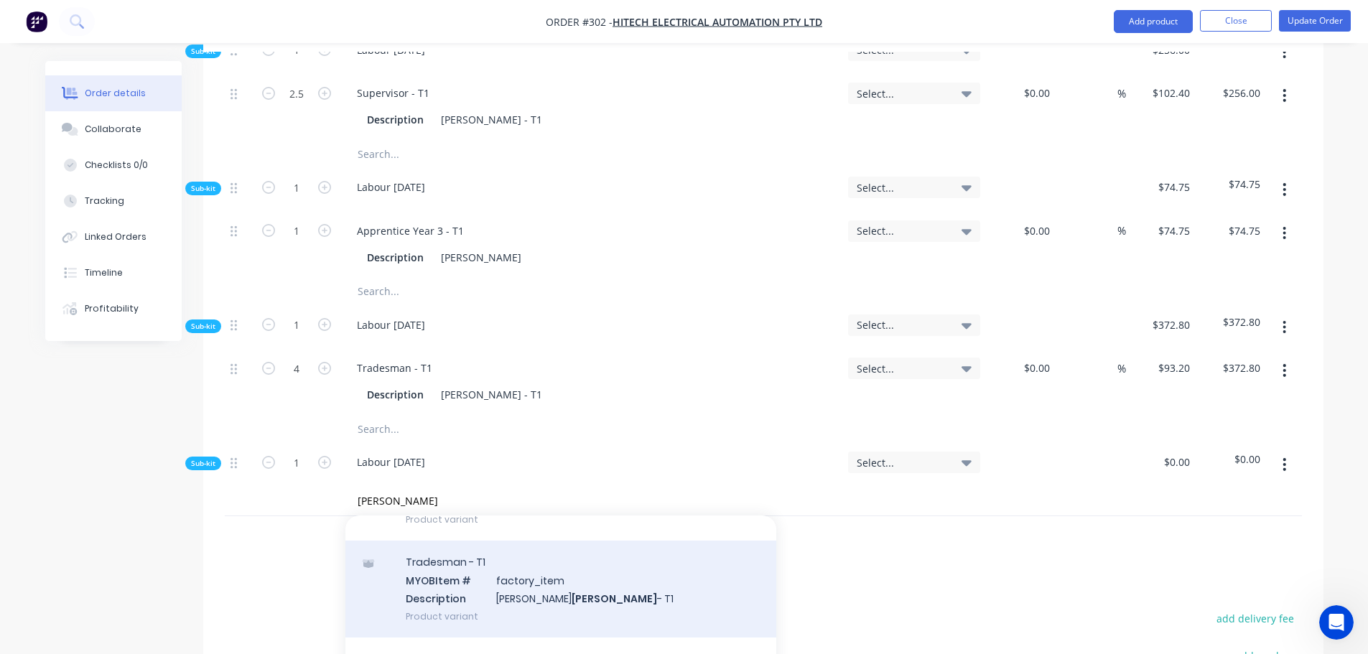
click at [536, 542] on div "Tradesman - T1 MYOB Item # factory_item Description [PERSON_NAME] - T1 Product …" at bounding box center [560, 589] width 431 height 97
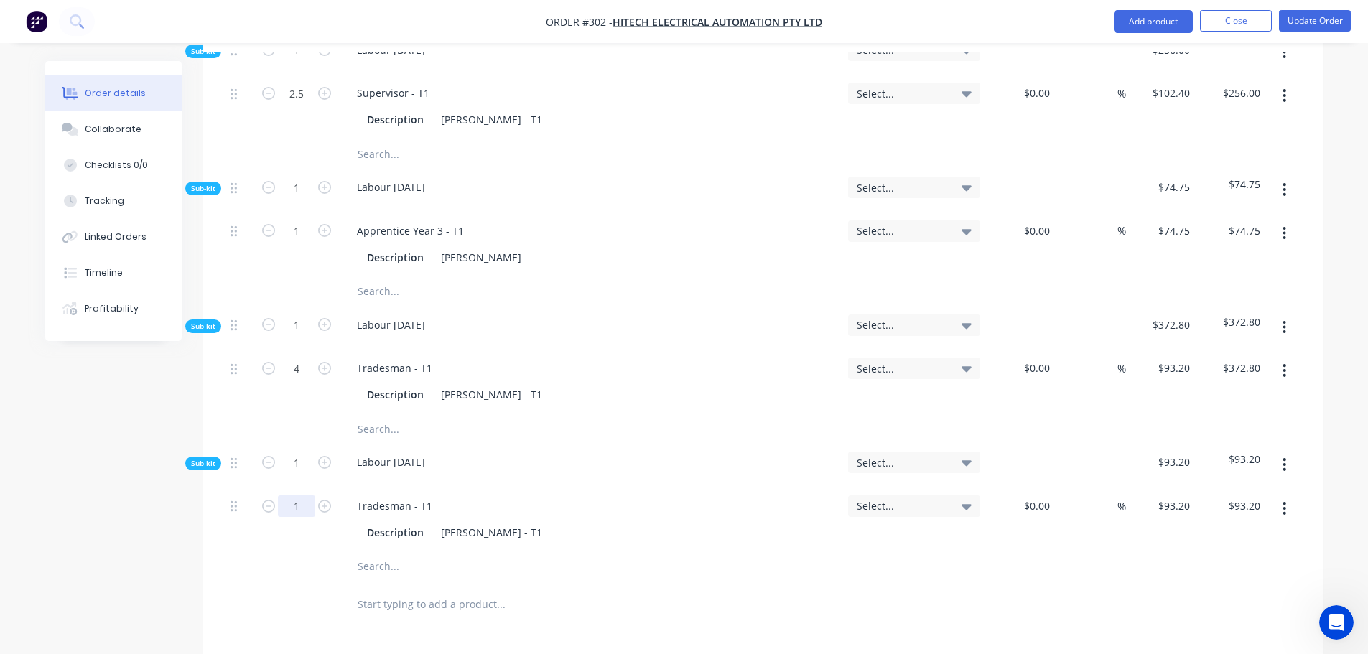
click at [291, 495] on input "1" at bounding box center [296, 506] width 37 height 22
click at [1317, 19] on button "Update Order" at bounding box center [1315, 21] width 72 height 22
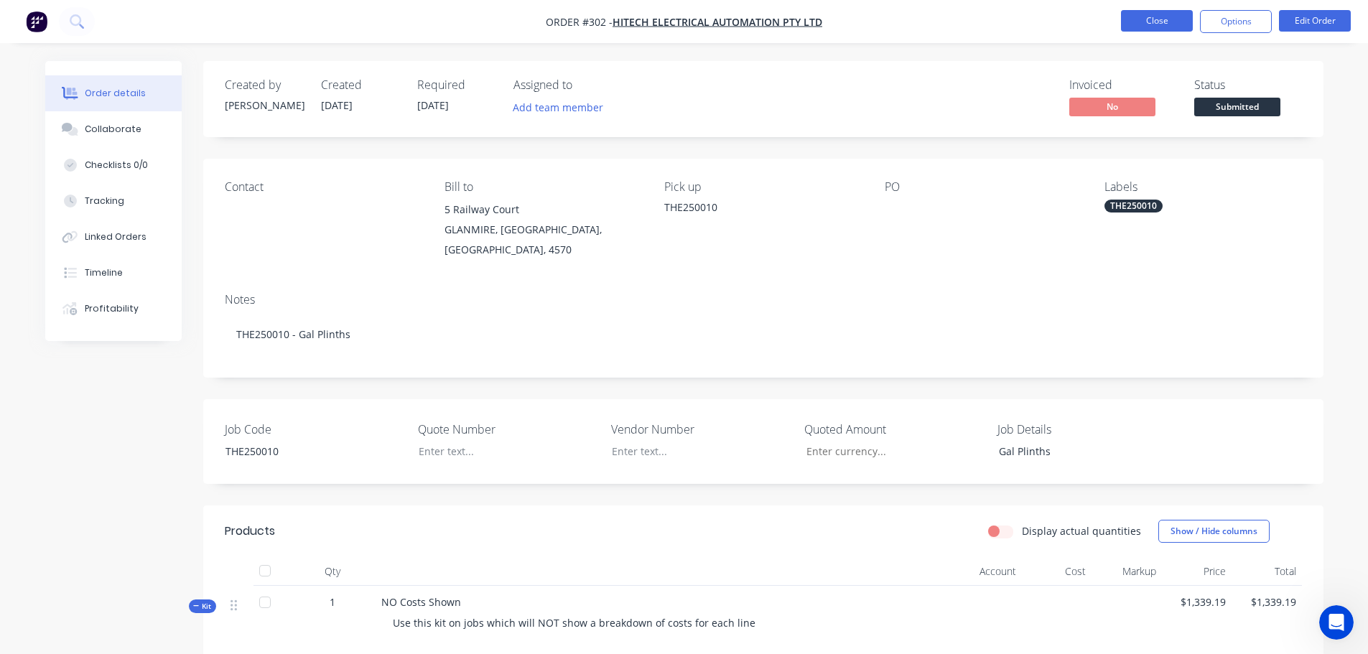
click at [1159, 22] on button "Close" at bounding box center [1157, 21] width 72 height 22
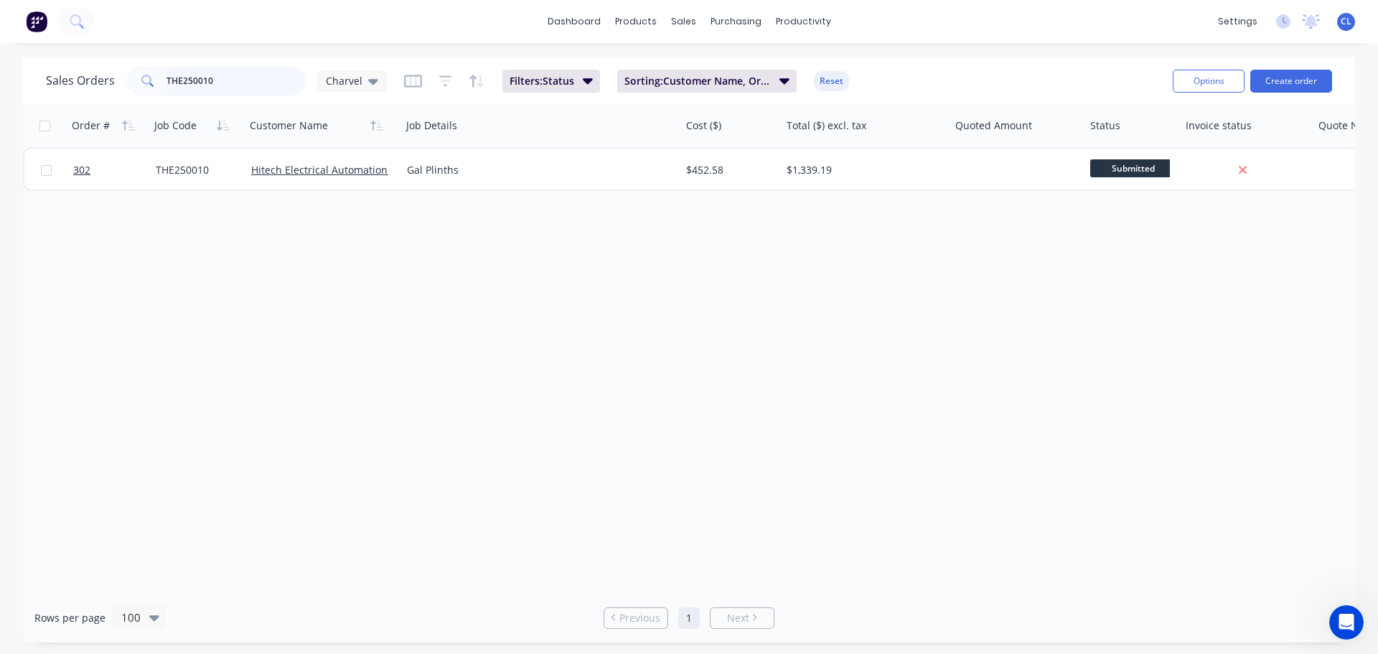
click at [210, 83] on input "THE250010" at bounding box center [237, 81] width 140 height 29
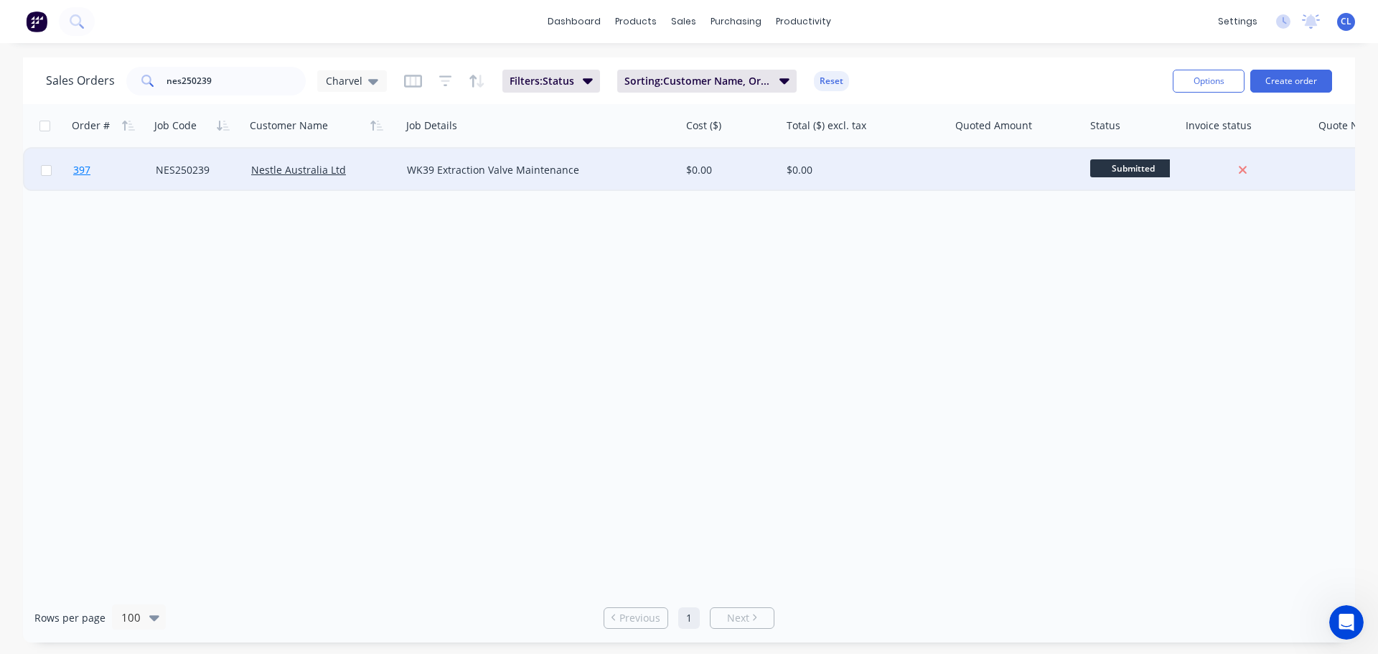
click at [87, 174] on span "397" at bounding box center [81, 170] width 17 height 14
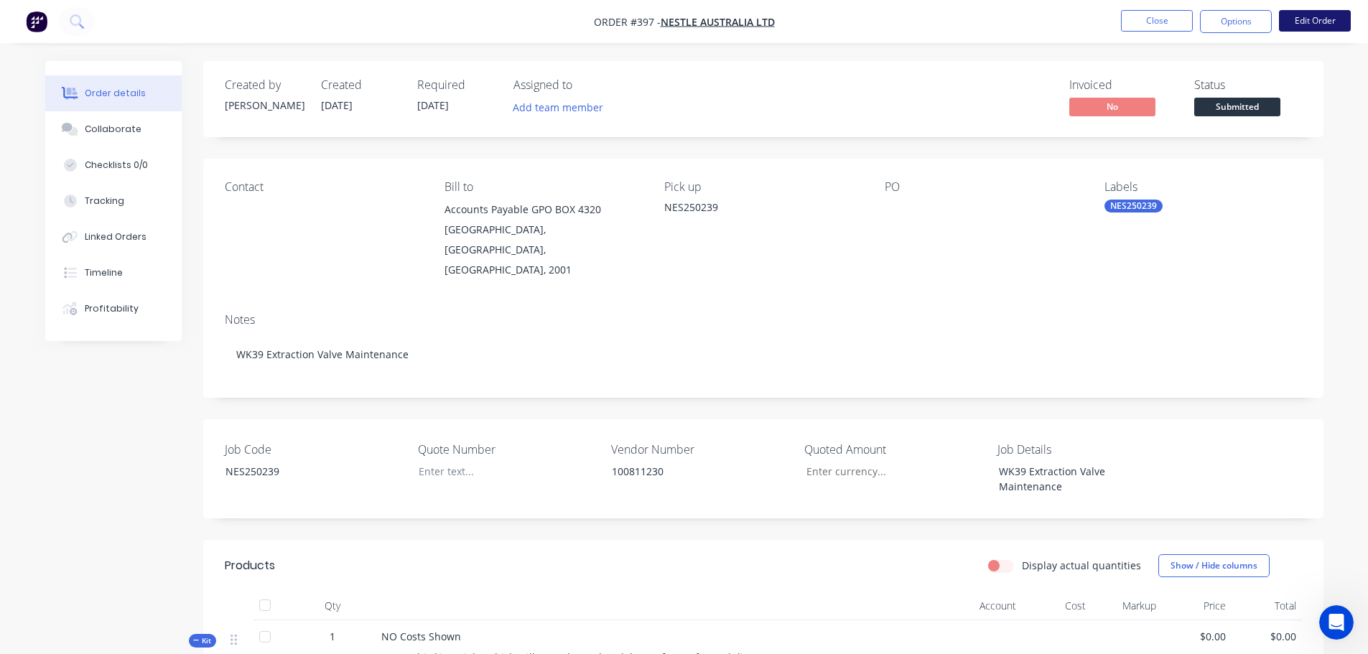
click at [1326, 24] on button "Edit Order" at bounding box center [1315, 21] width 72 height 22
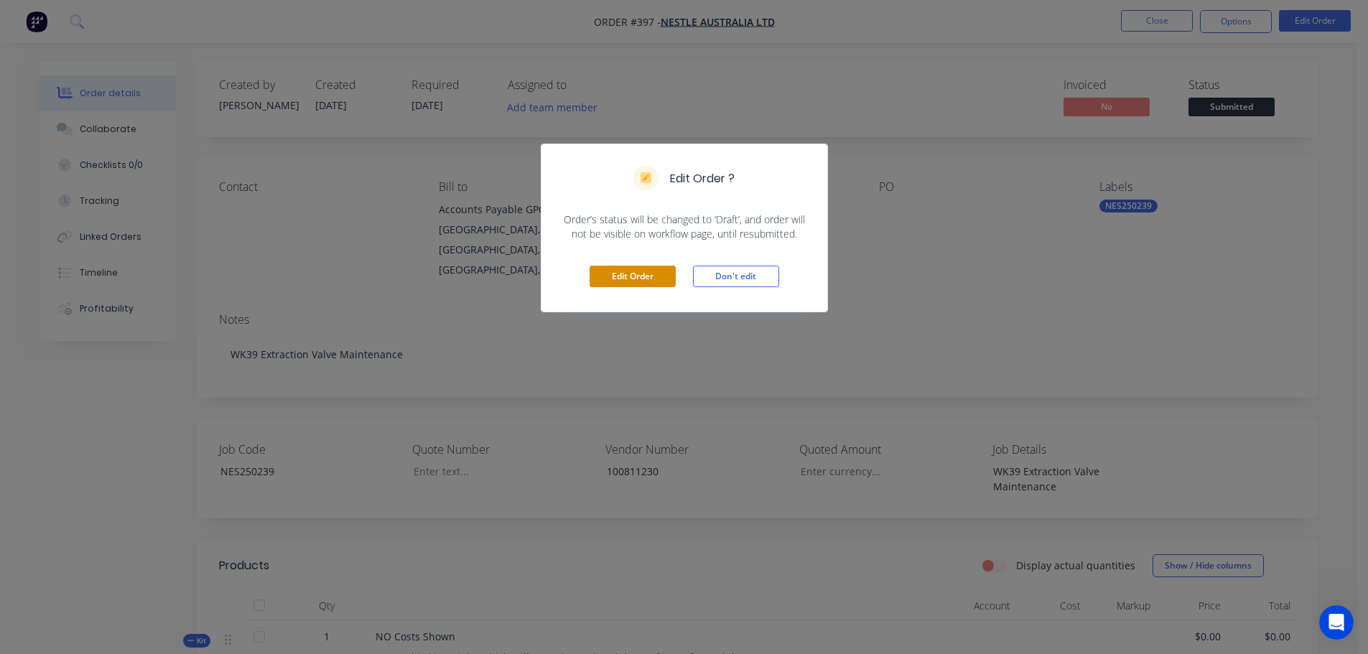
click at [640, 274] on button "Edit Order" at bounding box center [632, 277] width 86 height 22
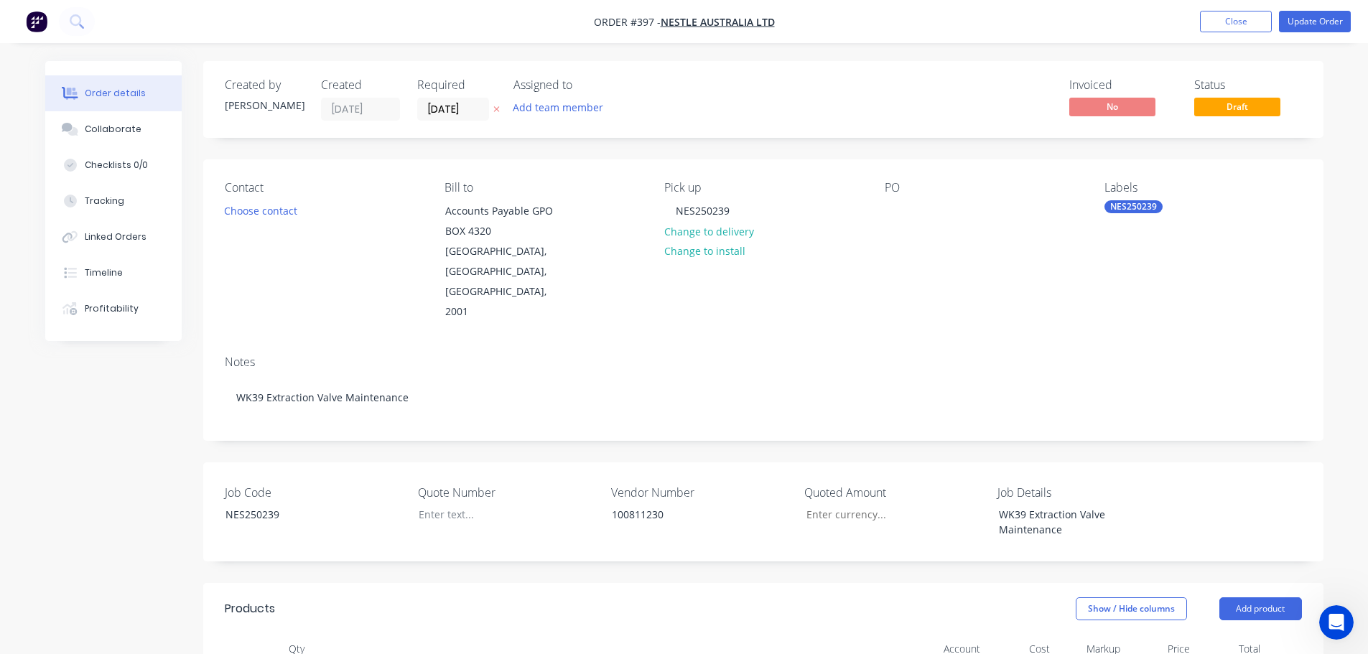
scroll to position [359, 0]
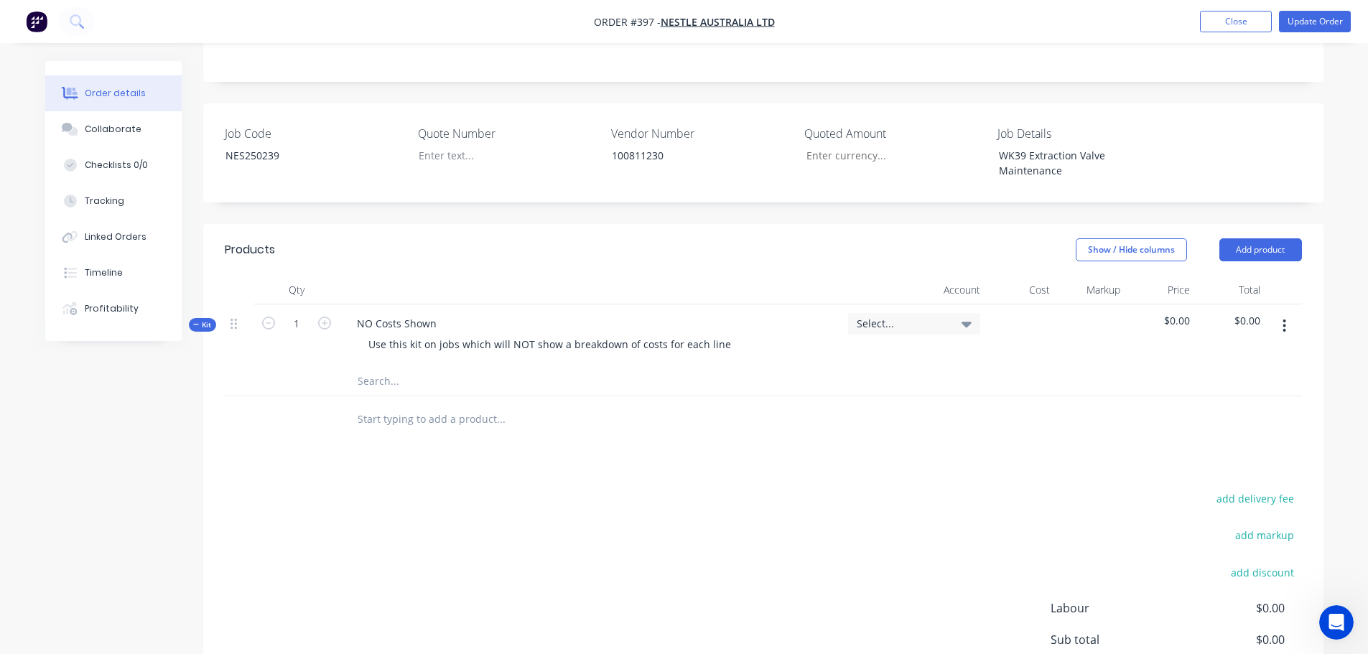
click at [1291, 313] on button "button" at bounding box center [1284, 326] width 34 height 26
click at [1252, 382] on div "Add sub kit to kit" at bounding box center [1233, 392] width 111 height 21
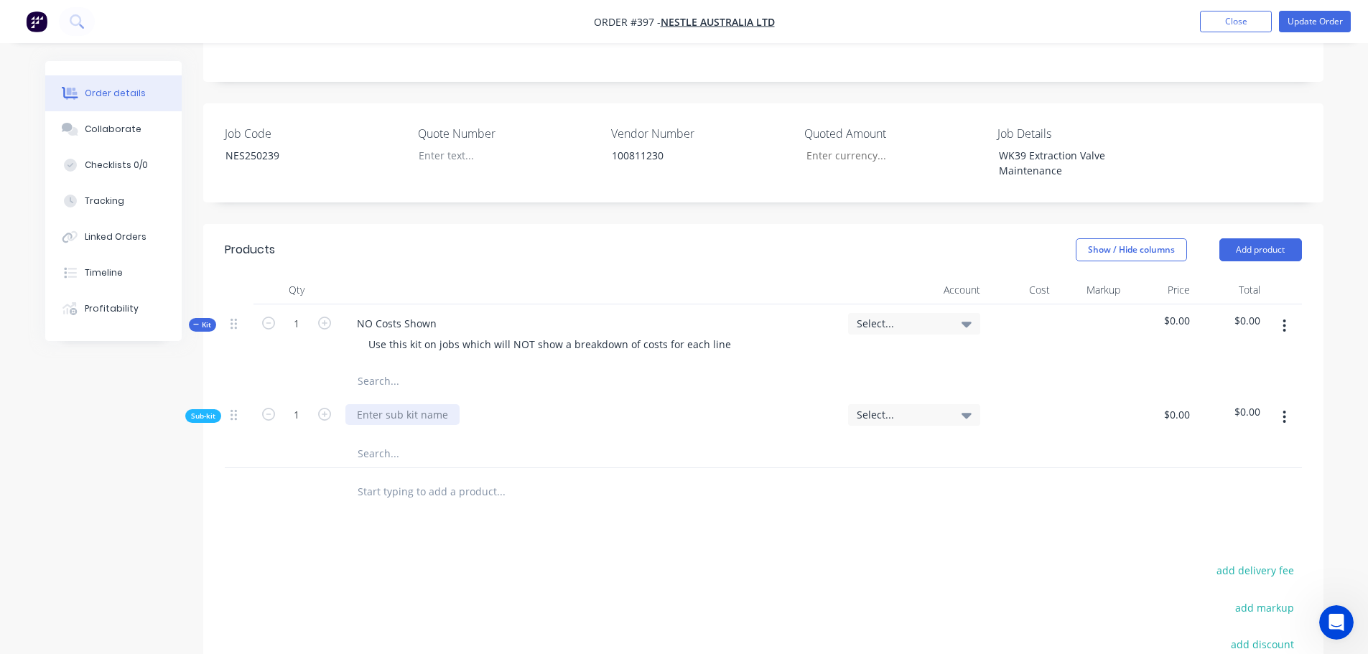
click at [428, 404] on div at bounding box center [402, 414] width 114 height 21
click at [401, 439] on input "text" at bounding box center [500, 453] width 287 height 29
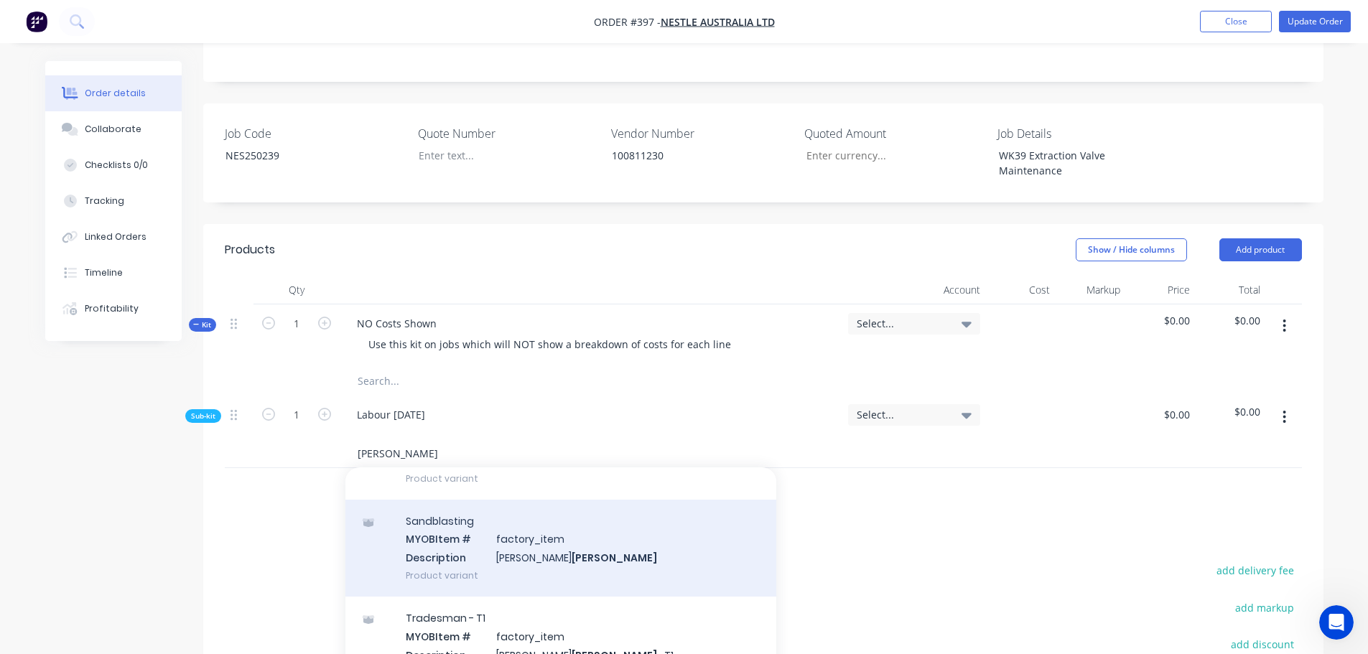
scroll to position [144, 0]
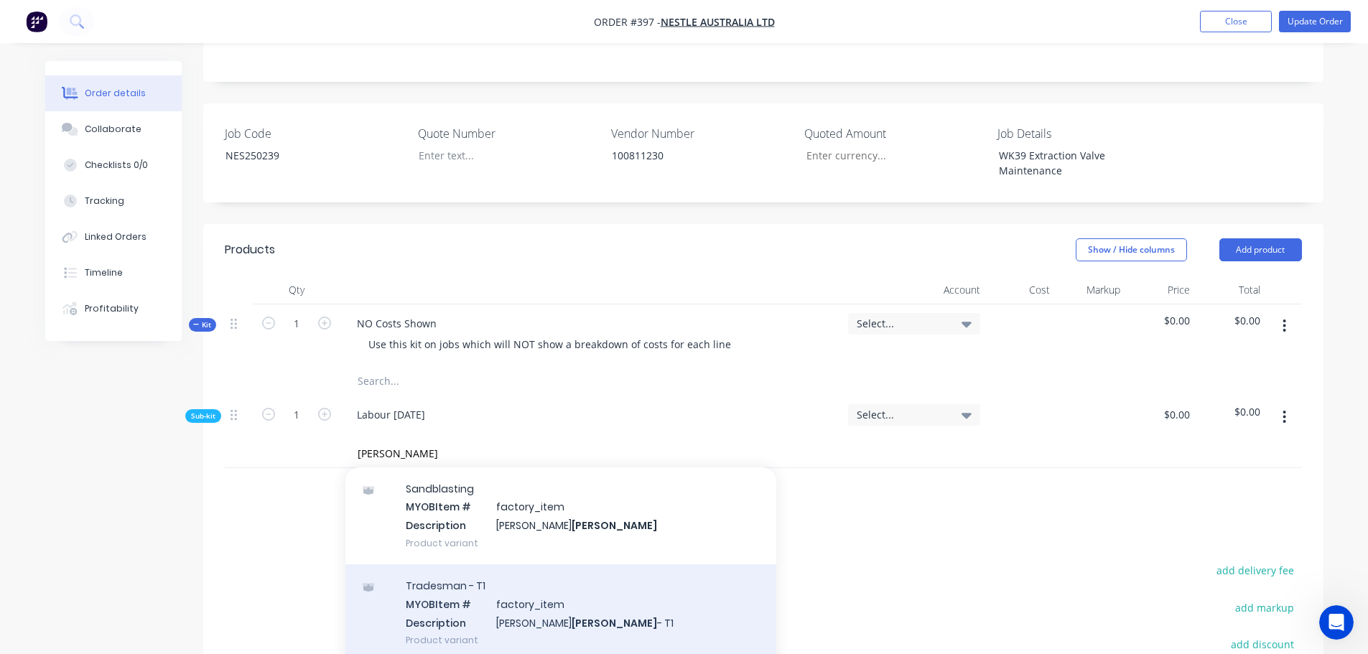
click at [491, 570] on div "Tradesman - T1 MYOB Item # factory_item Description [PERSON_NAME] - T1 Product …" at bounding box center [560, 612] width 431 height 97
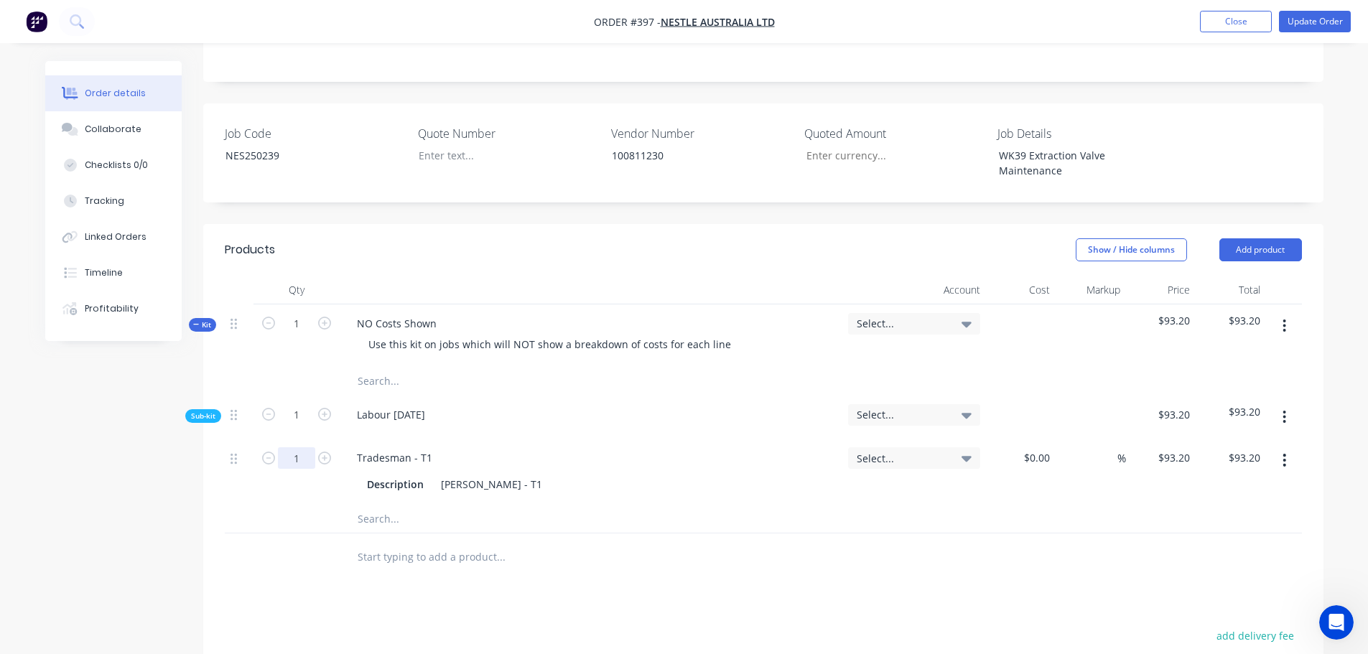
click at [311, 447] on input "1" at bounding box center [296, 458] width 37 height 22
click at [1307, 22] on button "Update Order" at bounding box center [1315, 22] width 72 height 22
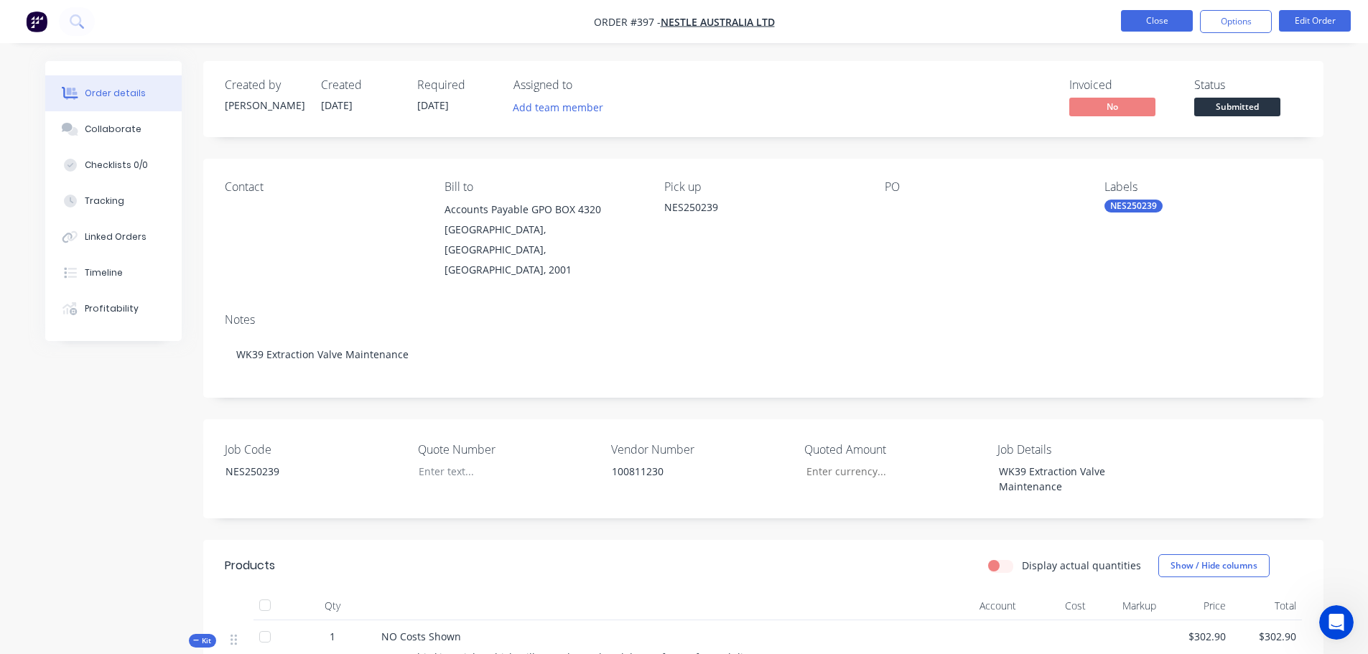
click at [1160, 15] on button "Close" at bounding box center [1157, 21] width 72 height 22
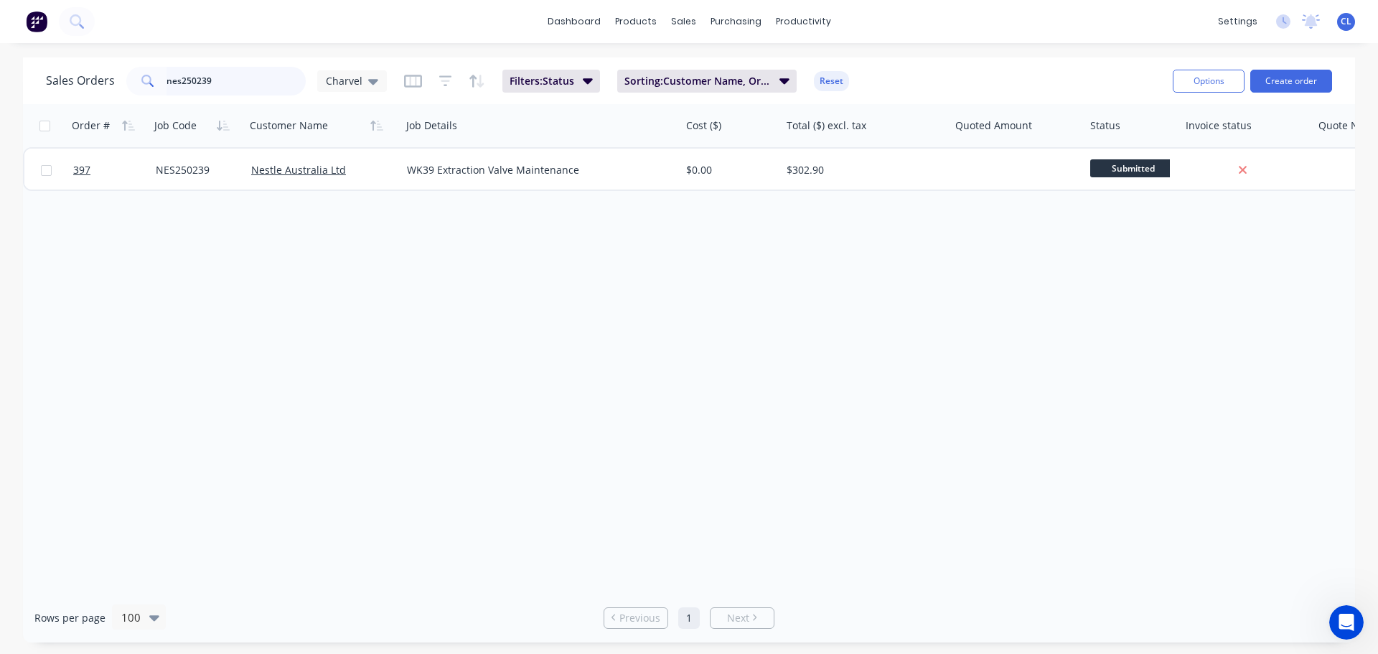
click at [200, 86] on input "nes250239" at bounding box center [237, 81] width 140 height 29
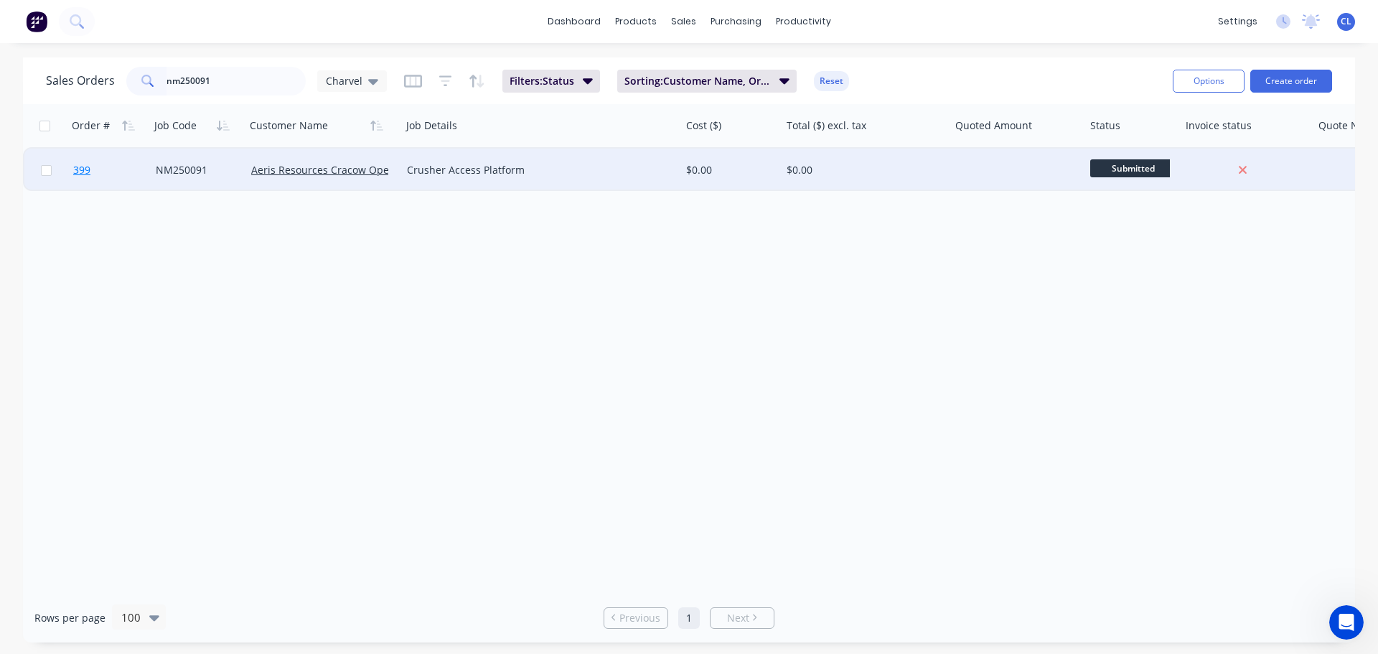
click at [105, 164] on link "399" at bounding box center [114, 170] width 83 height 43
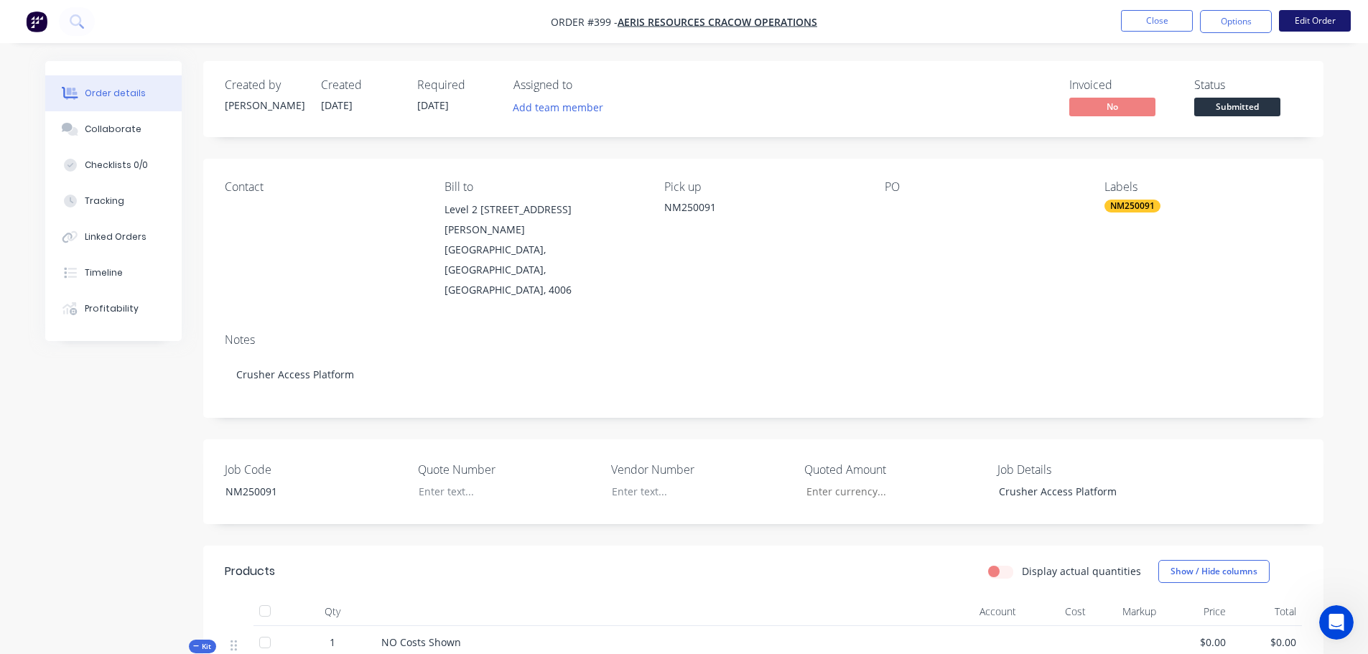
click at [1330, 31] on button "Edit Order" at bounding box center [1315, 21] width 72 height 22
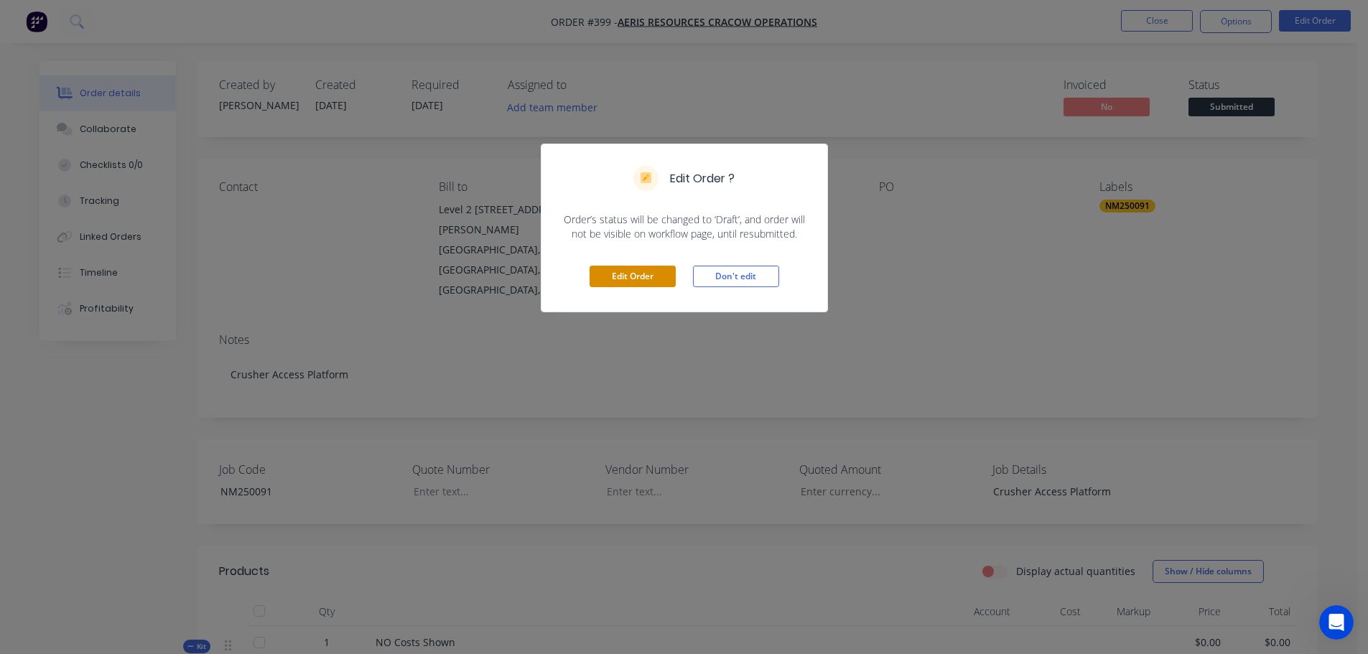
click at [665, 275] on button "Edit Order" at bounding box center [632, 277] width 86 height 22
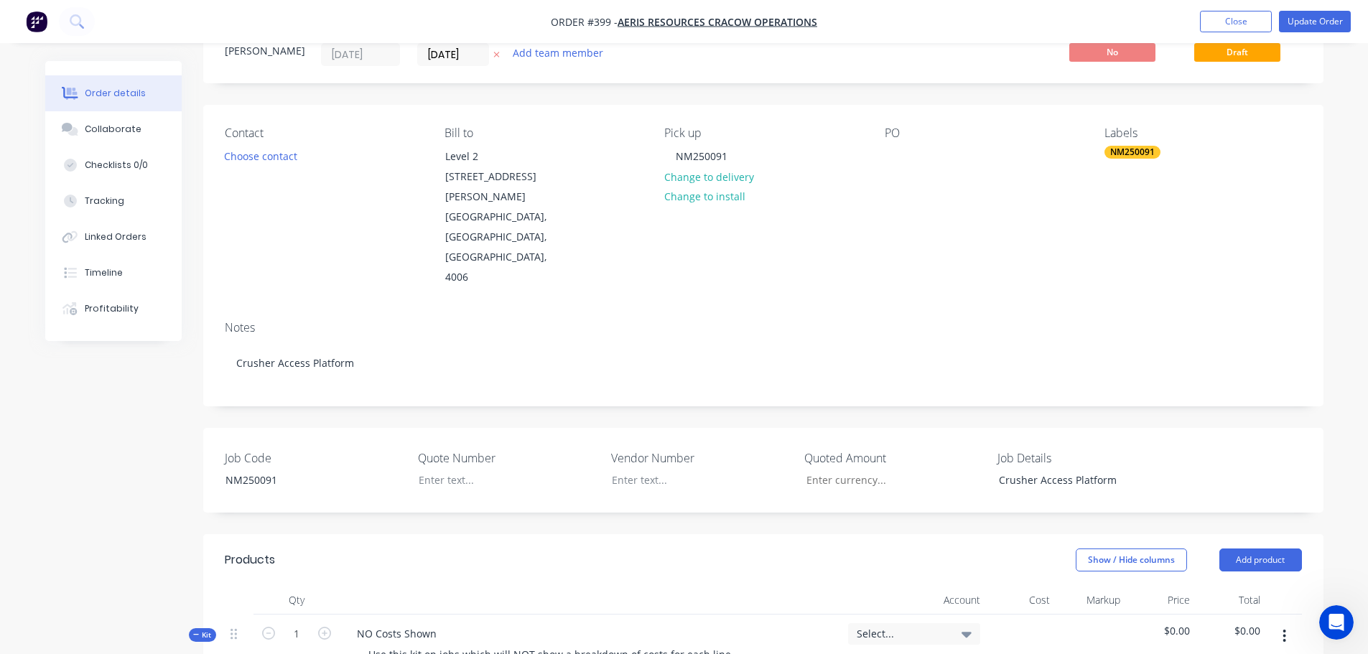
scroll to position [215, 0]
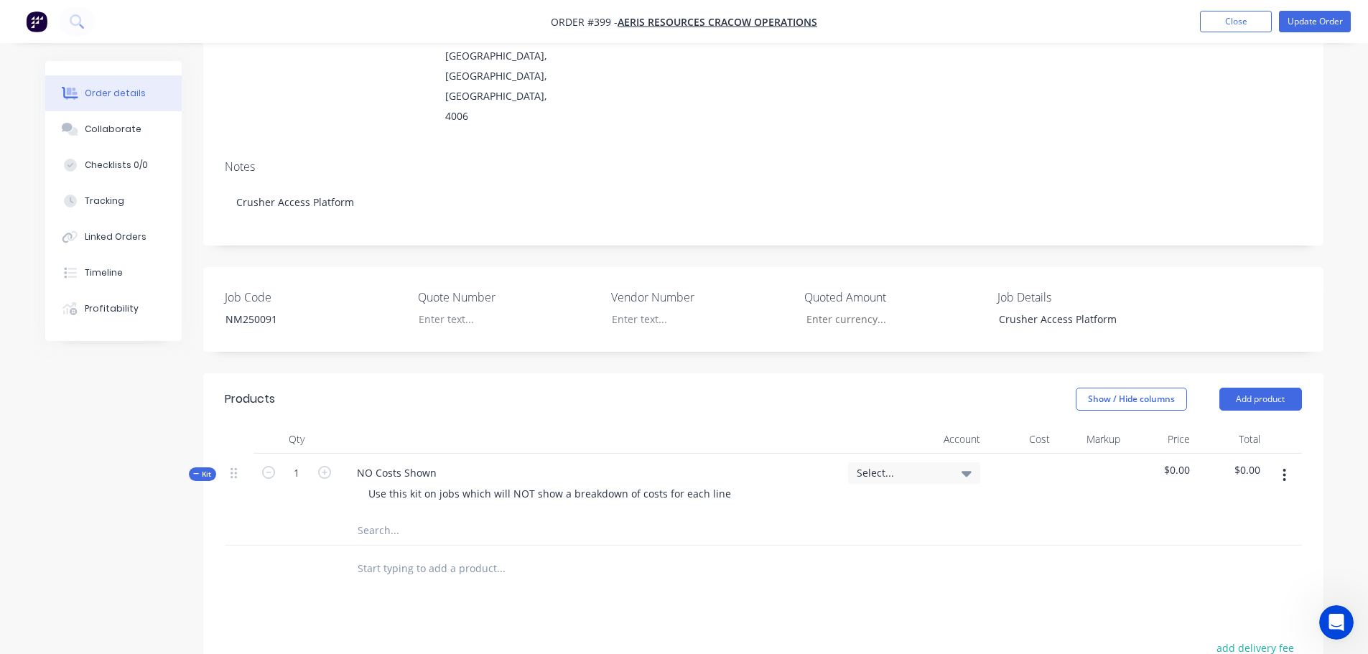
click at [1300, 462] on button "button" at bounding box center [1284, 475] width 34 height 26
click at [1236, 531] on div "Add sub kit to kit" at bounding box center [1233, 541] width 111 height 21
click at [442, 554] on div at bounding box center [402, 564] width 114 height 21
click at [369, 588] on input "text" at bounding box center [500, 602] width 287 height 29
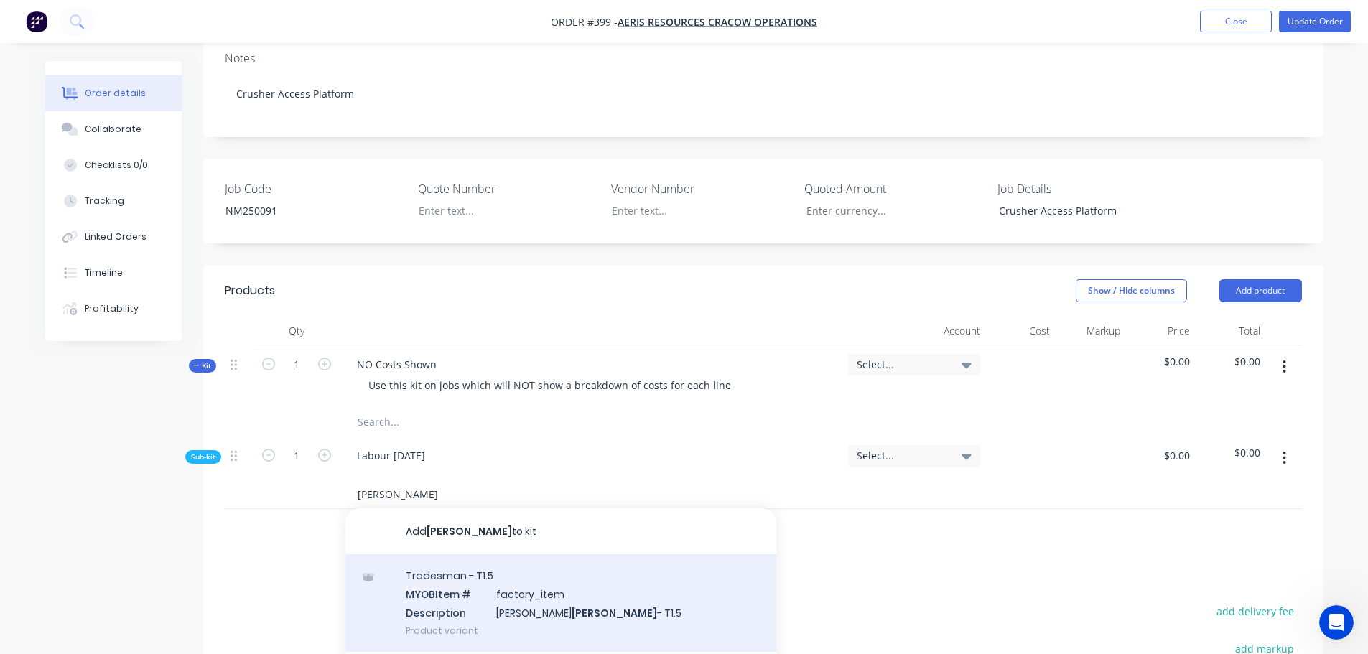
scroll to position [359, 0]
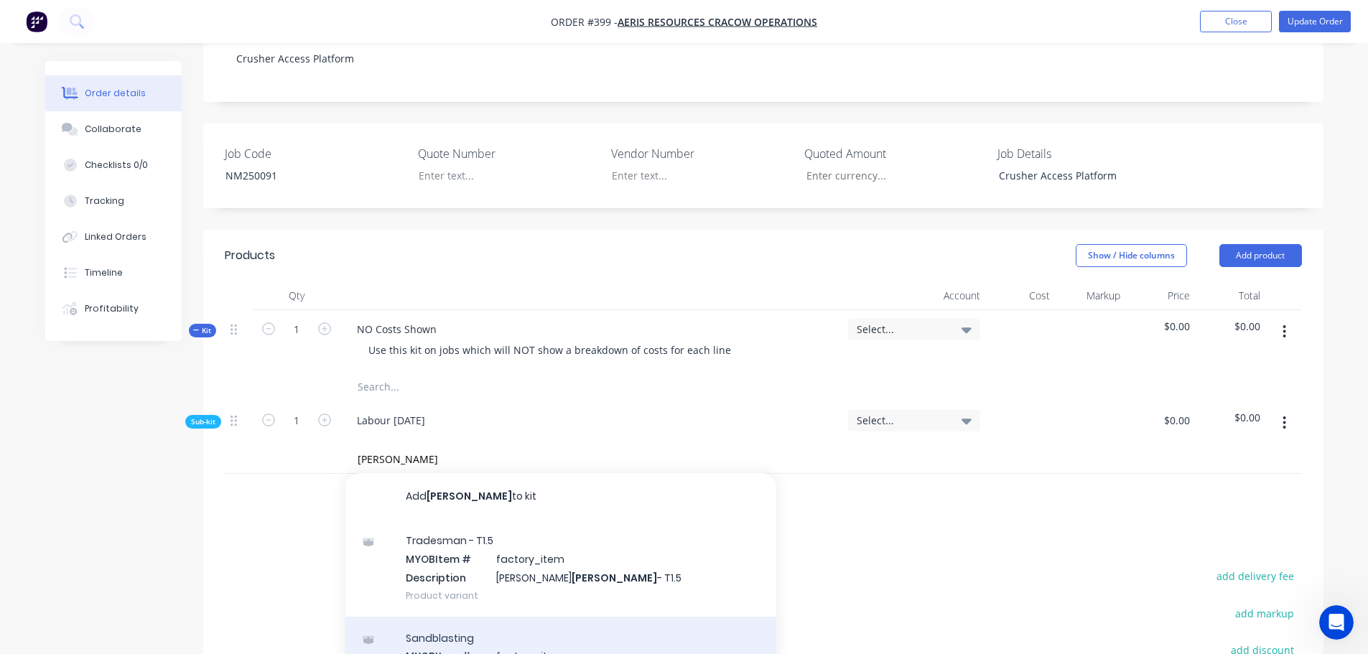
click at [510, 617] on div "Sandblasting MYOB Item # factory_item Description [PERSON_NAME] Product variant" at bounding box center [560, 665] width 431 height 97
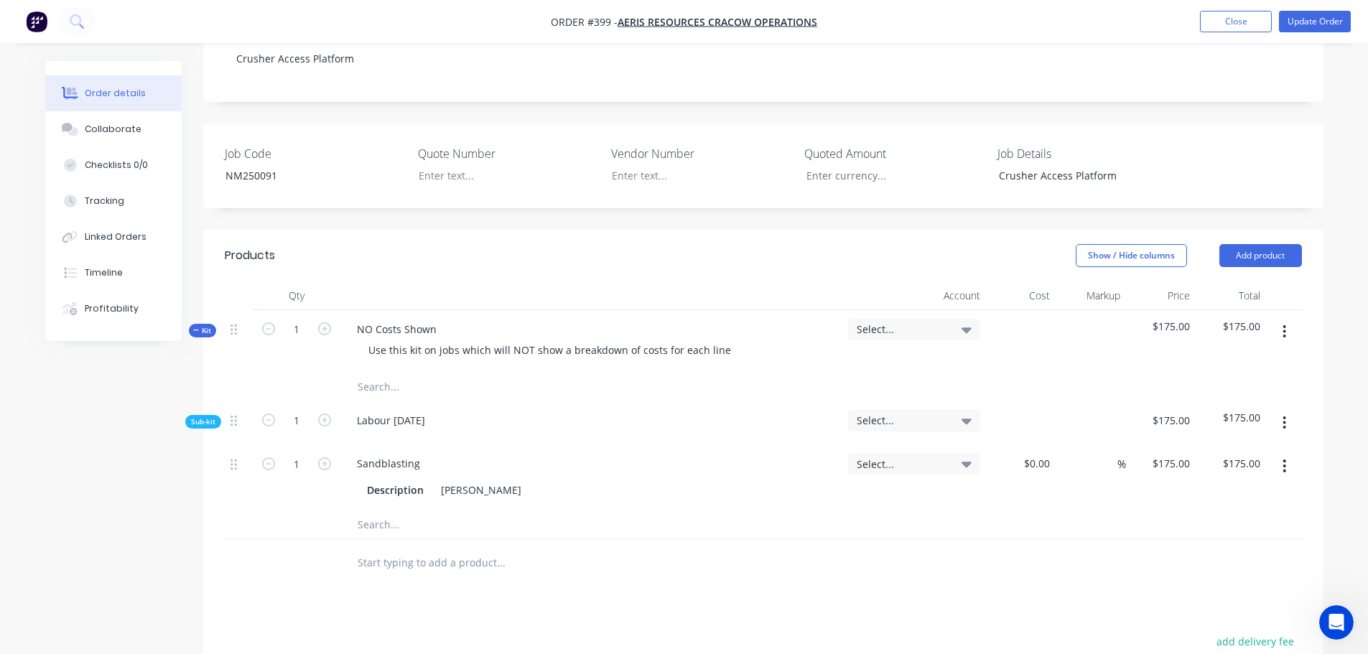
click at [316, 455] on button "button" at bounding box center [324, 462] width 19 height 15
click at [360, 510] on input "text" at bounding box center [500, 524] width 287 height 29
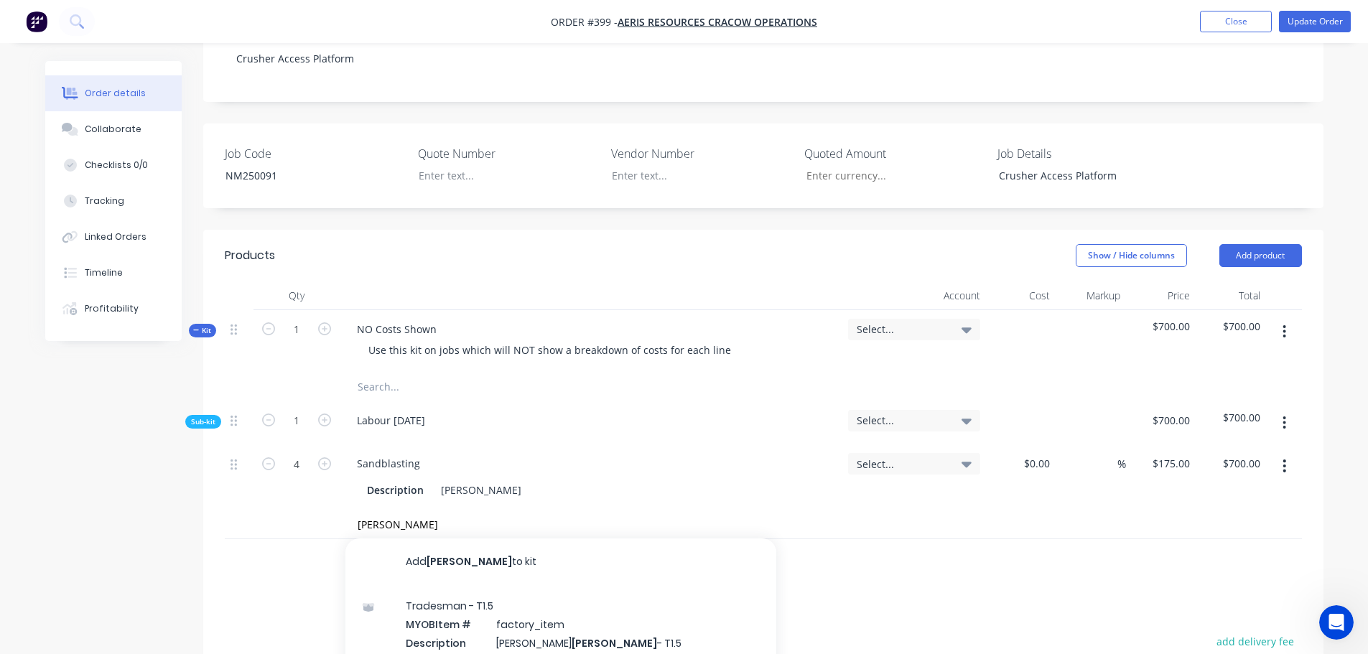
click at [1277, 453] on button "button" at bounding box center [1284, 466] width 34 height 26
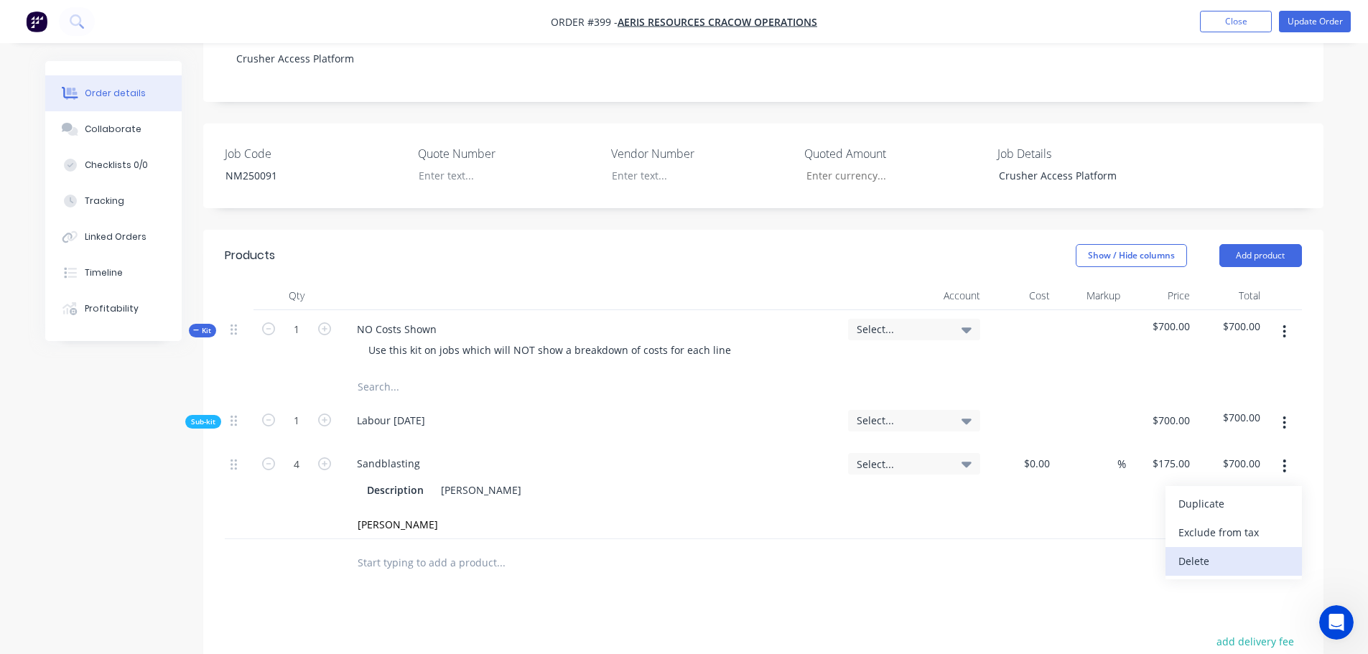
click at [1225, 551] on div "Delete" at bounding box center [1233, 561] width 111 height 21
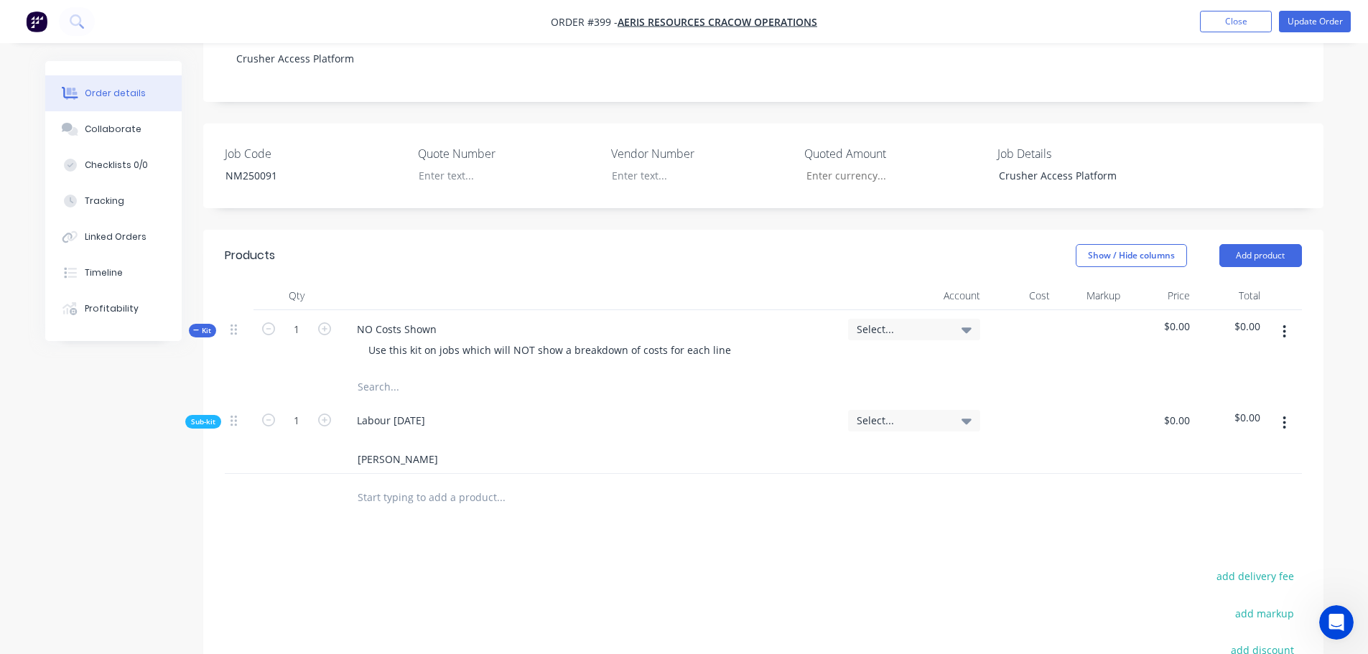
click at [391, 444] on input "[PERSON_NAME]" at bounding box center [500, 458] width 287 height 29
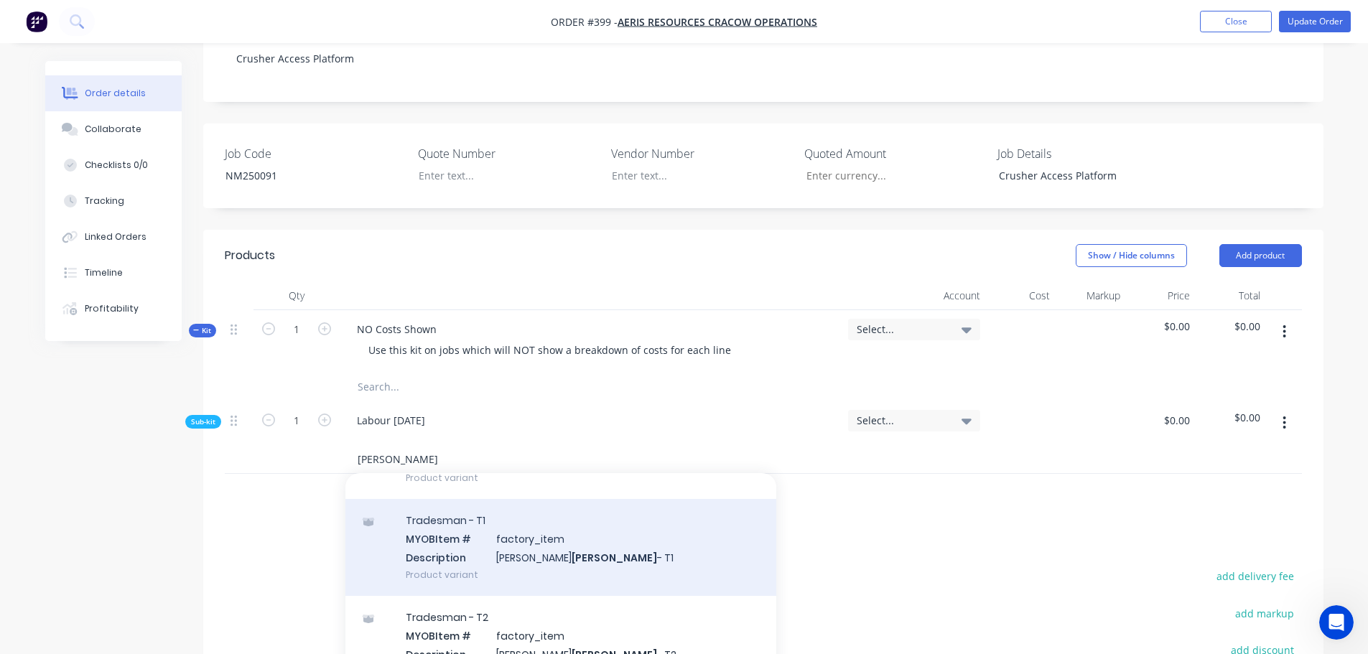
scroll to position [215, 0]
click at [564, 506] on div "Tradesman - T1 MYOB Item # factory_item Description [PERSON_NAME] - T1 Product …" at bounding box center [560, 546] width 431 height 97
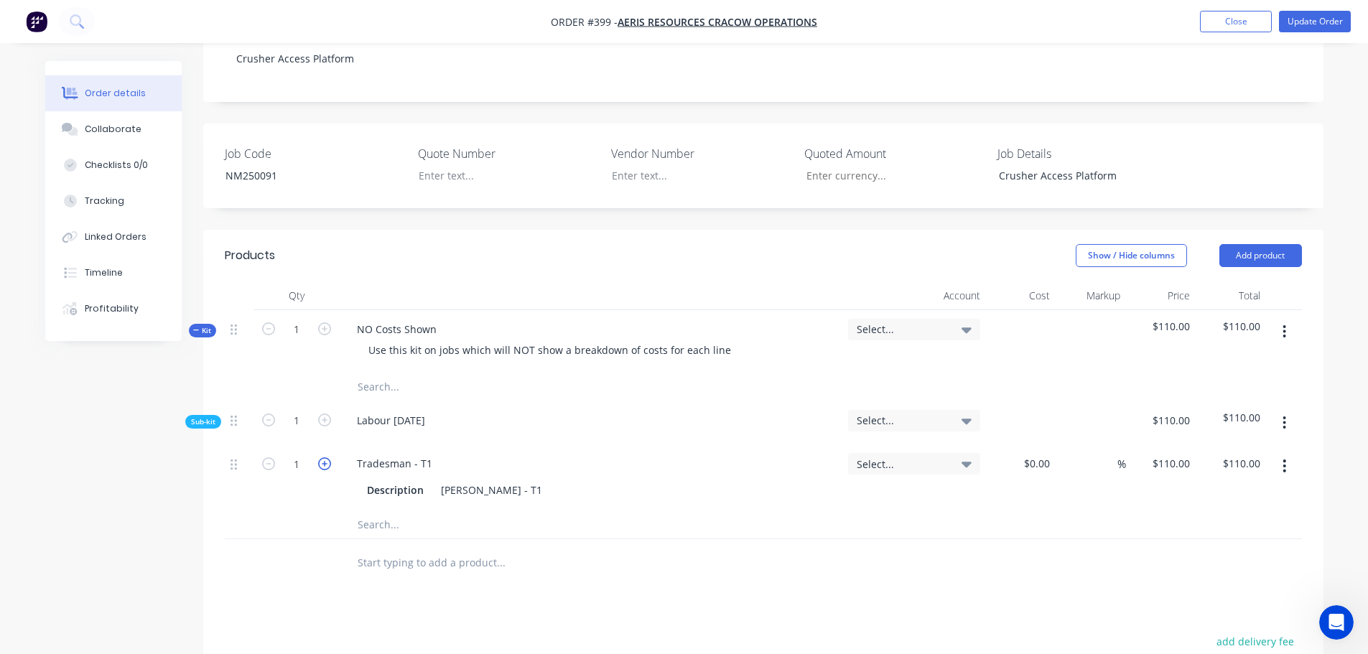
click at [317, 455] on button "button" at bounding box center [324, 462] width 19 height 15
click at [318, 457] on icon "button" at bounding box center [324, 463] width 13 height 13
click at [385, 510] on input "text" at bounding box center [500, 524] width 287 height 29
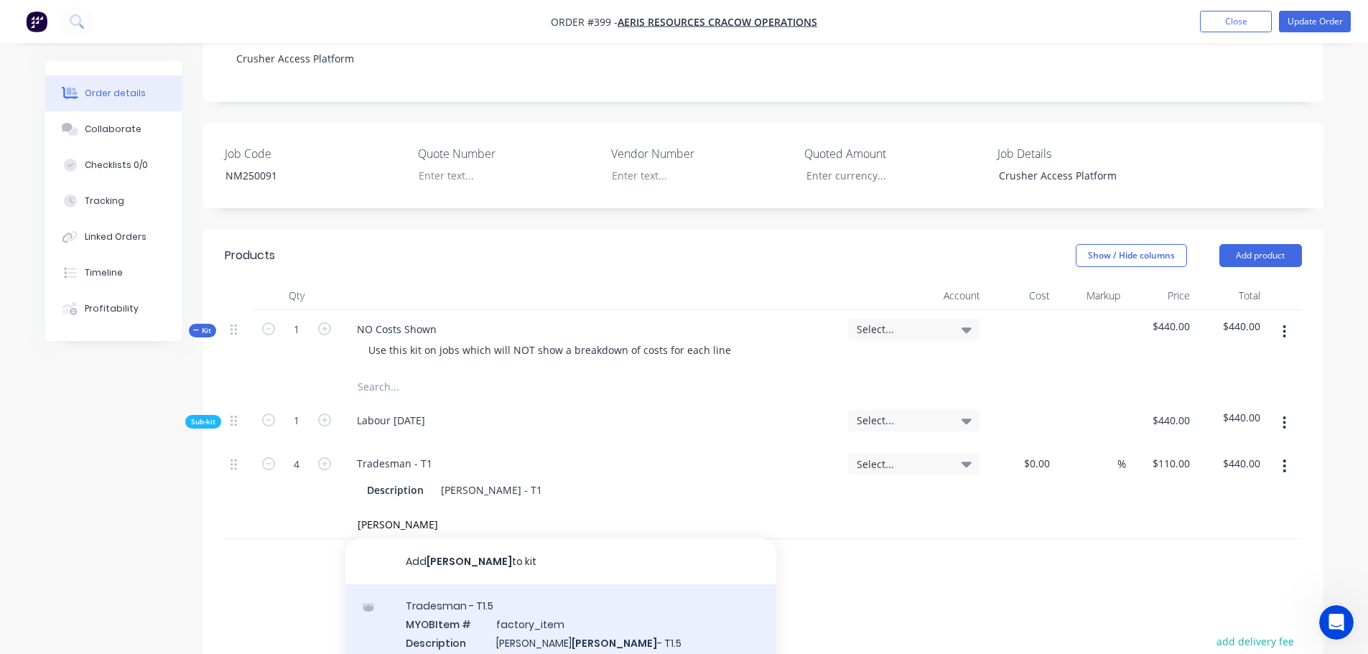
click at [500, 585] on div "Tradesman - T1.5 MYOB Item # factory_item Description [PERSON_NAME] - T1.5 Prod…" at bounding box center [560, 632] width 431 height 97
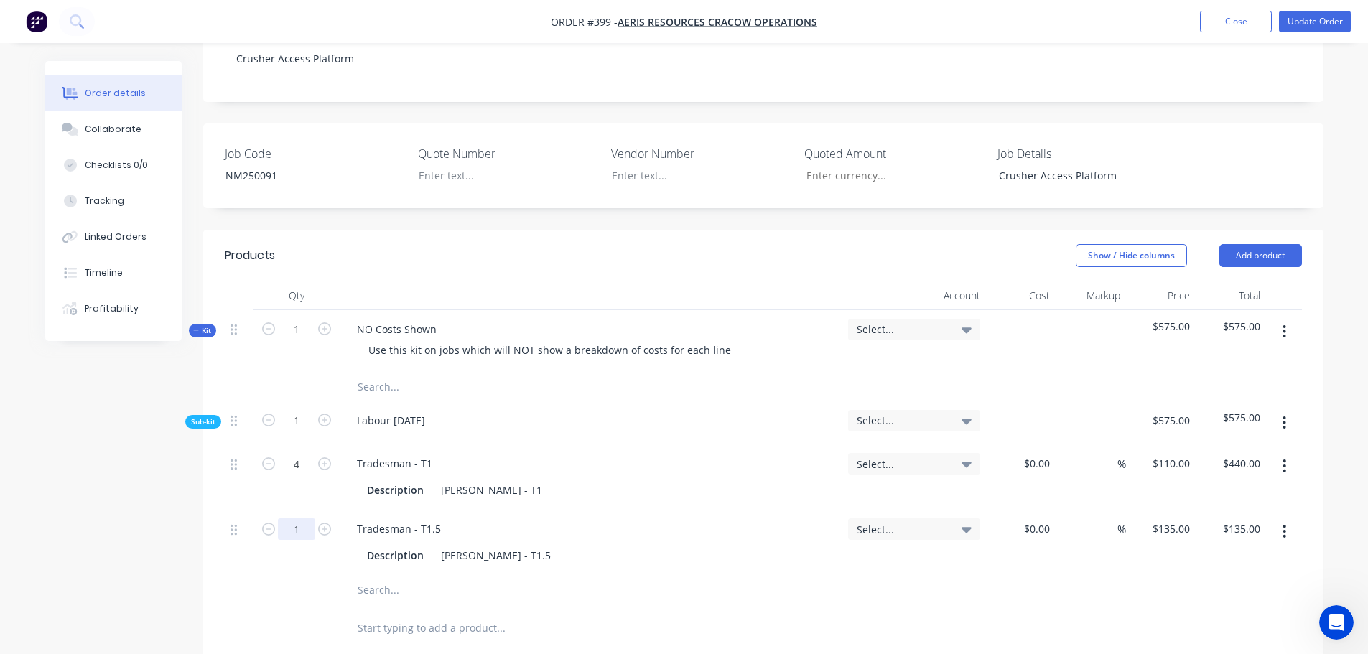
click at [304, 518] on input "1" at bounding box center [296, 529] width 37 height 22
click at [1304, 17] on button "Update Order" at bounding box center [1315, 22] width 72 height 22
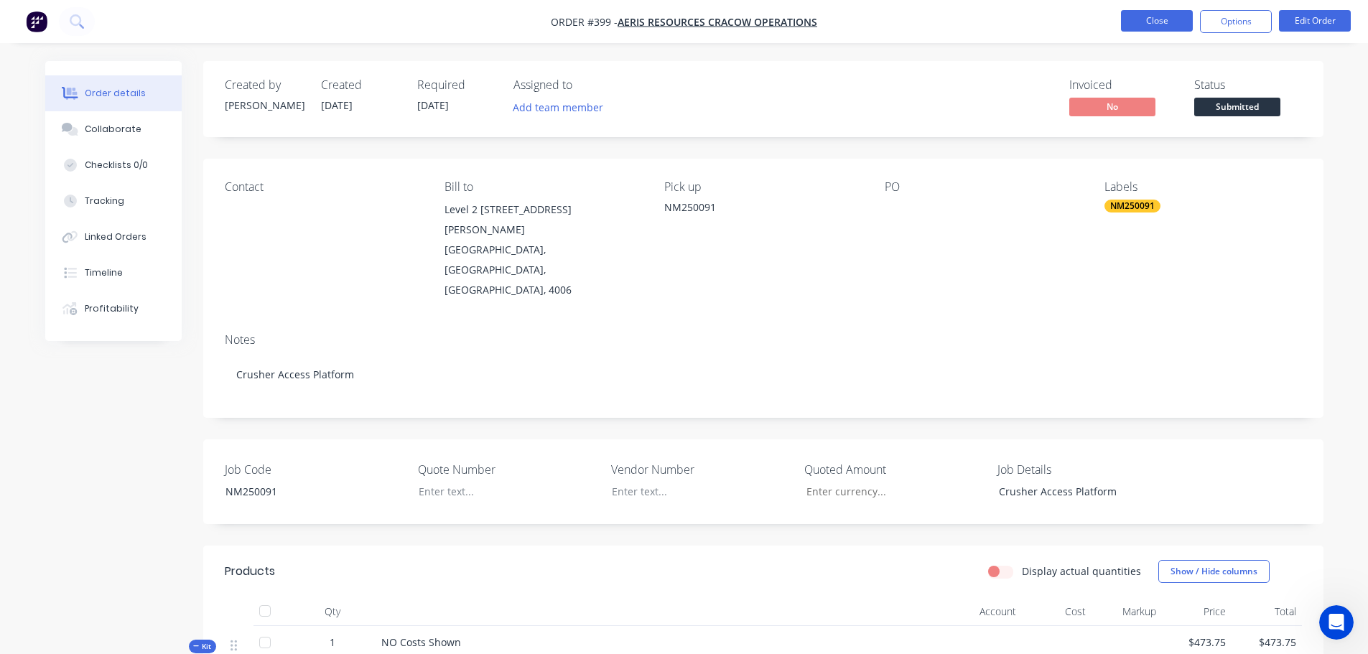
click at [1137, 12] on button "Close" at bounding box center [1157, 21] width 72 height 22
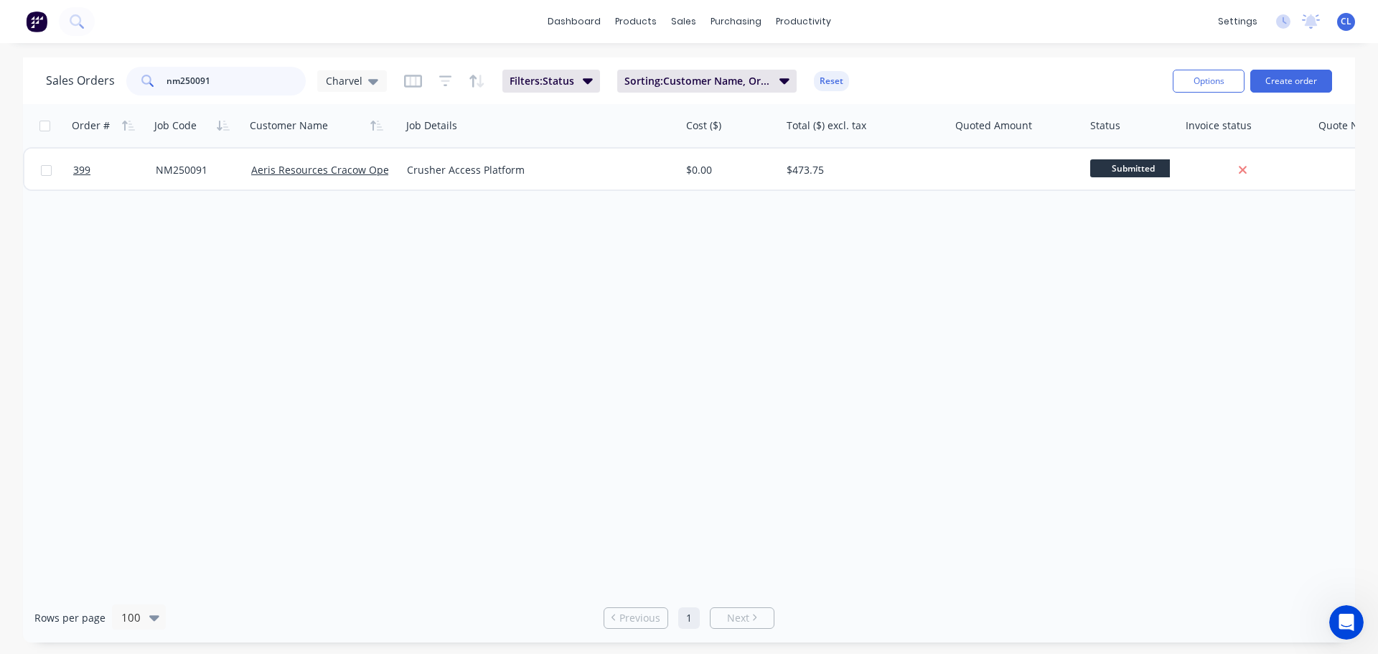
drag, startPoint x: 194, startPoint y: 75, endPoint x: 202, endPoint y: 75, distance: 8.6
click at [202, 75] on input "nm250091" at bounding box center [237, 81] width 140 height 29
click at [207, 85] on input "nm250091" at bounding box center [237, 81] width 140 height 29
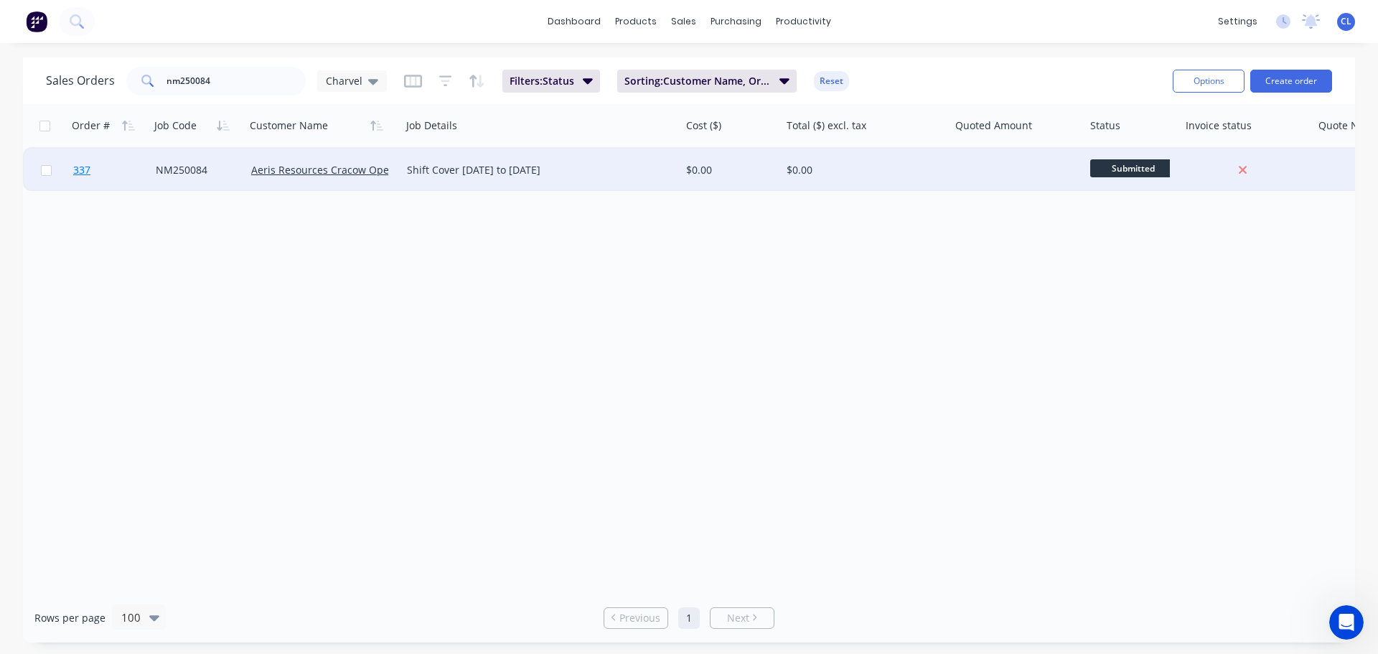
click at [98, 166] on link "337" at bounding box center [114, 170] width 83 height 43
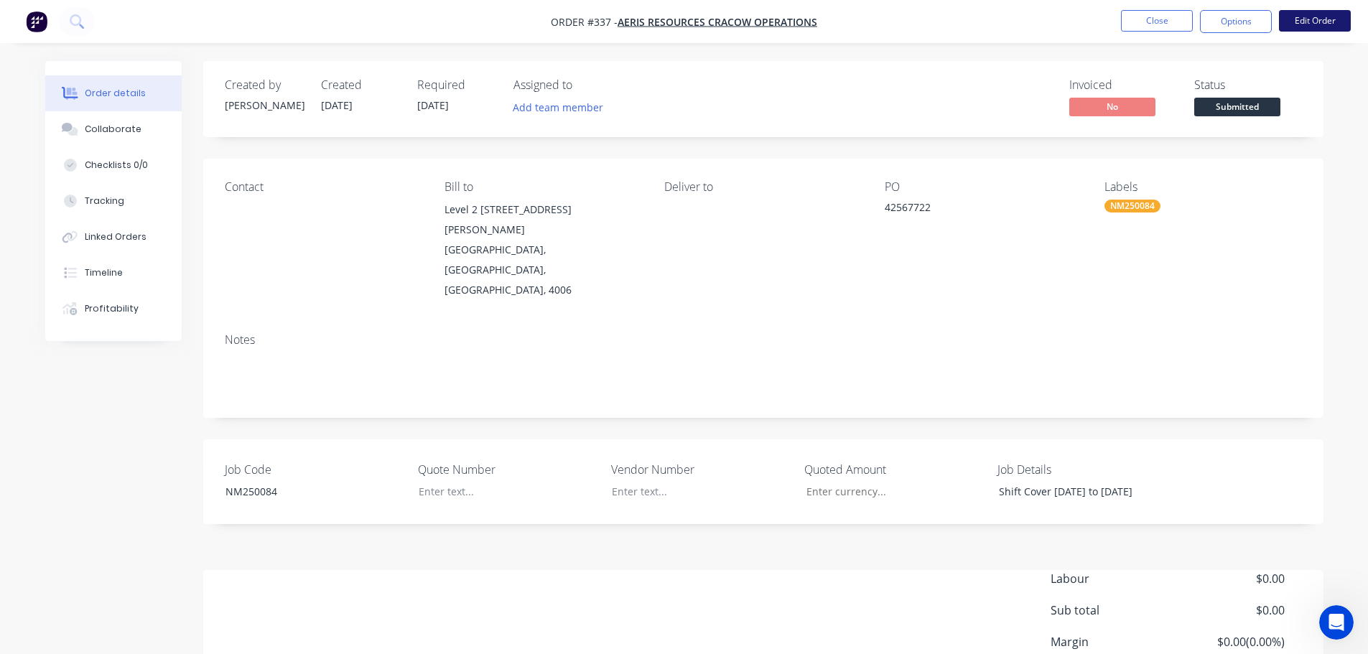
click at [1323, 27] on button "Edit Order" at bounding box center [1315, 21] width 72 height 22
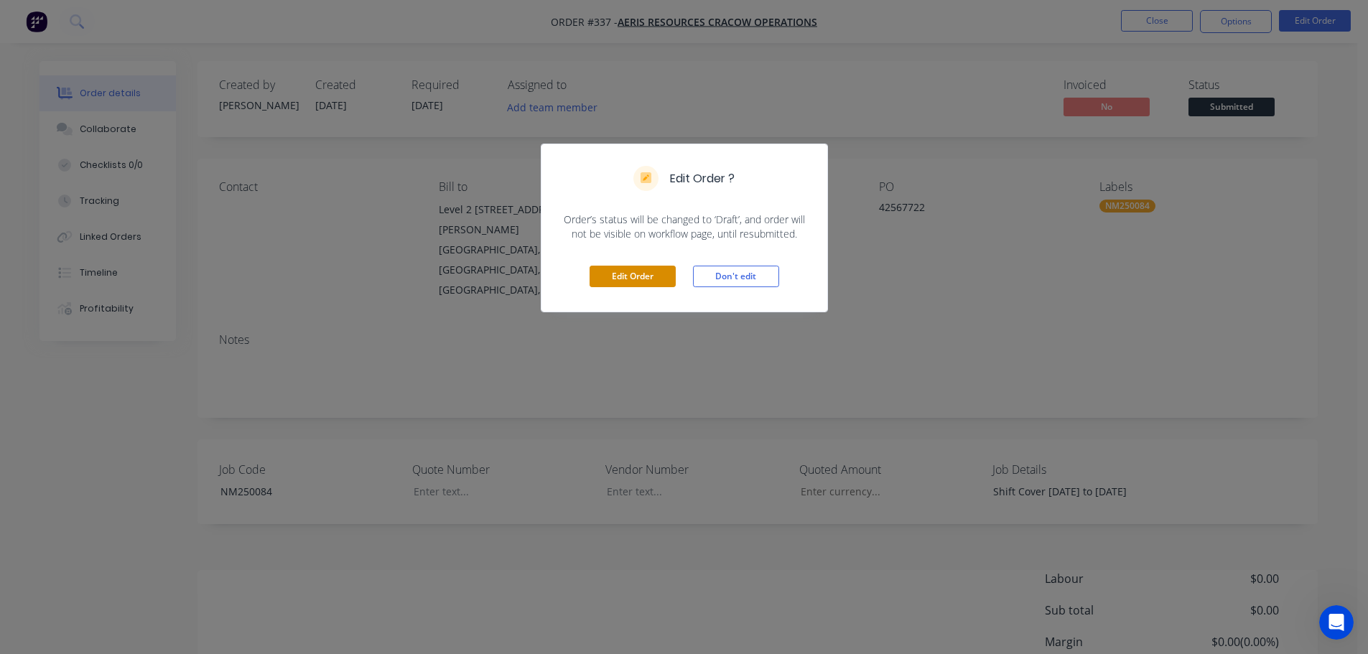
click at [603, 280] on button "Edit Order" at bounding box center [632, 277] width 86 height 22
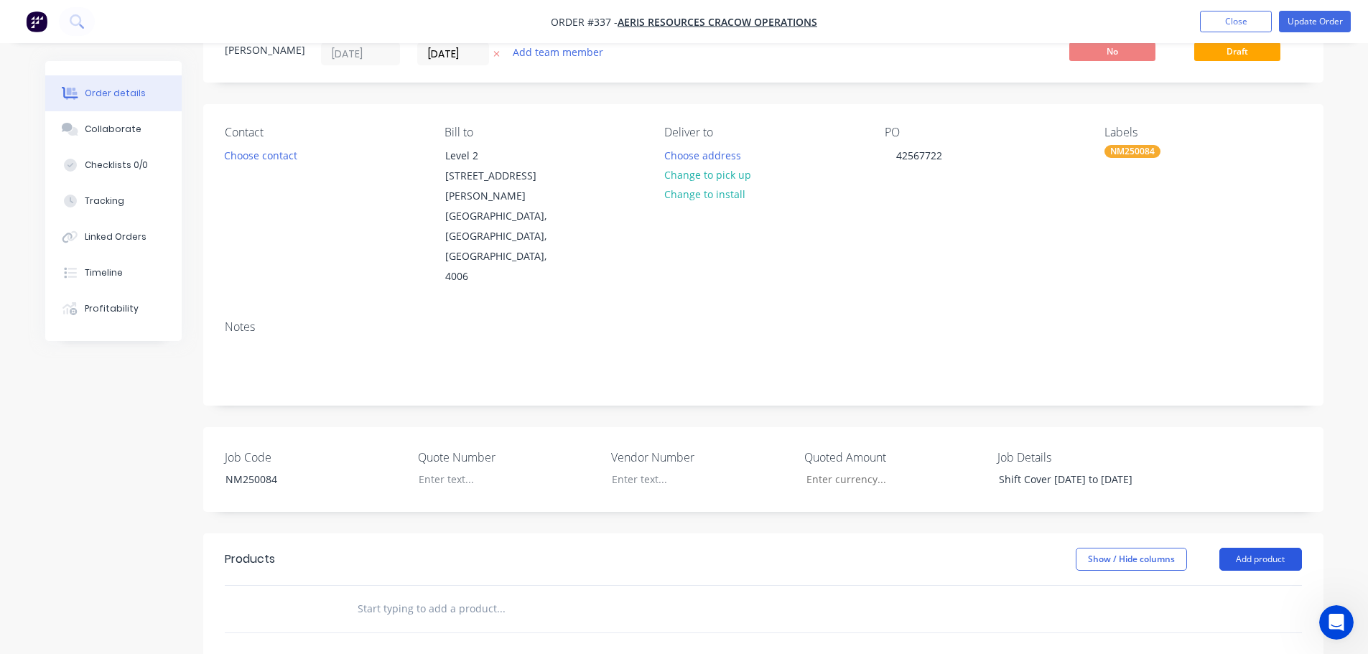
scroll to position [144, 0]
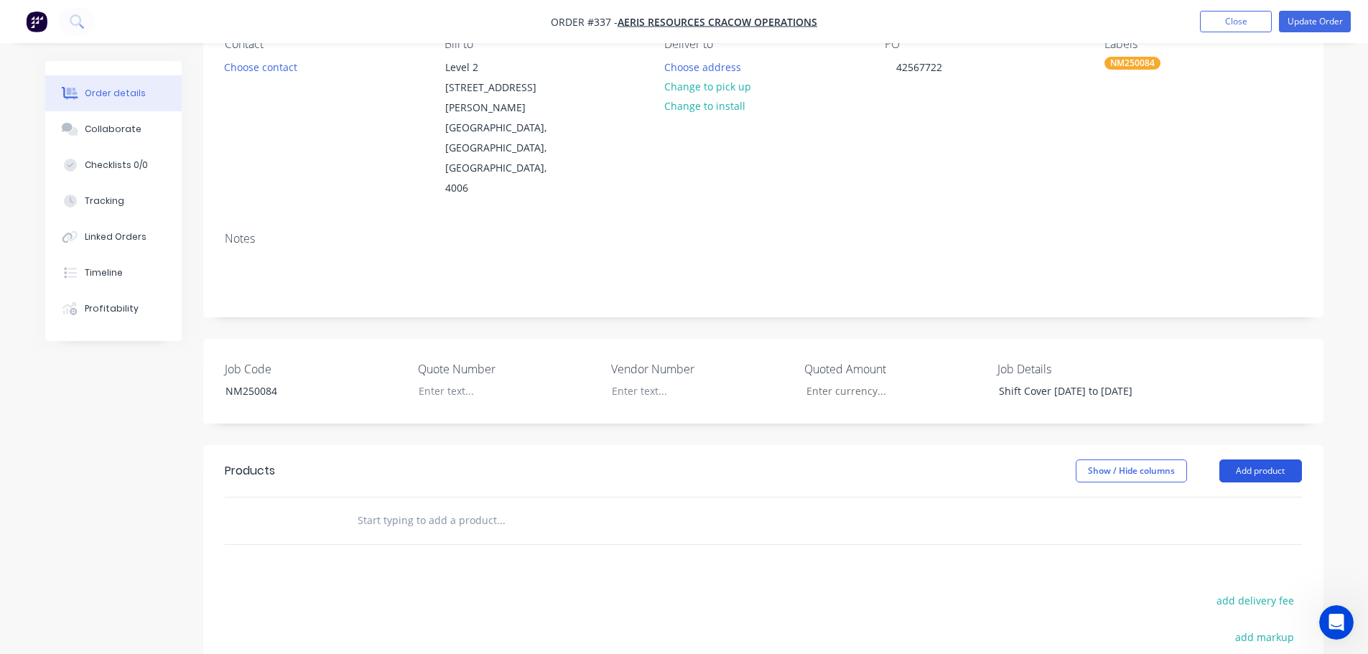
click at [1283, 459] on button "Add product" at bounding box center [1260, 470] width 83 height 23
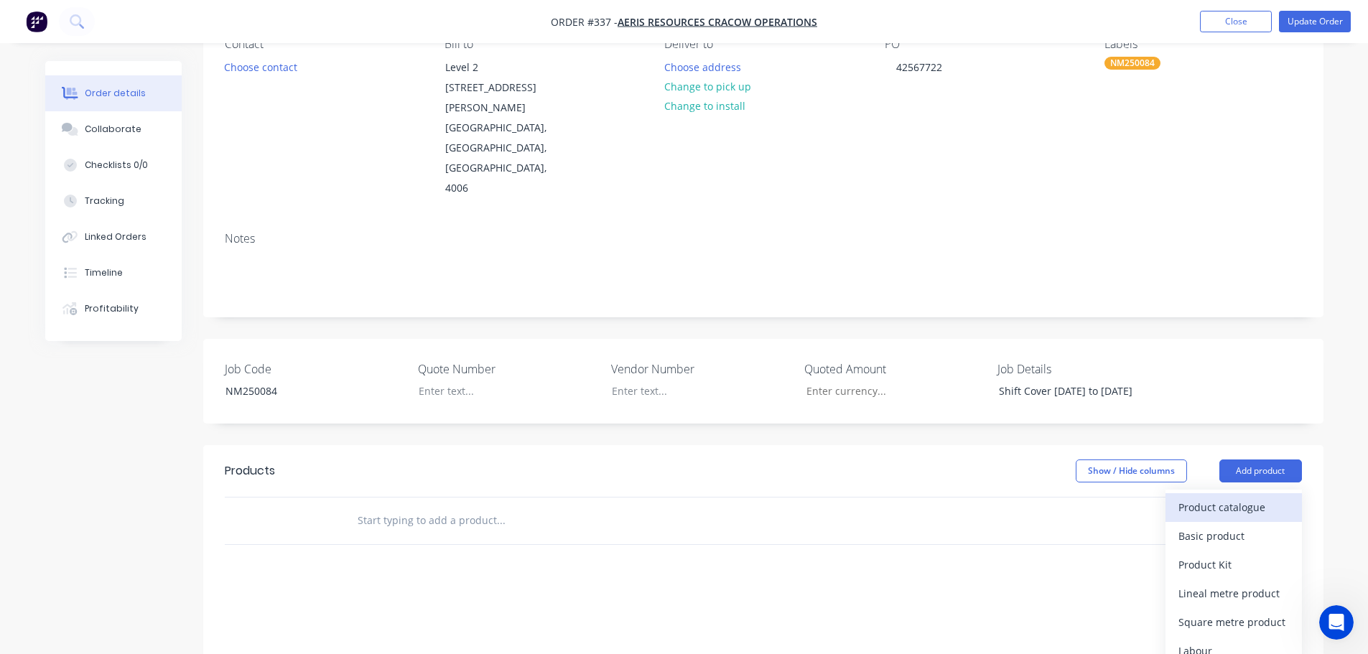
click at [1220, 497] on div "Product catalogue" at bounding box center [1233, 507] width 111 height 21
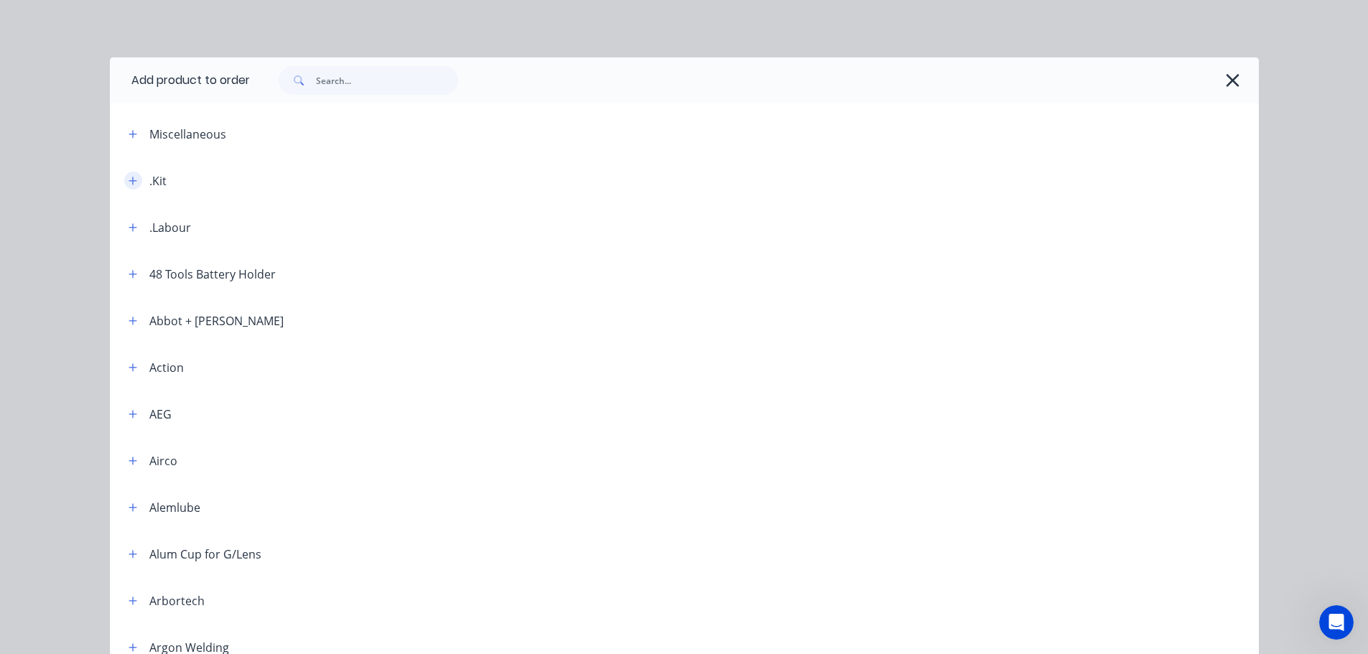
click at [129, 179] on icon "button" at bounding box center [133, 181] width 9 height 10
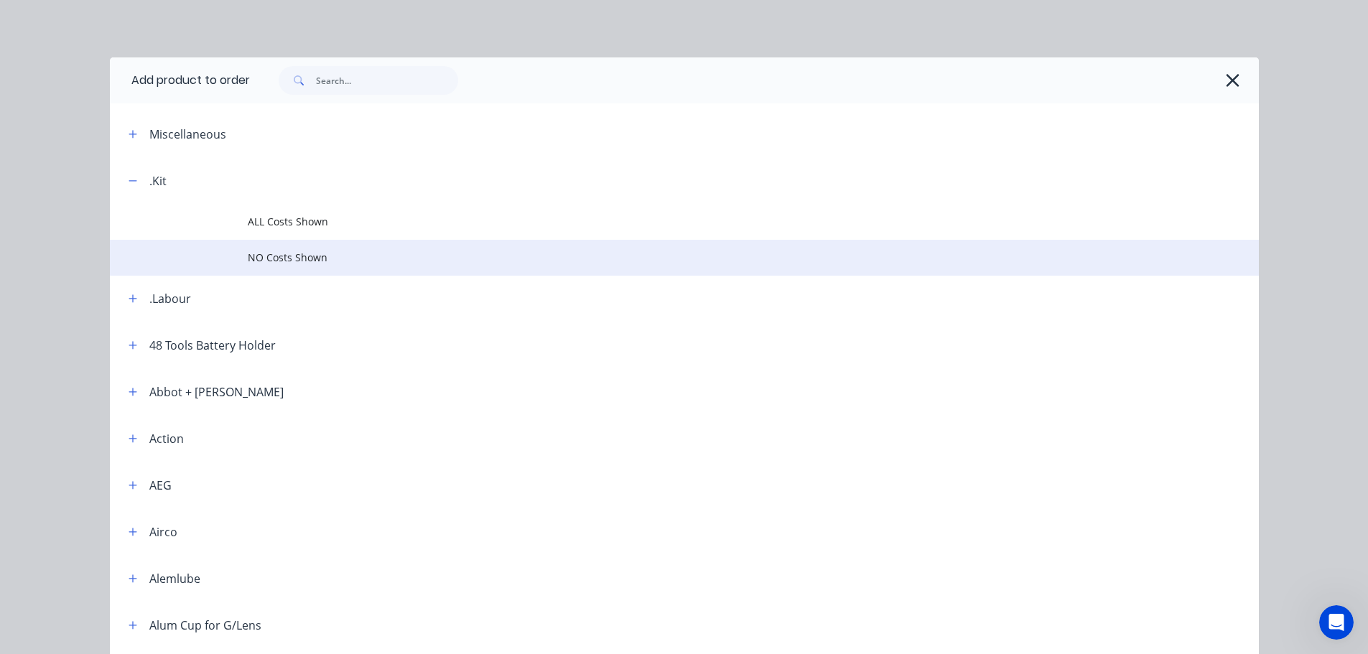
click at [271, 255] on span "NO Costs Shown" at bounding box center [652, 257] width 808 height 15
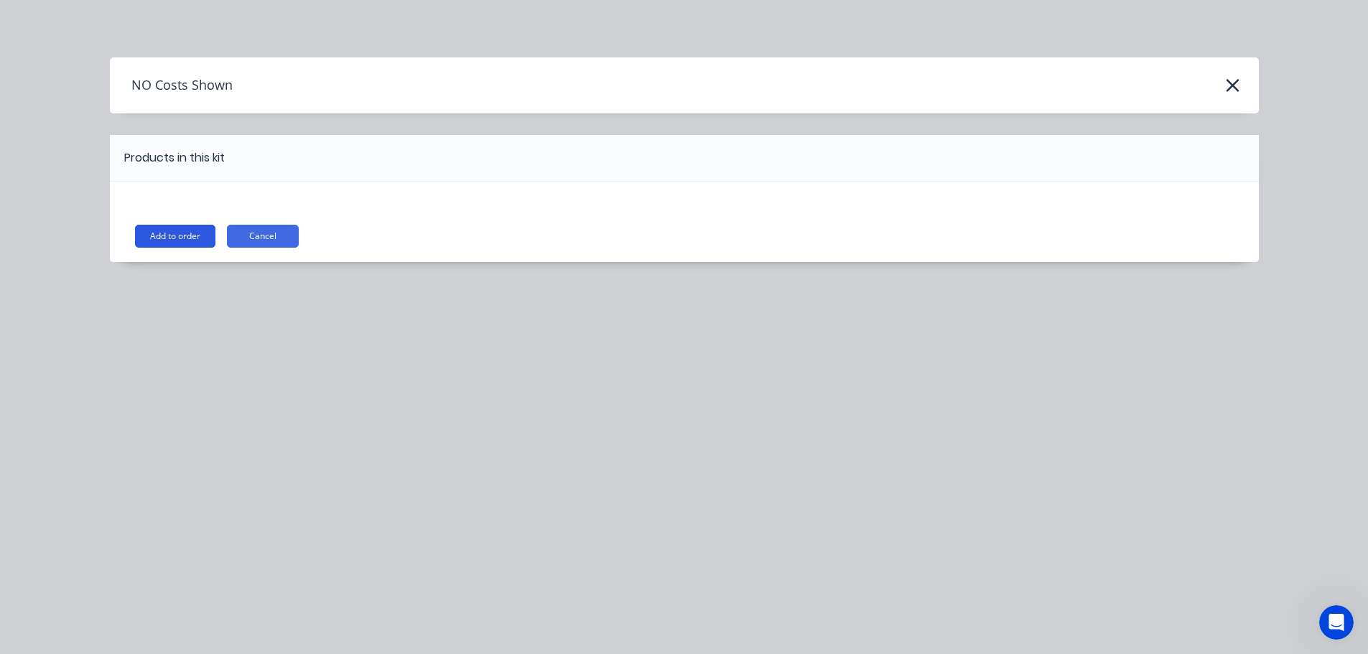
click at [205, 232] on button "Add to order" at bounding box center [175, 236] width 80 height 23
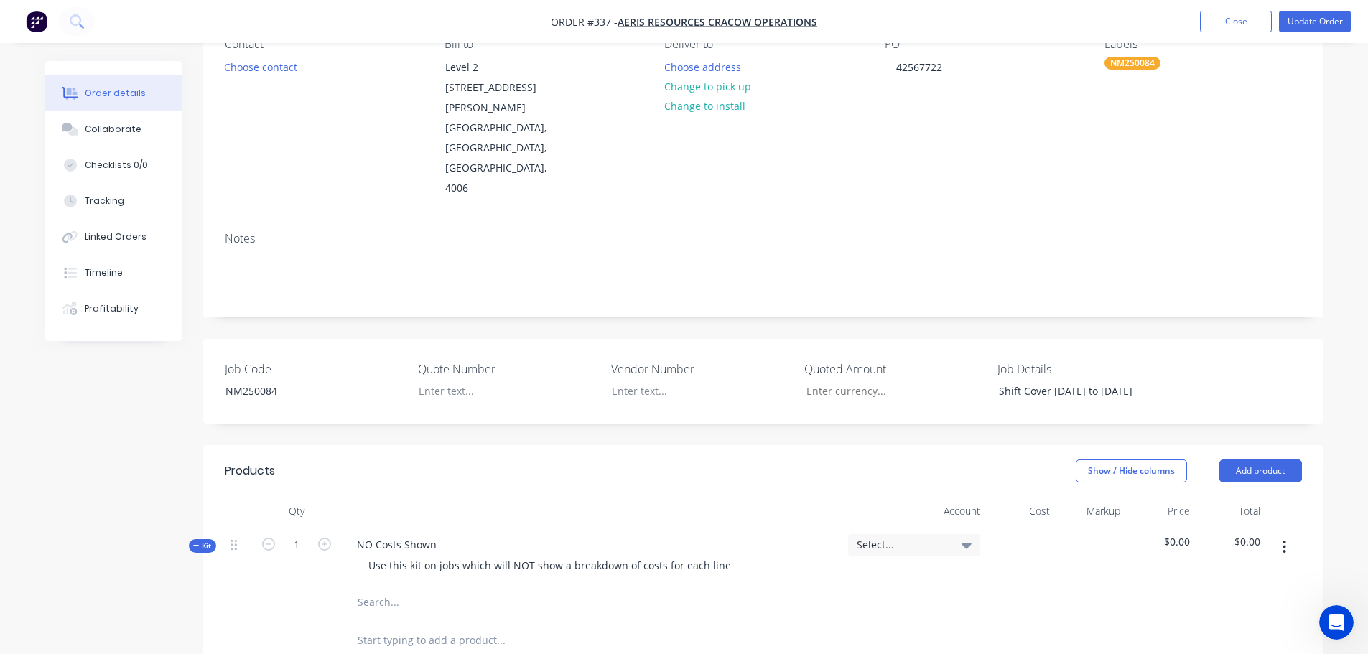
click at [1295, 534] on button "button" at bounding box center [1284, 547] width 34 height 26
click at [1226, 603] on div "Add sub kit to kit" at bounding box center [1233, 613] width 111 height 21
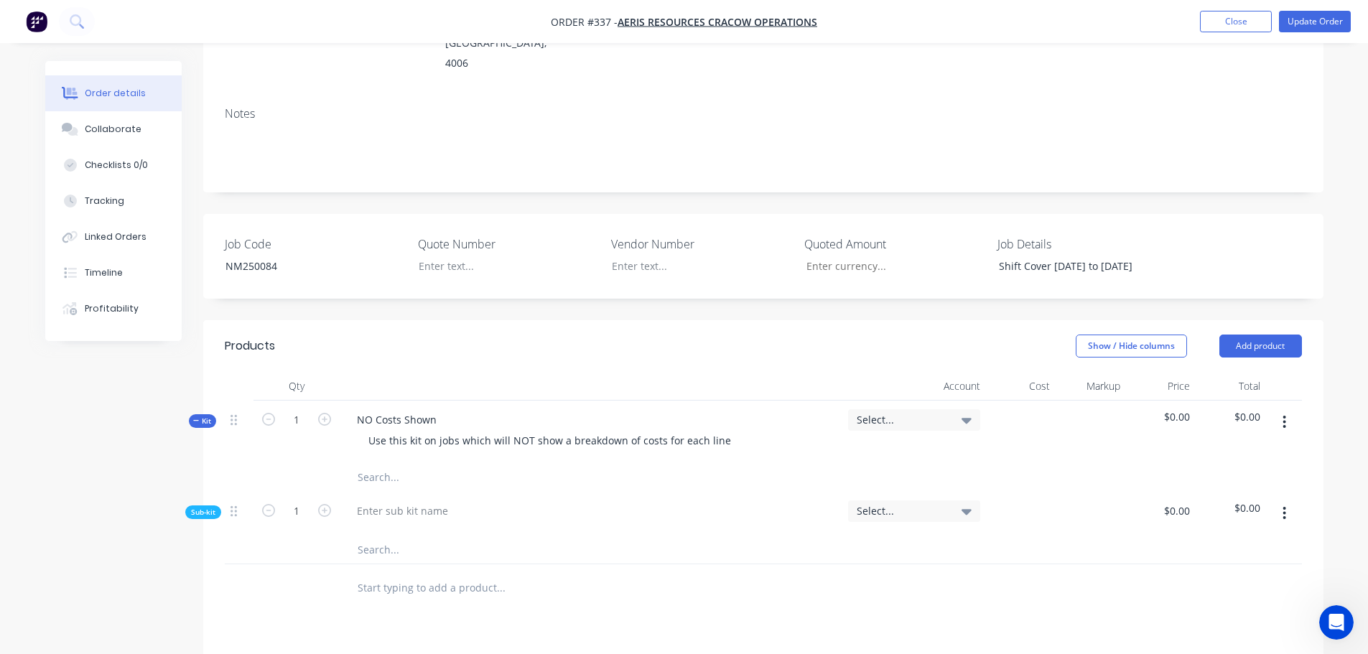
scroll to position [287, 0]
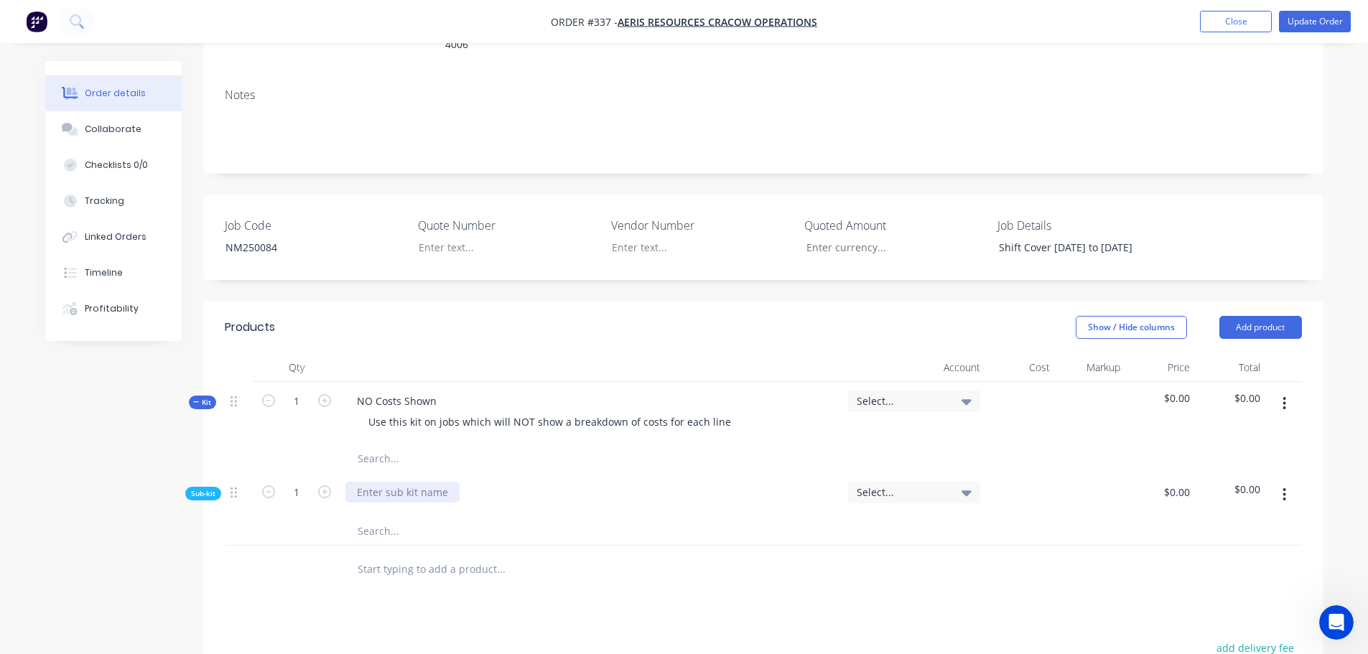
click at [419, 482] on div at bounding box center [402, 492] width 114 height 21
click at [390, 546] on div at bounding box center [598, 569] width 517 height 47
click at [387, 516] on input "text" at bounding box center [500, 530] width 287 height 29
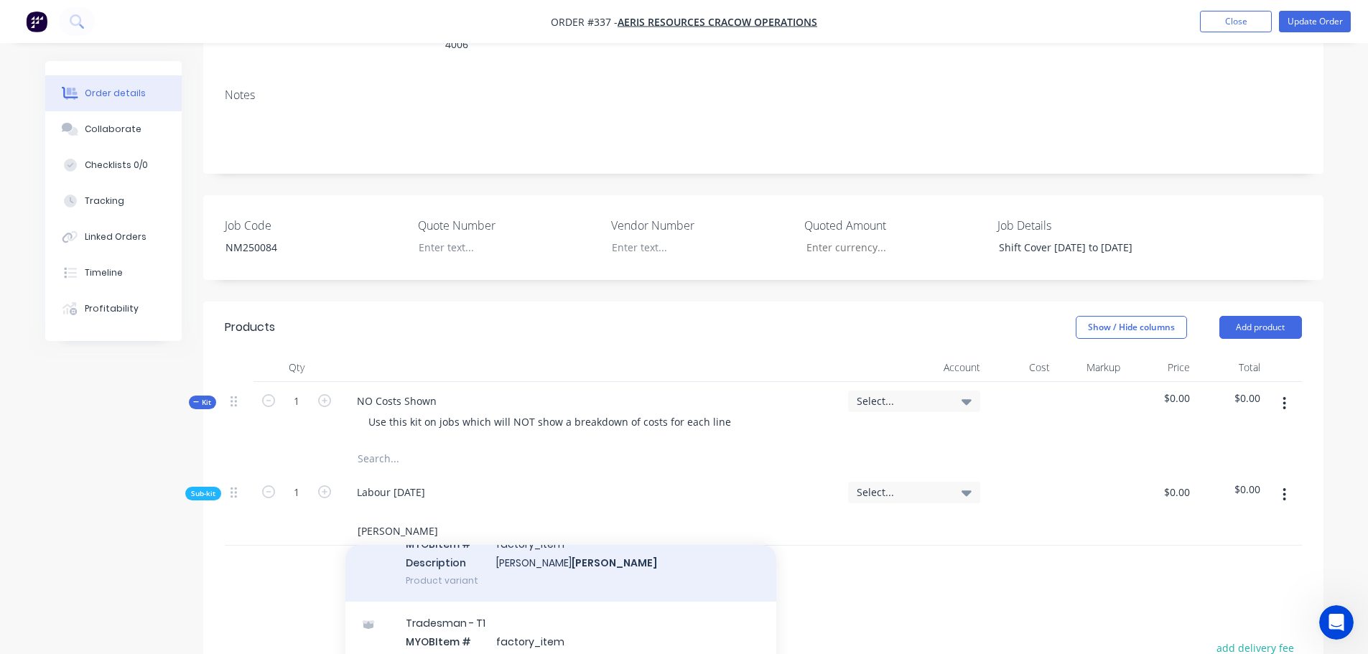
scroll to position [215, 0]
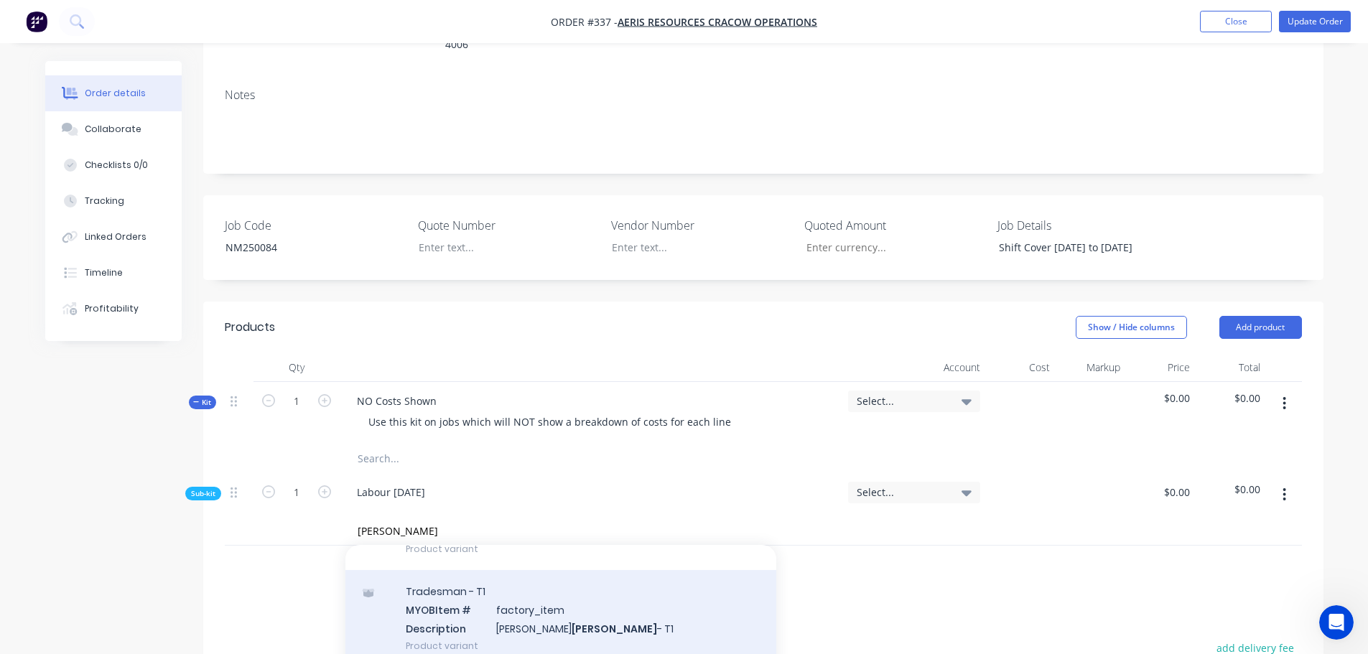
click at [452, 592] on div "Tradesman - T1 MYOB Item # factory_item Description [PERSON_NAME] - T1 Product …" at bounding box center [560, 618] width 431 height 97
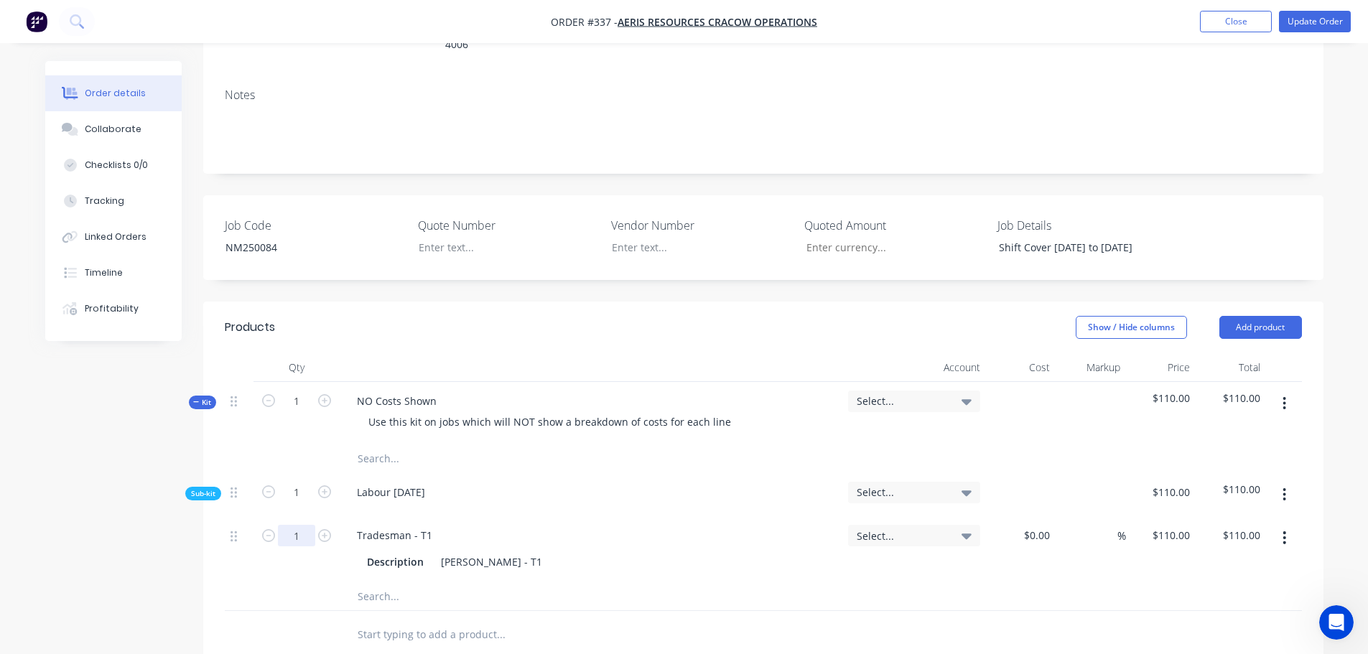
click at [305, 525] on input "1" at bounding box center [296, 536] width 37 height 22
click at [368, 582] on input "text" at bounding box center [500, 596] width 287 height 29
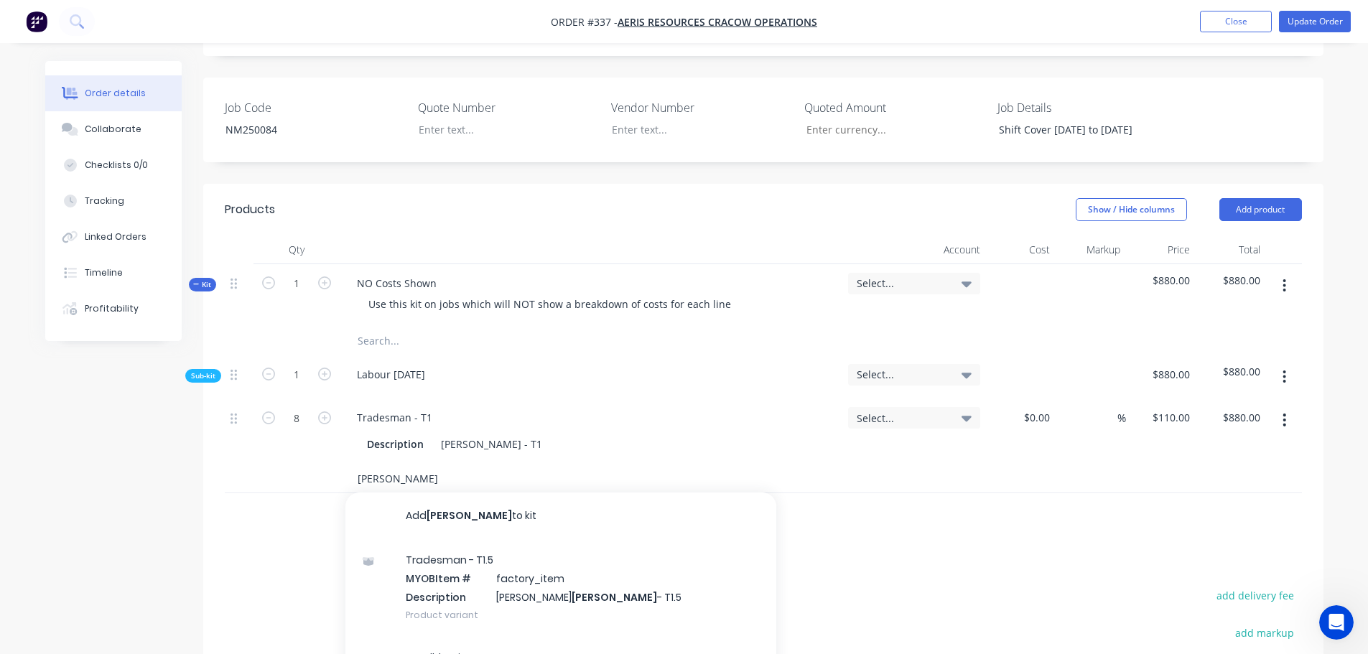
scroll to position [431, 0]
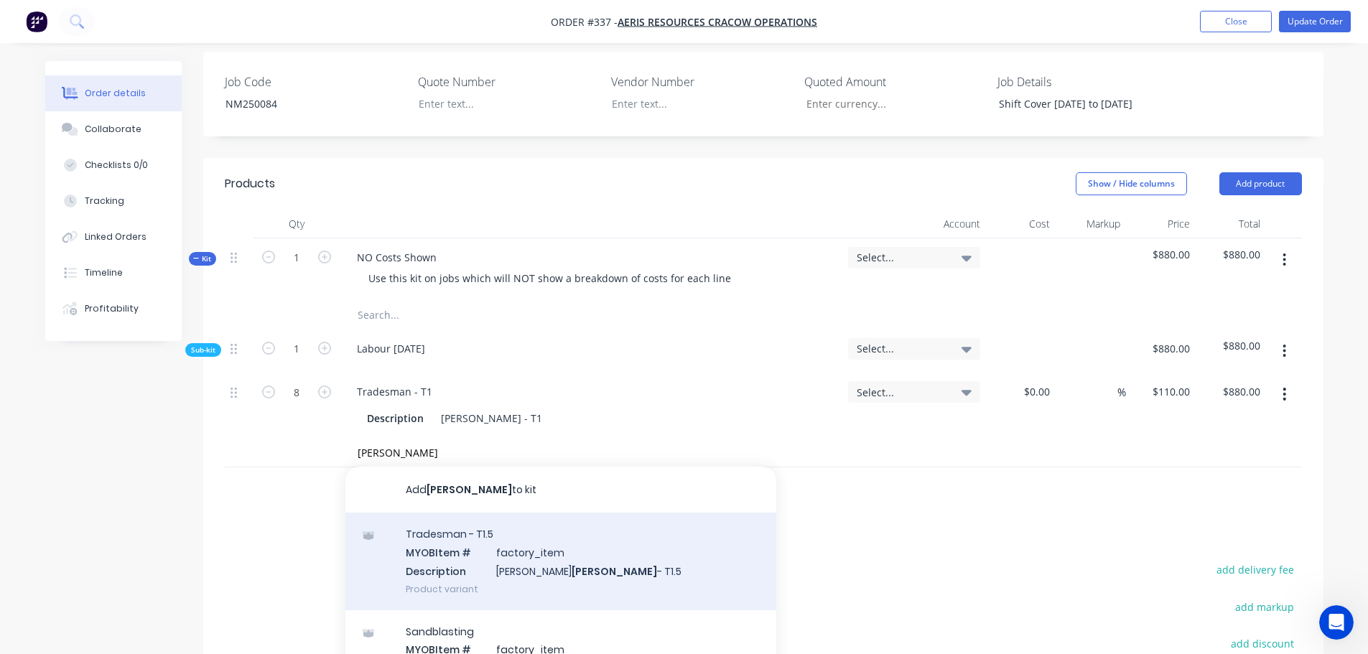
click at [463, 541] on div "Tradesman - T1.5 MYOB Item # factory_item Description [PERSON_NAME] - T1.5 Prod…" at bounding box center [560, 561] width 431 height 97
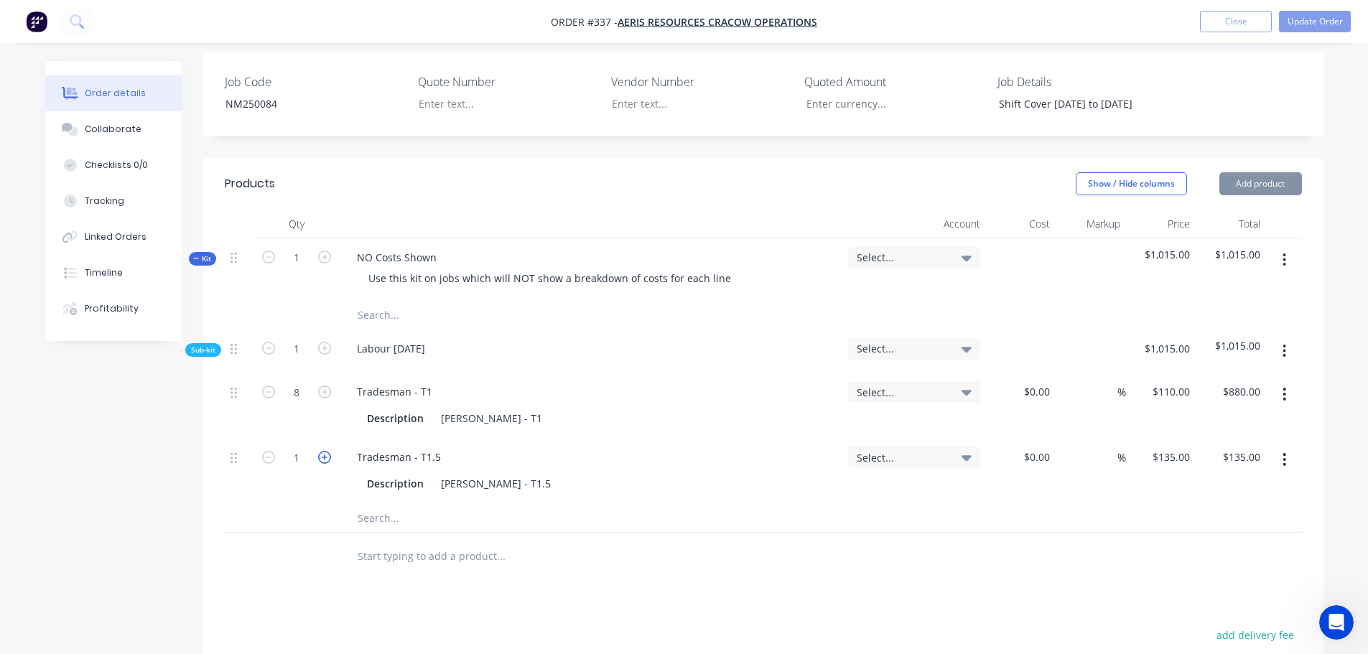
click at [323, 451] on icon "button" at bounding box center [324, 457] width 13 height 13
click at [388, 503] on input "text" at bounding box center [500, 517] width 287 height 29
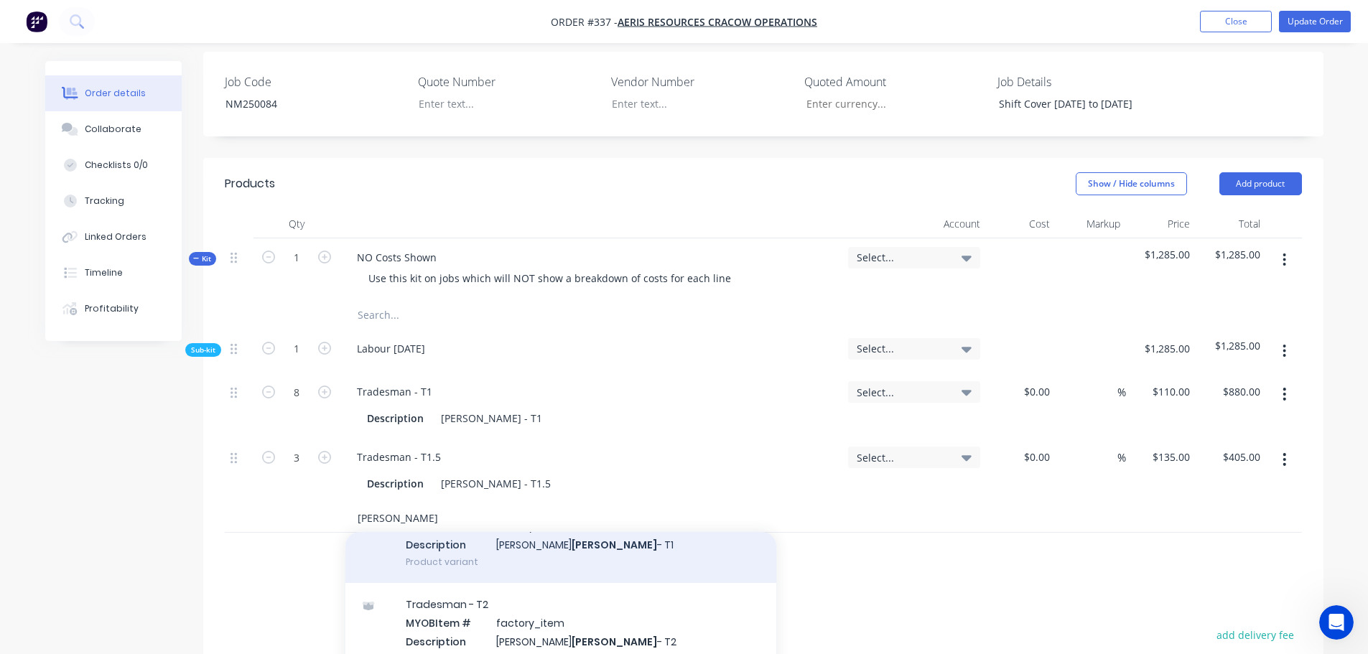
scroll to position [287, 0]
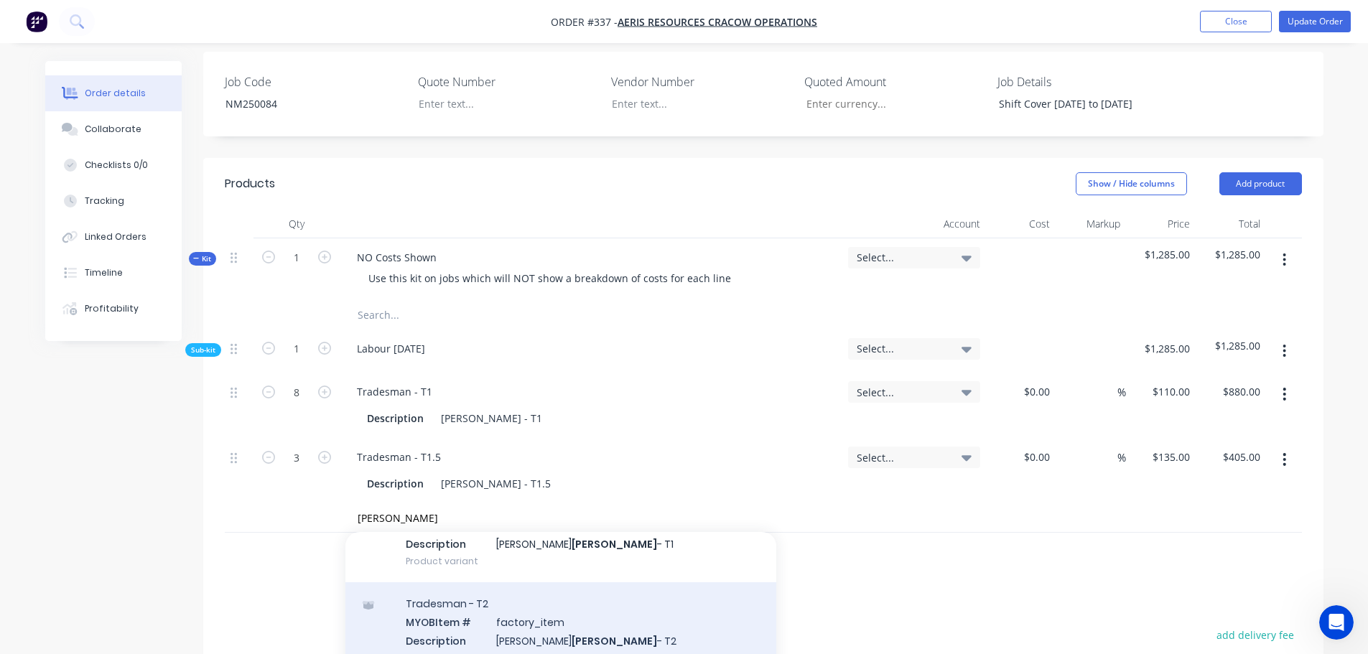
click at [538, 591] on div "Tradesman - T2 MYOB Item # factory_item Description [PERSON_NAME] - T2 Product …" at bounding box center [560, 630] width 431 height 97
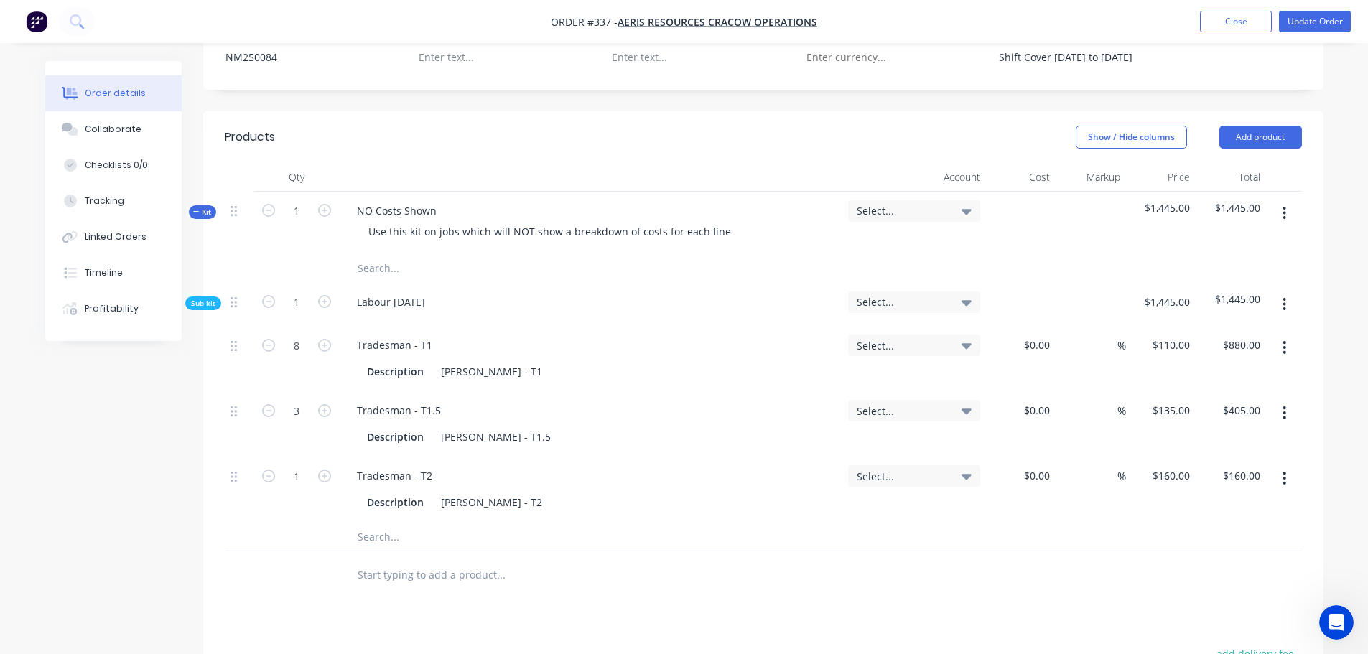
scroll to position [503, 0]
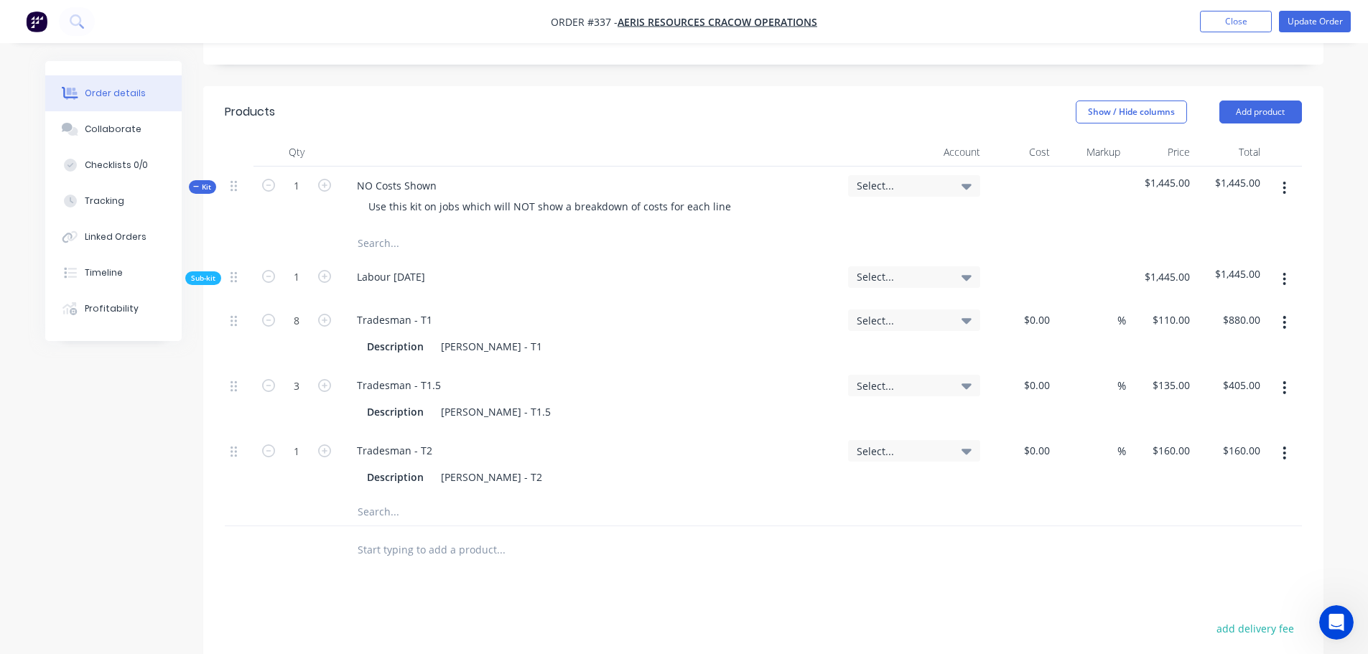
click at [1285, 175] on button "button" at bounding box center [1284, 188] width 34 height 26
click at [1243, 244] on div "Add sub kit to kit" at bounding box center [1233, 254] width 111 height 21
click at [368, 534] on div at bounding box center [402, 544] width 114 height 21
click at [389, 569] on input "text" at bounding box center [500, 583] width 287 height 29
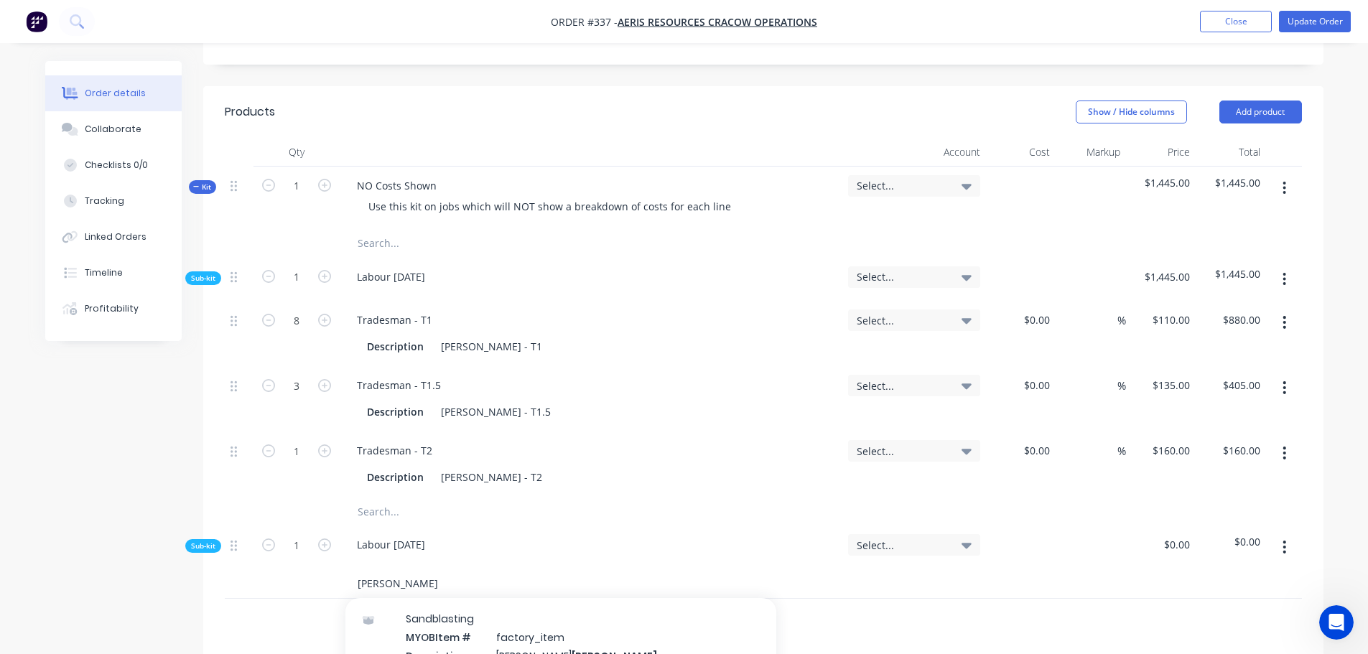
scroll to position [215, 0]
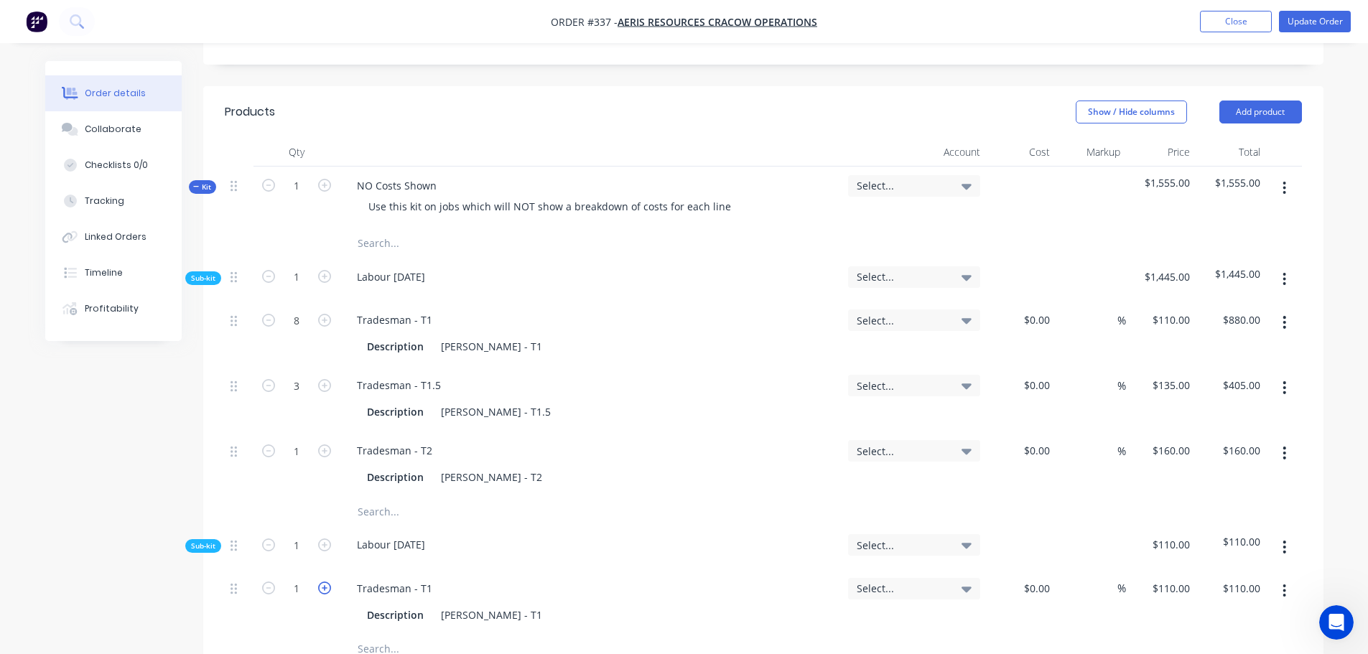
click at [318, 582] on icon "button" at bounding box center [324, 588] width 13 height 13
click at [317, 579] on button "button" at bounding box center [324, 586] width 19 height 15
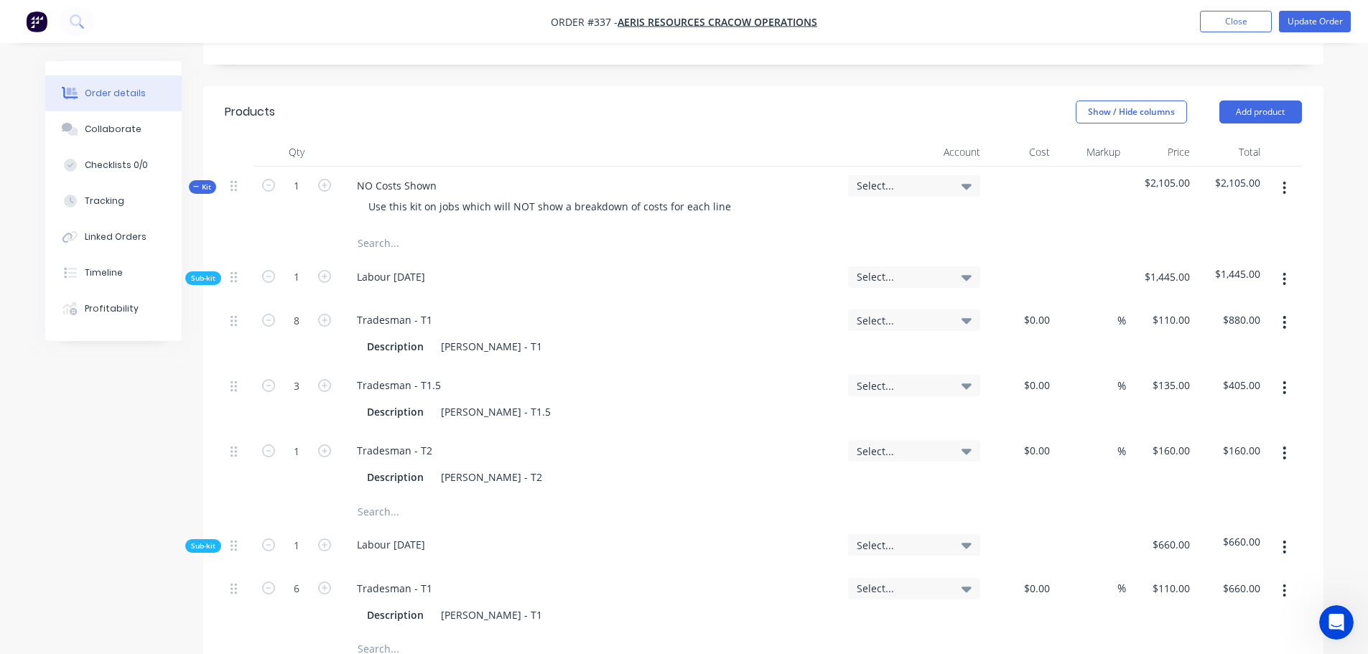
click at [317, 579] on button "button" at bounding box center [324, 586] width 19 height 15
click at [391, 635] on input "text" at bounding box center [500, 649] width 287 height 29
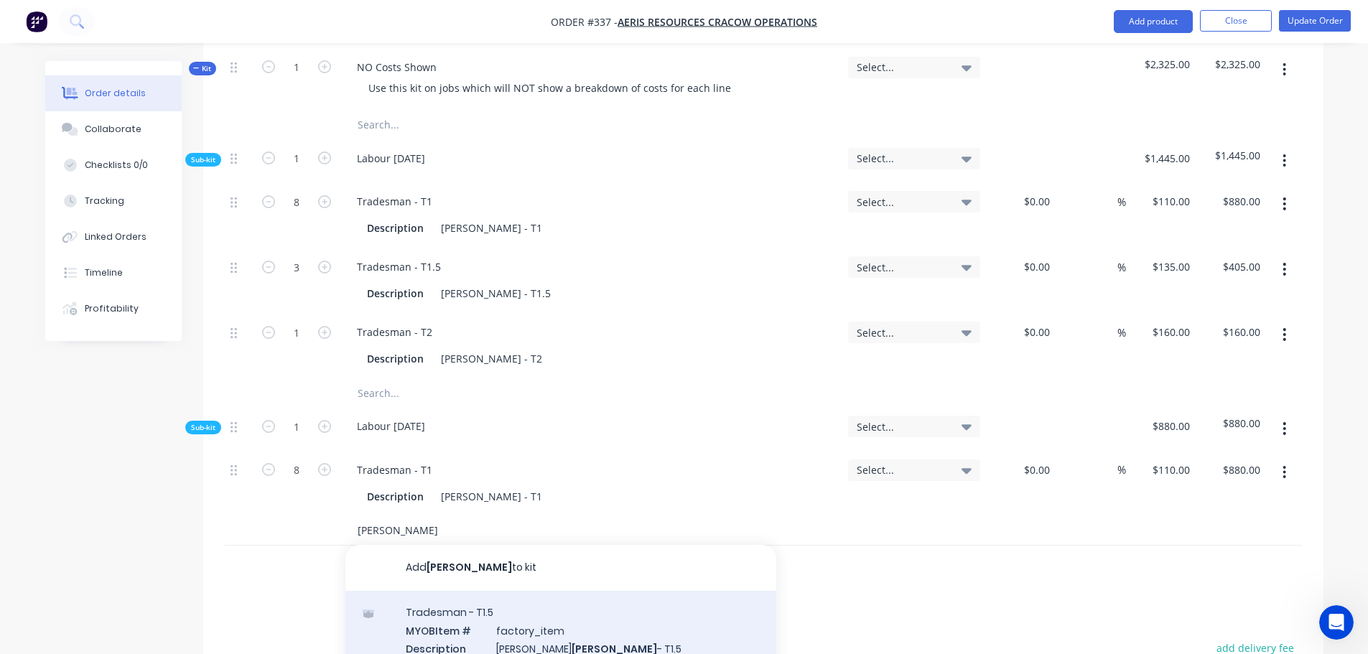
scroll to position [646, 0]
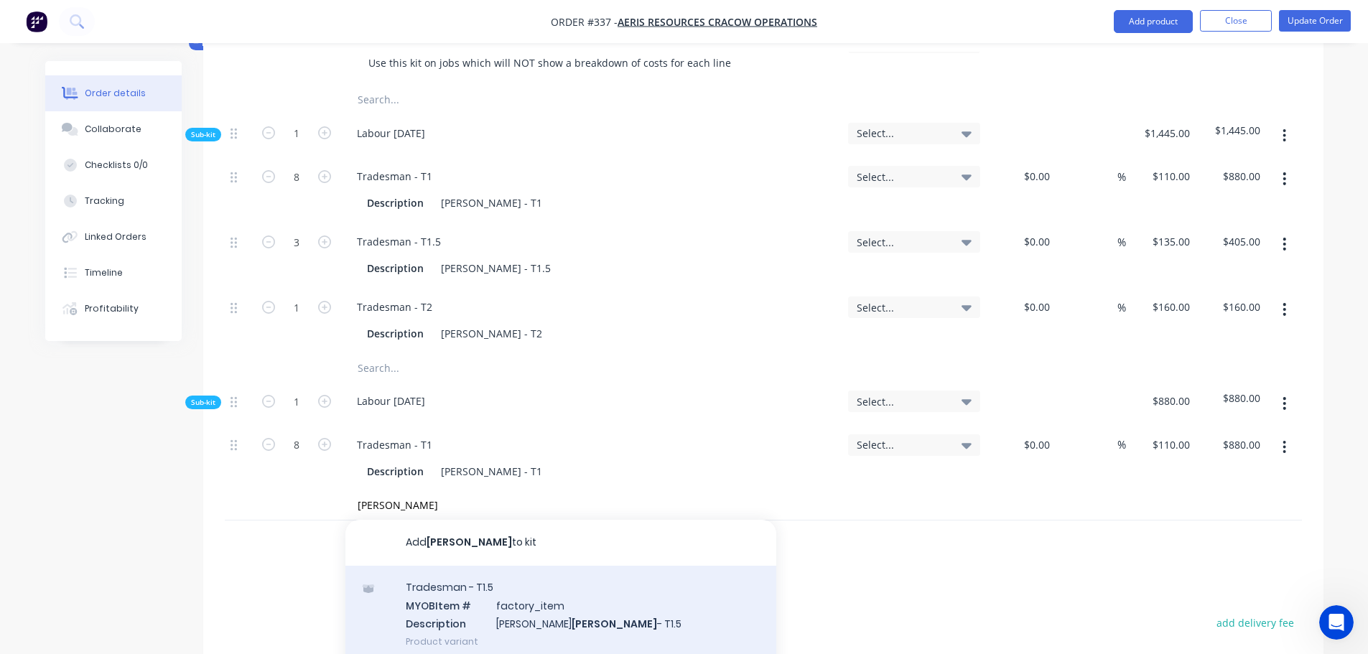
click at [435, 574] on div "Tradesman - T1.5 MYOB Item # factory_item Description [PERSON_NAME] - T1.5 Prod…" at bounding box center [560, 614] width 431 height 97
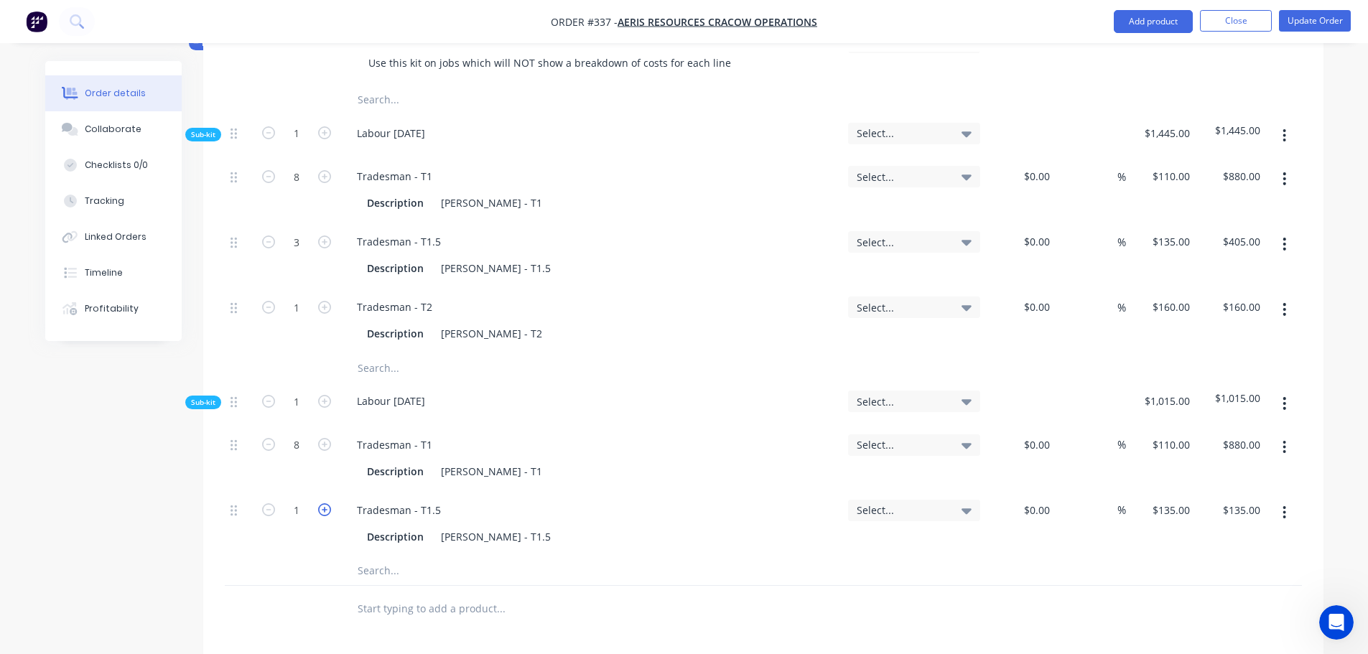
click at [322, 503] on icon "button" at bounding box center [324, 509] width 13 height 13
click at [383, 556] on input "text" at bounding box center [500, 570] width 287 height 29
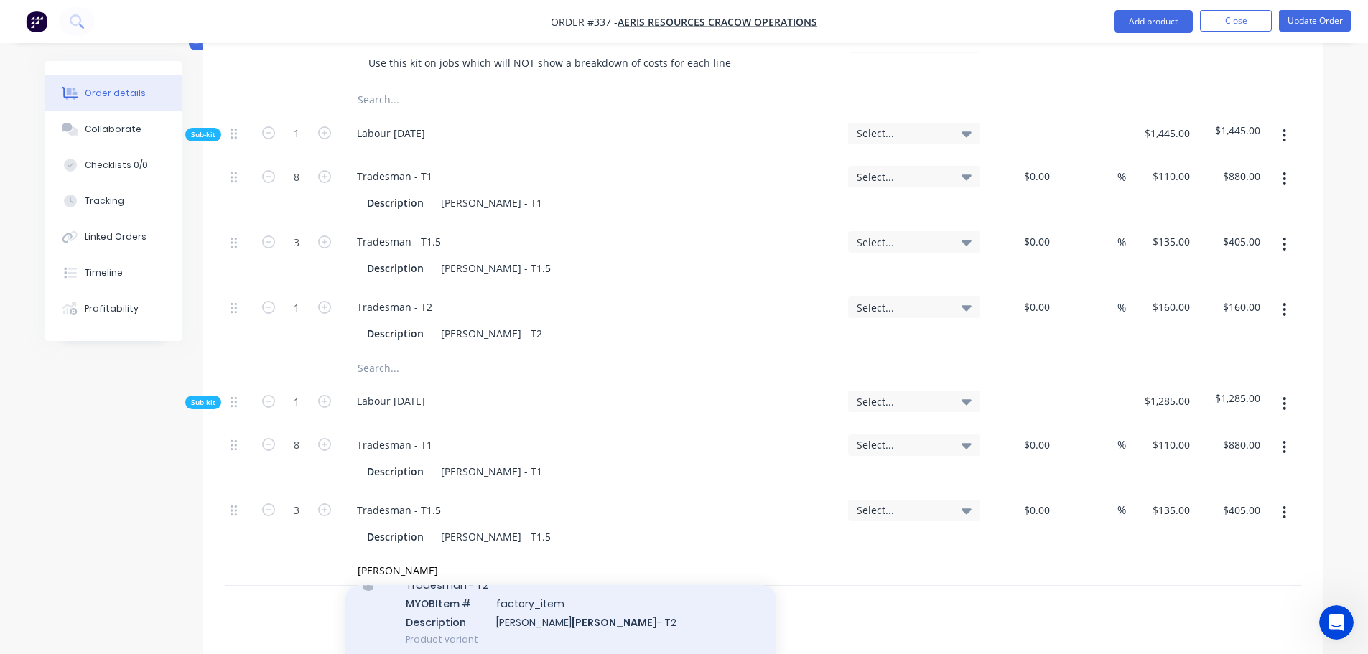
click at [451, 594] on div "Tradesman - T2 MYOB Item # factory_item Description [PERSON_NAME] - T2 Product …" at bounding box center [560, 612] width 431 height 97
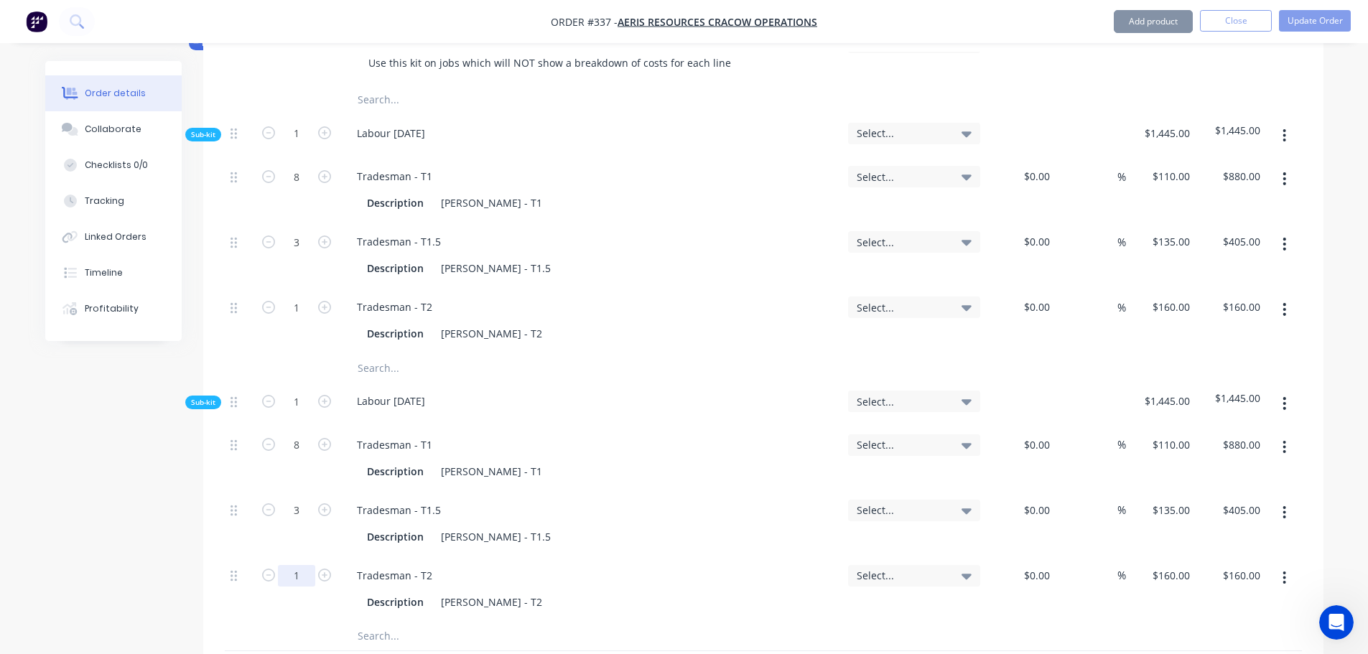
click at [303, 565] on input "1" at bounding box center [296, 576] width 37 height 22
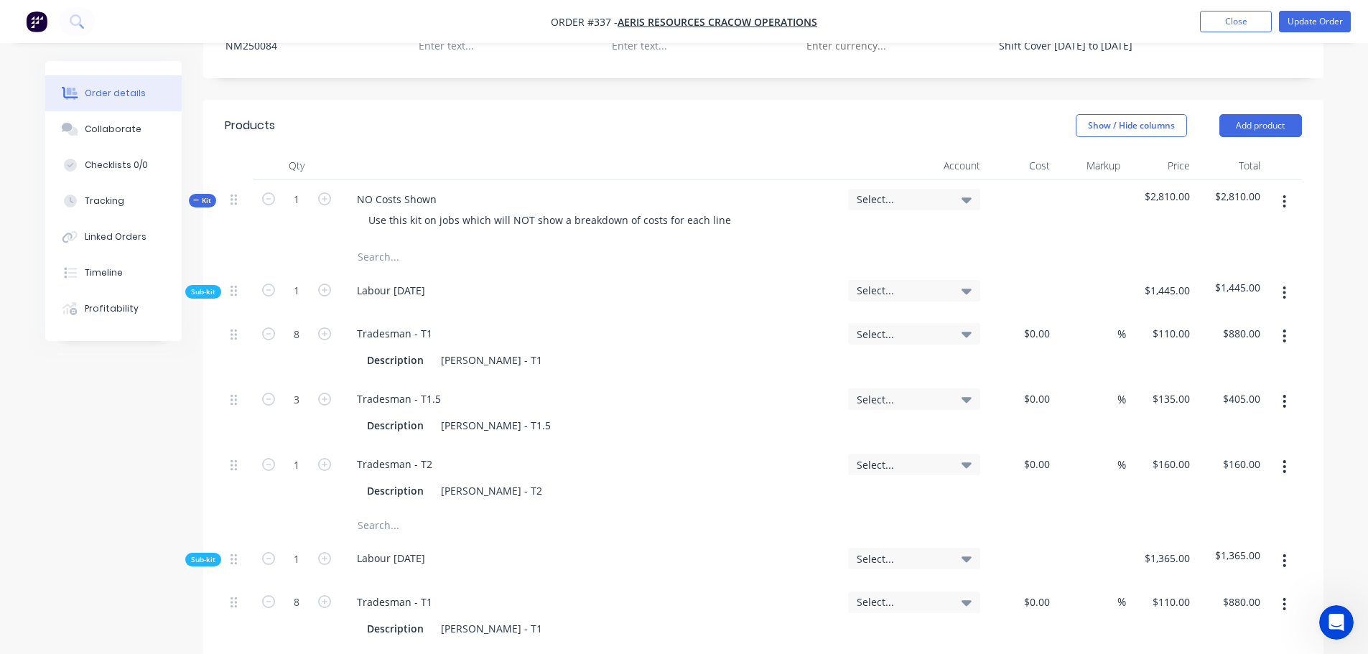
scroll to position [431, 0]
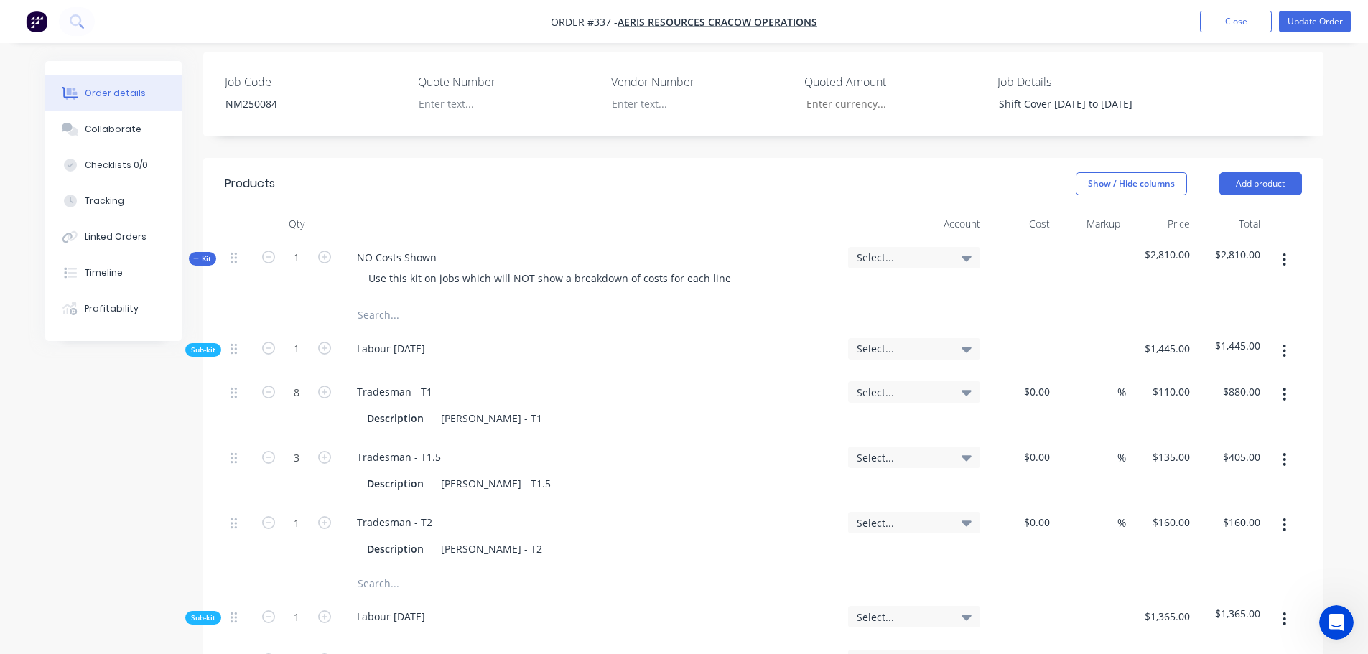
click at [1277, 247] on button "button" at bounding box center [1284, 260] width 34 height 26
click at [1252, 316] on div "Add sub kit to kit" at bounding box center [1233, 326] width 111 height 21
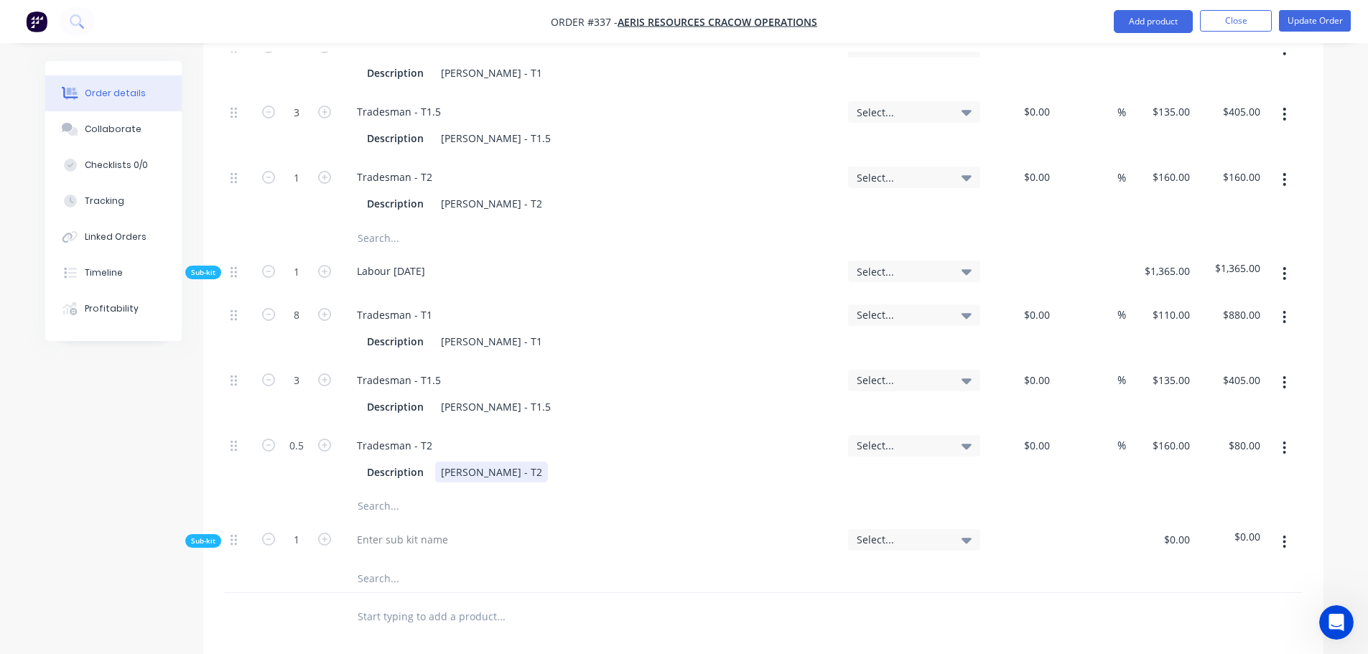
scroll to position [790, 0]
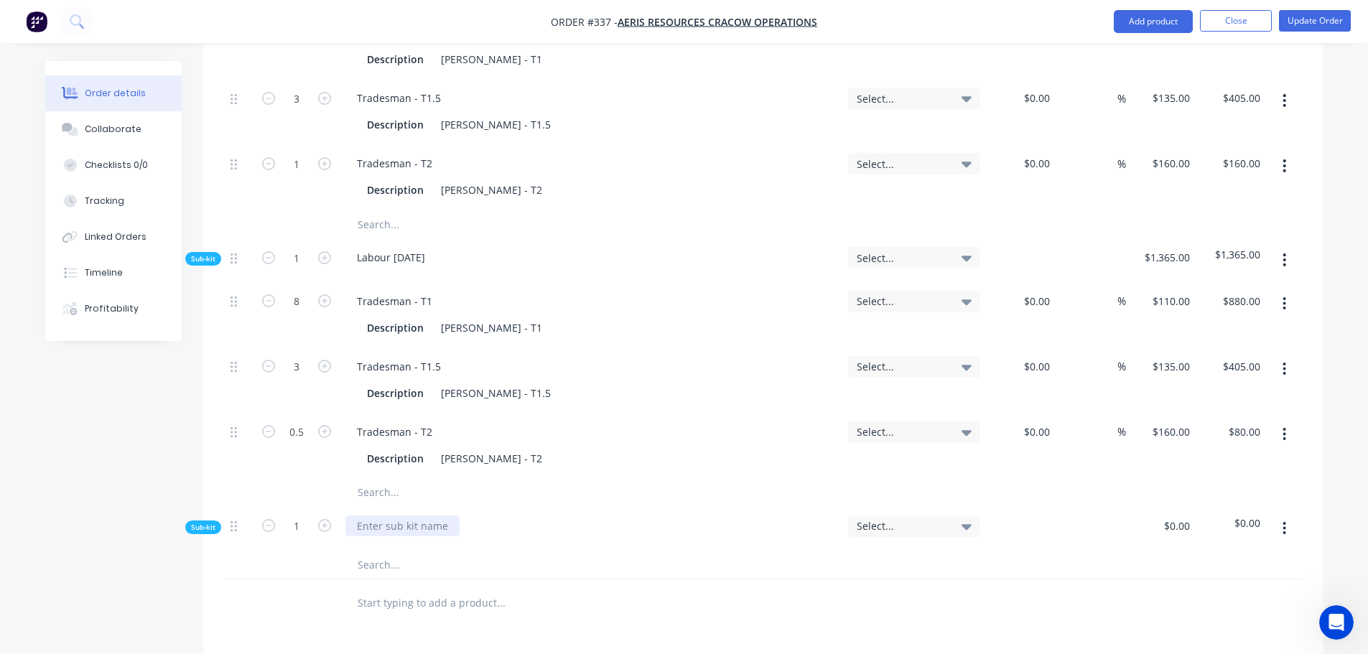
click at [393, 515] on div at bounding box center [402, 525] width 114 height 21
click at [397, 550] on input "text" at bounding box center [500, 564] width 287 height 29
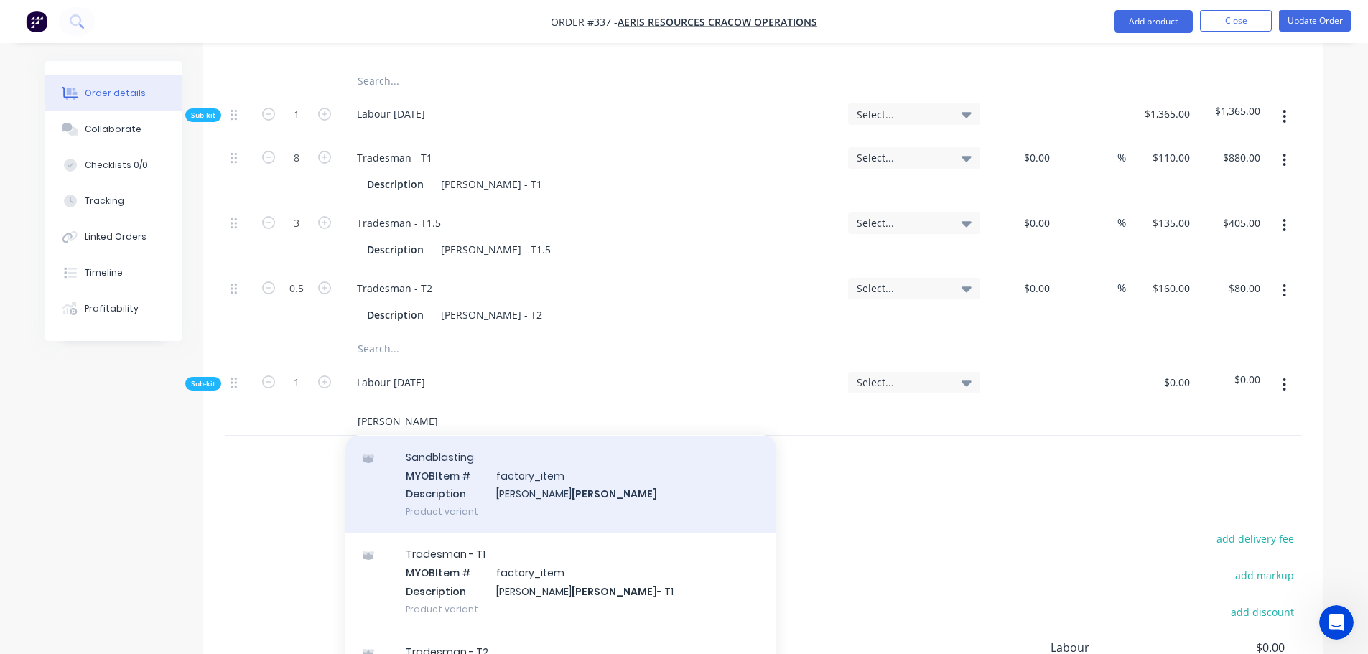
scroll to position [144, 0]
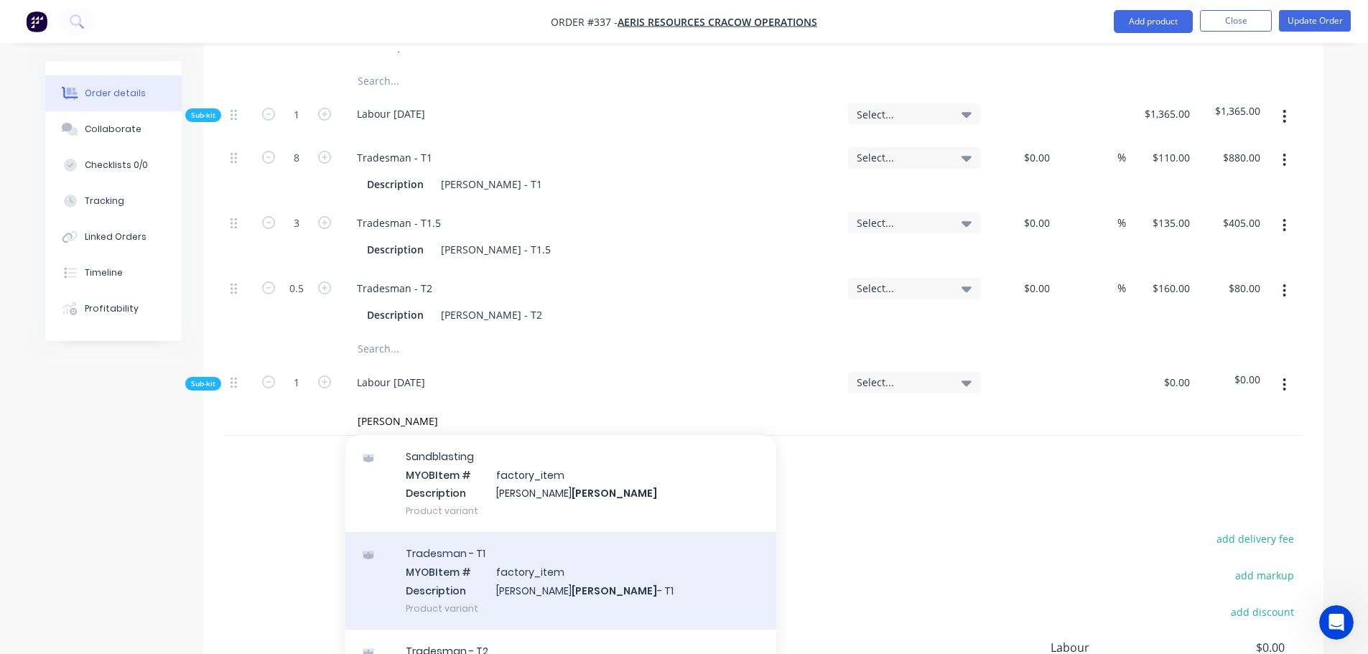
click at [484, 547] on div "Tradesman - T1 MYOB Item # factory_item Description [PERSON_NAME] - T1 Product …" at bounding box center [560, 580] width 431 height 97
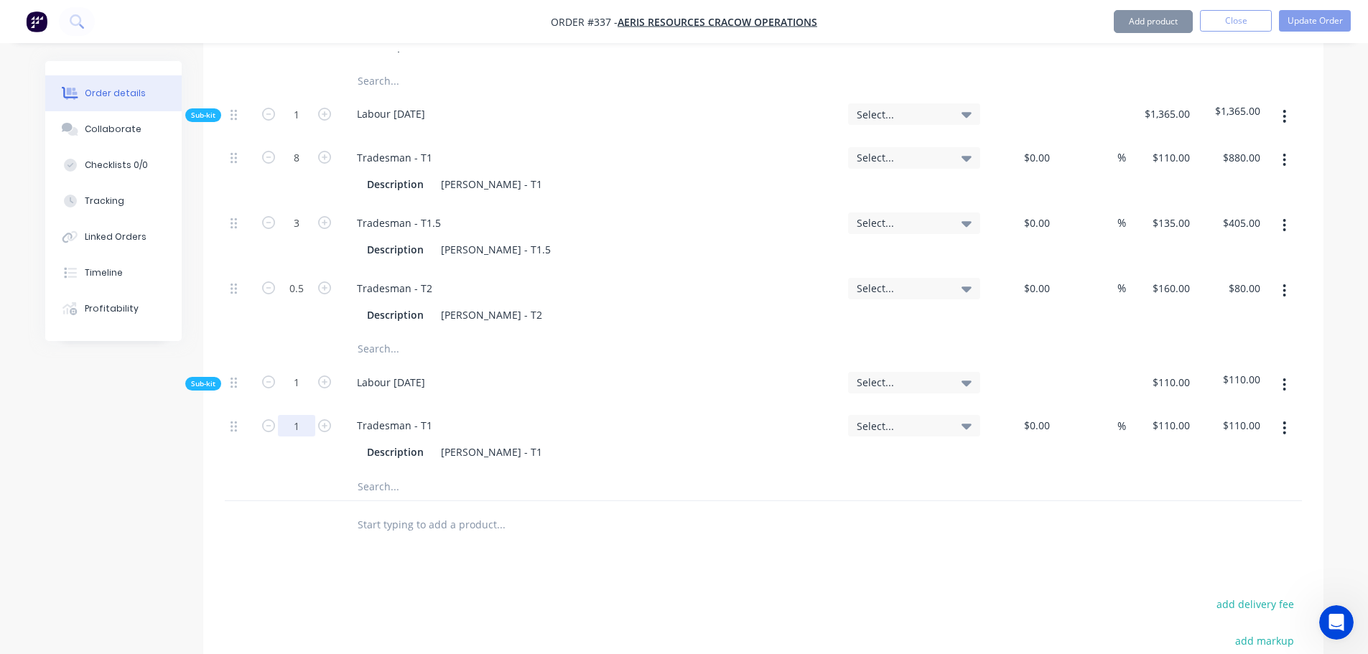
click at [301, 415] on input "1" at bounding box center [296, 426] width 37 height 22
click at [391, 472] on input "text" at bounding box center [500, 486] width 287 height 29
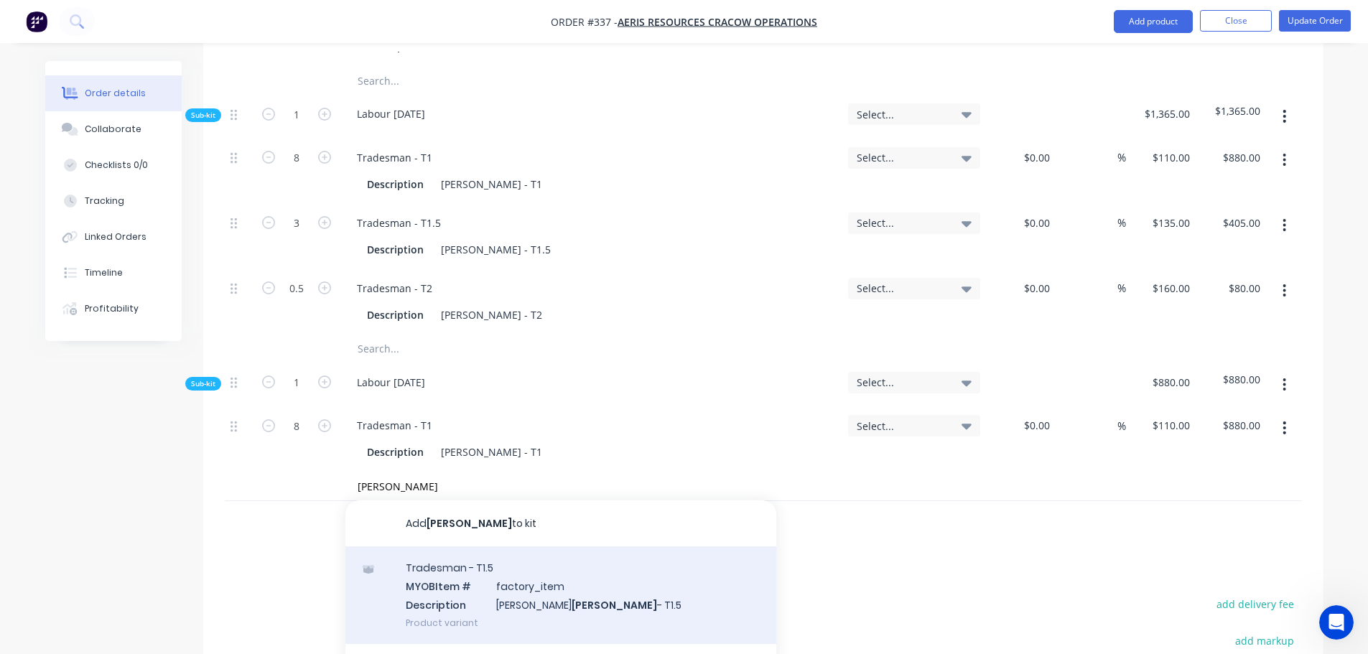
click at [442, 553] on div "Tradesman - T1.5 MYOB Item # factory_item Description [PERSON_NAME] - T1.5 Prod…" at bounding box center [560, 594] width 431 height 97
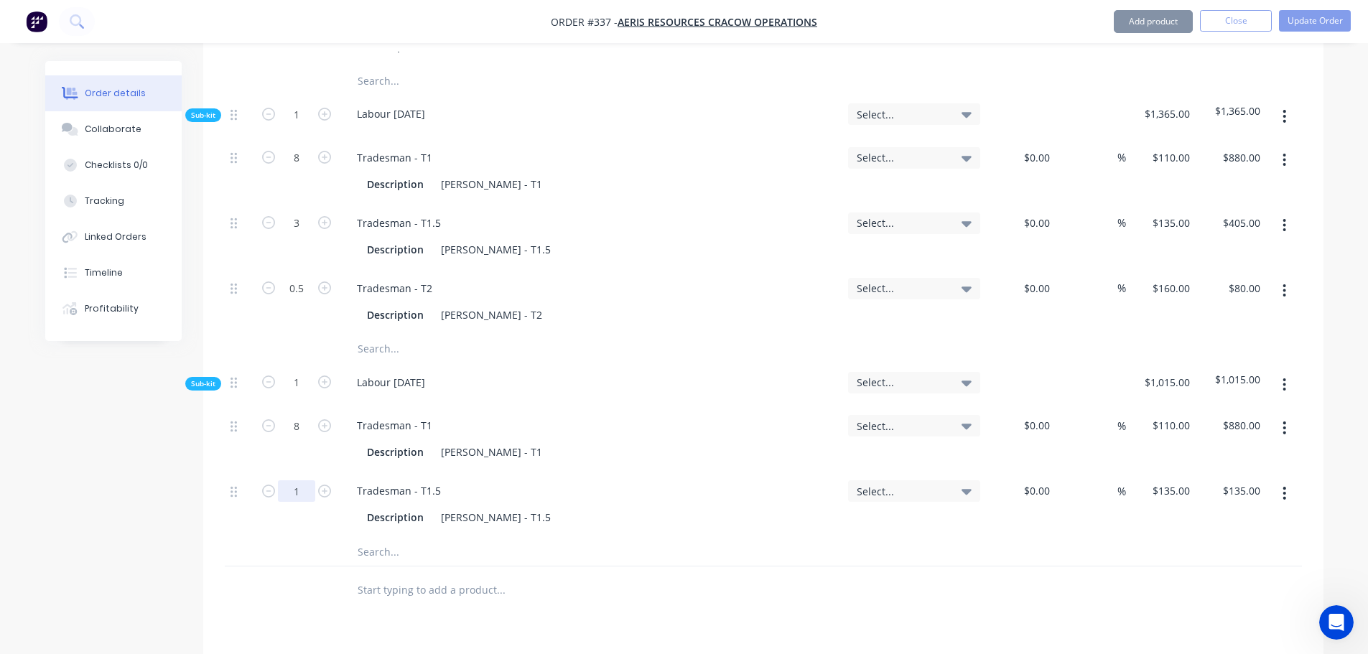
click at [305, 480] on input "1" at bounding box center [296, 491] width 37 height 22
click at [384, 537] on input "text" at bounding box center [500, 551] width 287 height 29
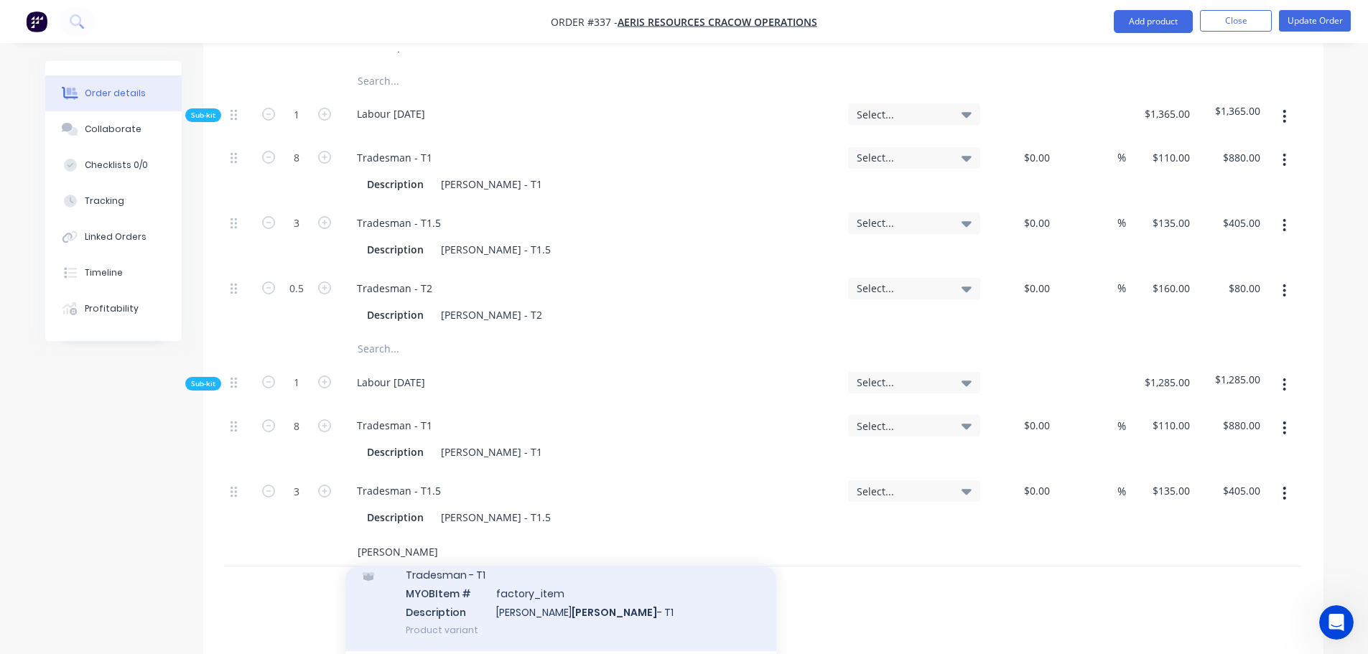
scroll to position [287, 0]
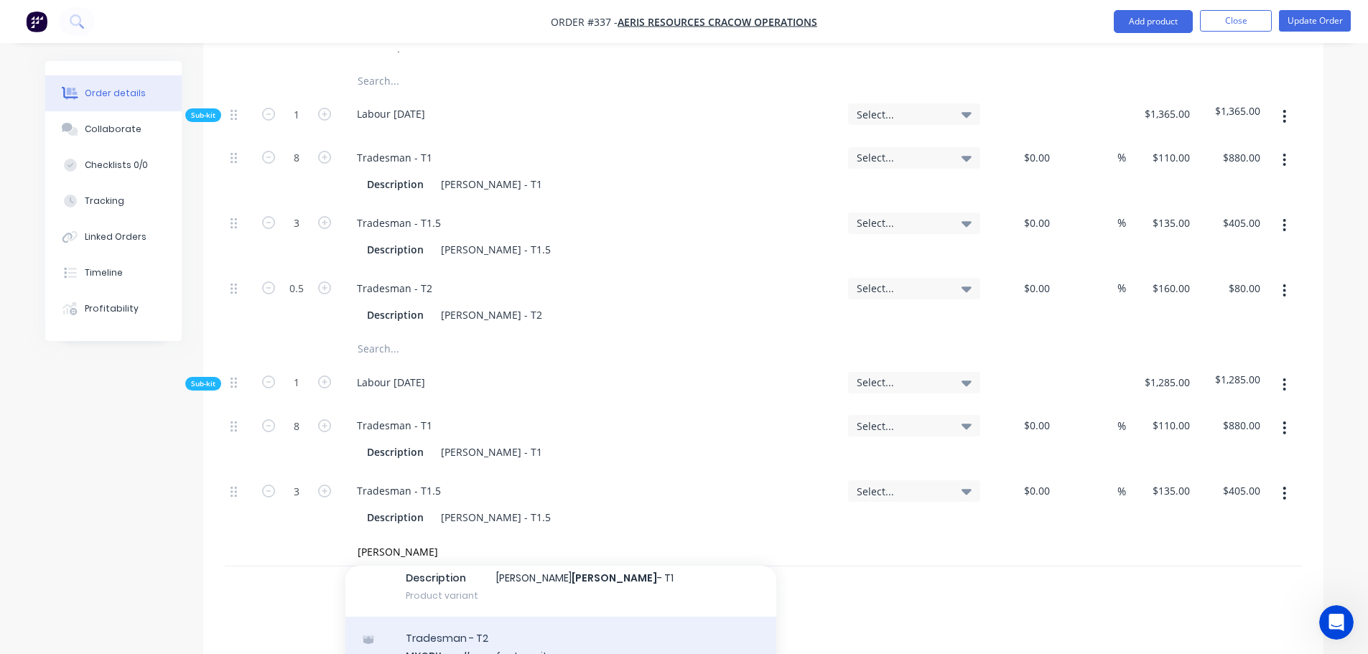
click at [454, 620] on div "Tradesman - T2 MYOB Item # factory_item Description [PERSON_NAME] - T2 Product …" at bounding box center [560, 665] width 431 height 97
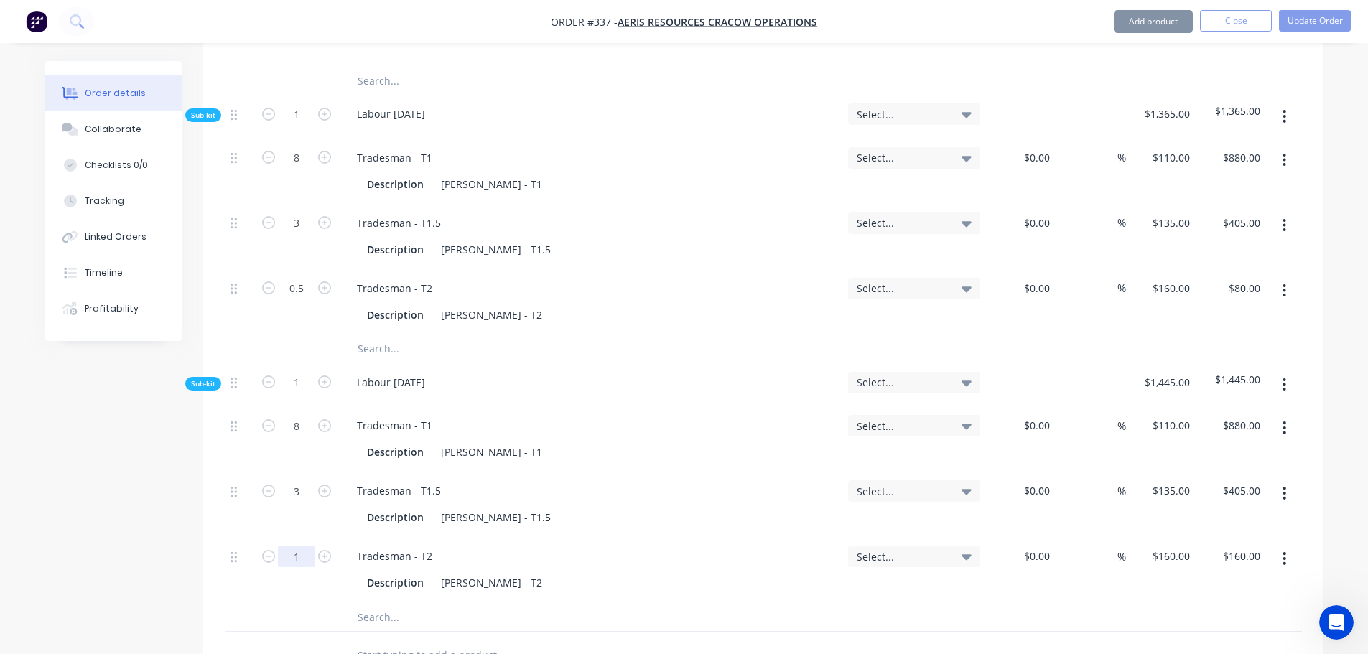
click at [306, 546] on input "1" at bounding box center [296, 557] width 37 height 22
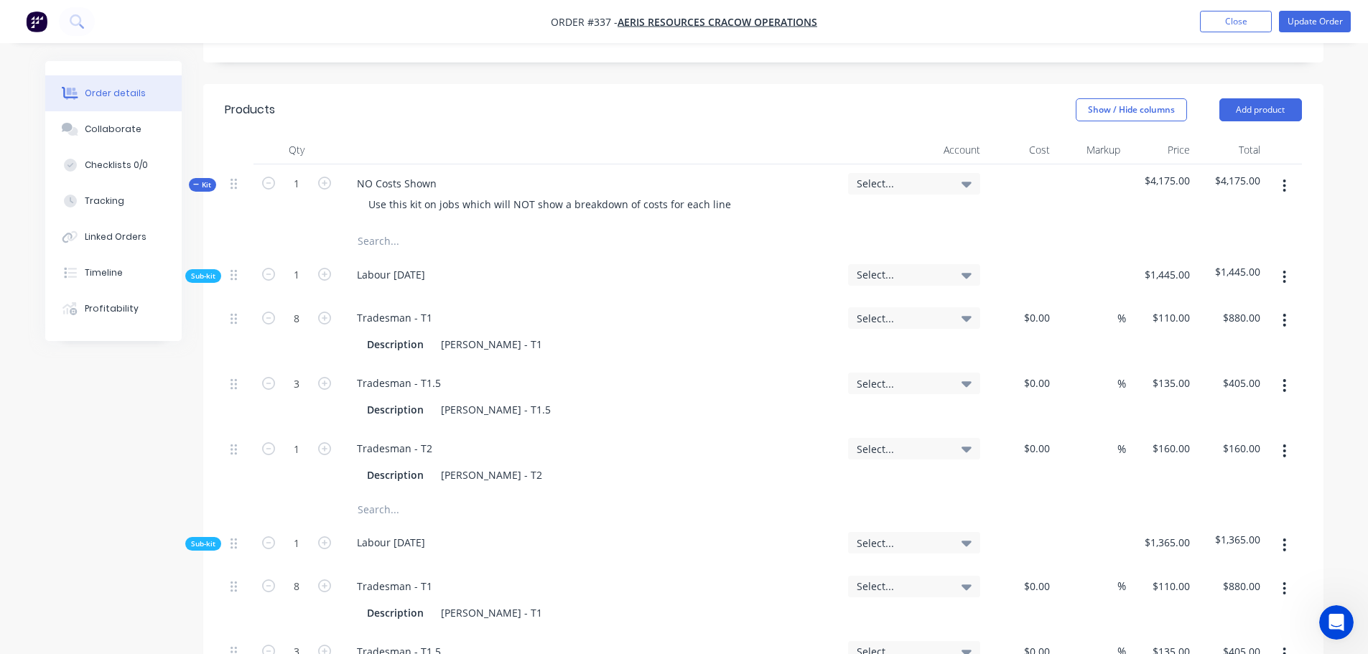
scroll to position [503, 0]
click at [1284, 180] on icon "button" at bounding box center [1284, 188] width 4 height 16
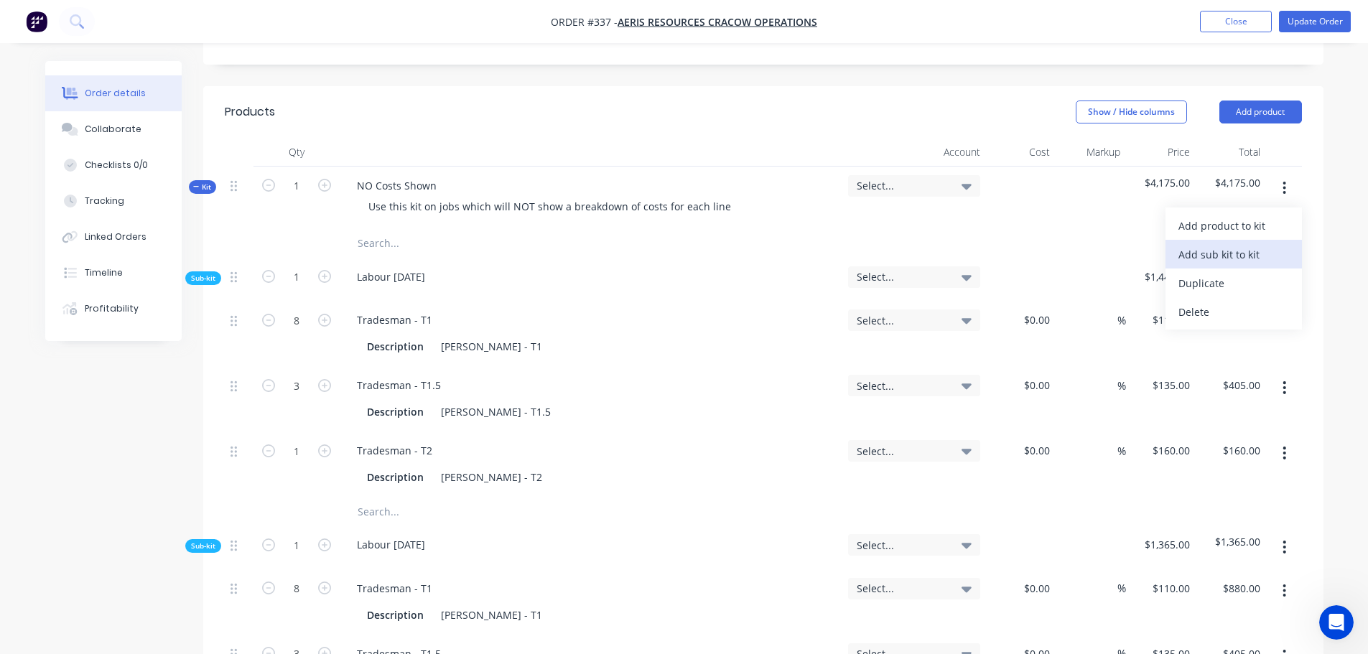
click at [1249, 244] on div "Add sub kit to kit" at bounding box center [1233, 254] width 111 height 21
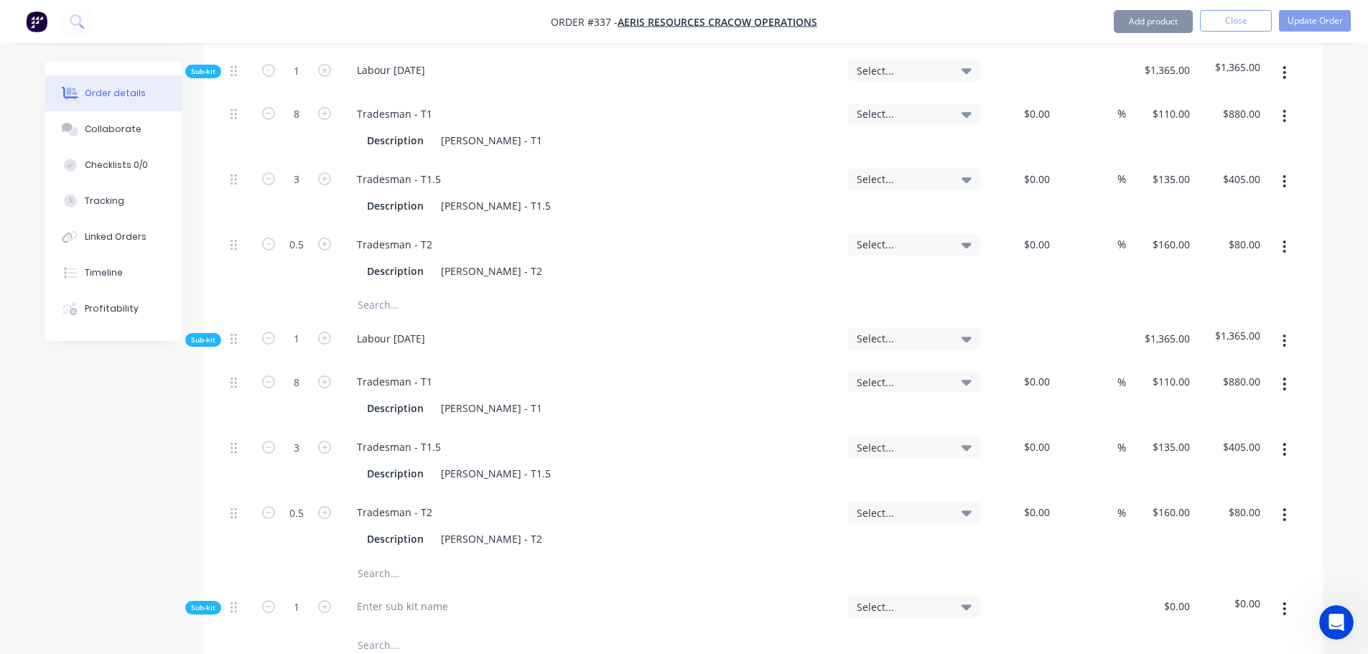
scroll to position [1149, 0]
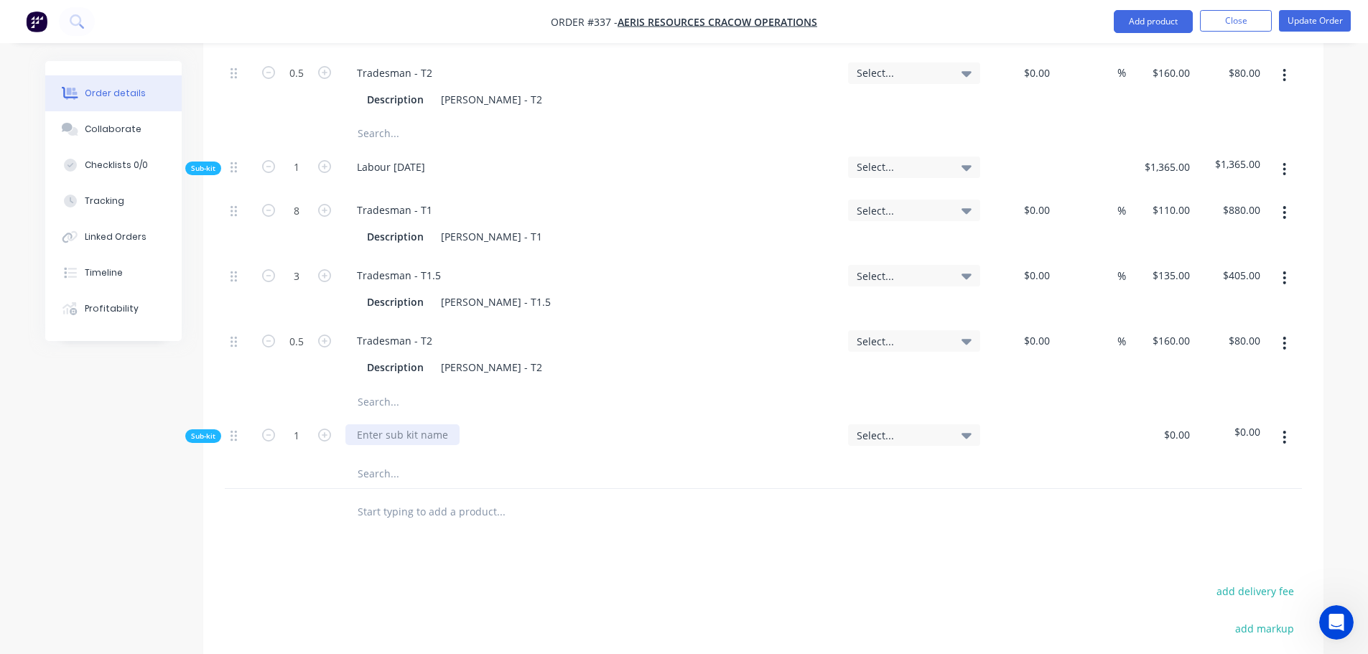
click at [417, 424] on div at bounding box center [402, 434] width 114 height 21
click at [390, 459] on input "text" at bounding box center [500, 473] width 287 height 29
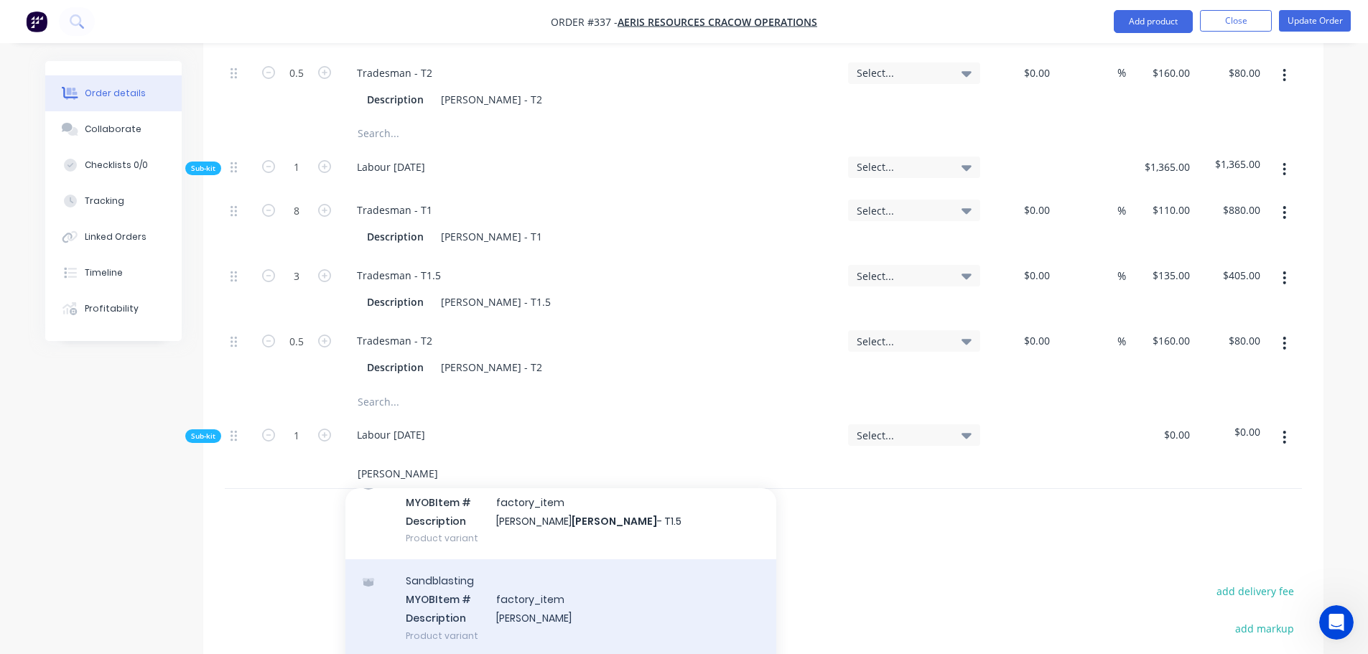
scroll to position [144, 0]
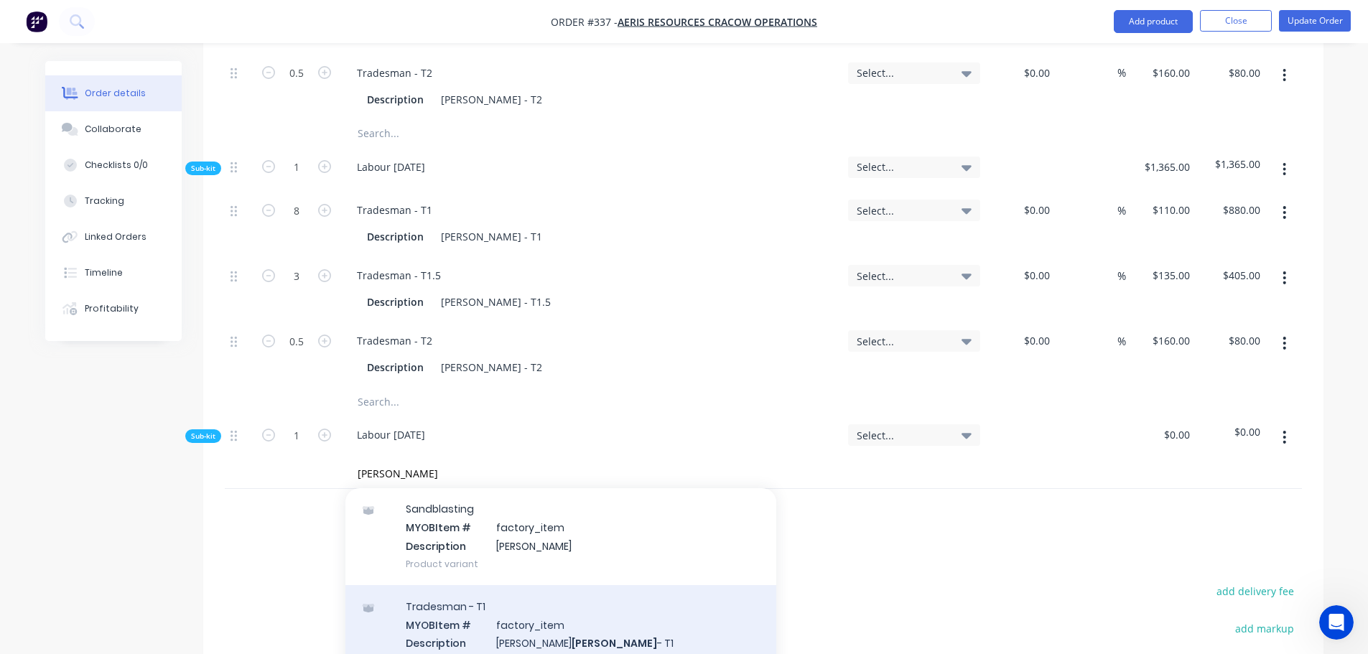
click at [463, 612] on div "Tradesman - T1 MYOB Item # factory_item Description [PERSON_NAME] - T1 Product …" at bounding box center [560, 633] width 431 height 97
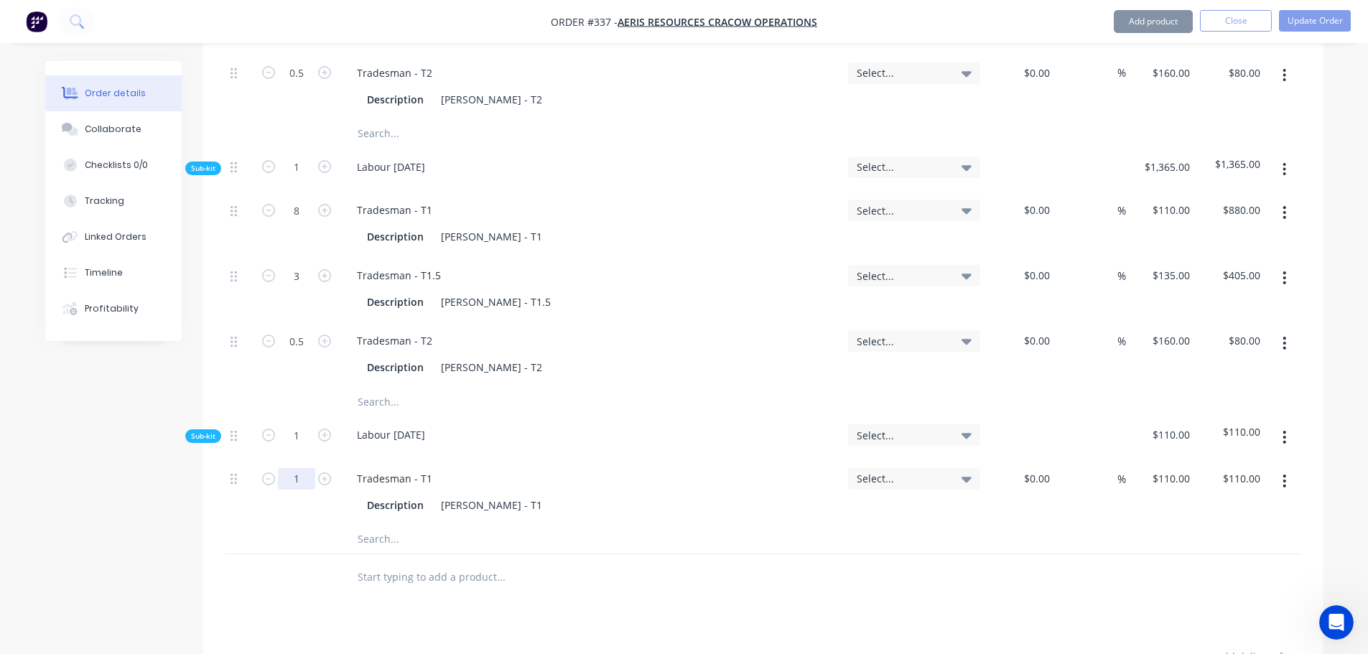
click at [301, 468] on input "1" at bounding box center [296, 479] width 37 height 22
click at [363, 525] on input "text" at bounding box center [500, 539] width 287 height 29
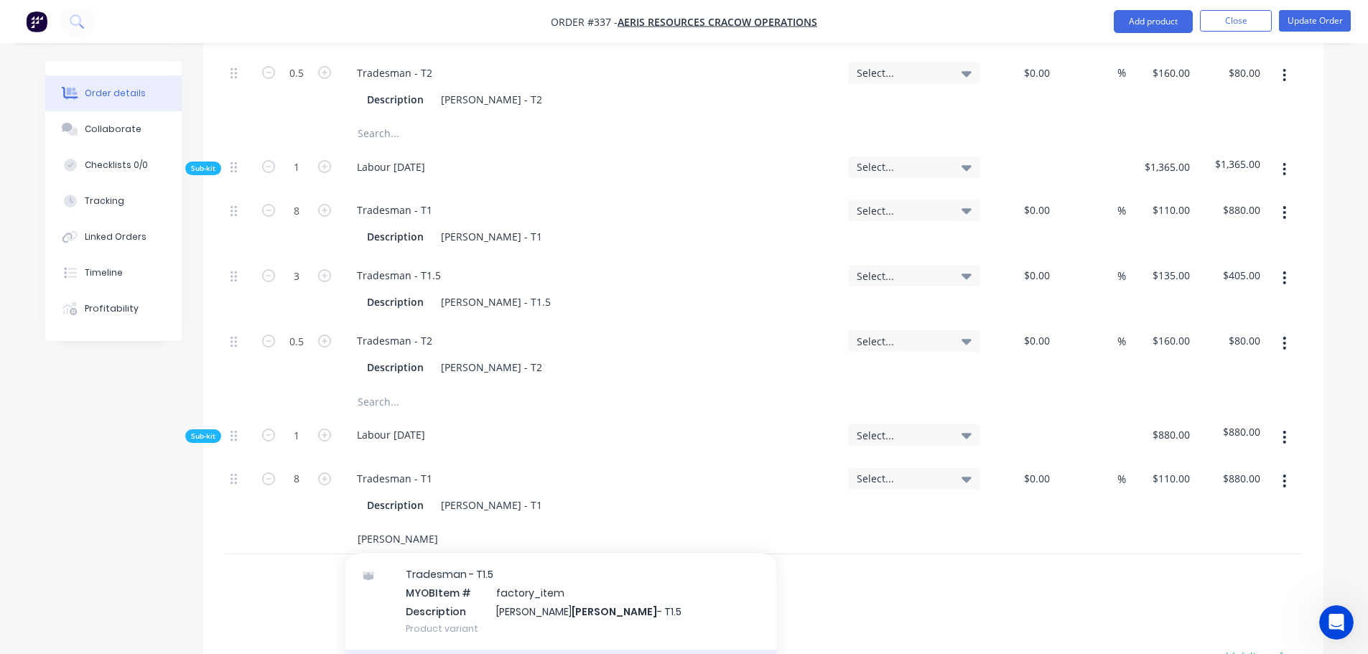
scroll to position [72, 0]
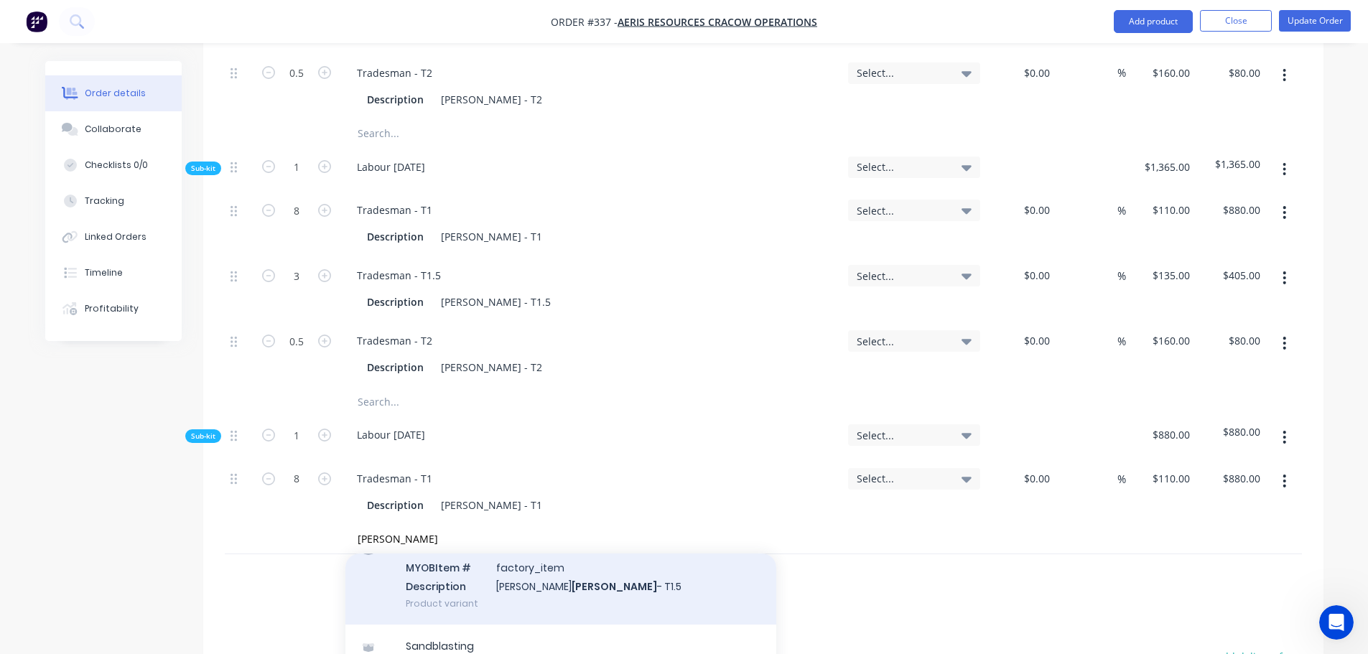
click at [470, 564] on div "Tradesman - T1.5 MYOB Item # factory_item Description [PERSON_NAME] - T1.5 Prod…" at bounding box center [560, 576] width 431 height 97
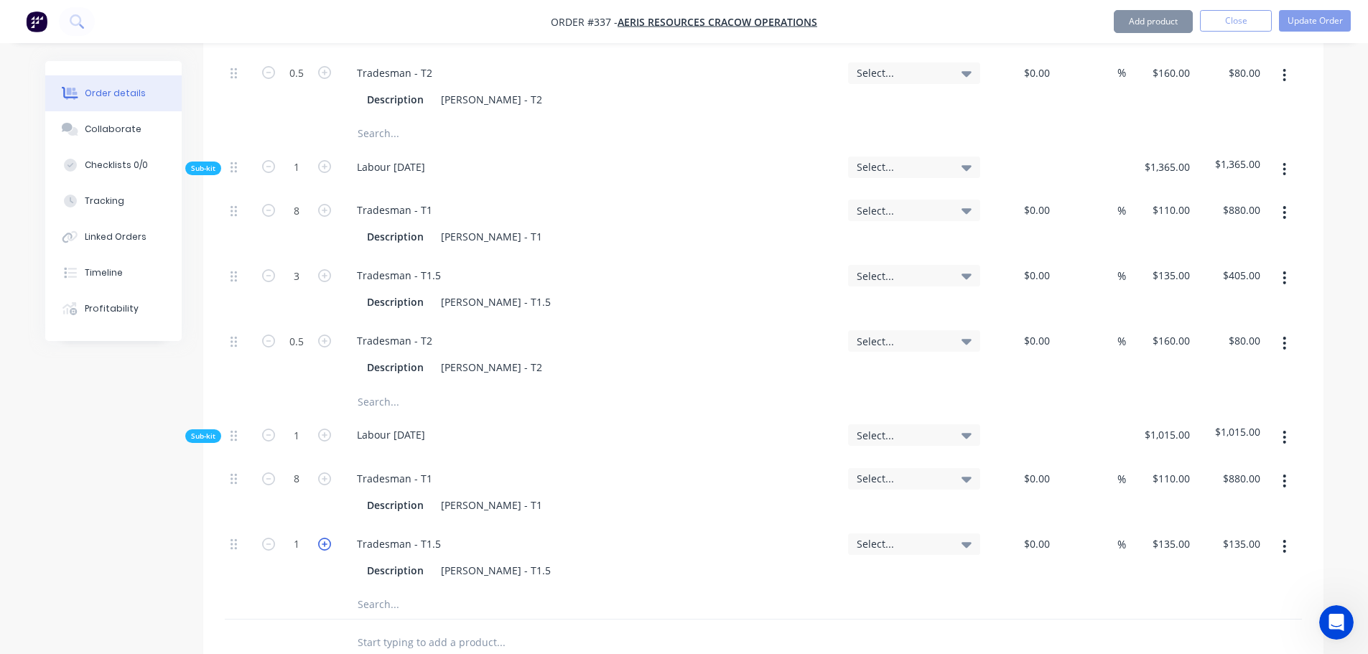
click at [322, 538] on icon "button" at bounding box center [324, 544] width 13 height 13
click at [398, 590] on input "text" at bounding box center [500, 604] width 287 height 29
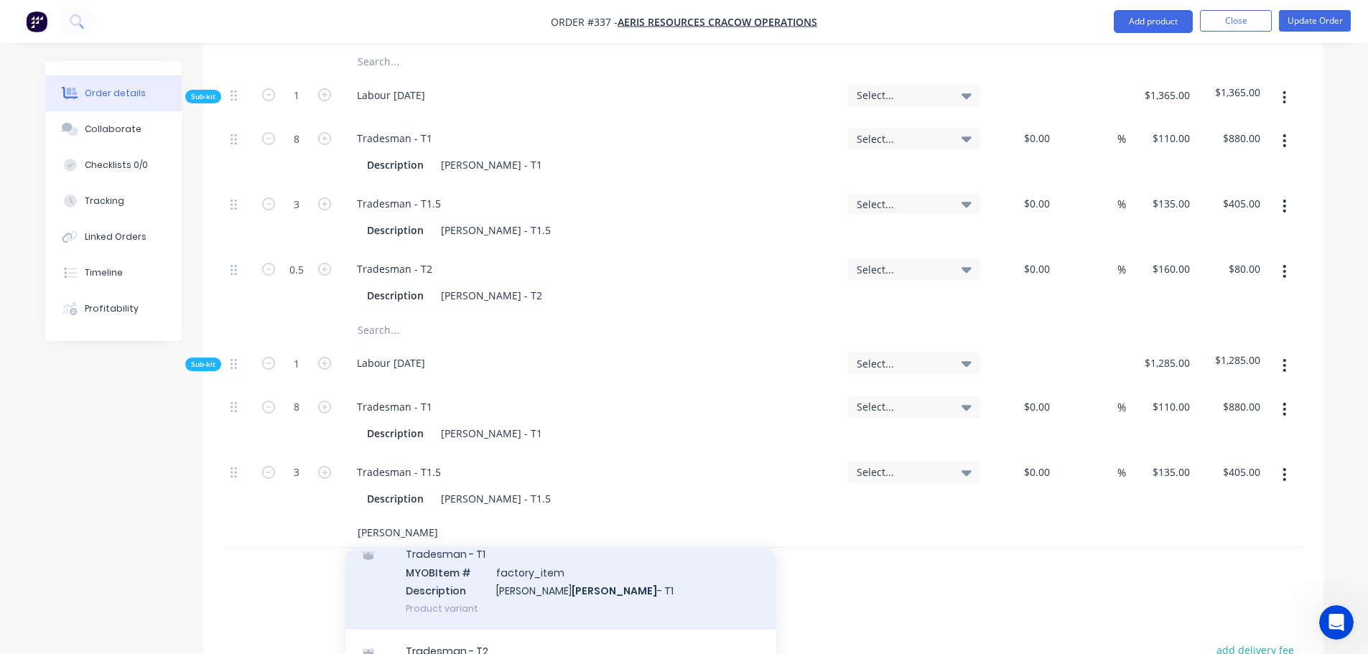
scroll to position [287, 0]
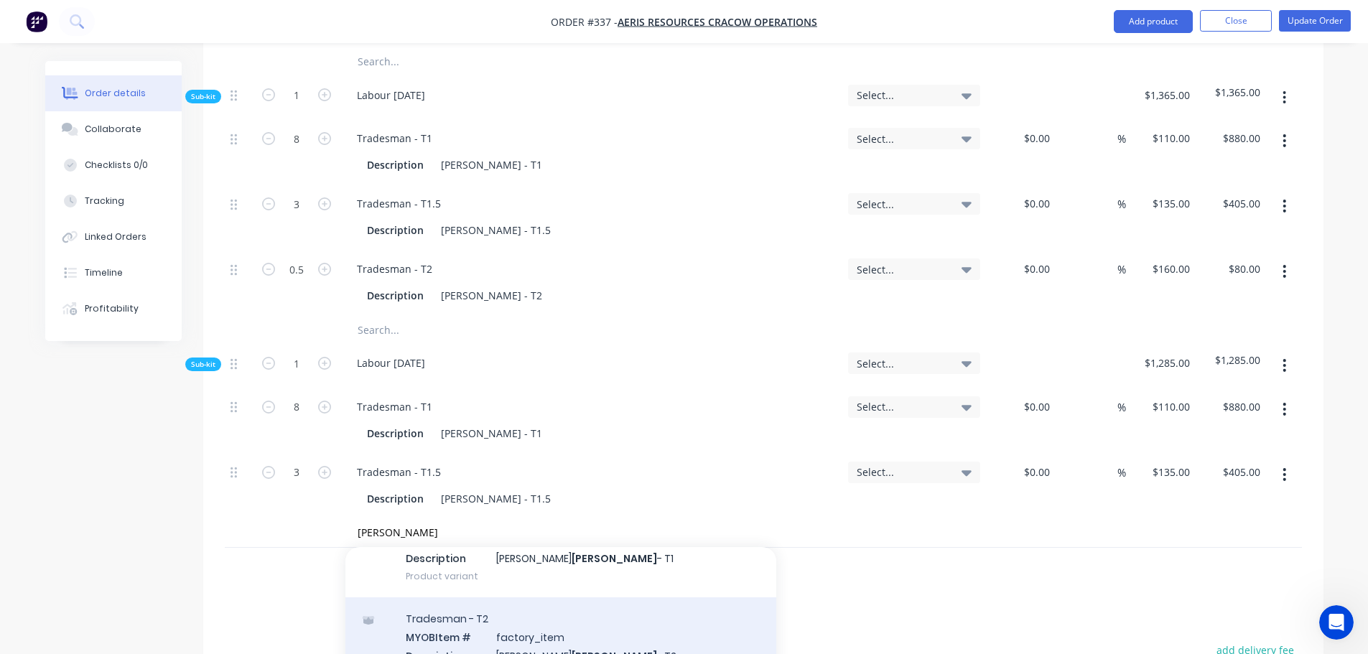
click at [453, 604] on div "Tradesman - T2 MYOB Item # factory_item Description [PERSON_NAME] - T2 Product …" at bounding box center [560, 645] width 431 height 97
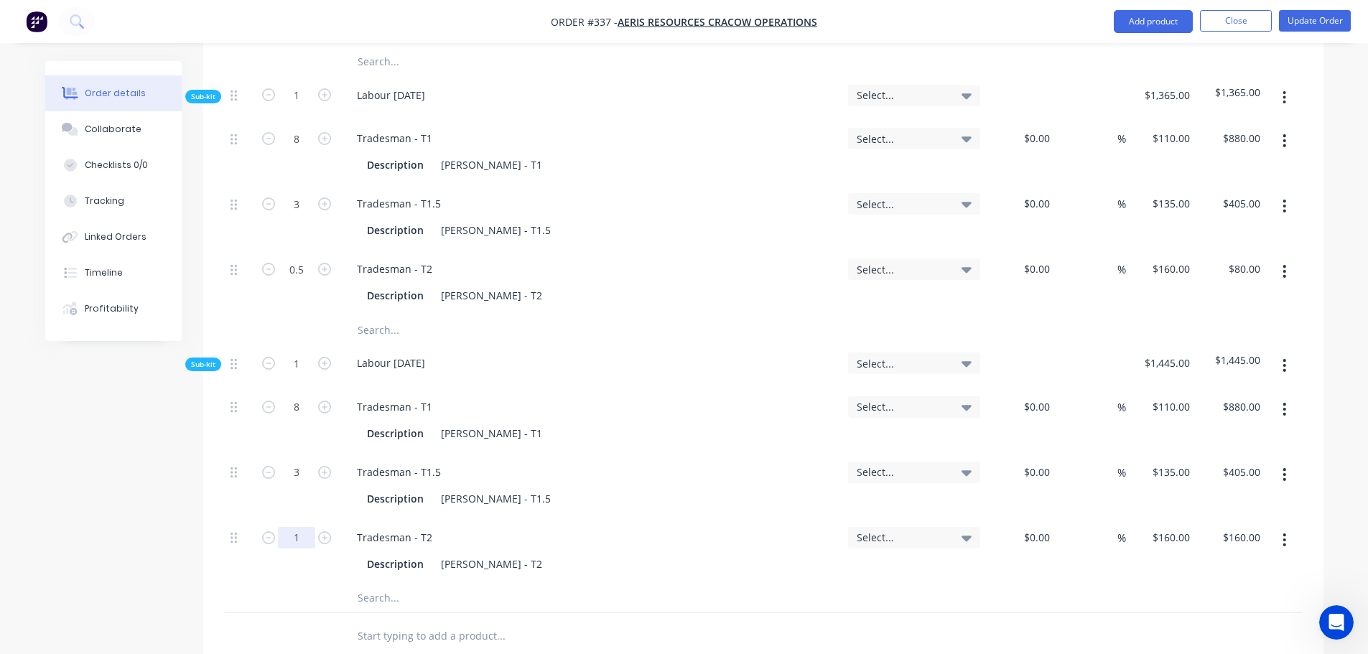
click at [304, 527] on input "1" at bounding box center [296, 538] width 37 height 22
click at [398, 584] on input "text" at bounding box center [500, 598] width 287 height 29
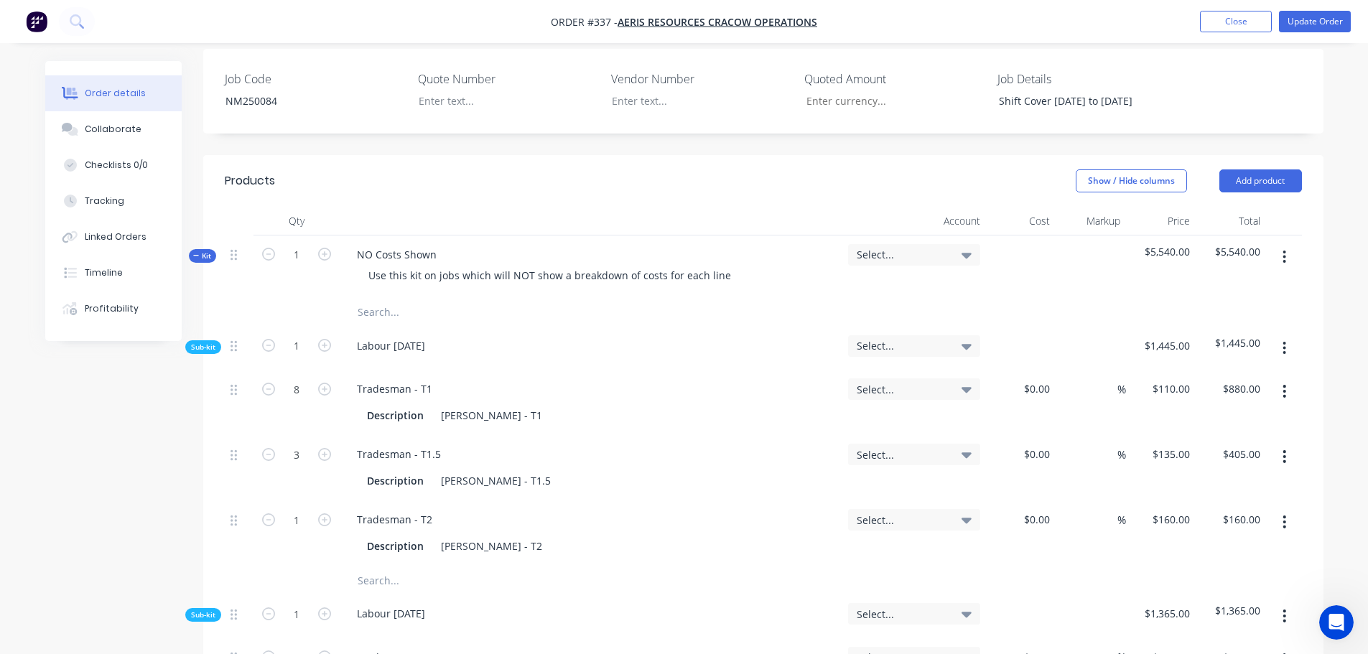
scroll to position [431, 0]
click at [1284, 253] on icon "button" at bounding box center [1284, 259] width 3 height 13
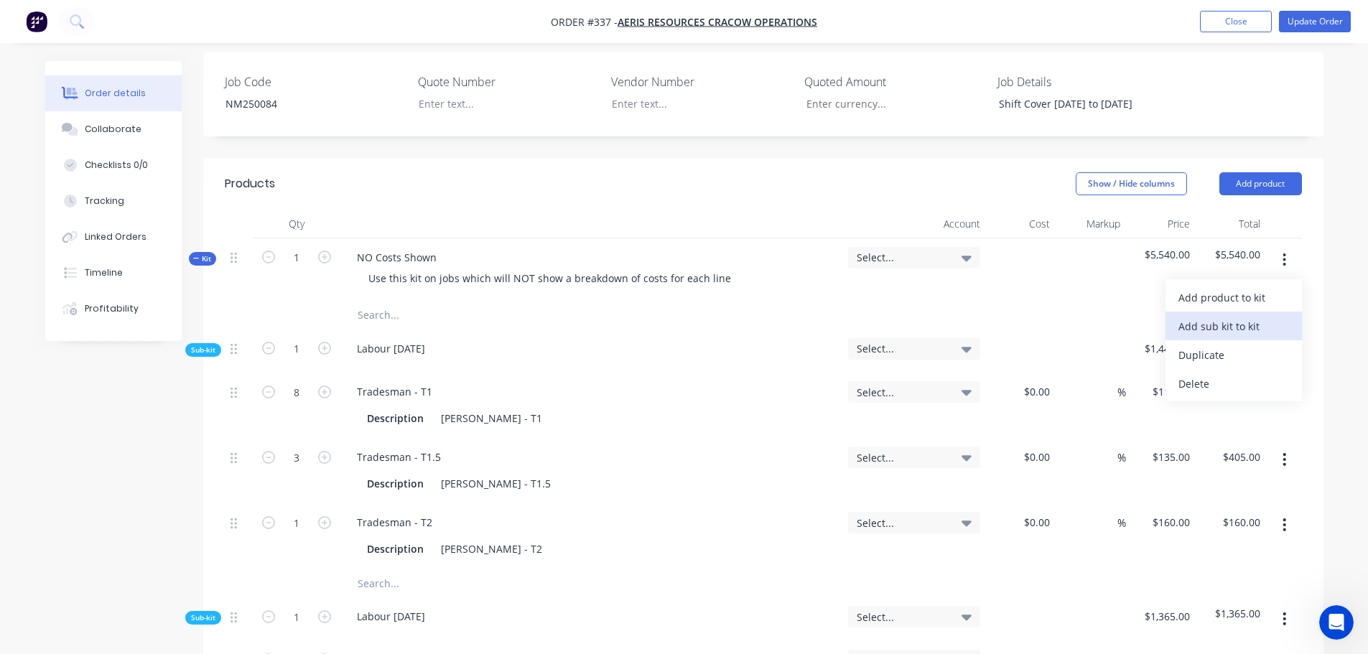
click at [1251, 316] on div "Add sub kit to kit" at bounding box center [1233, 326] width 111 height 21
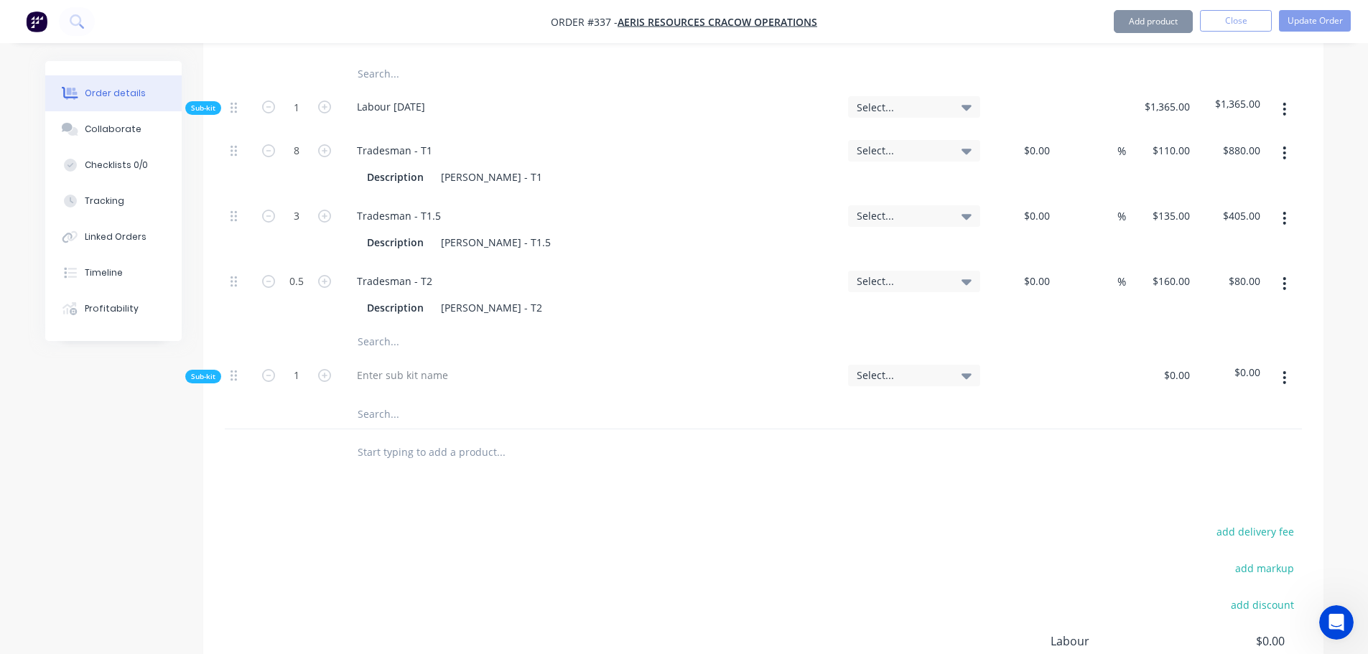
scroll to position [1639, 0]
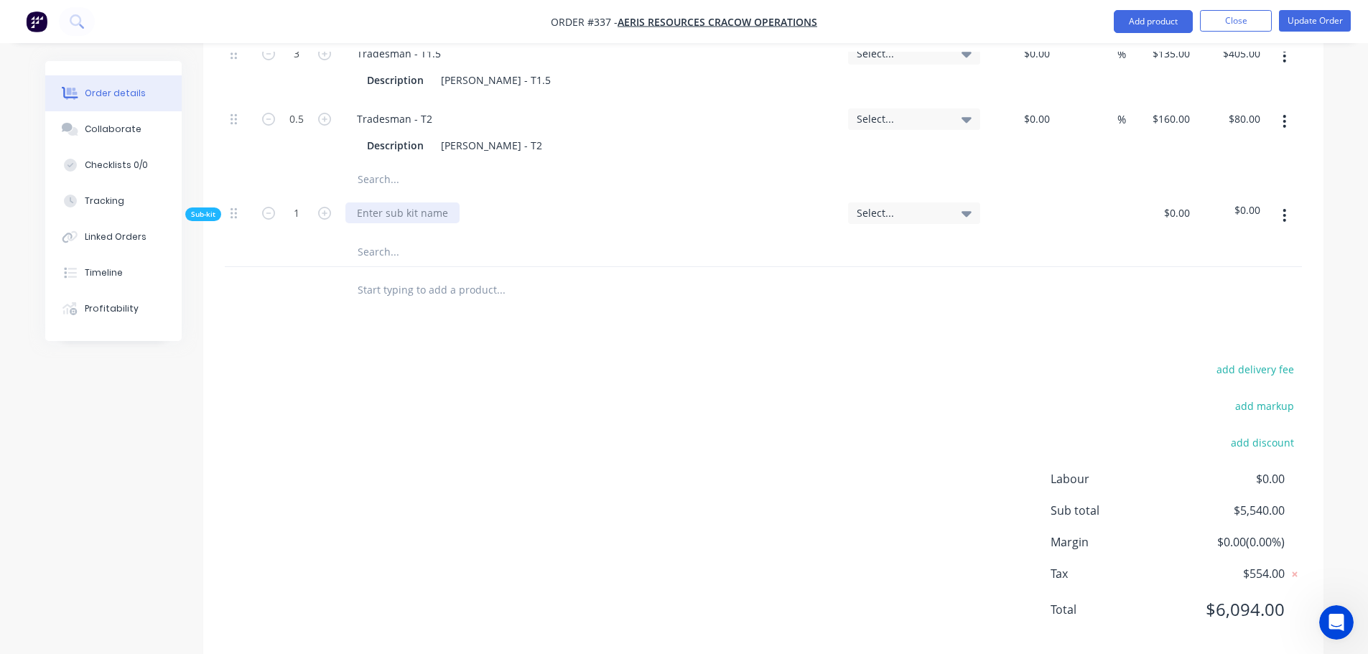
click at [373, 202] on div at bounding box center [402, 212] width 114 height 21
click at [387, 238] on input "text" at bounding box center [500, 252] width 287 height 29
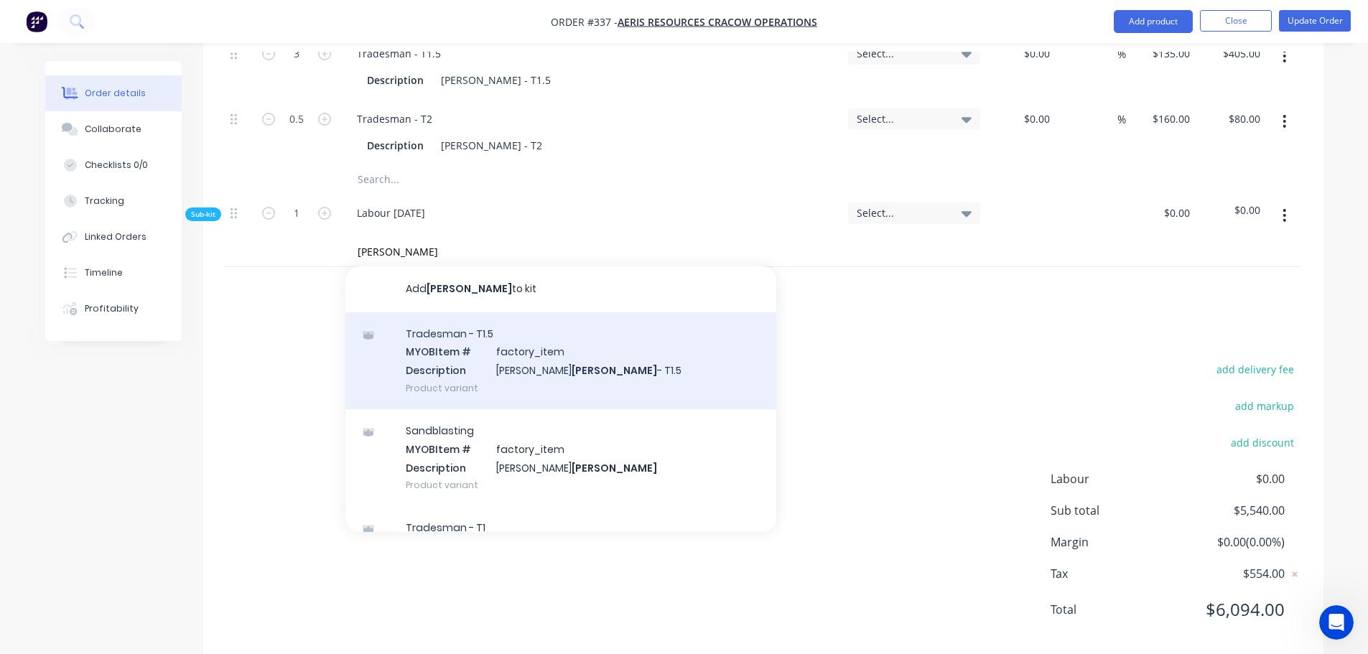
click at [438, 312] on div "Tradesman - T1.5 MYOB Item # factory_item Description [PERSON_NAME] - T1.5 Prod…" at bounding box center [560, 360] width 431 height 97
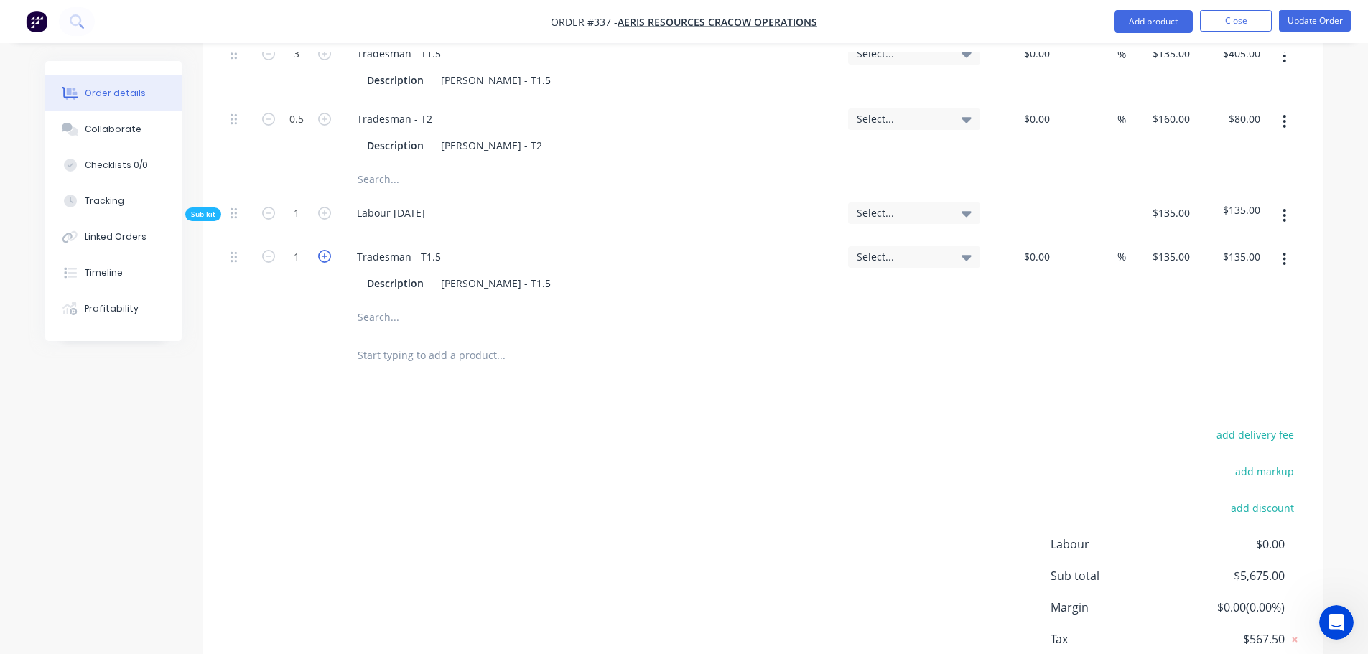
click at [322, 250] on icon "button" at bounding box center [324, 256] width 13 height 13
click at [388, 303] on input "text" at bounding box center [500, 317] width 287 height 29
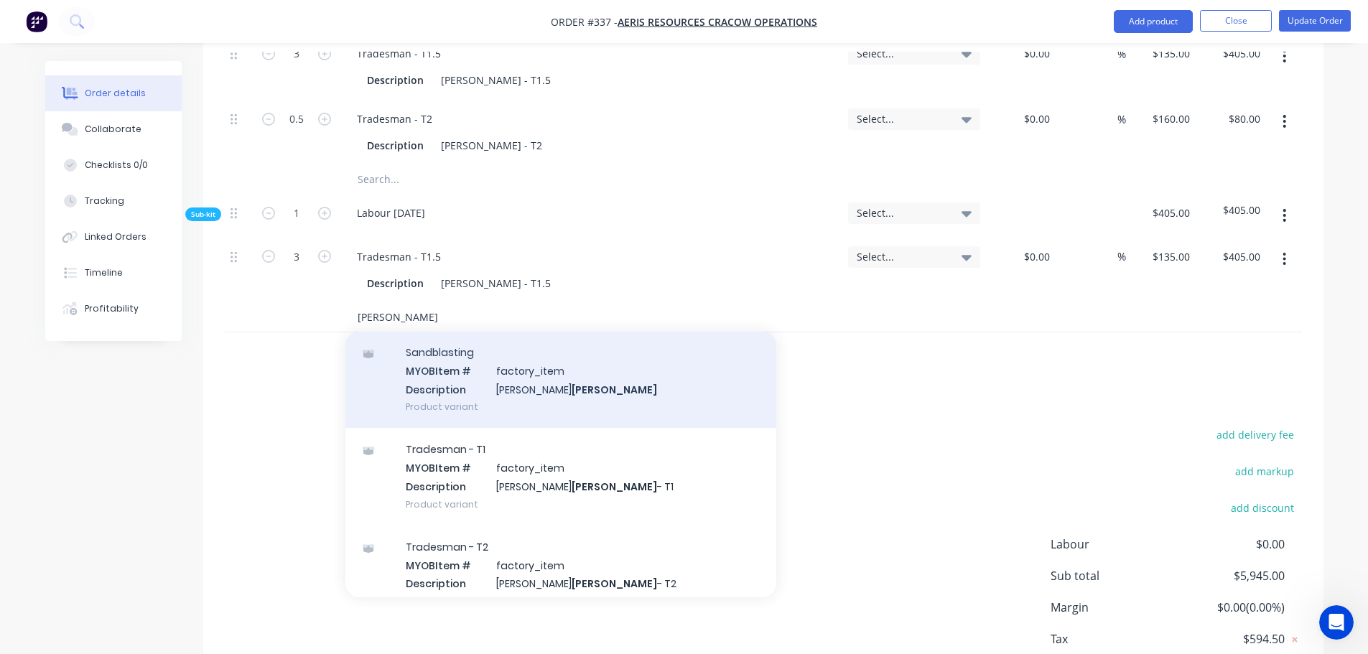
scroll to position [215, 0]
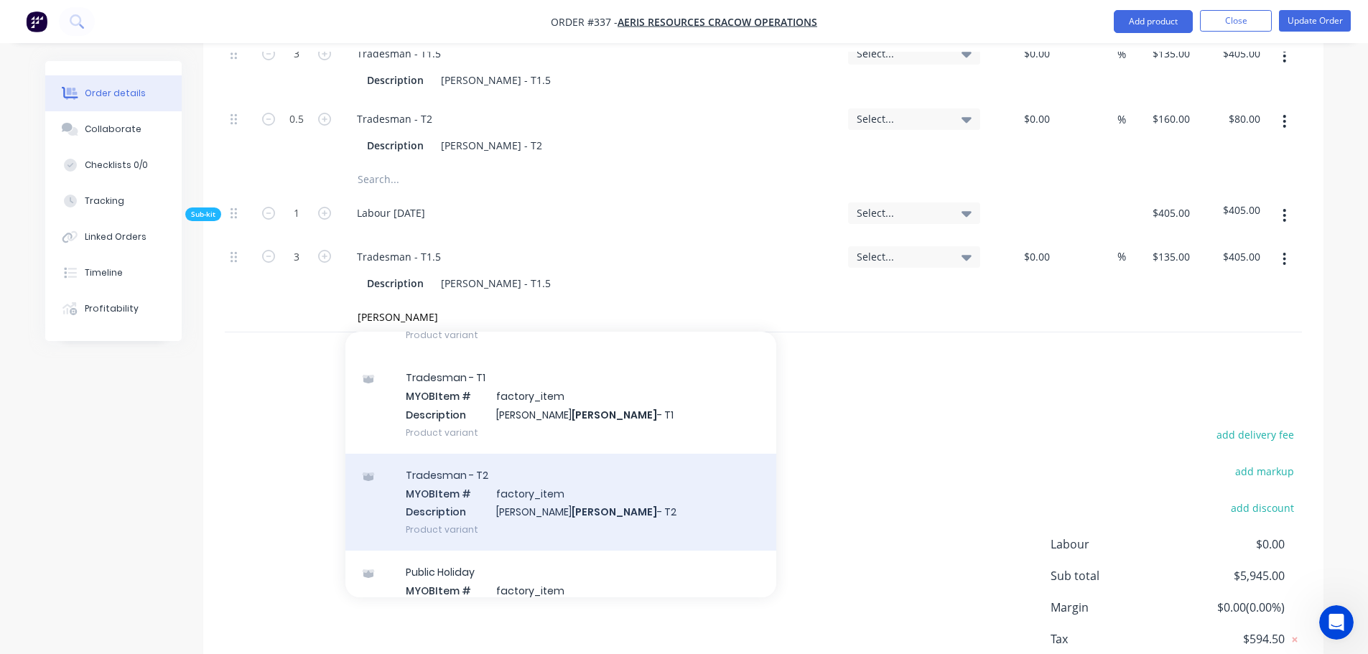
click at [462, 489] on div "Tradesman - T2 MYOB Item # factory_item Description [PERSON_NAME] - T2 Product …" at bounding box center [560, 502] width 431 height 97
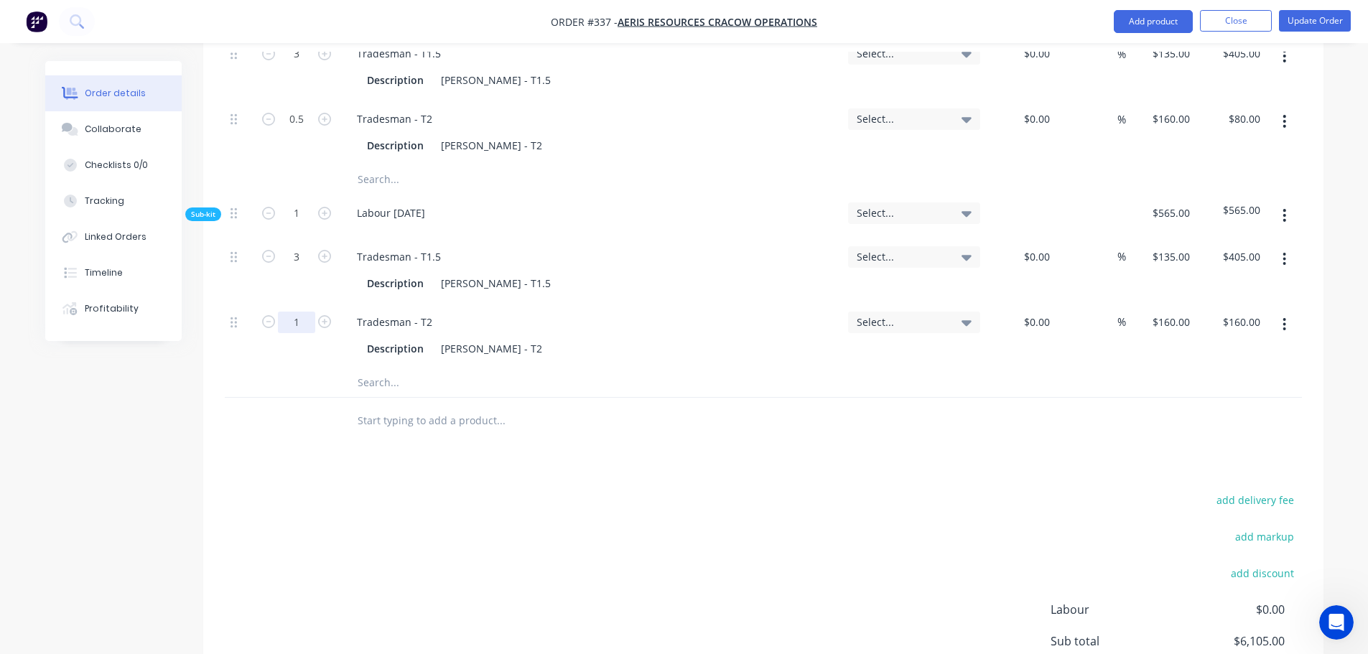
click at [299, 312] on input "1" at bounding box center [296, 323] width 37 height 22
click at [391, 368] on input "text" at bounding box center [500, 382] width 287 height 29
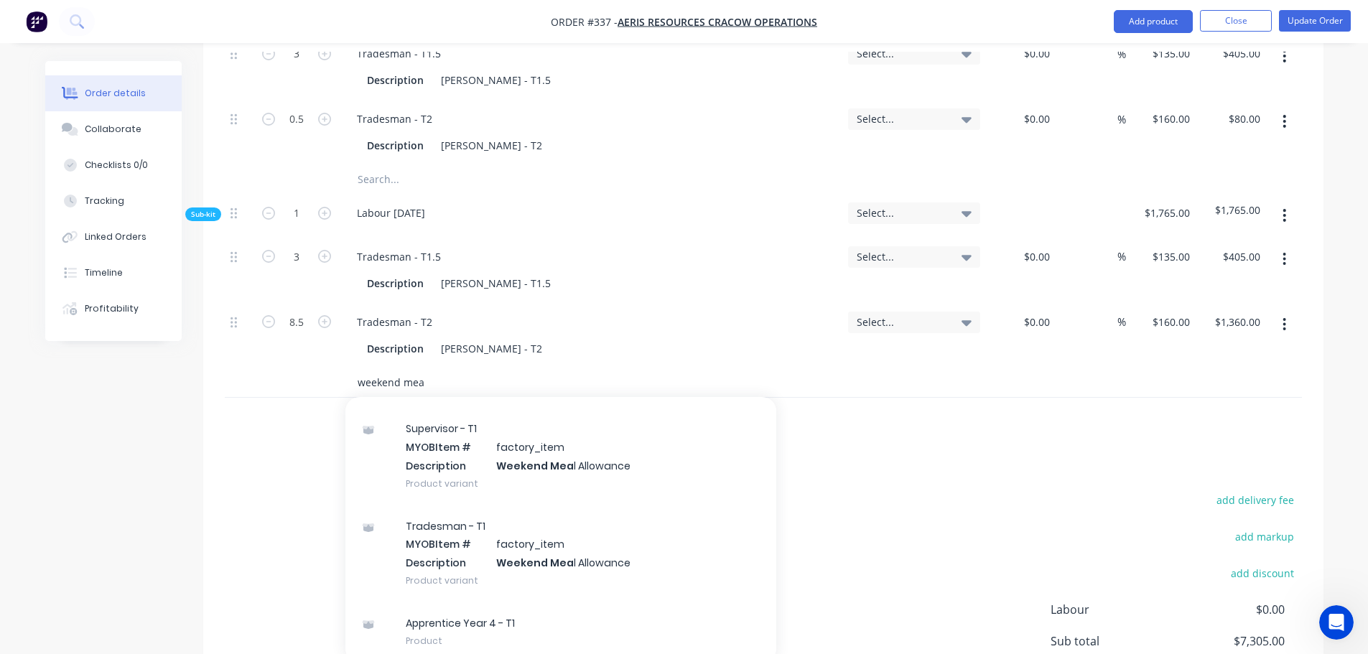
scroll to position [431, 0]
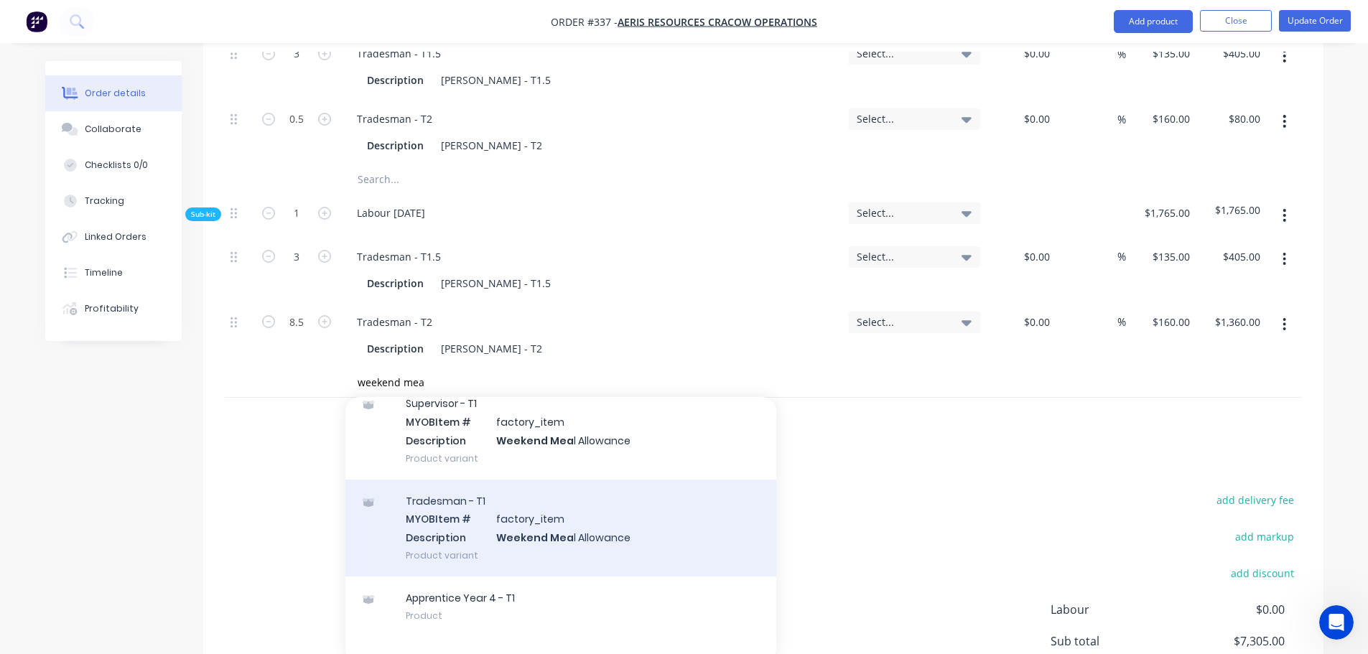
click at [510, 509] on div "Tradesman - T1 MYOB Item # factory_item Description Weekend Mea l Allowance Pro…" at bounding box center [560, 528] width 431 height 97
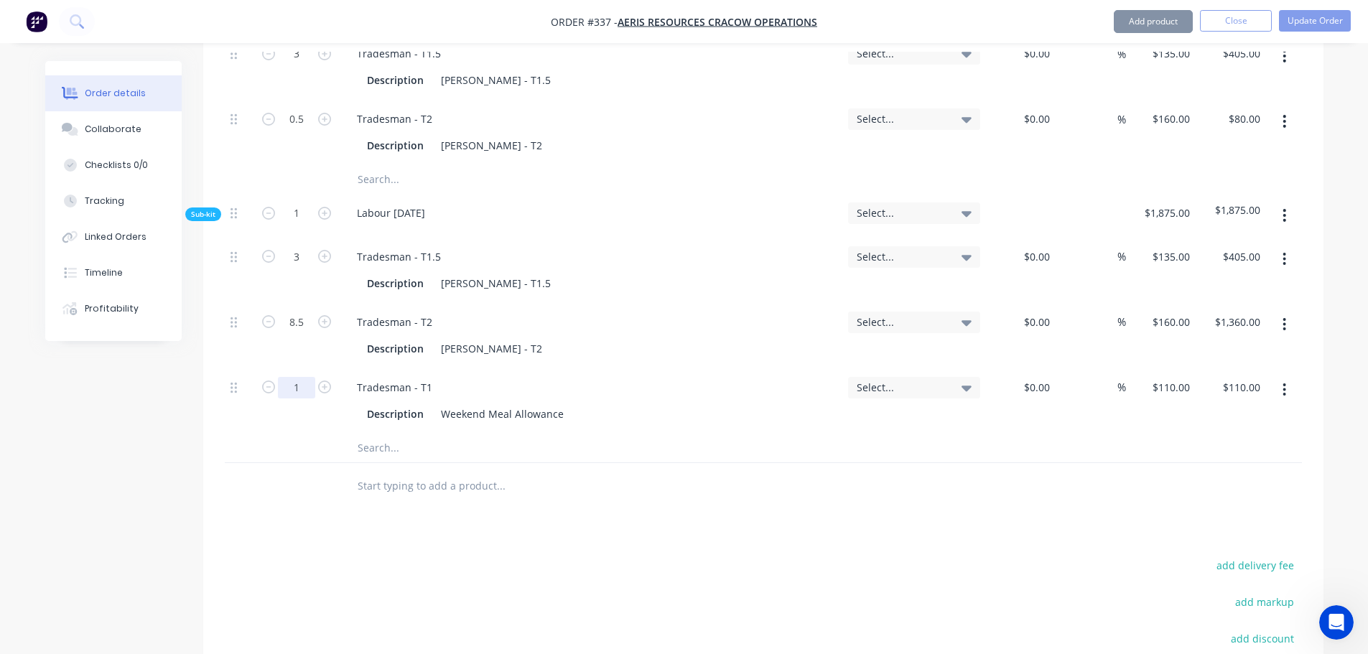
click at [302, 377] on input "1" at bounding box center [296, 388] width 37 height 22
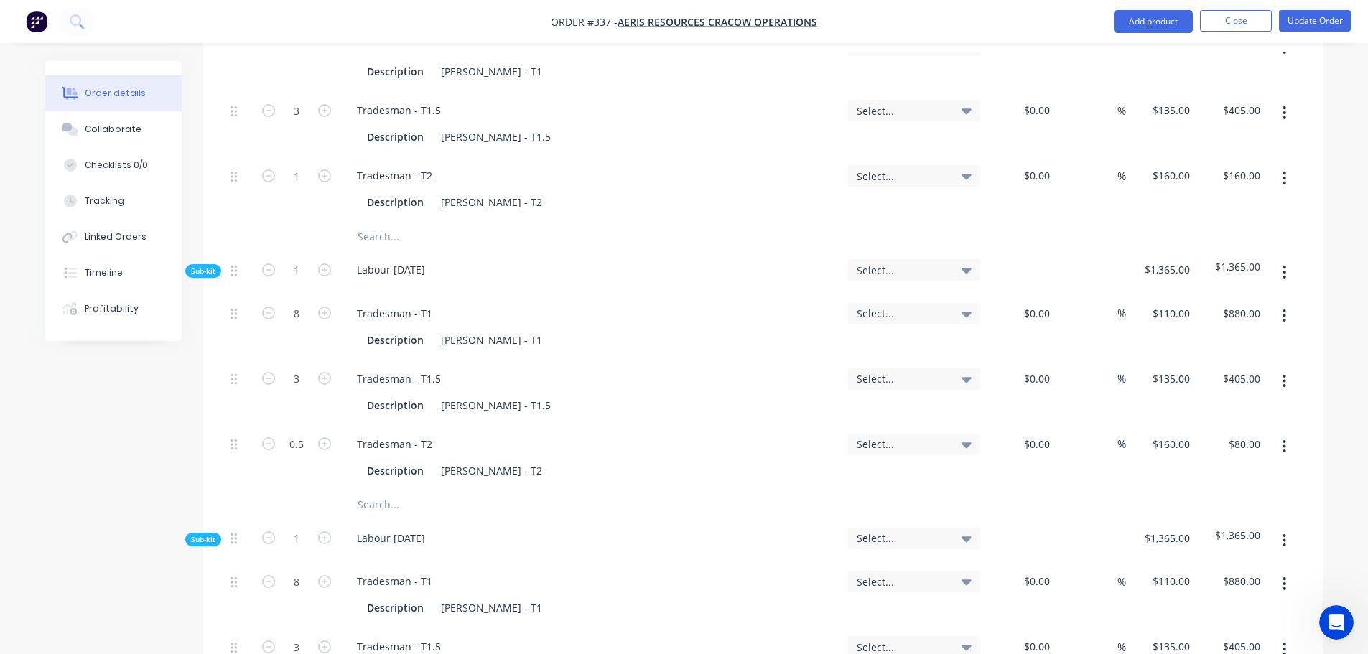
scroll to position [203, 0]
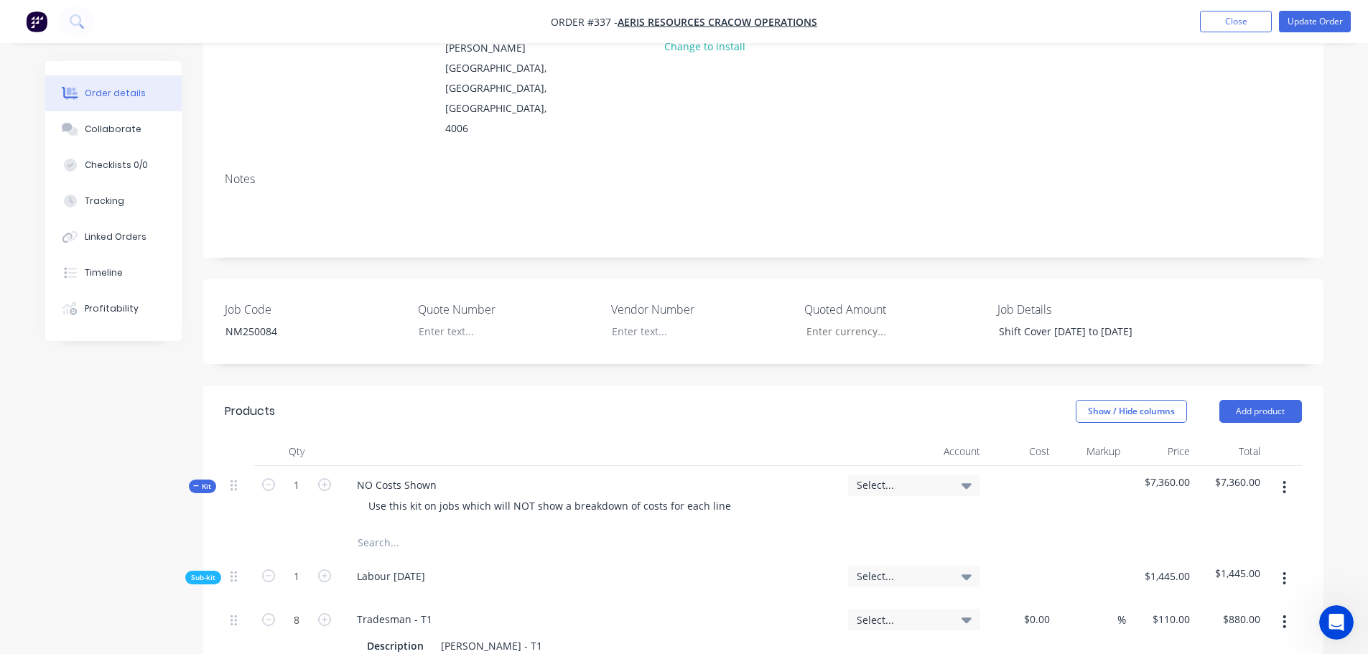
click at [1275, 475] on button "button" at bounding box center [1284, 488] width 34 height 26
click at [1202, 543] on div "Add sub kit to kit" at bounding box center [1233, 553] width 111 height 21
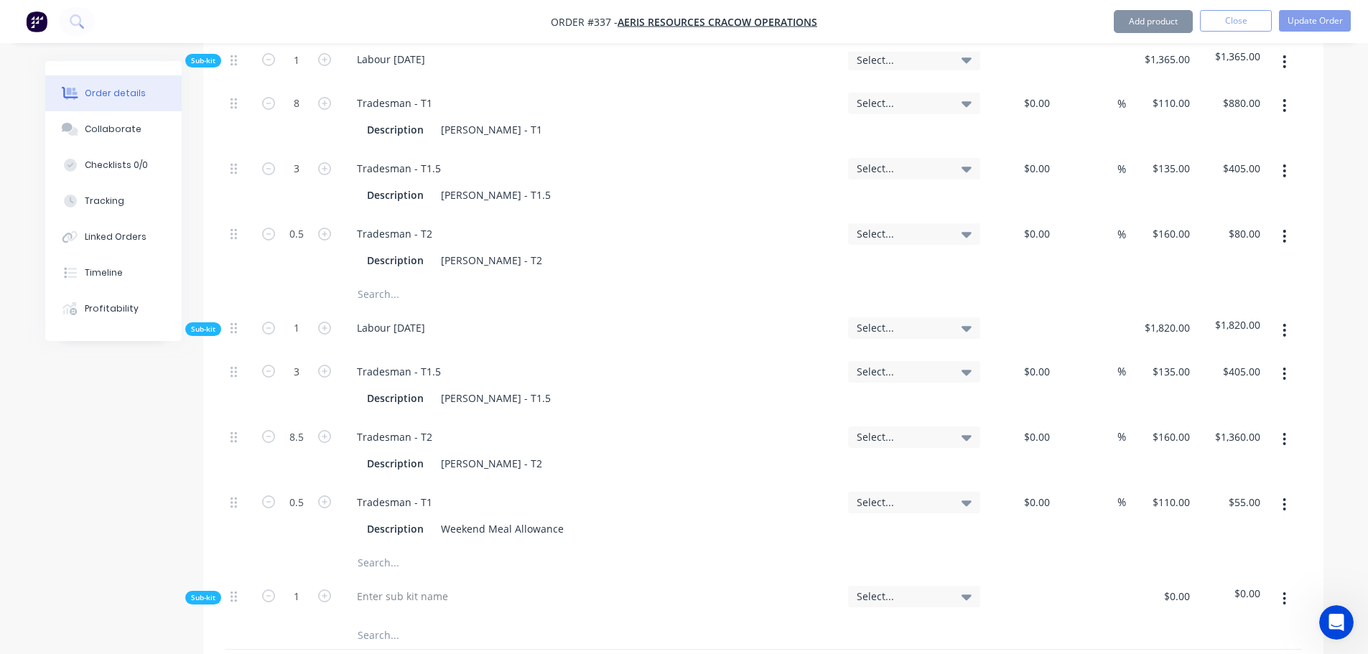
scroll to position [1711, 0]
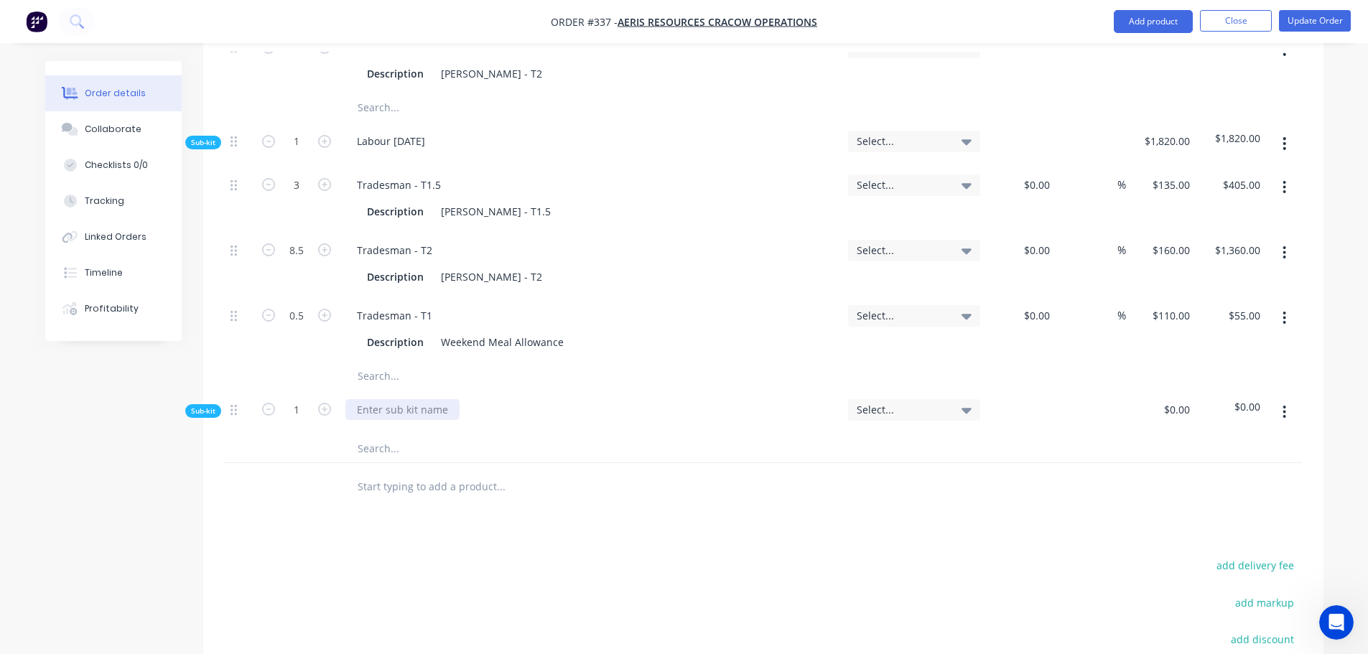
click at [370, 399] on div at bounding box center [402, 409] width 114 height 21
click at [368, 434] on input "text" at bounding box center [500, 448] width 287 height 29
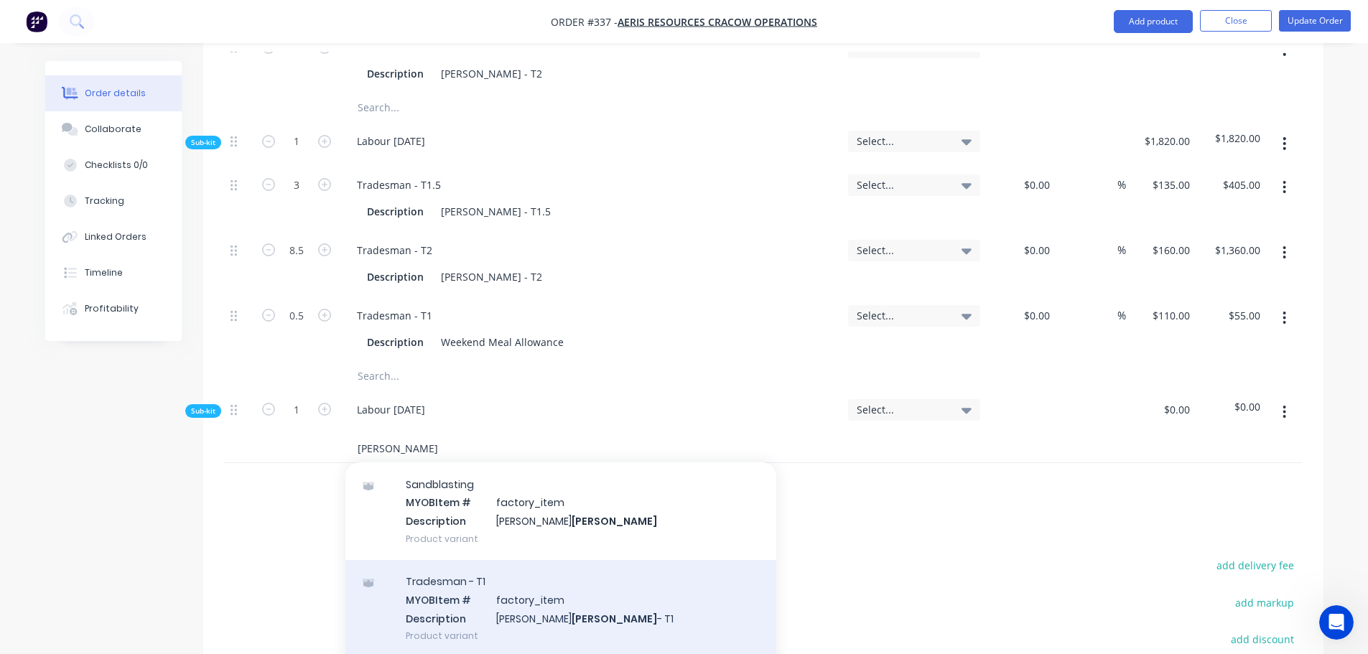
scroll to position [144, 0]
click at [477, 571] on div "Tradesman - T1 MYOB Item # factory_item Description [PERSON_NAME] - T1 Product …" at bounding box center [560, 607] width 431 height 97
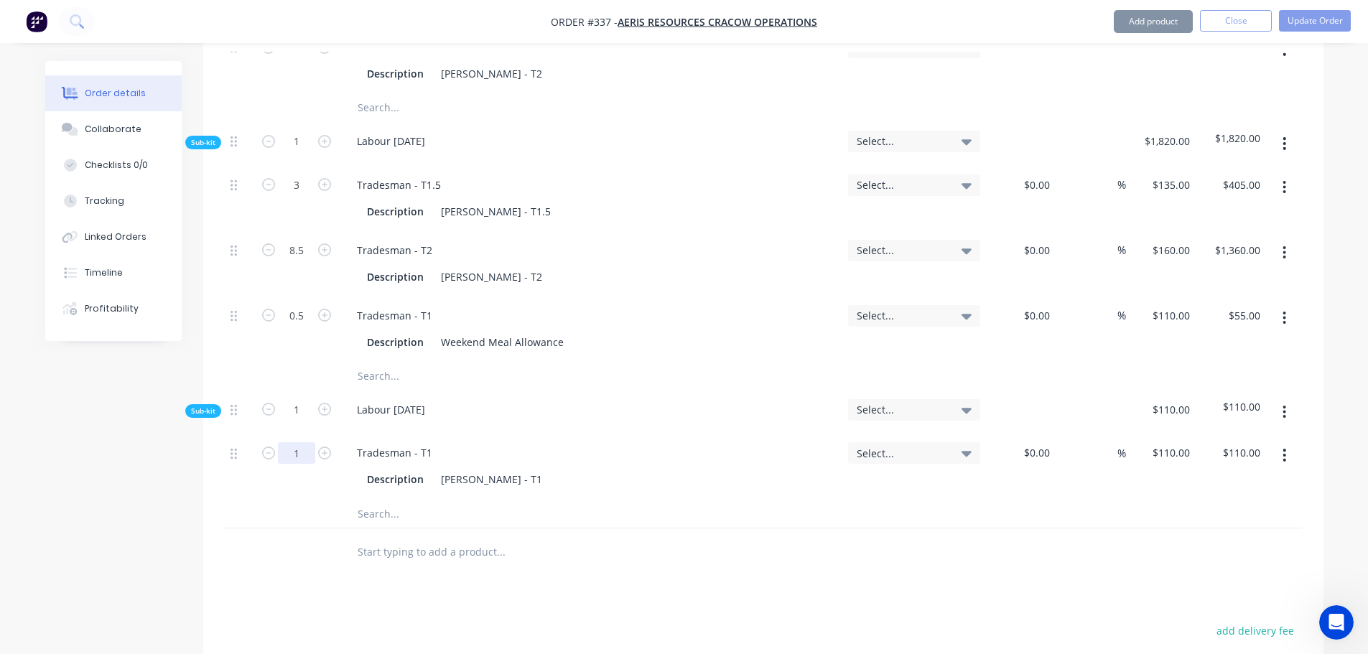
click at [302, 442] on input "1" at bounding box center [296, 453] width 37 height 22
drag, startPoint x: 1286, startPoint y: 424, endPoint x: 1283, endPoint y: 431, distance: 7.7
click at [1285, 447] on icon "button" at bounding box center [1284, 455] width 4 height 16
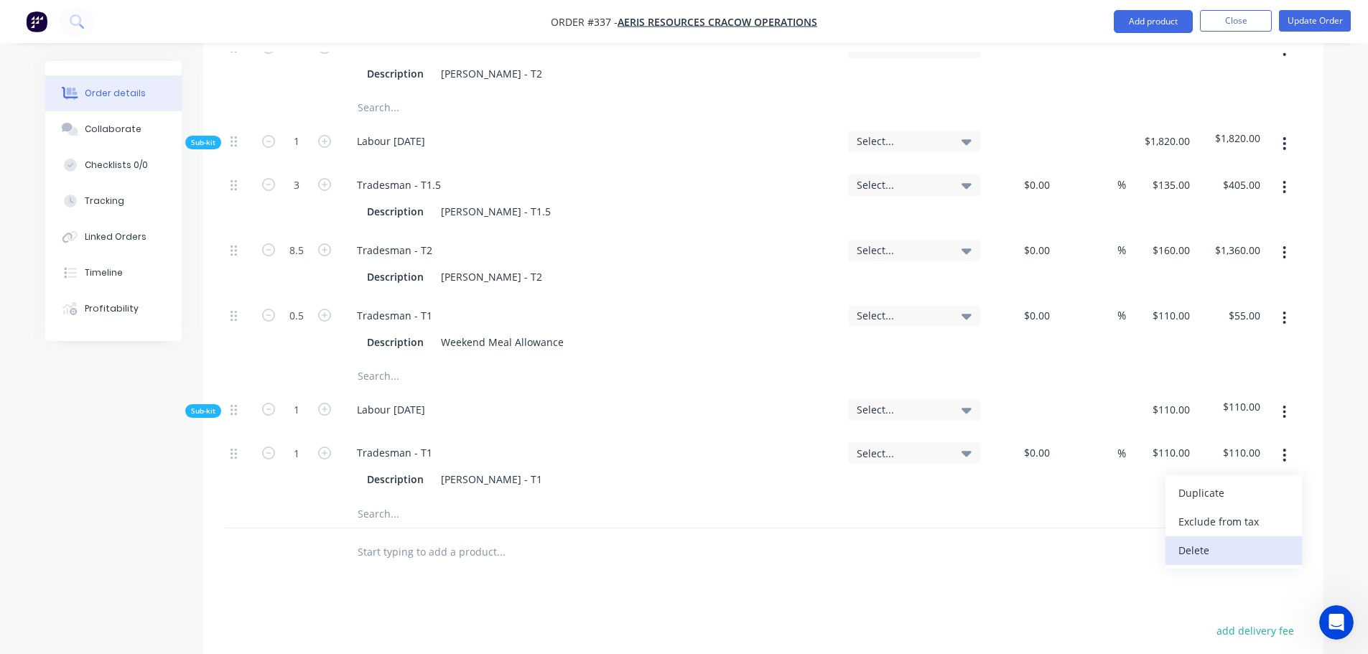
click at [1213, 536] on button "Delete" at bounding box center [1233, 550] width 136 height 29
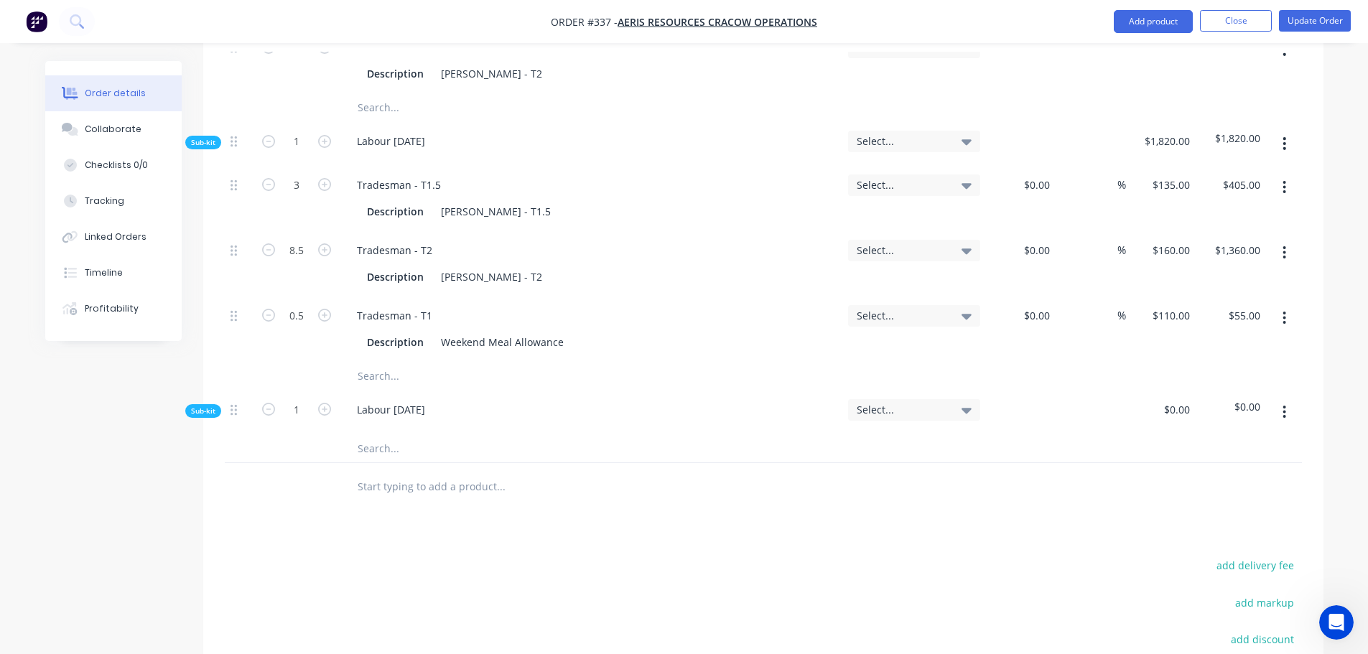
click at [405, 434] on input "text" at bounding box center [500, 448] width 287 height 29
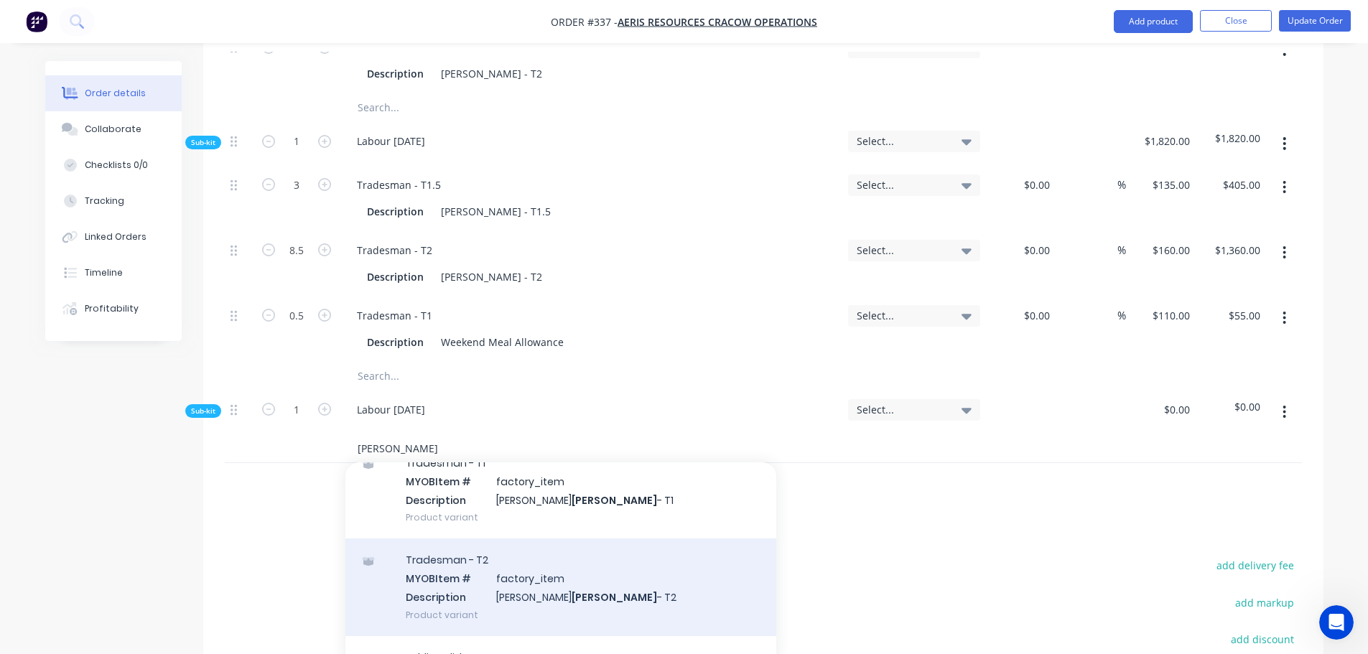
scroll to position [287, 0]
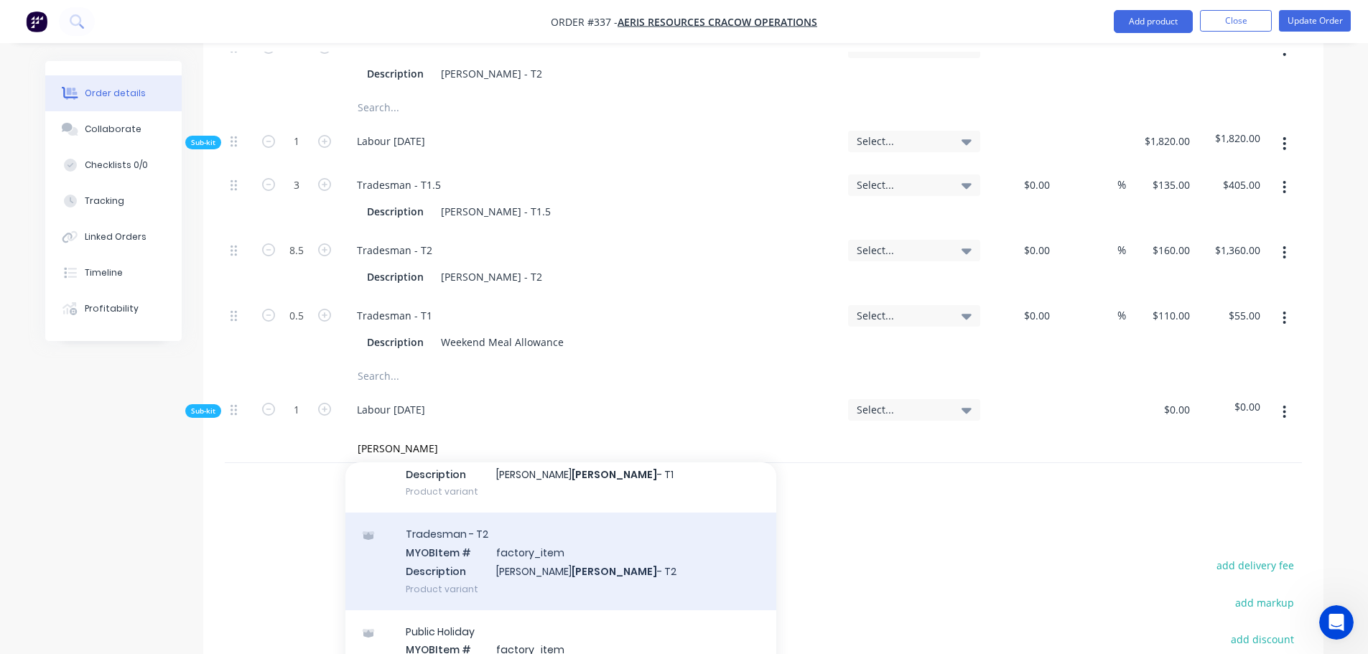
click at [498, 559] on div "Tradesman - T2 MYOB Item # factory_item Description [PERSON_NAME] - T2 Product …" at bounding box center [560, 561] width 431 height 97
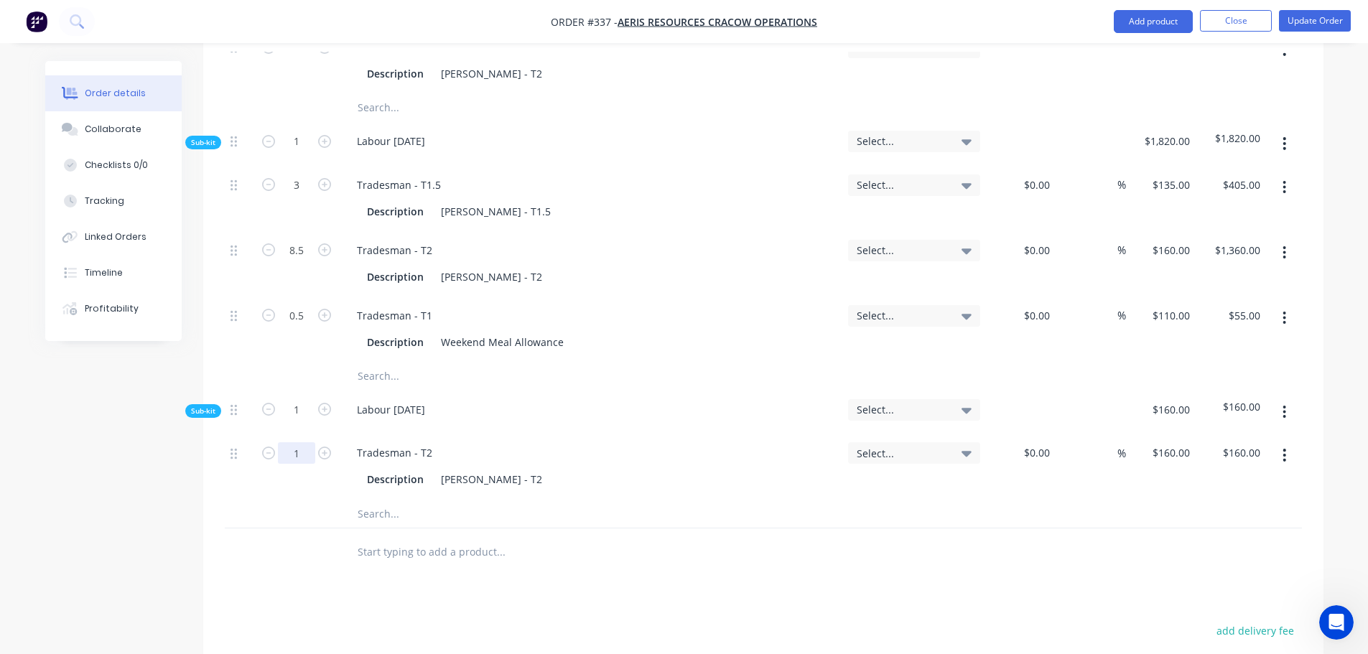
click at [307, 442] on input "1" at bounding box center [296, 453] width 37 height 22
click at [393, 499] on input "text" at bounding box center [500, 513] width 287 height 29
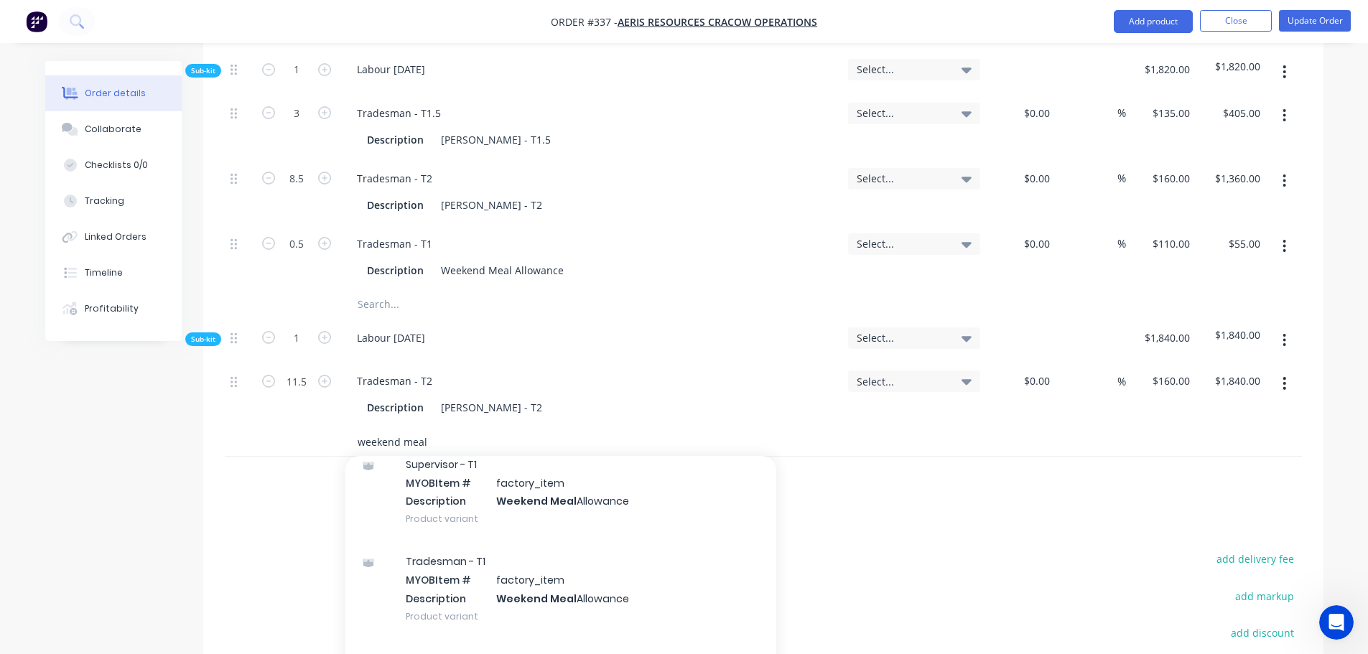
scroll to position [431, 0]
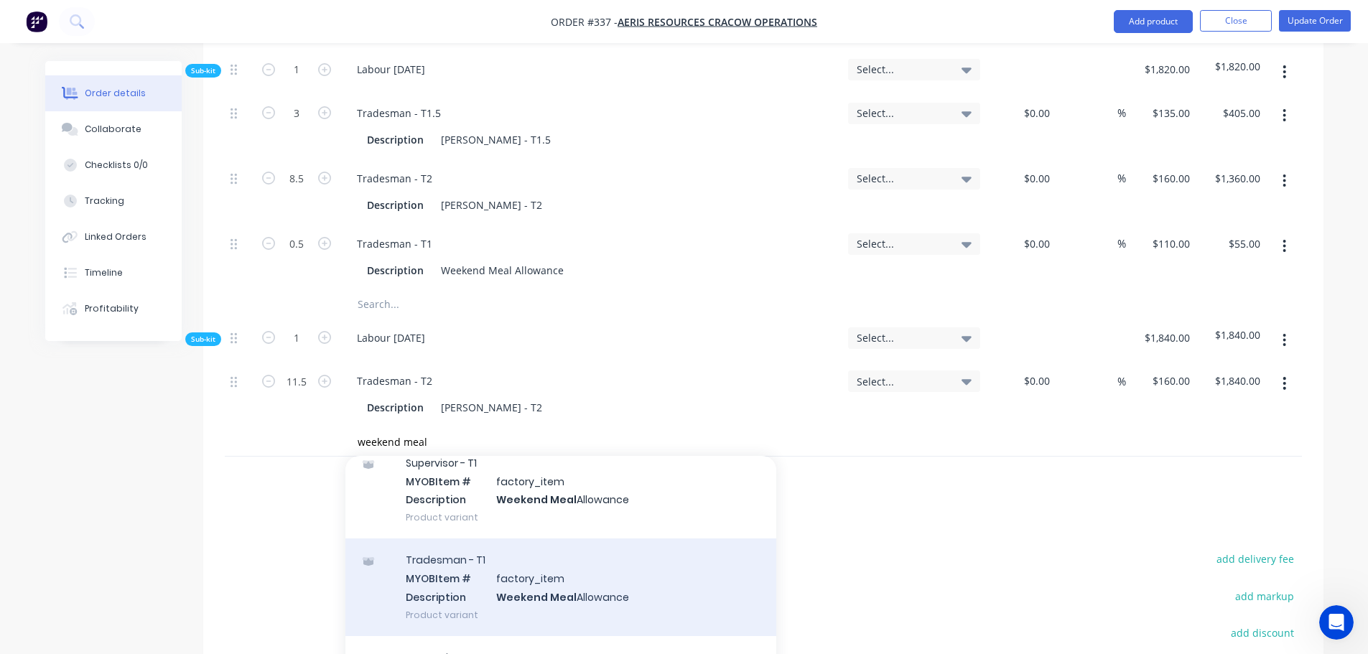
click at [497, 577] on div "Tradesman - T1 MYOB Item # factory_item Description Weekend Meal Allowance Prod…" at bounding box center [560, 586] width 431 height 97
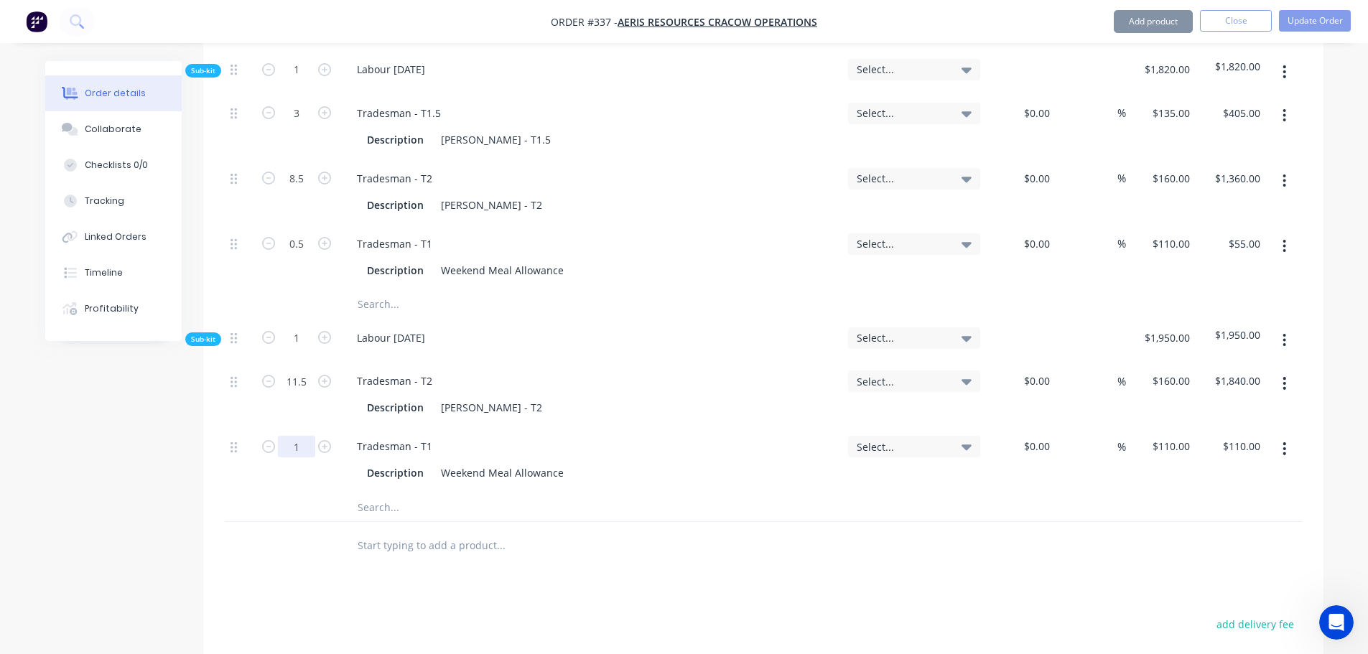
click at [305, 436] on input "1" at bounding box center [296, 447] width 37 height 22
click at [1325, 27] on button "Update Order" at bounding box center [1315, 21] width 72 height 22
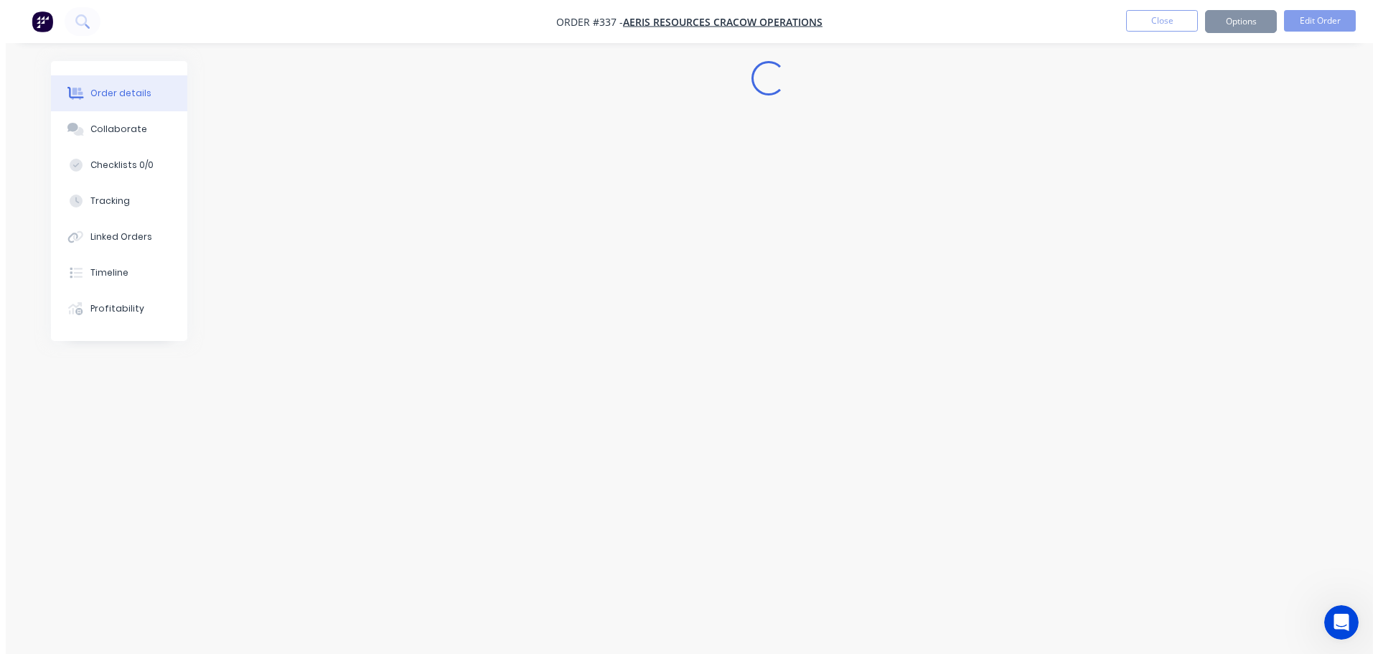
scroll to position [0, 0]
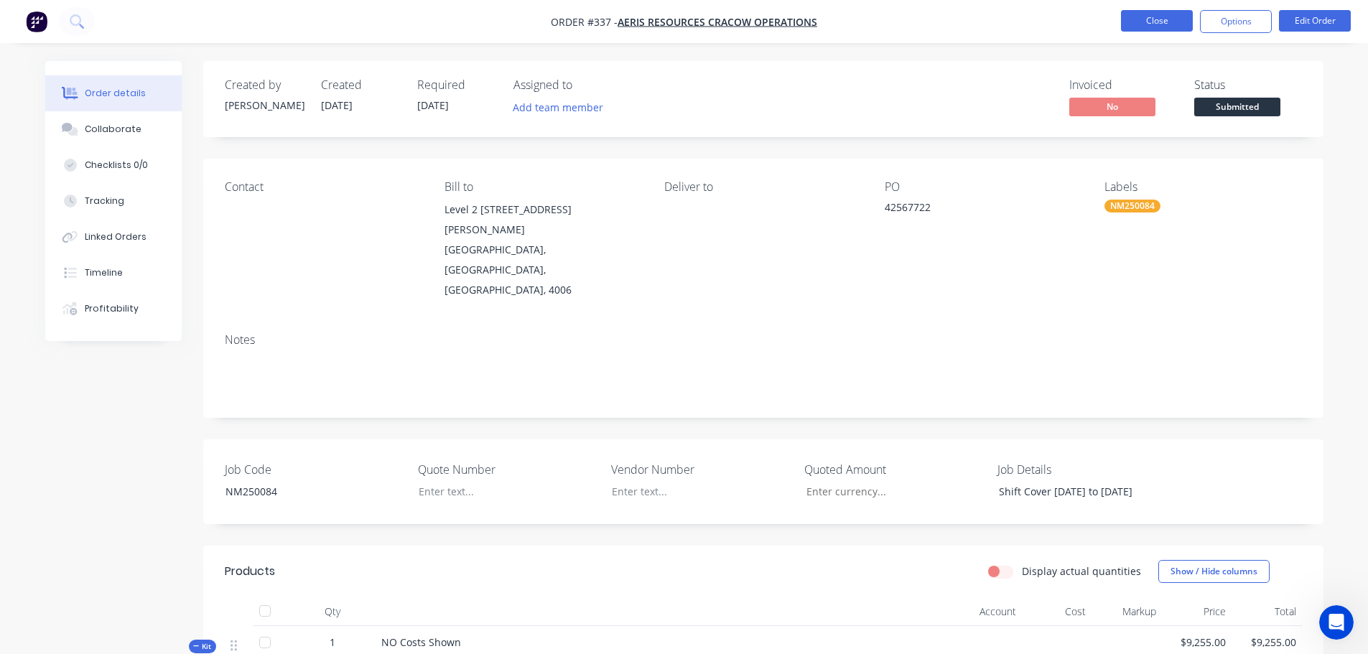
click at [1146, 24] on button "Close" at bounding box center [1157, 21] width 72 height 22
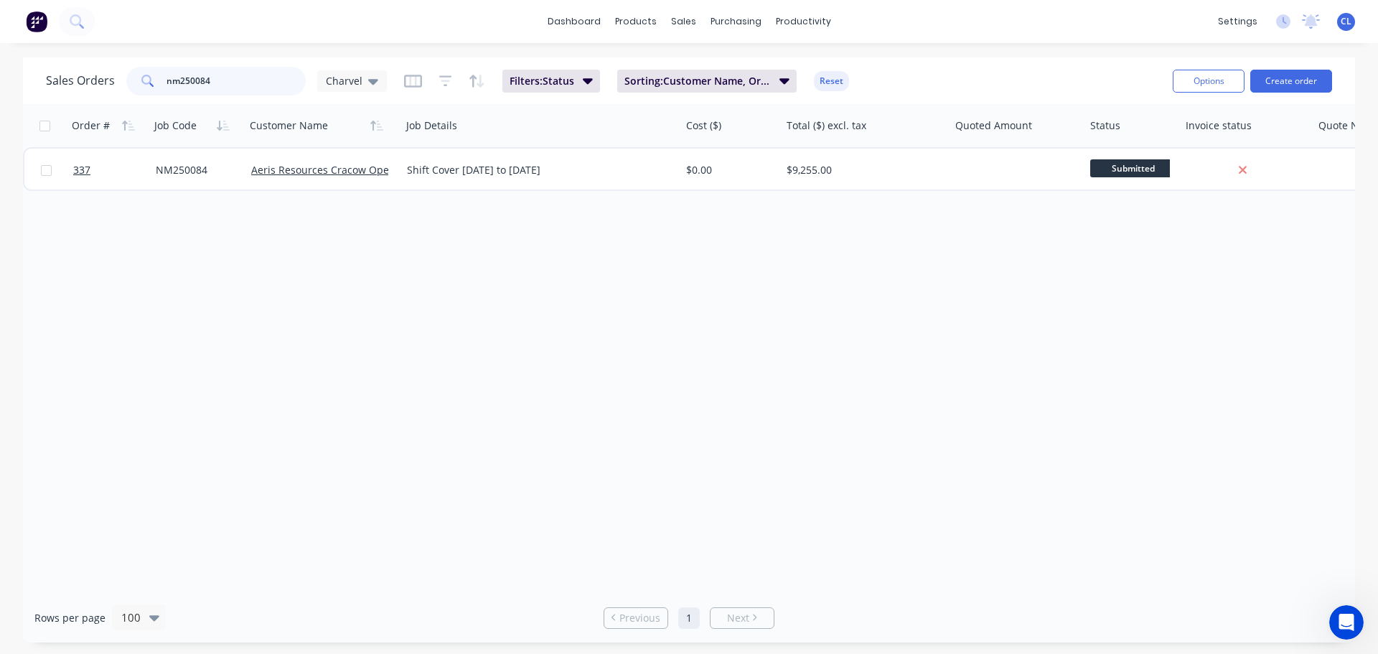
click at [218, 78] on input "nm250084" at bounding box center [237, 81] width 140 height 29
